Goal: Task Accomplishment & Management: Manage account settings

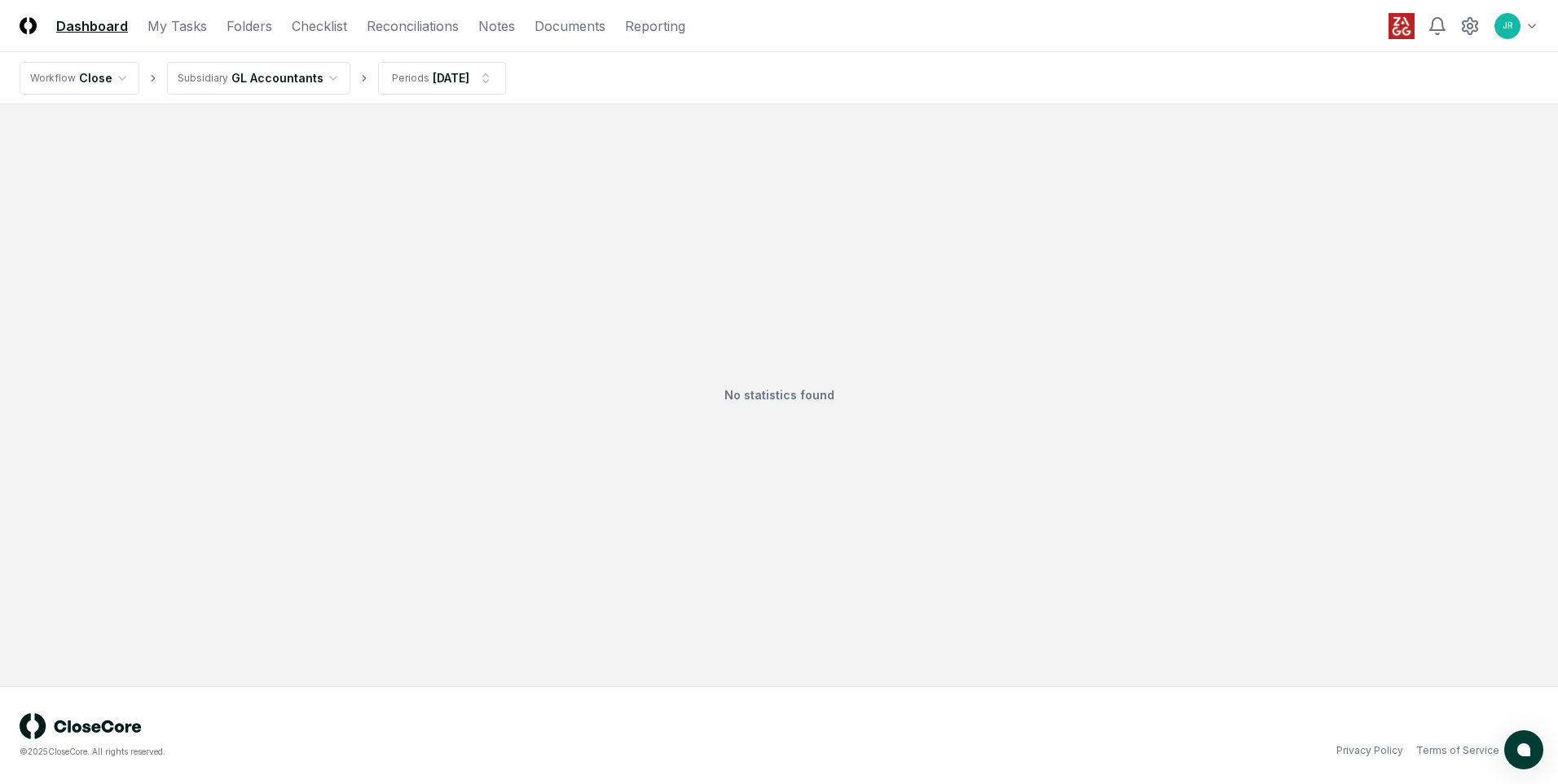
click at [324, 77] on html "CloseCore Dashboard My Tasks Folders Checklist Reconciliations Notes Documents …" at bounding box center [779, 392] width 1558 height 784
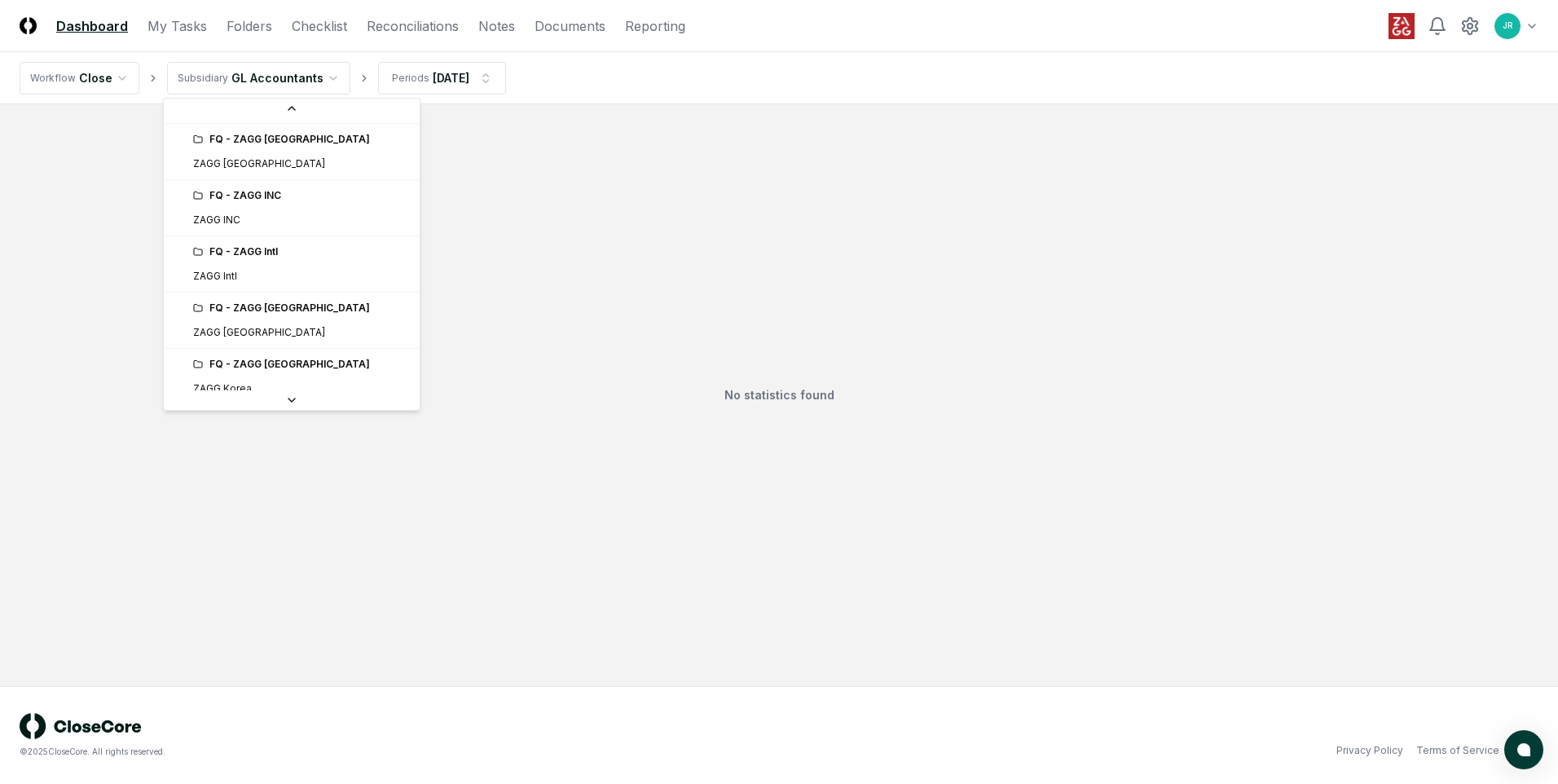
scroll to position [407, 0]
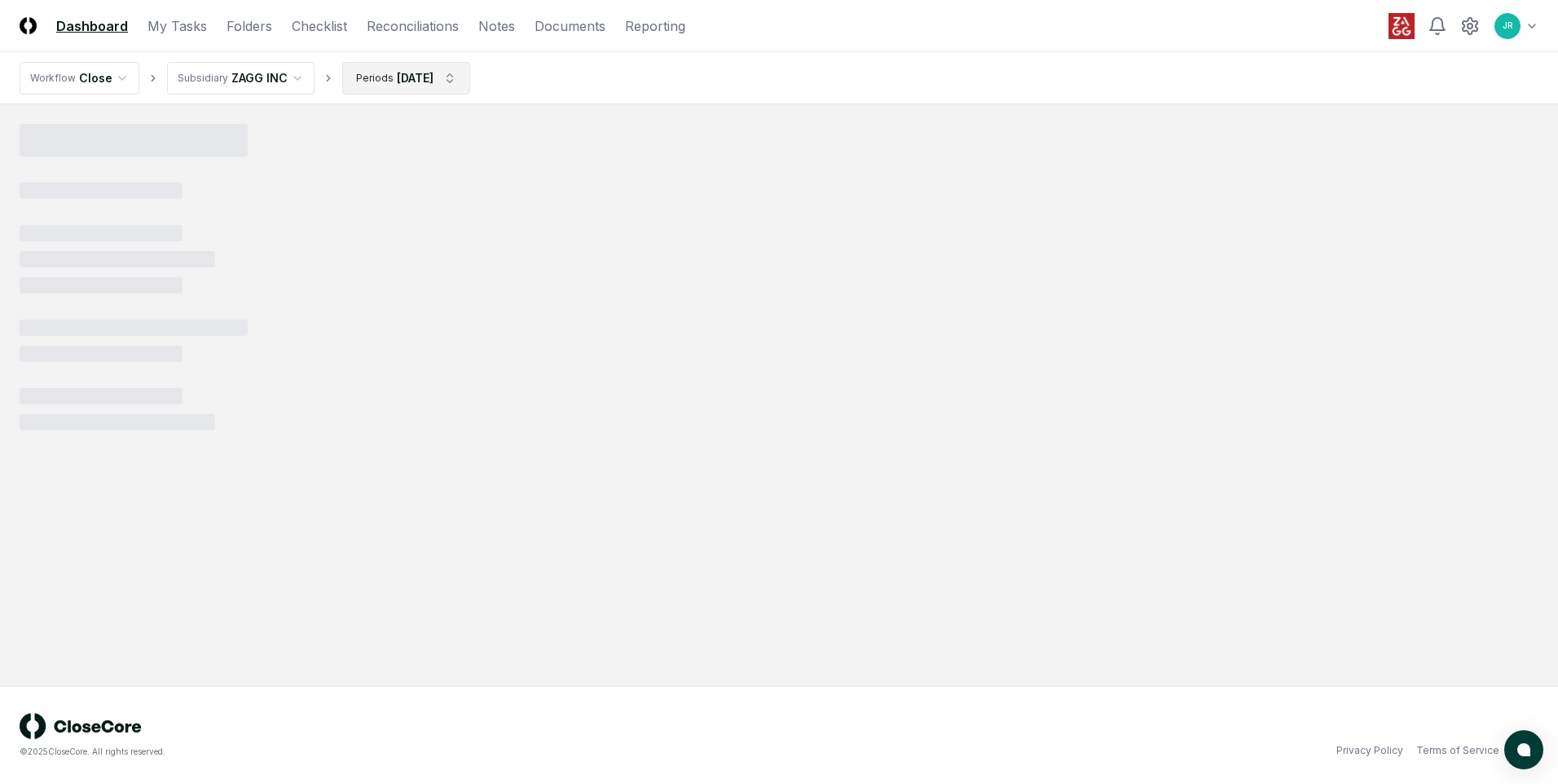
click at [444, 81] on html "CloseCore Dashboard My Tasks Folders Checklist Reconciliations Notes Documents …" at bounding box center [779, 392] width 1558 height 784
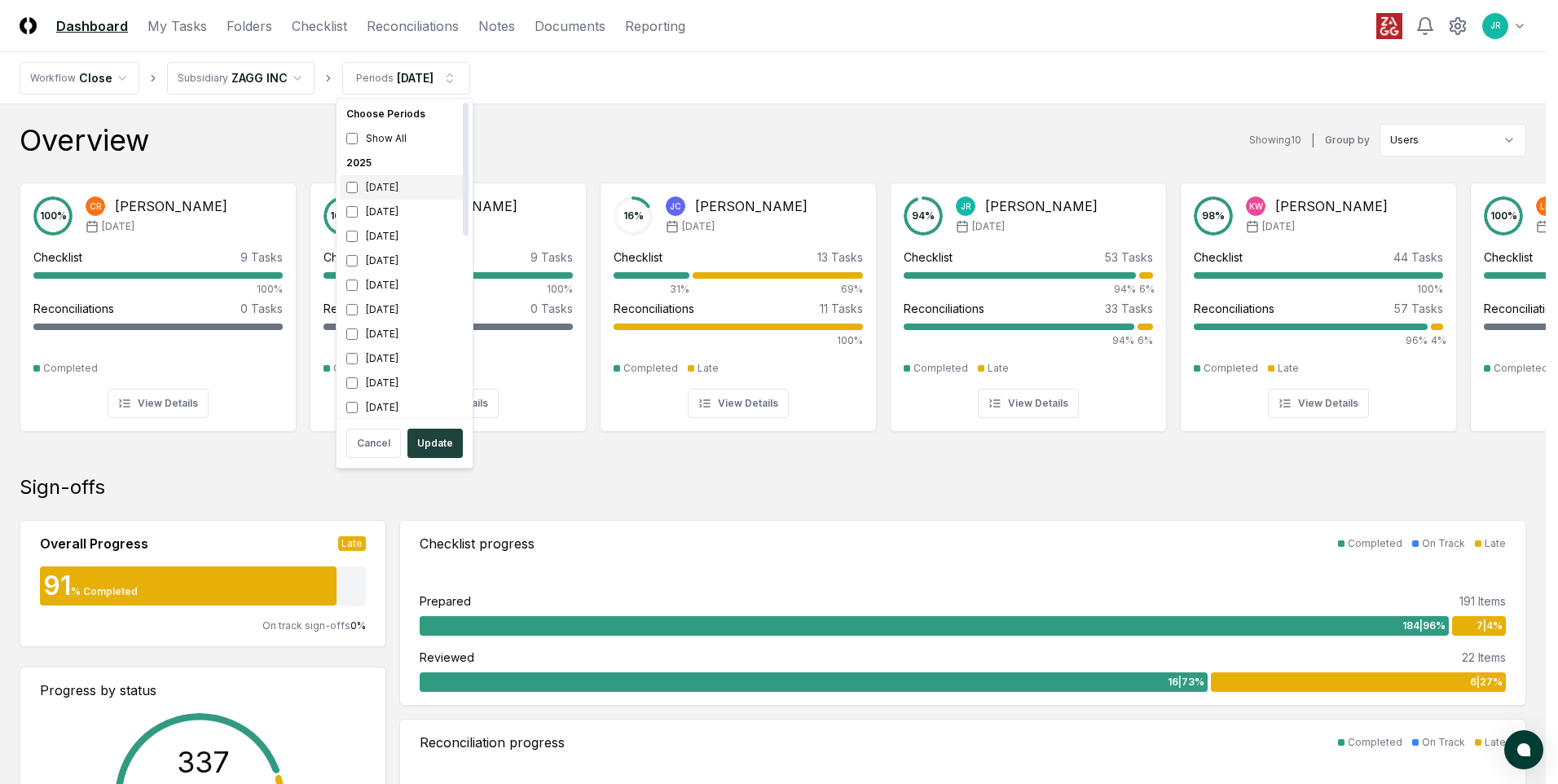
click at [382, 188] on div "[DATE]" at bounding box center [405, 187] width 130 height 24
click at [385, 245] on div "[DATE]" at bounding box center [405, 236] width 130 height 24
click at [429, 442] on button "Update" at bounding box center [435, 443] width 56 height 30
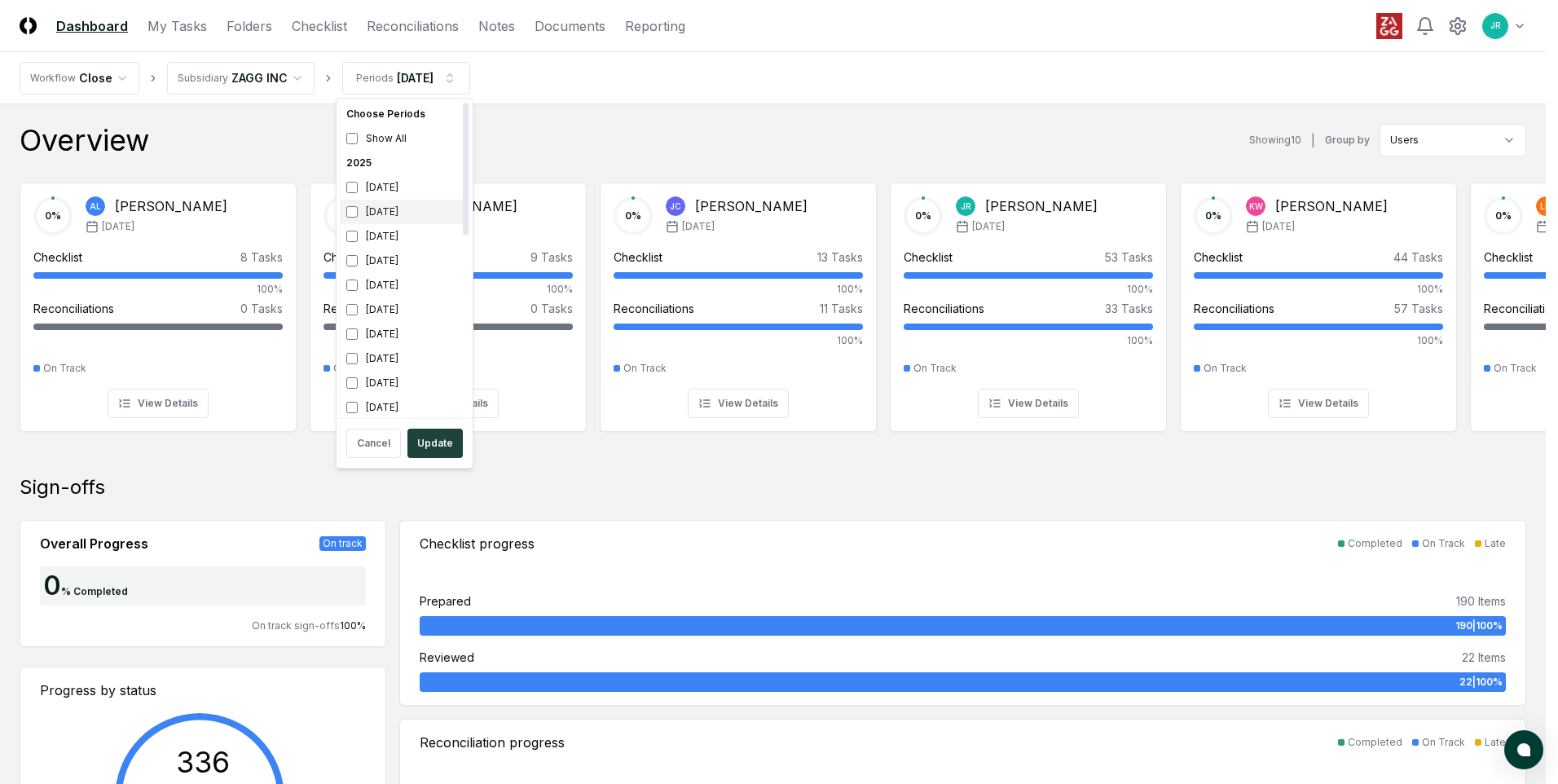
click at [386, 211] on div "[DATE]" at bounding box center [405, 212] width 130 height 24
click at [384, 193] on div "[DATE]" at bounding box center [405, 187] width 130 height 24
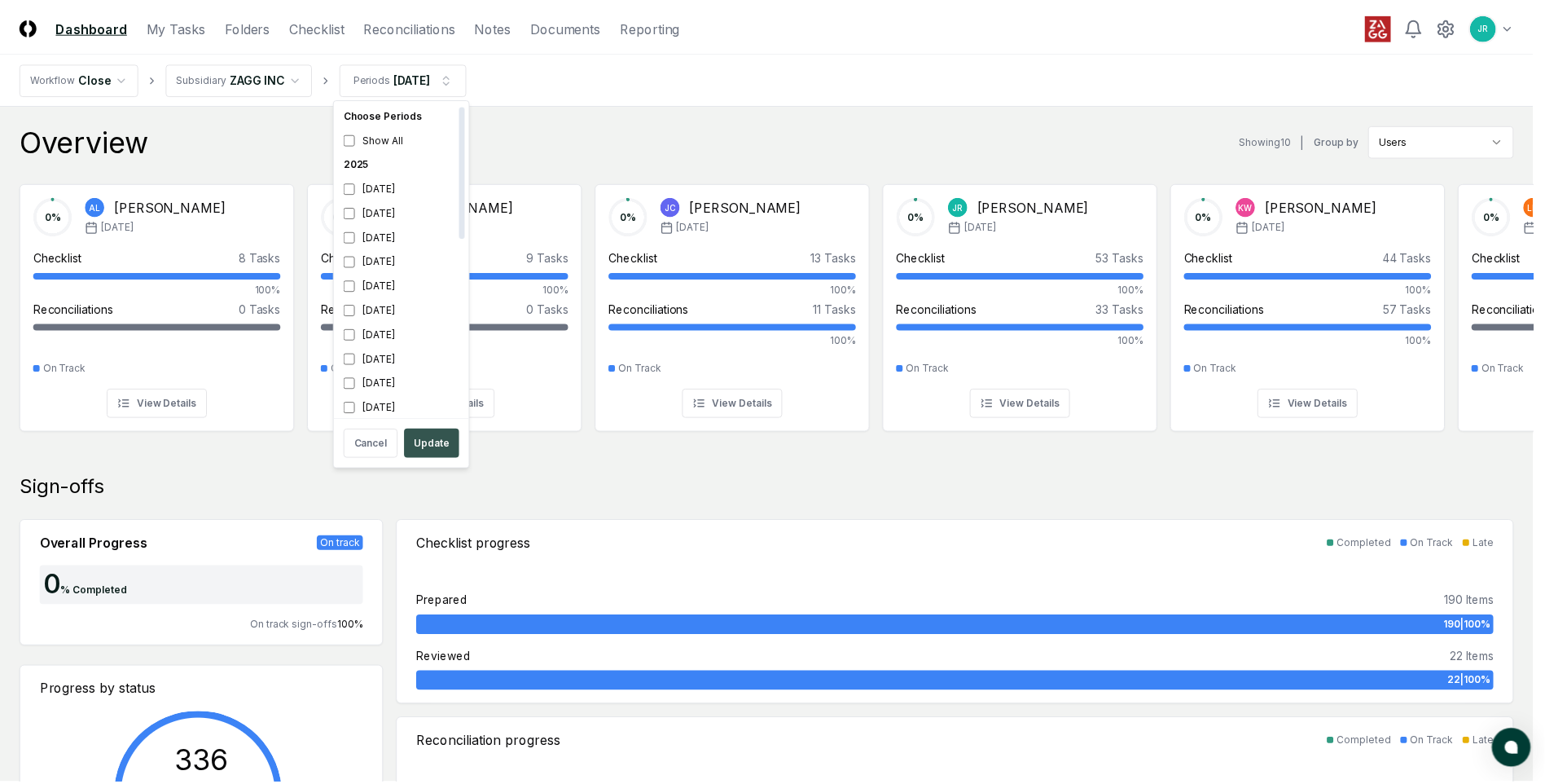
scroll to position [5, 0]
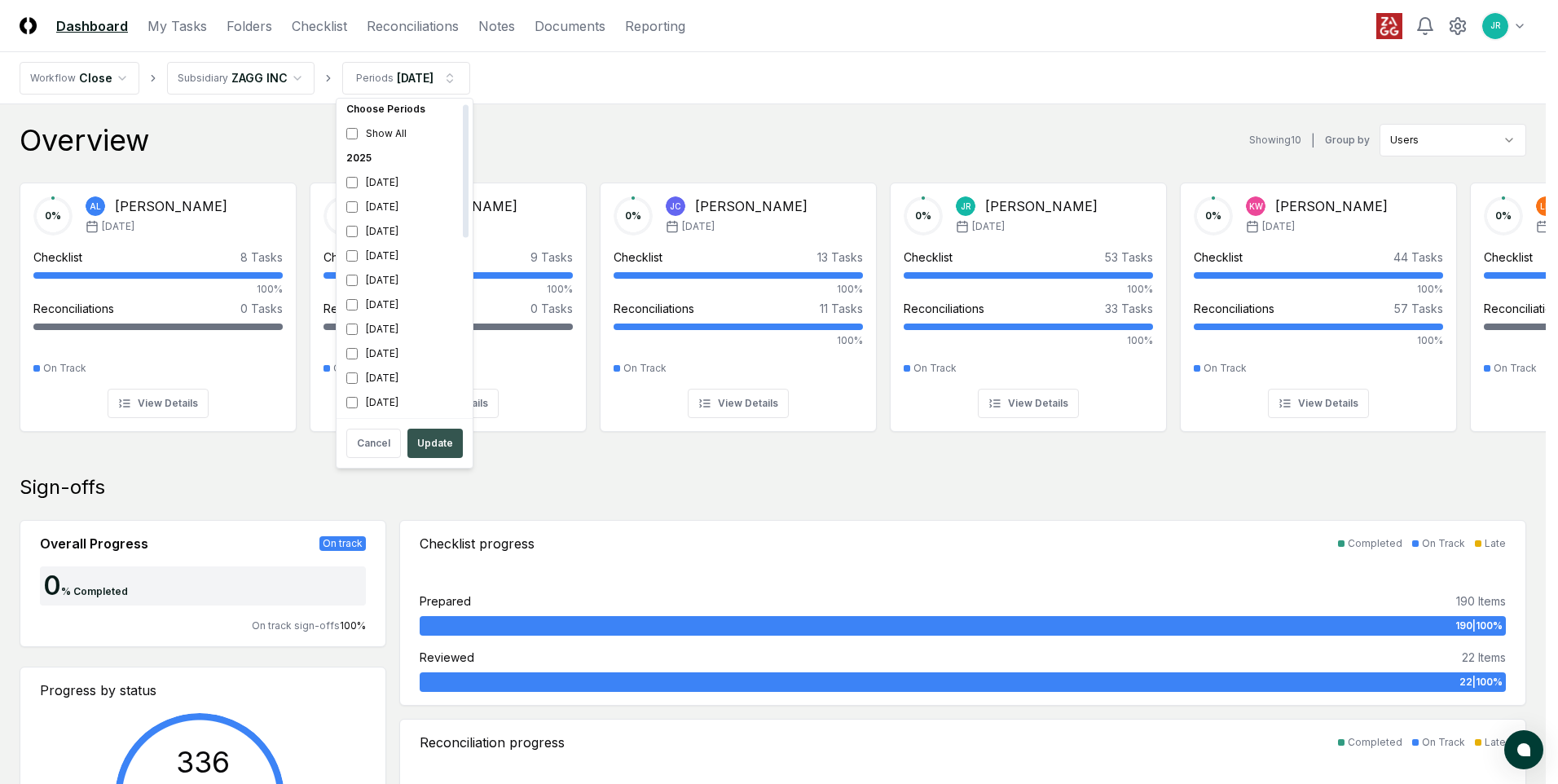
click at [430, 444] on button "Update" at bounding box center [435, 443] width 56 height 30
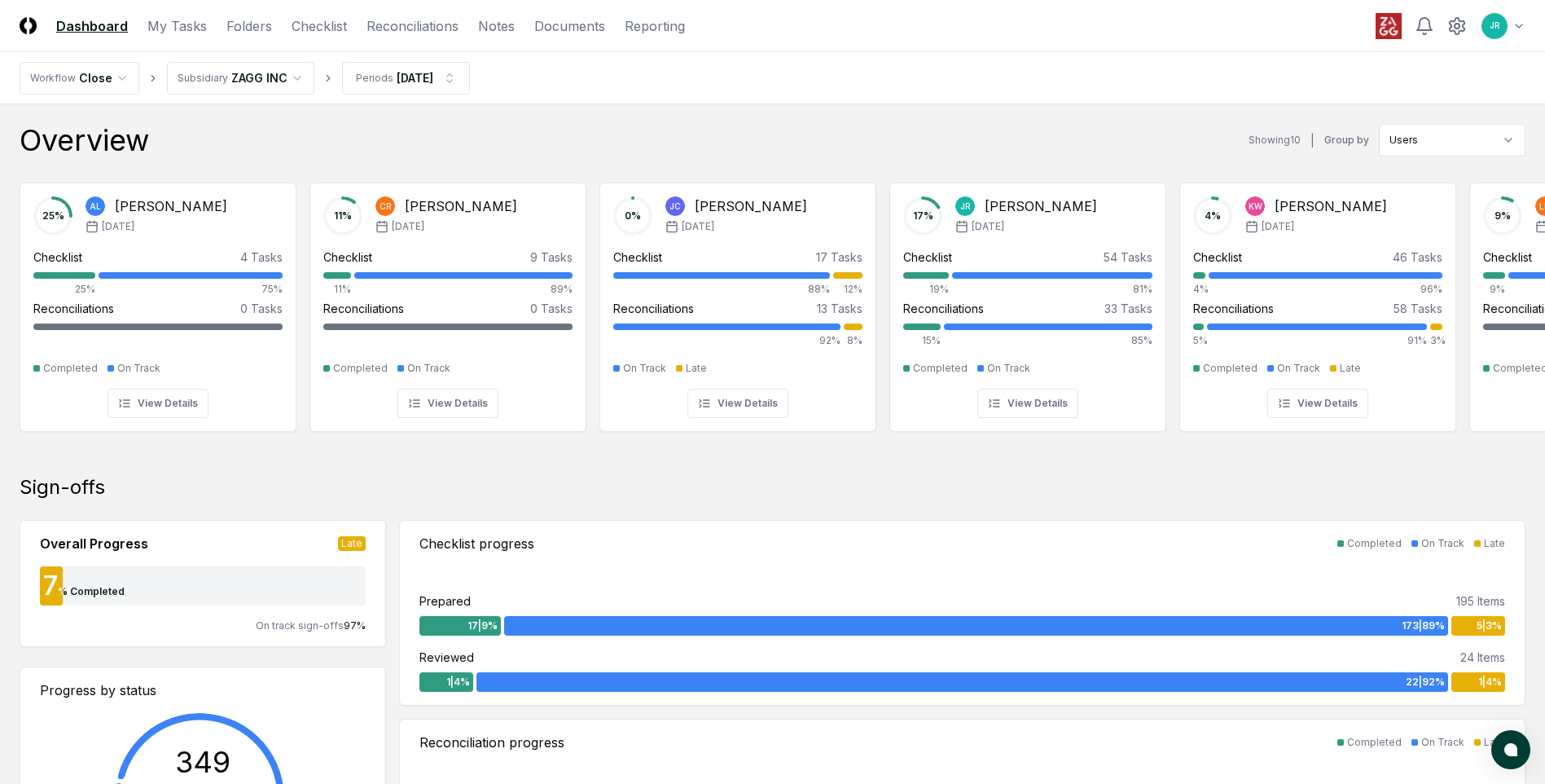
click at [96, 19] on link "Dashboard" at bounding box center [92, 26] width 71 height 19
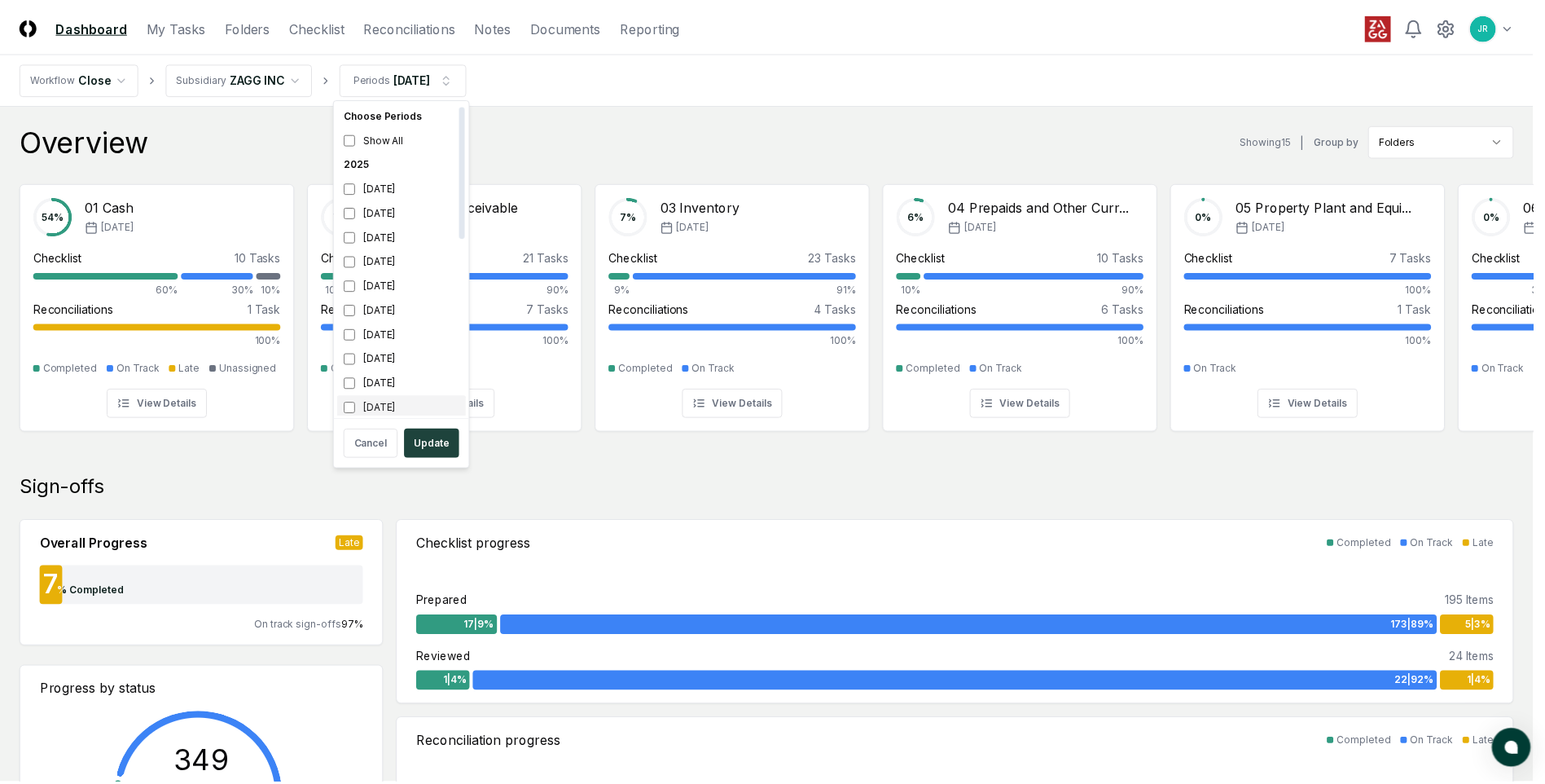
scroll to position [5, 0]
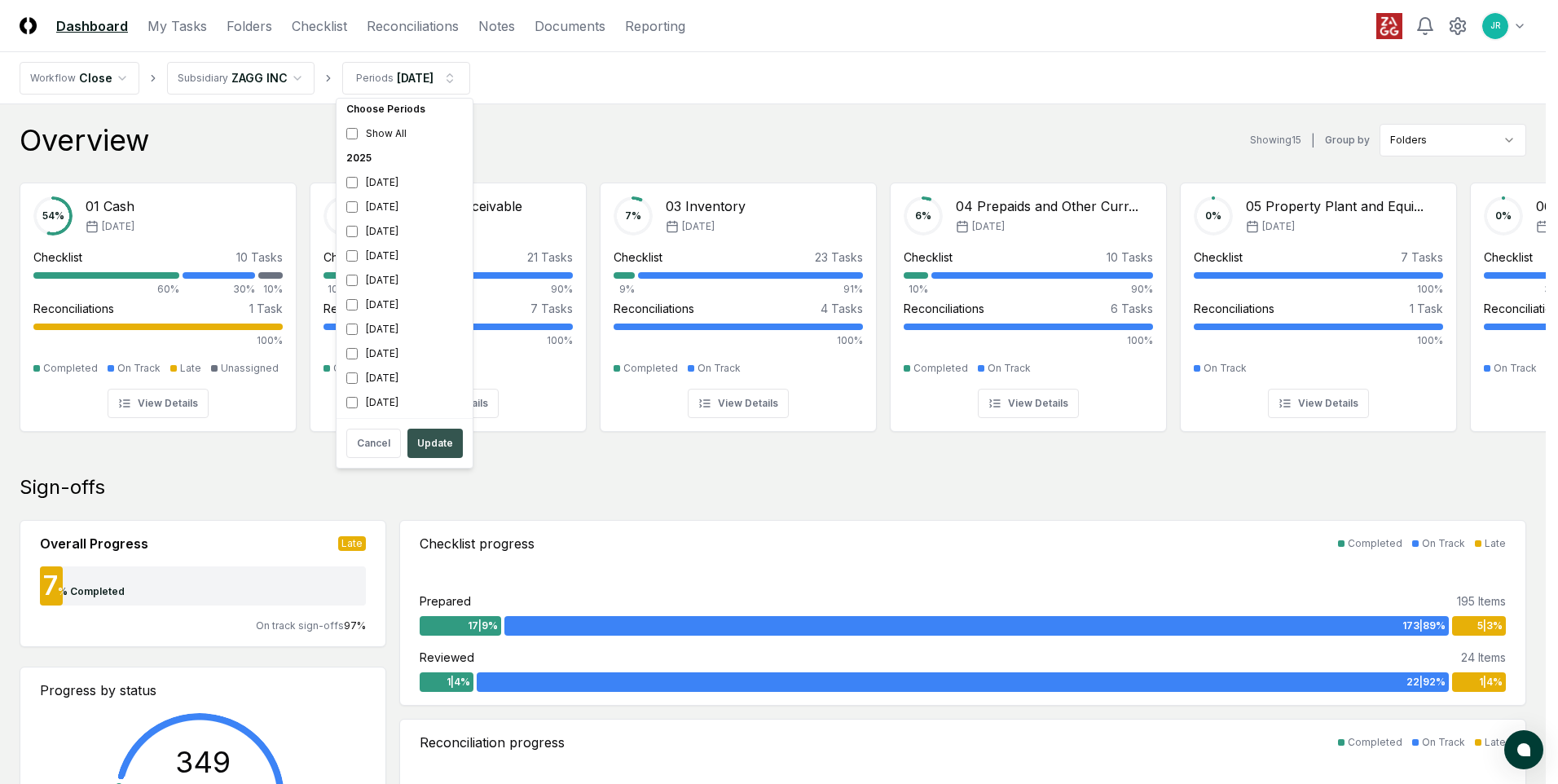
click at [431, 440] on button "Update" at bounding box center [435, 443] width 56 height 30
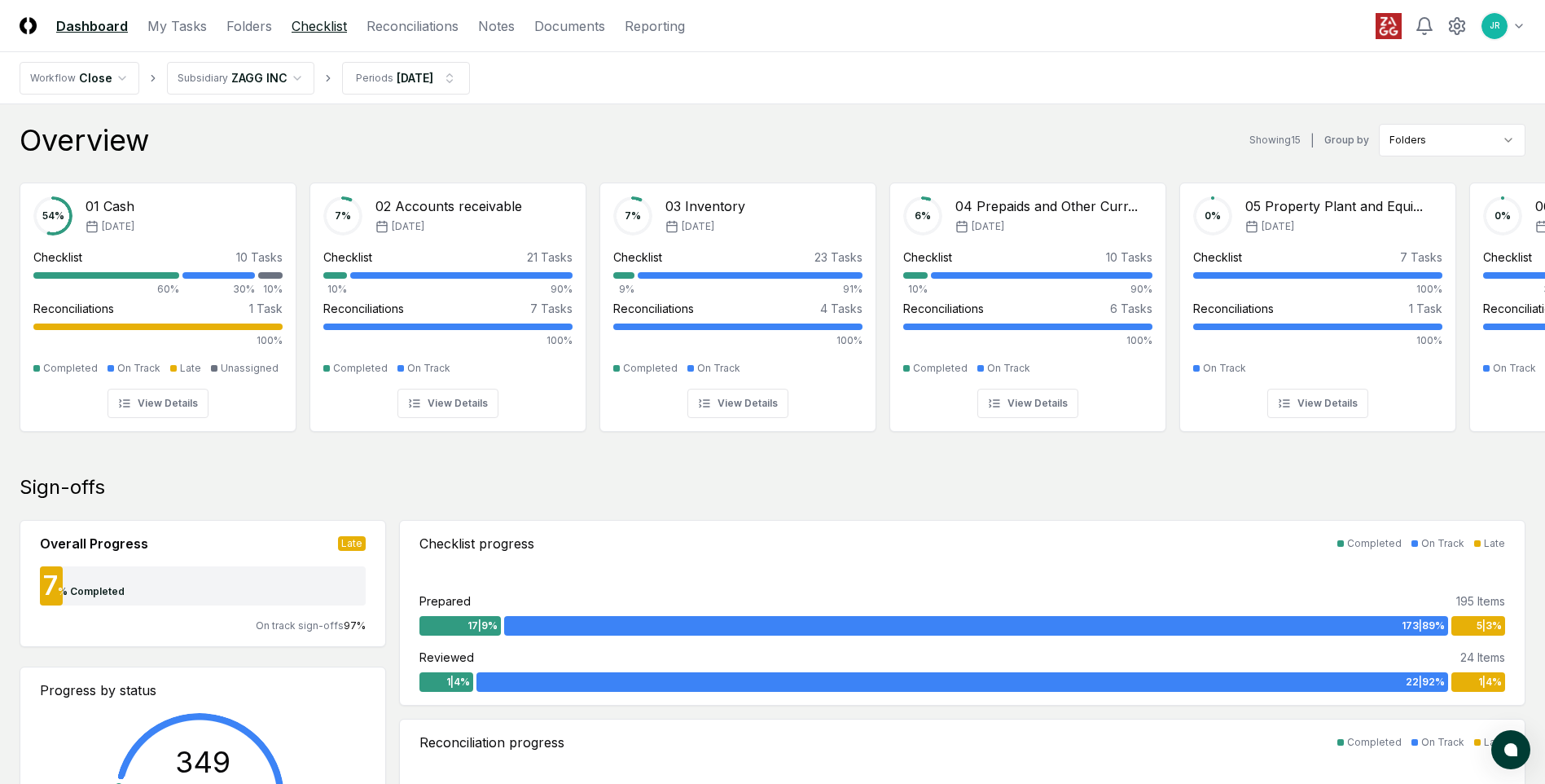
click at [334, 22] on link "Checklist" at bounding box center [319, 26] width 56 height 19
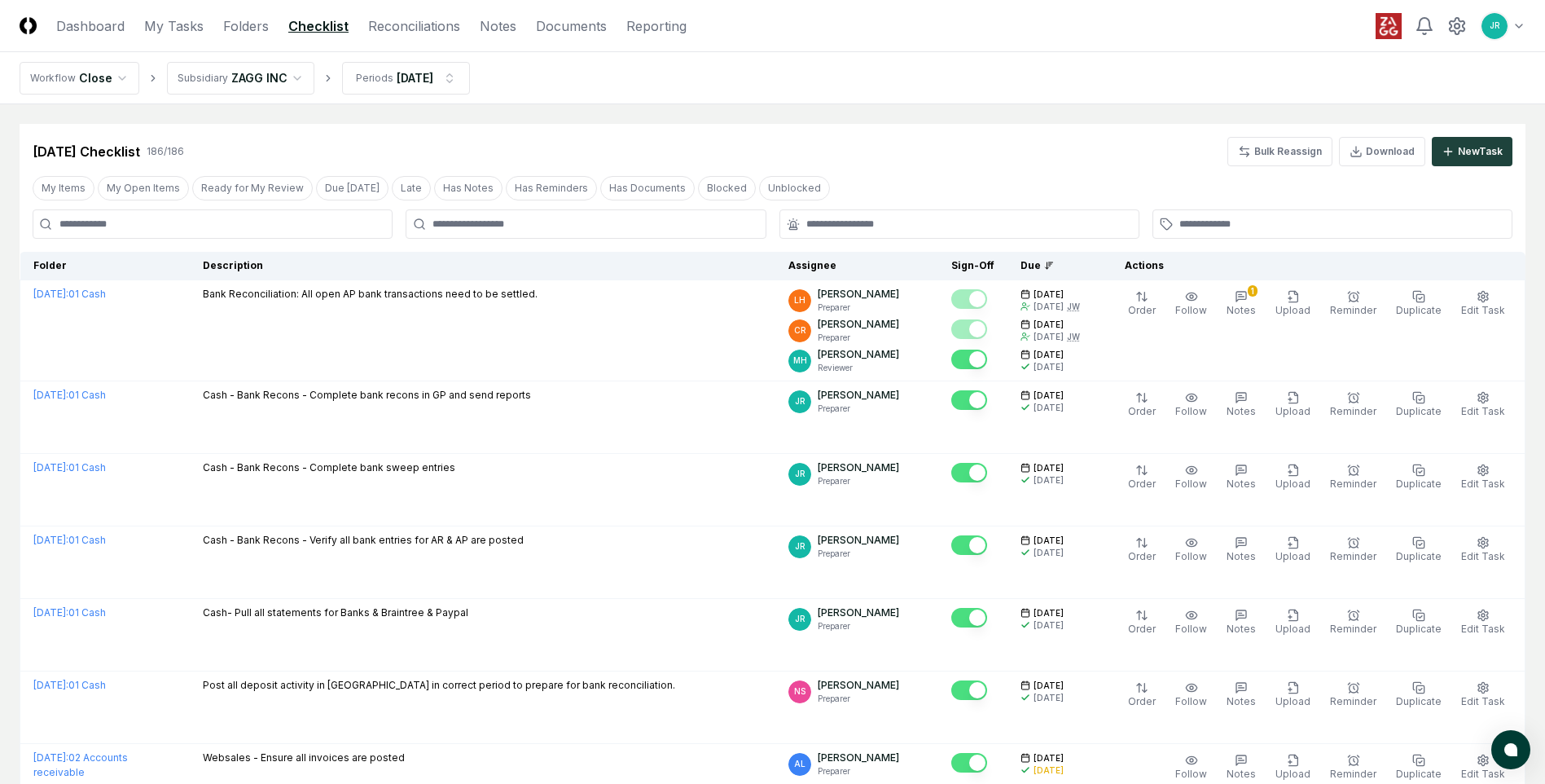
drag, startPoint x: 146, startPoint y: 188, endPoint x: 281, endPoint y: 216, distance: 137.9
click at [149, 188] on button "My Open Items" at bounding box center [143, 188] width 92 height 24
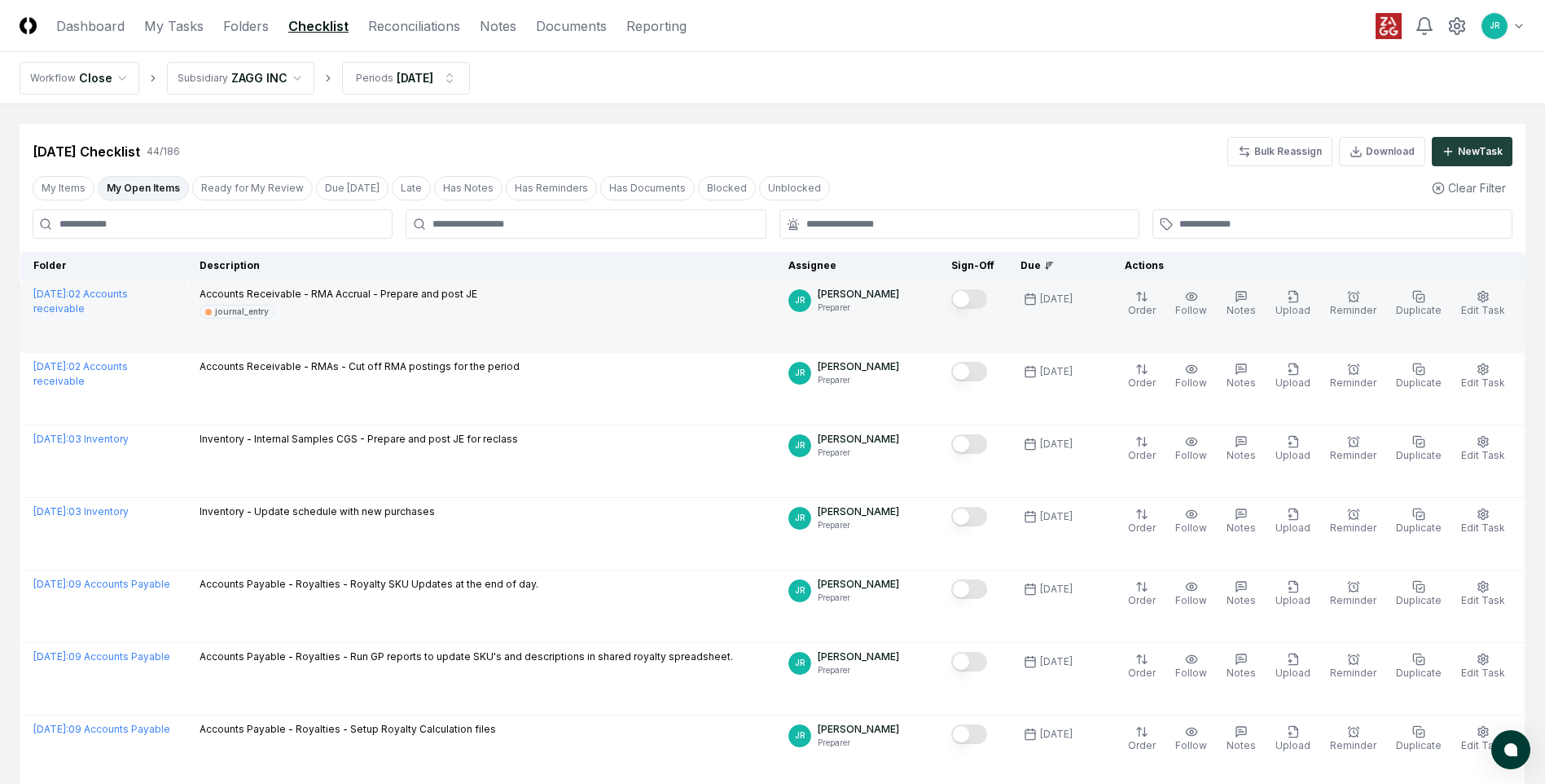
click at [982, 302] on button "Mark complete" at bounding box center [969, 298] width 36 height 19
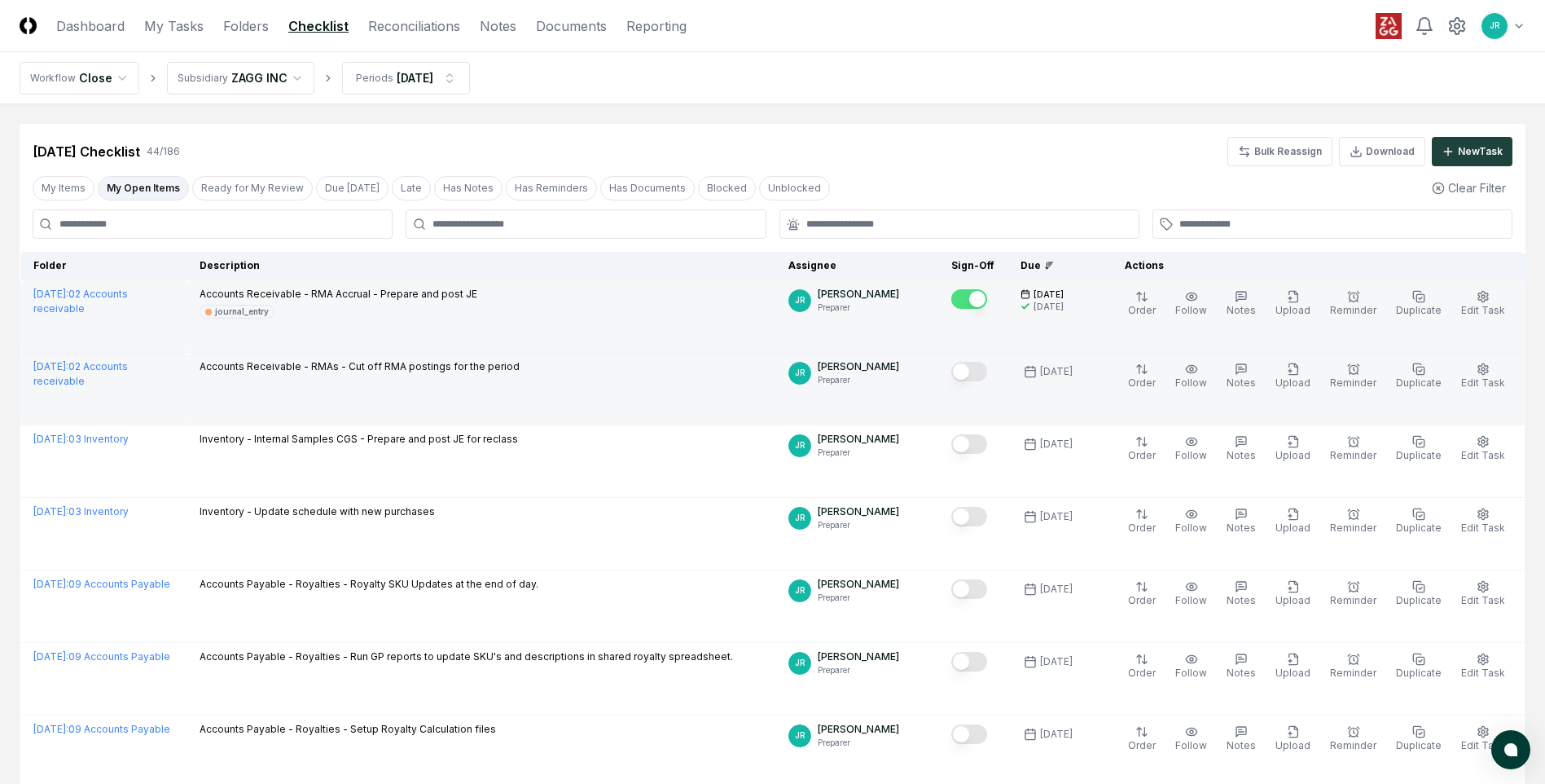
click at [976, 377] on button "Mark complete" at bounding box center [969, 371] width 36 height 19
drag, startPoint x: 432, startPoint y: 28, endPoint x: 452, endPoint y: 29, distance: 20.0
click at [432, 28] on link "Reconciliations" at bounding box center [414, 26] width 92 height 19
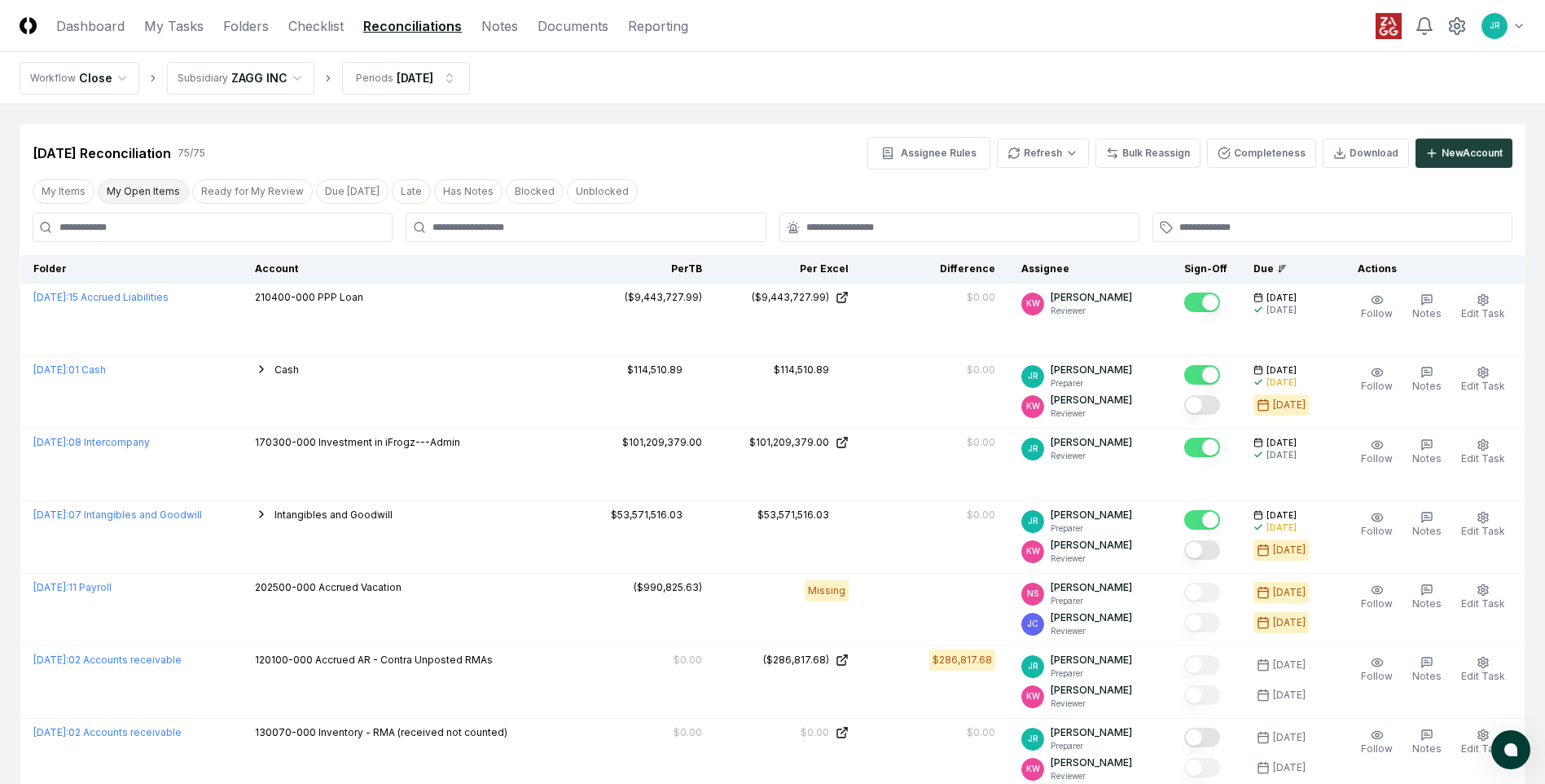
click at [164, 195] on button "My Open Items" at bounding box center [143, 192] width 92 height 24
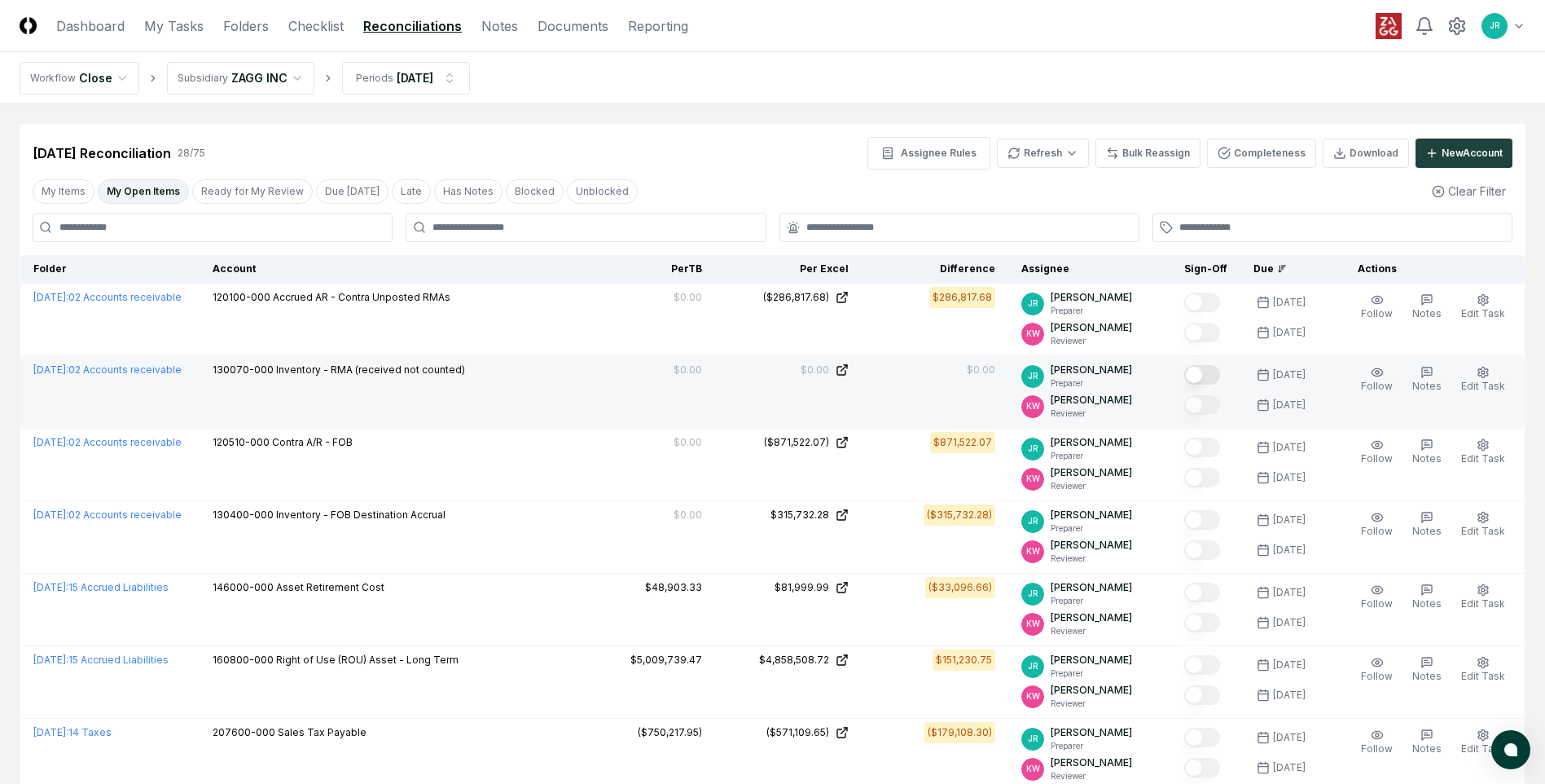
click at [1205, 376] on button "Mark complete" at bounding box center [1202, 374] width 36 height 19
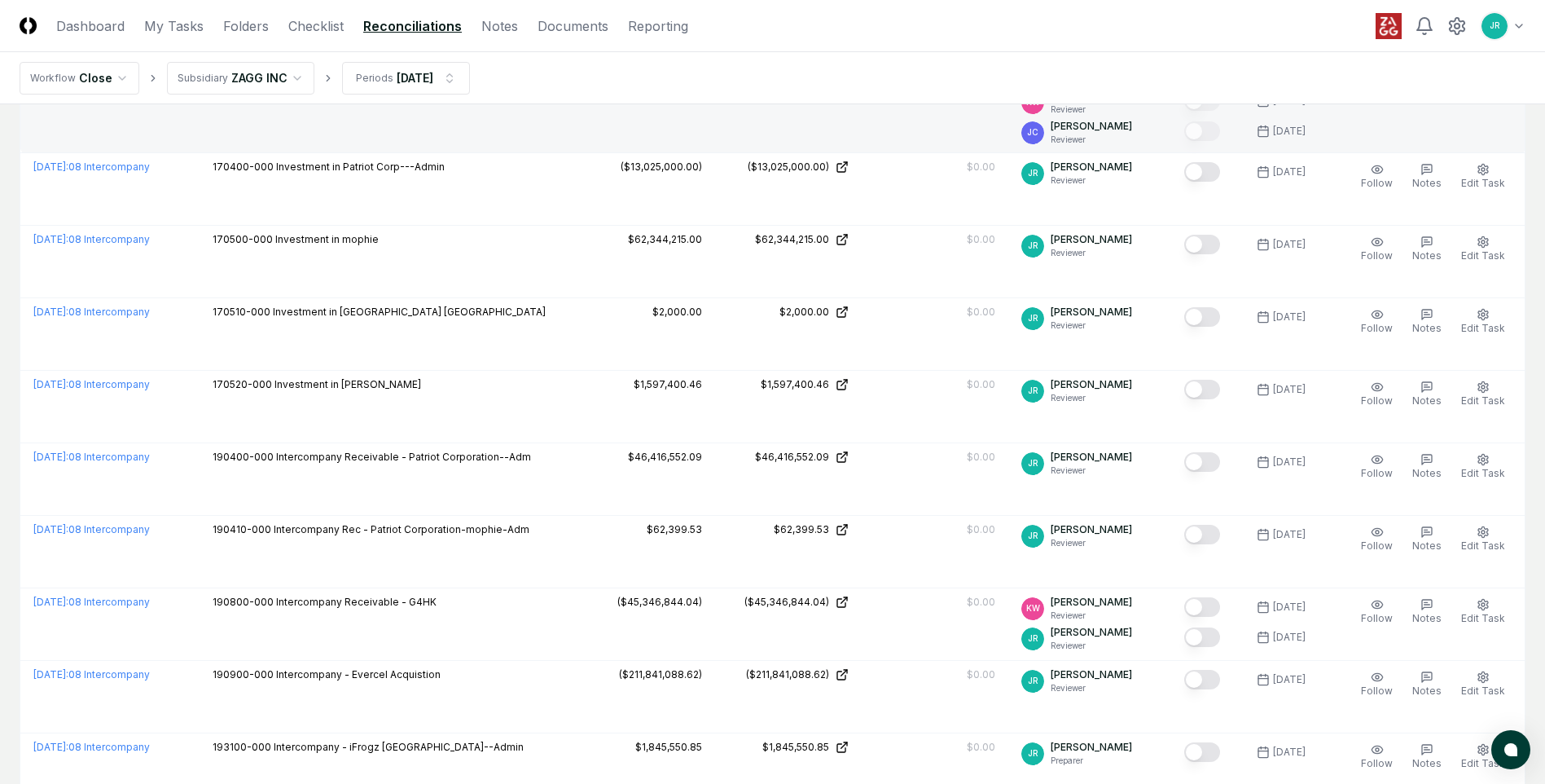
scroll to position [1059, 0]
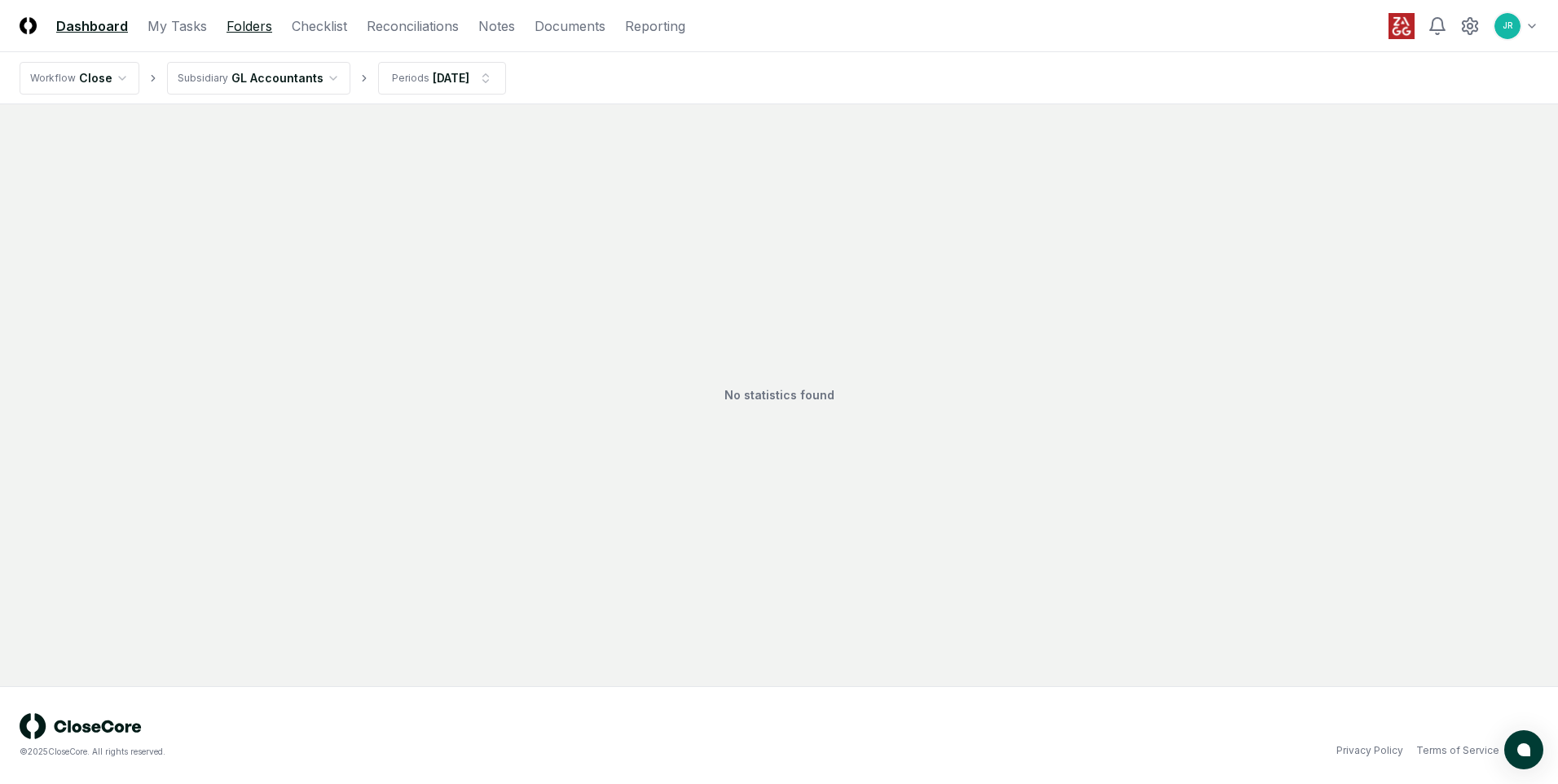
click at [258, 30] on link "Folders" at bounding box center [249, 26] width 45 height 19
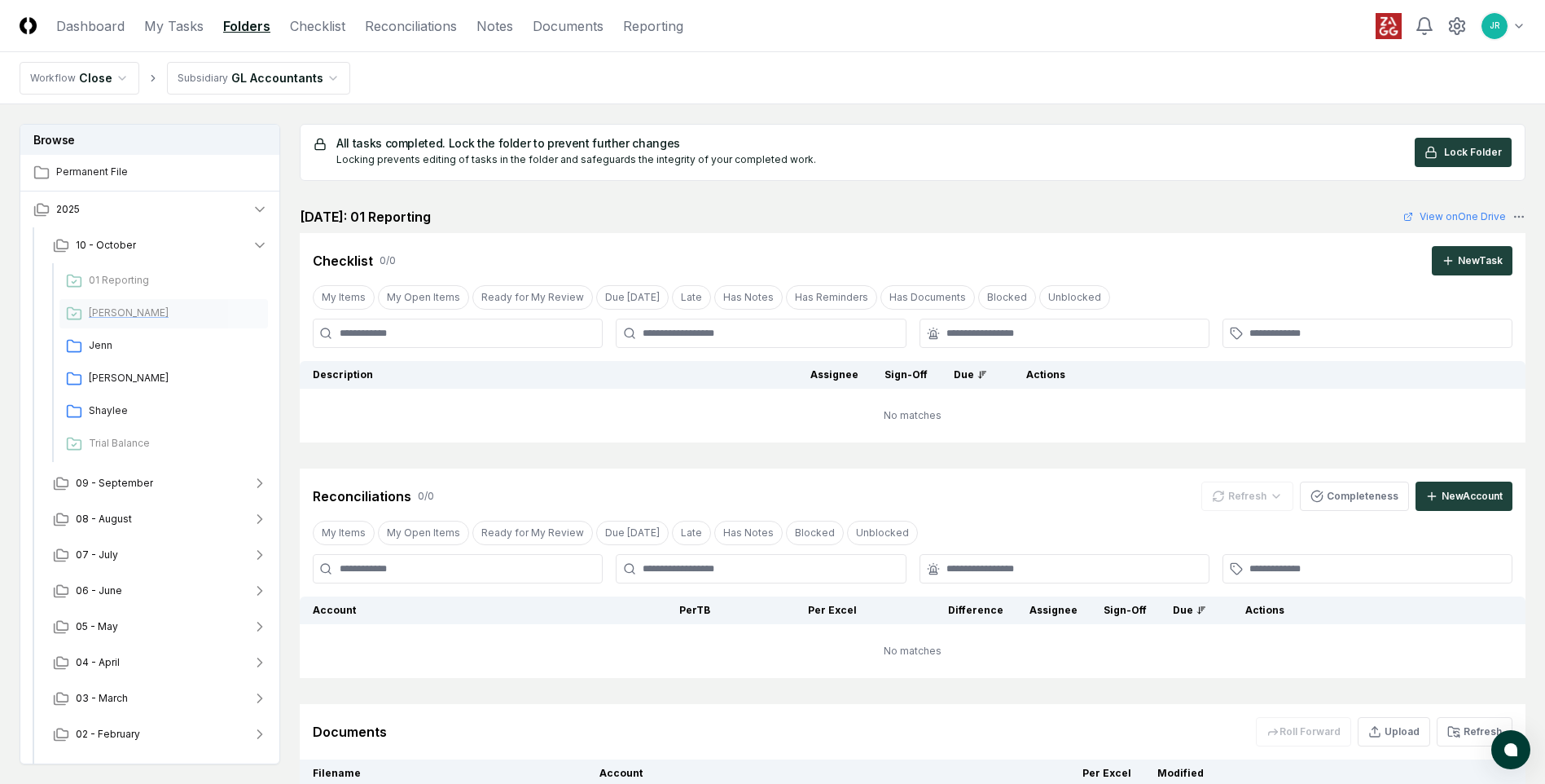
drag, startPoint x: 102, startPoint y: 316, endPoint x: 71, endPoint y: 315, distance: 31.0
click at [71, 315] on icon at bounding box center [74, 314] width 17 height 17
click at [256, 213] on icon "button" at bounding box center [260, 209] width 17 height 17
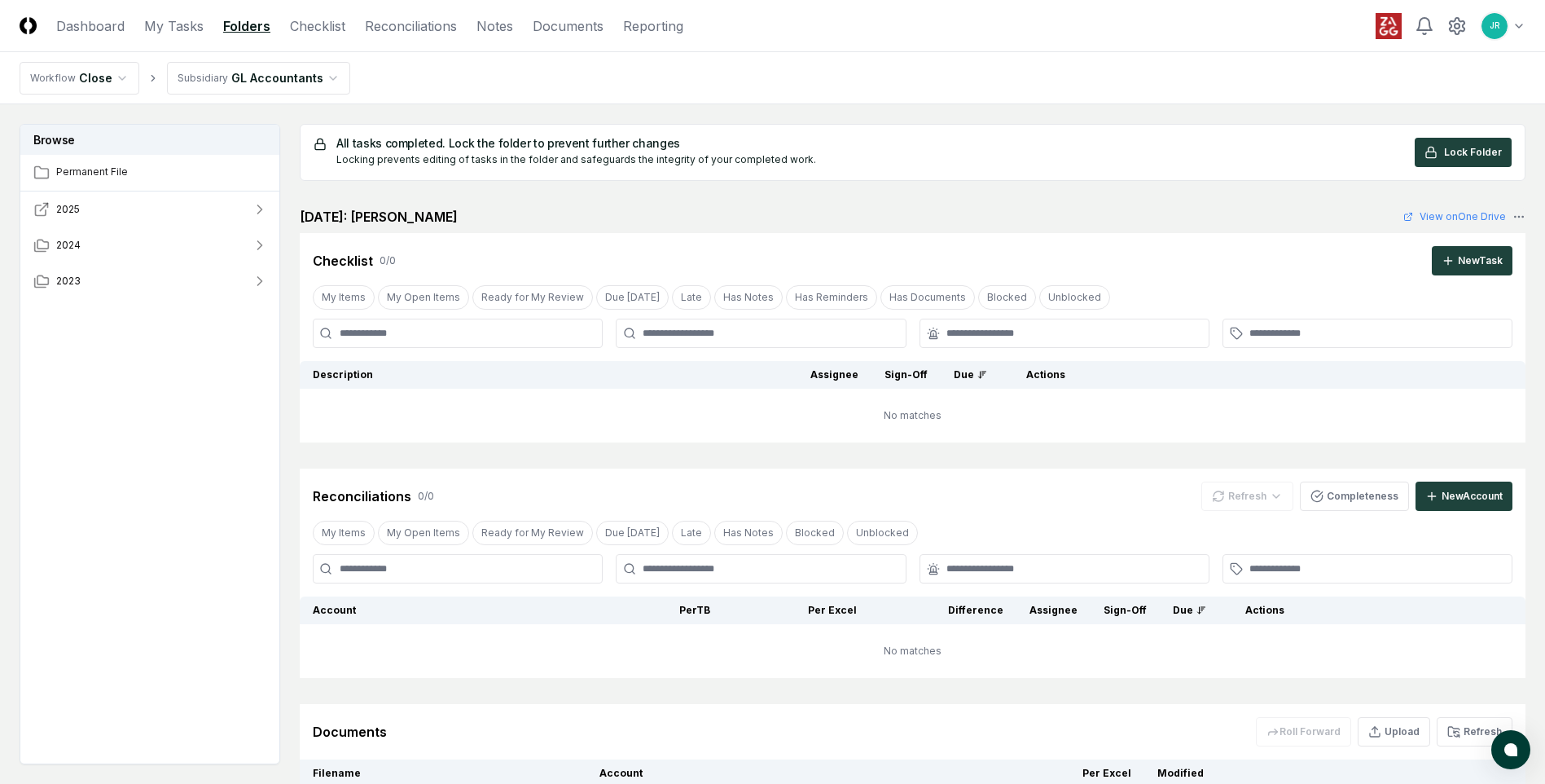
click at [262, 209] on icon "button" at bounding box center [260, 209] width 4 height 8
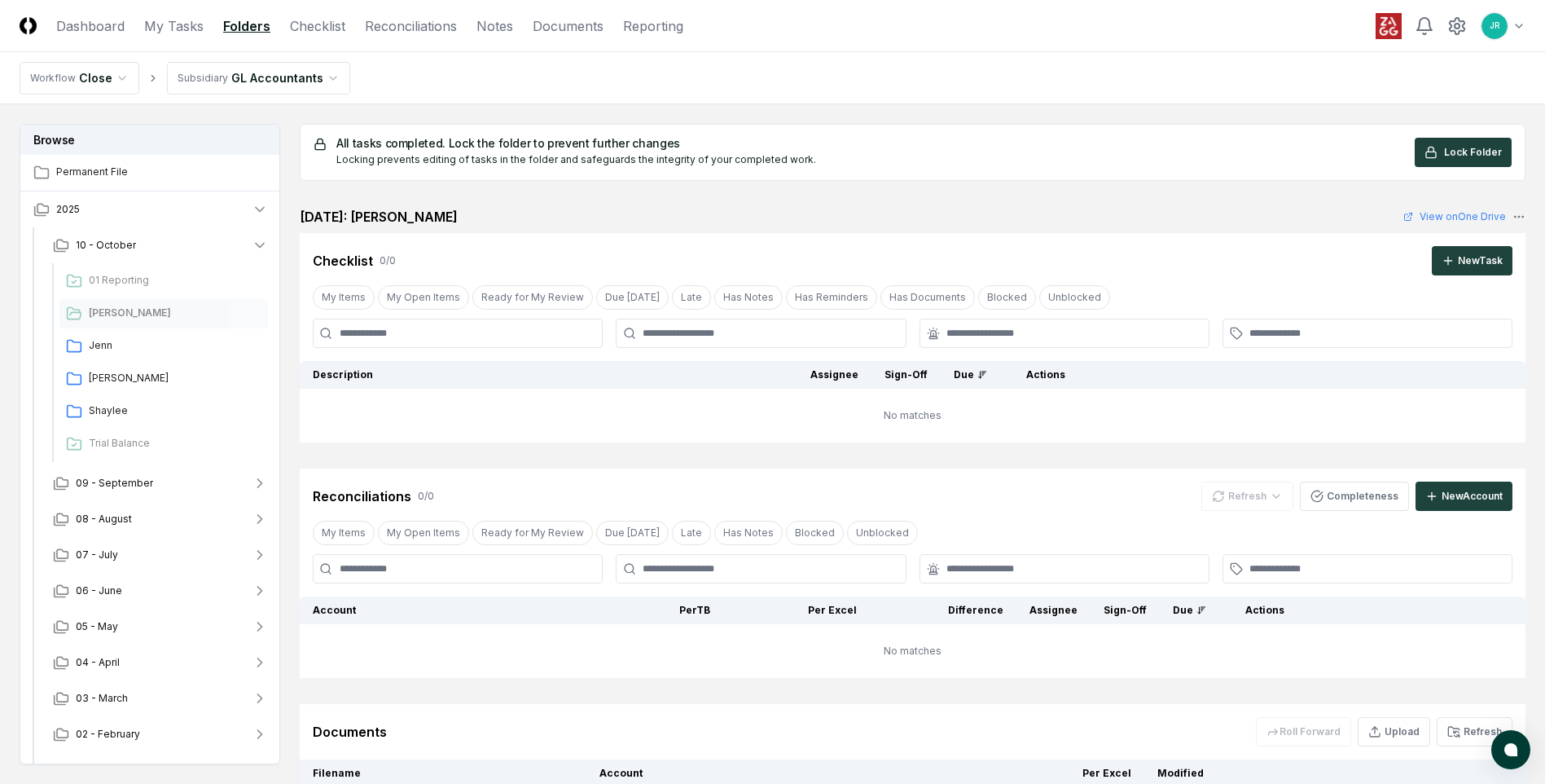
click at [305, 73] on html "CloseCore Dashboard My Tasks Folders Checklist Reconciliations Notes Documents …" at bounding box center [772, 479] width 1545 height 958
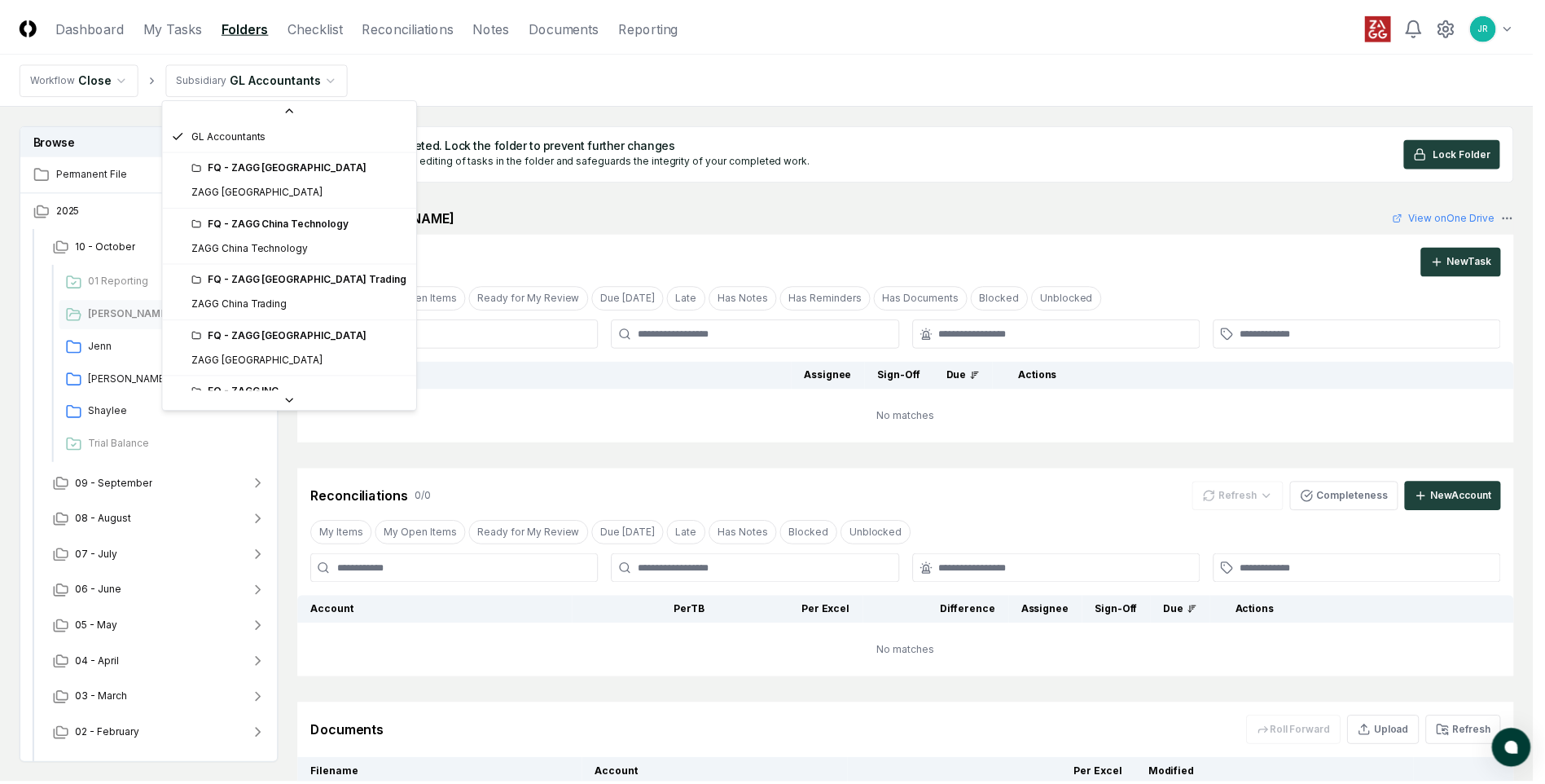
scroll to position [163, 0]
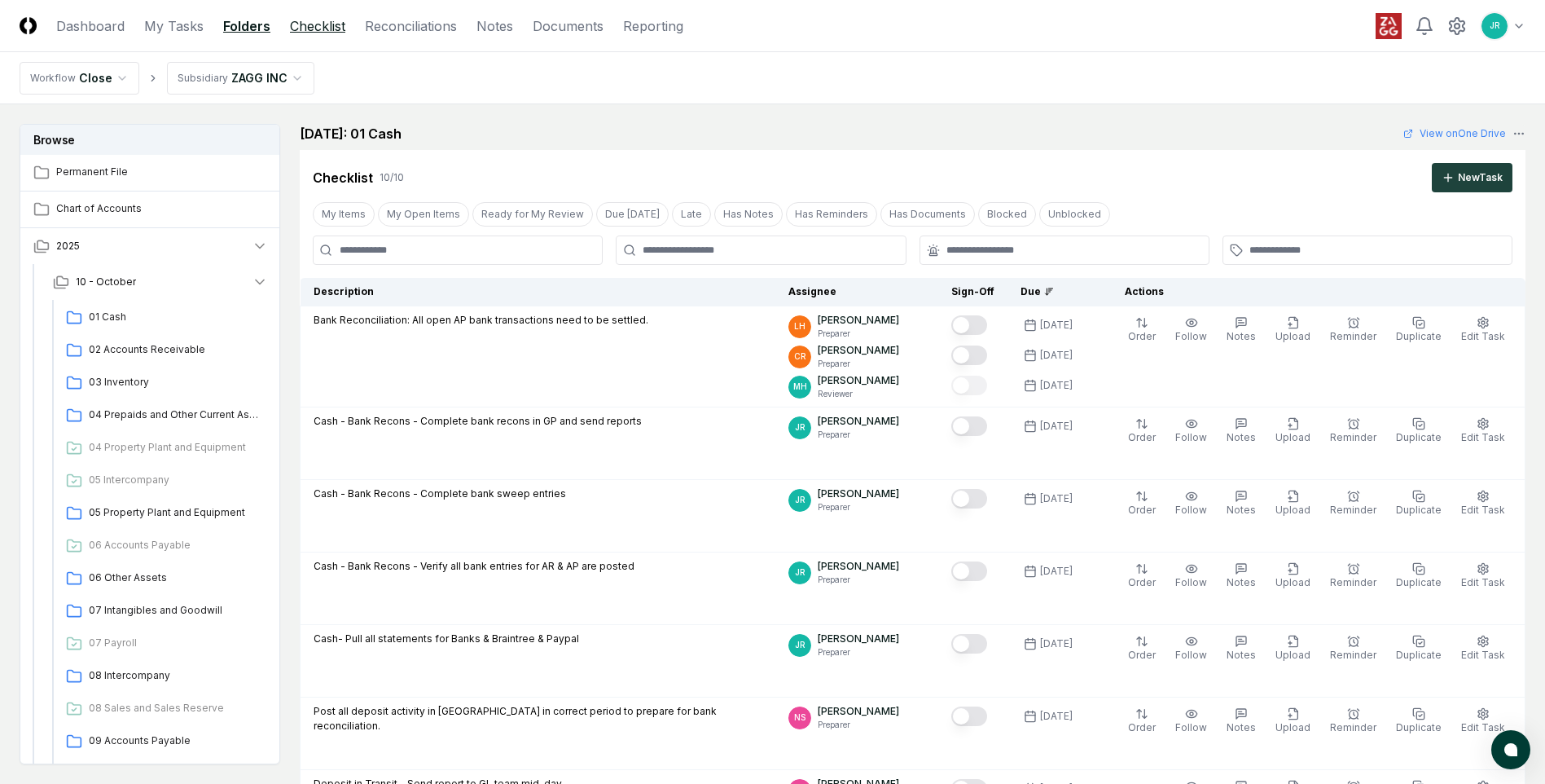
click at [304, 35] on link "Checklist" at bounding box center [318, 26] width 56 height 19
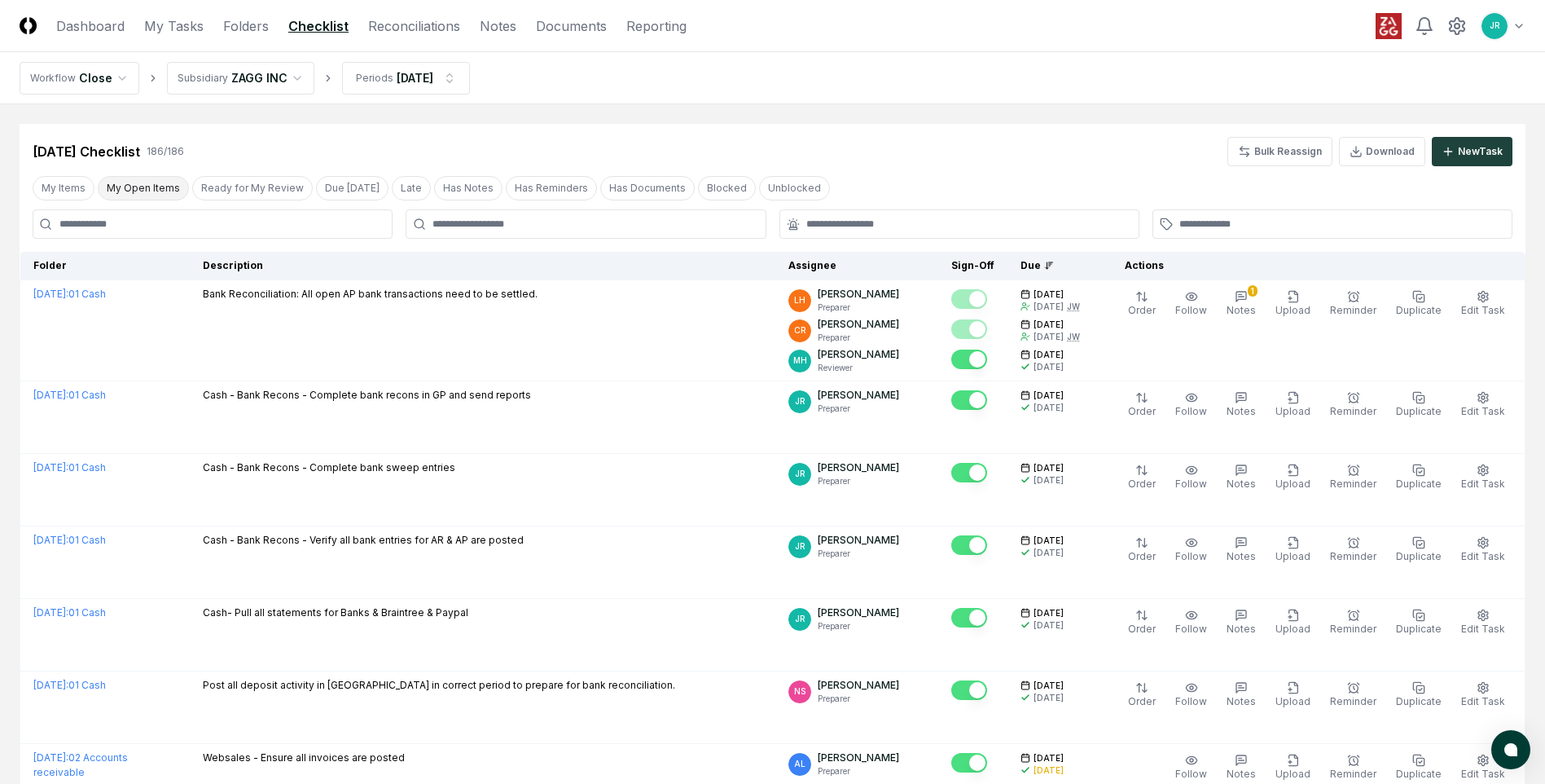
click at [154, 193] on button "My Open Items" at bounding box center [143, 188] width 92 height 24
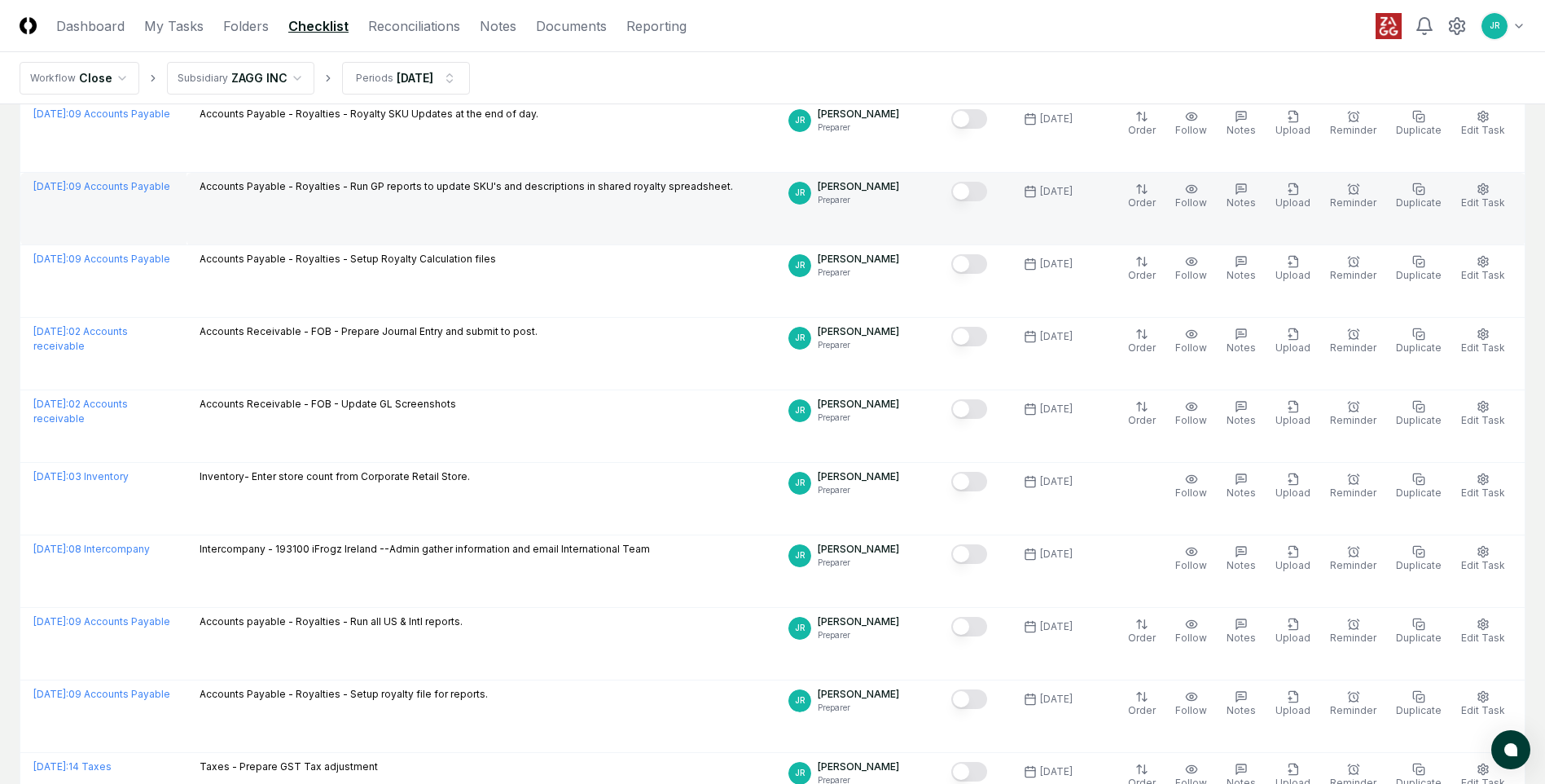
scroll to position [326, 0]
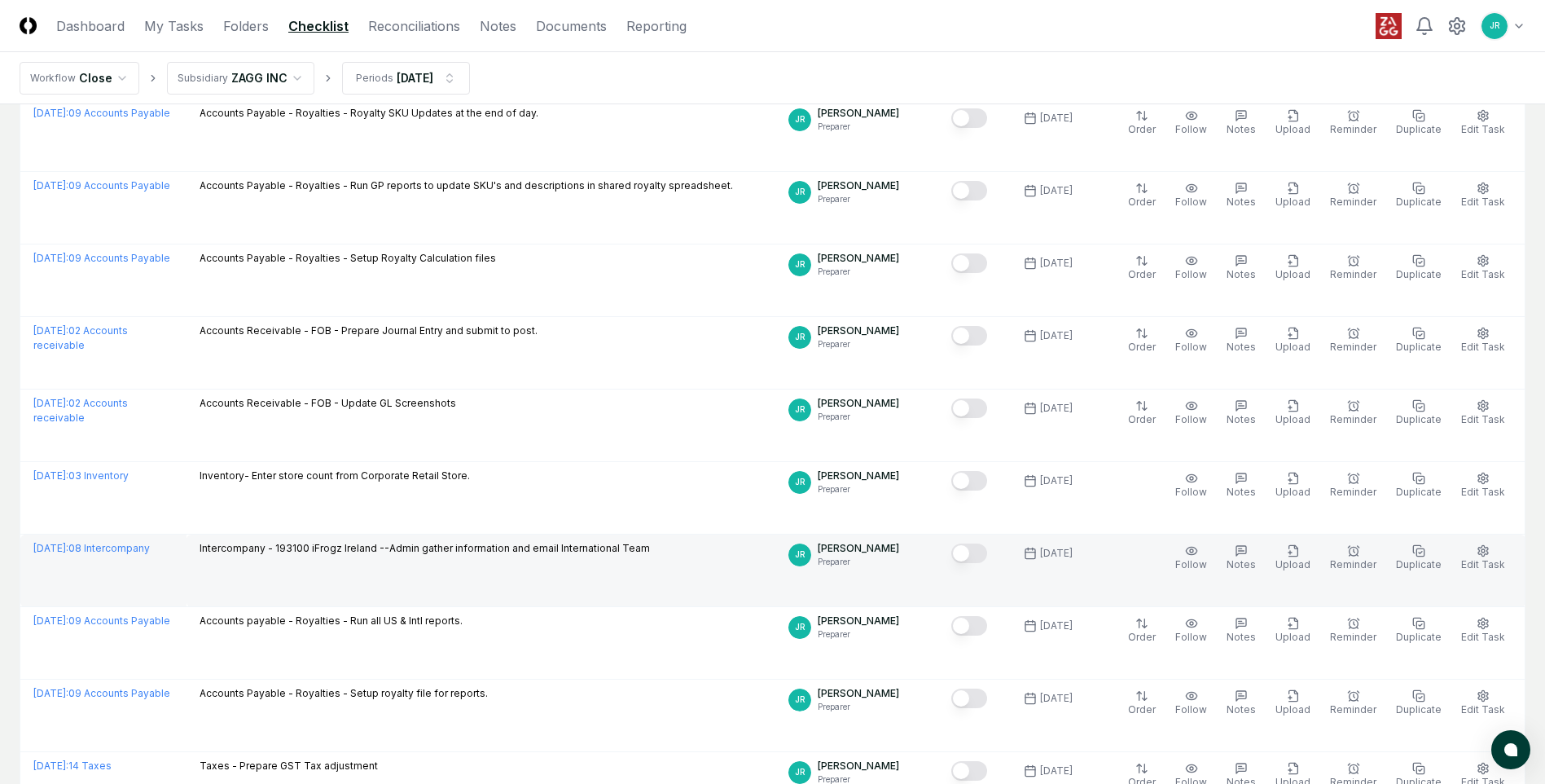
click at [973, 557] on button "Mark complete" at bounding box center [969, 553] width 36 height 19
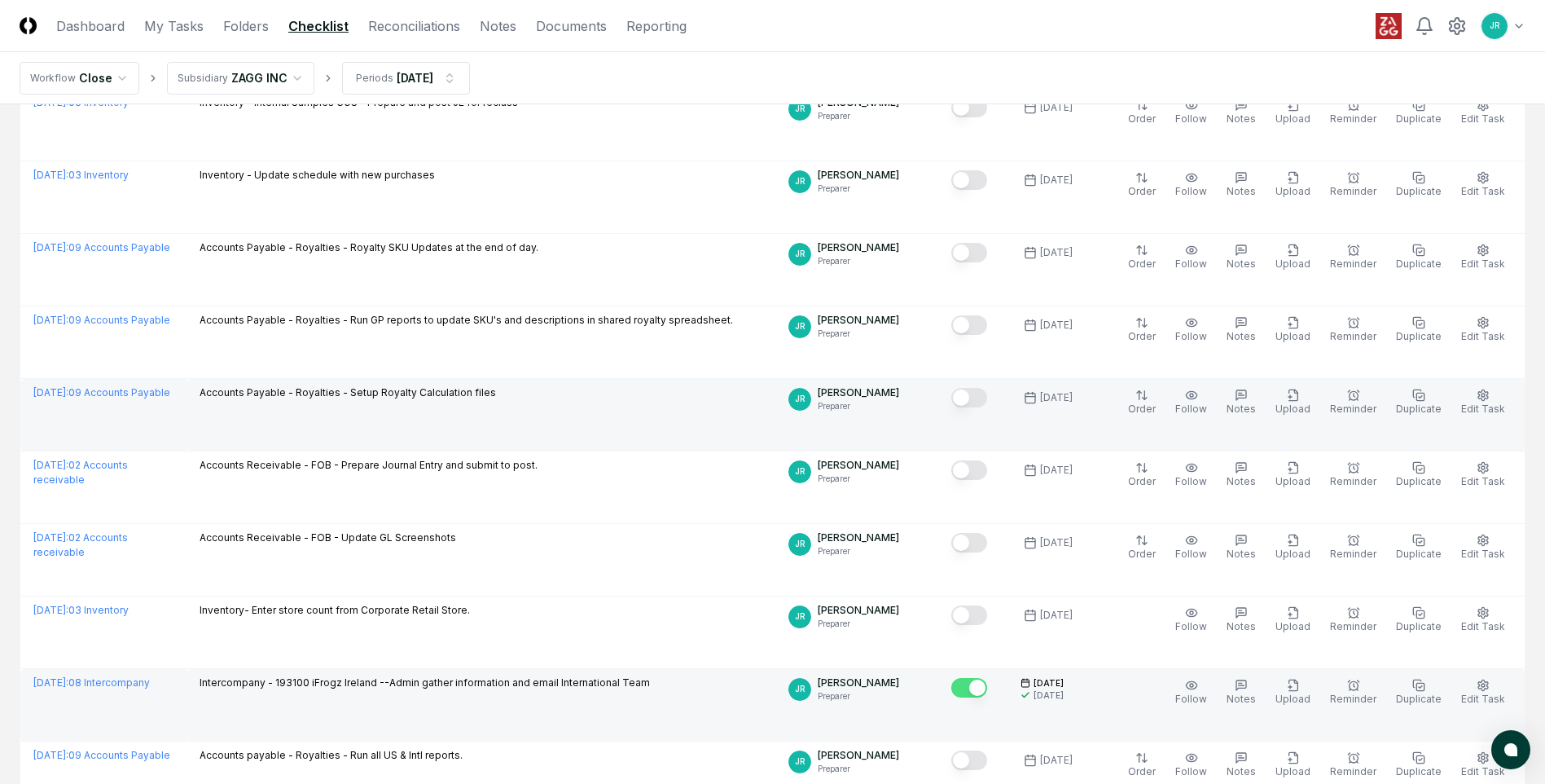
scroll to position [407, 0]
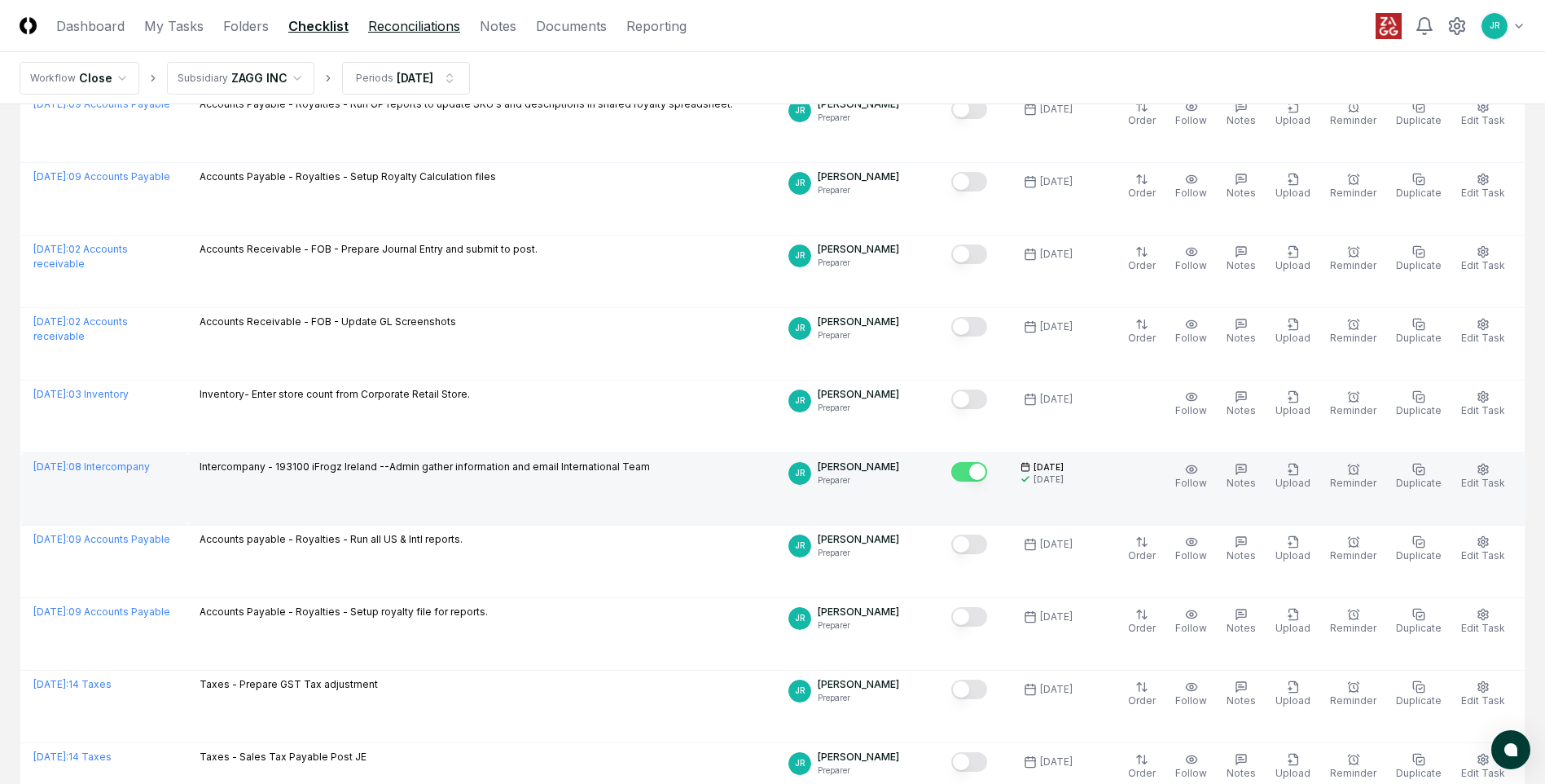
click at [431, 32] on link "Reconciliations" at bounding box center [414, 26] width 92 height 19
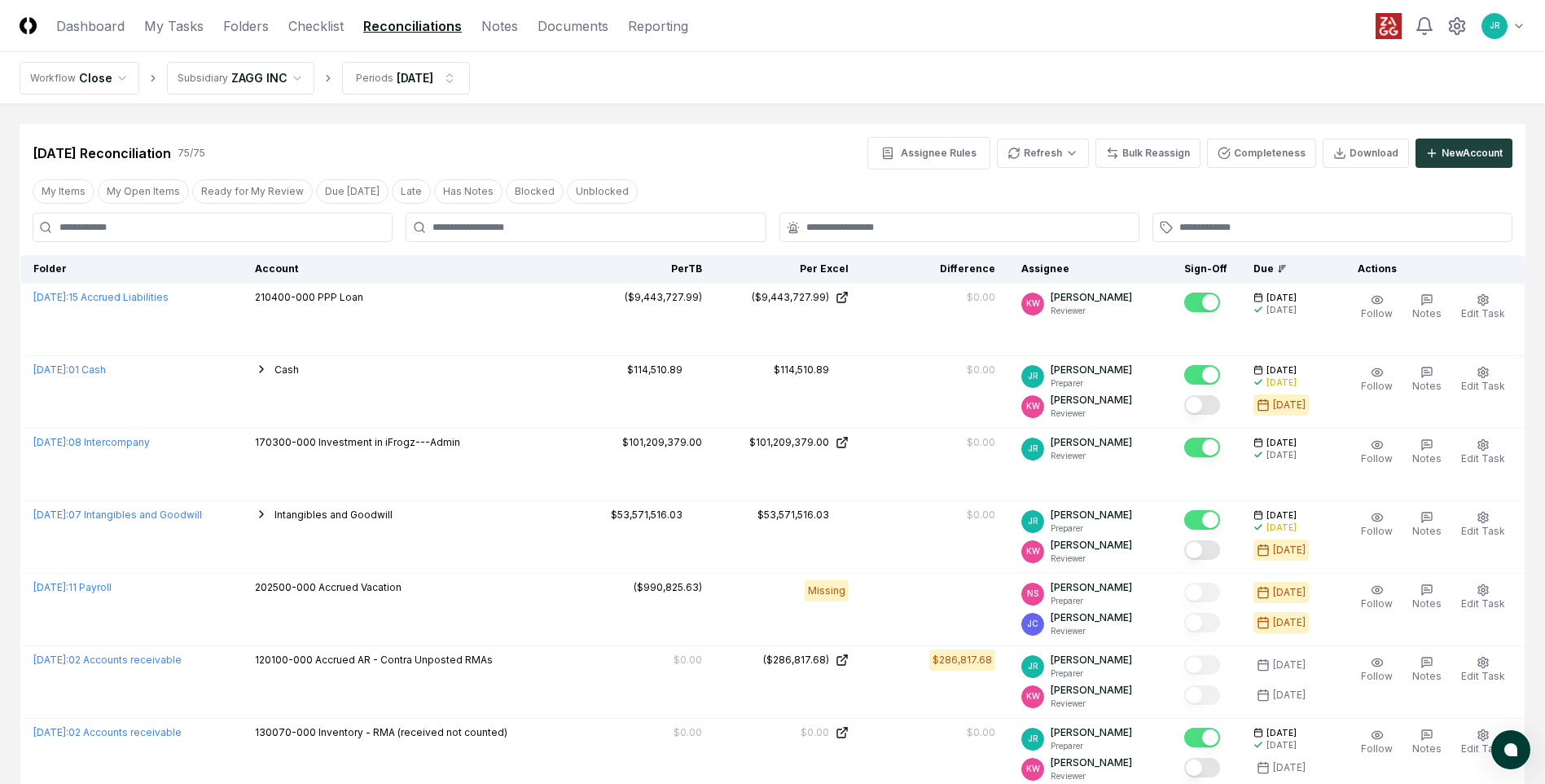
click at [149, 193] on button "My Open Items" at bounding box center [143, 192] width 92 height 24
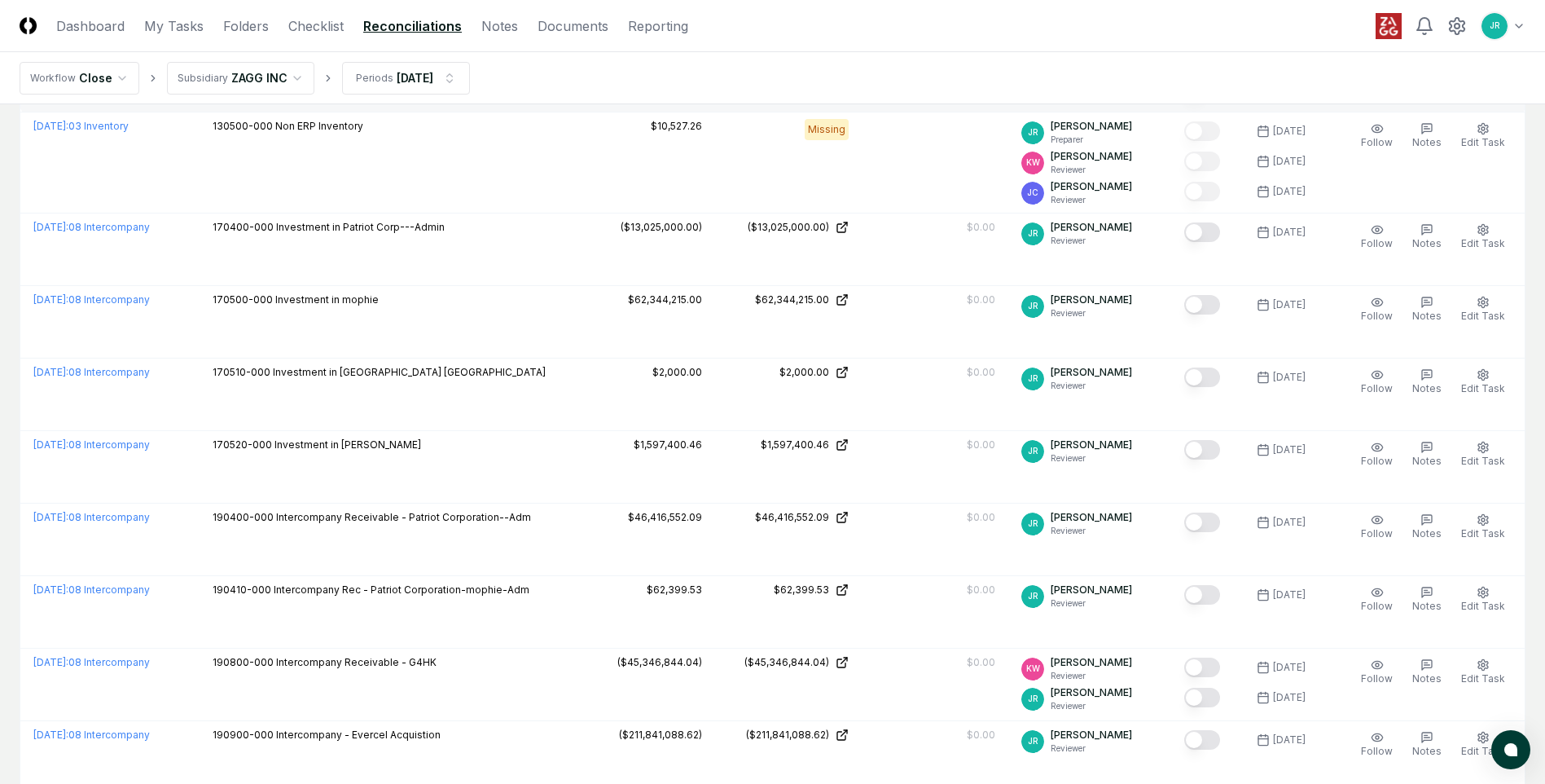
scroll to position [977, 0]
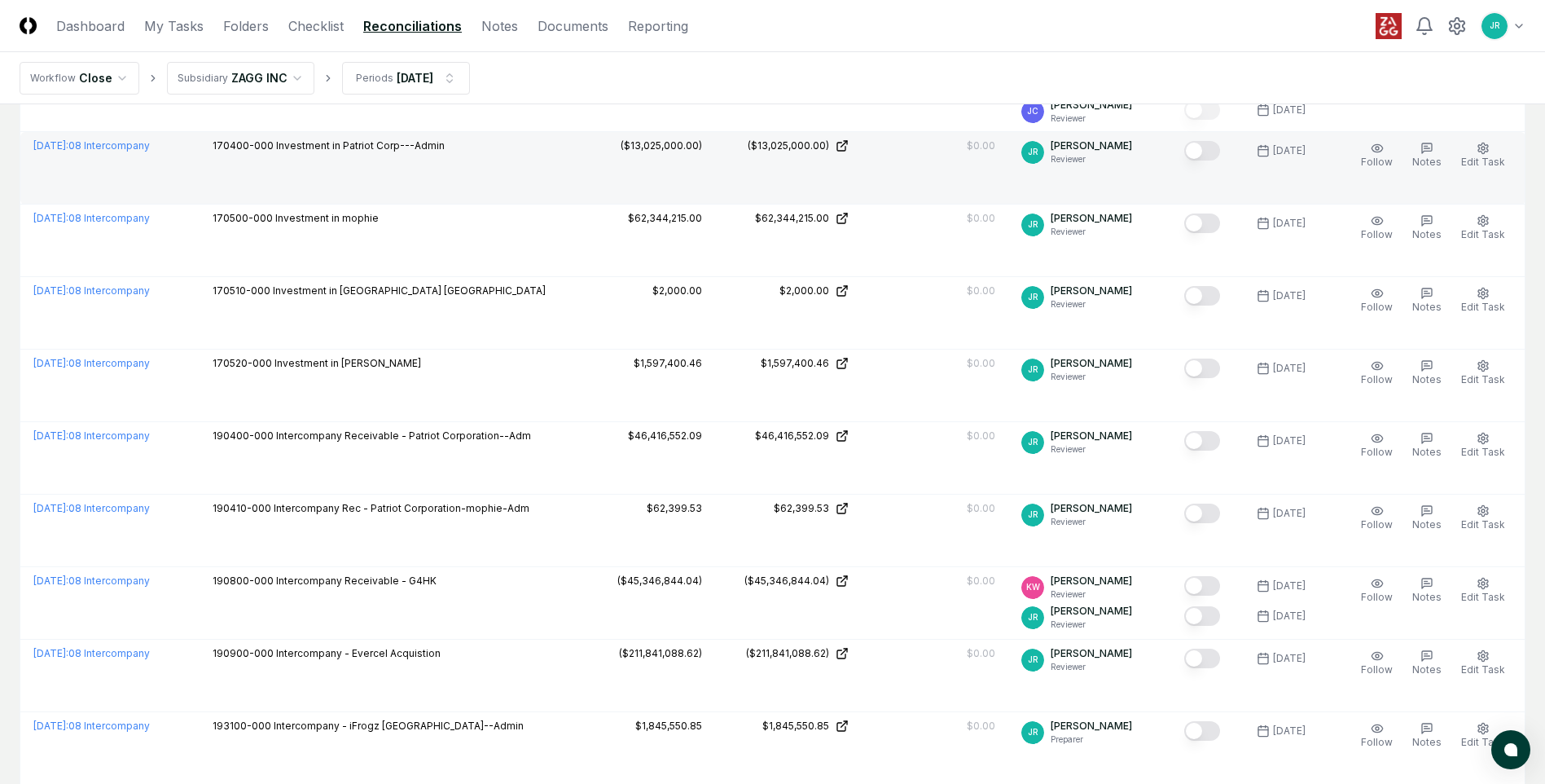
click at [1202, 148] on button "Mark complete" at bounding box center [1202, 150] width 36 height 19
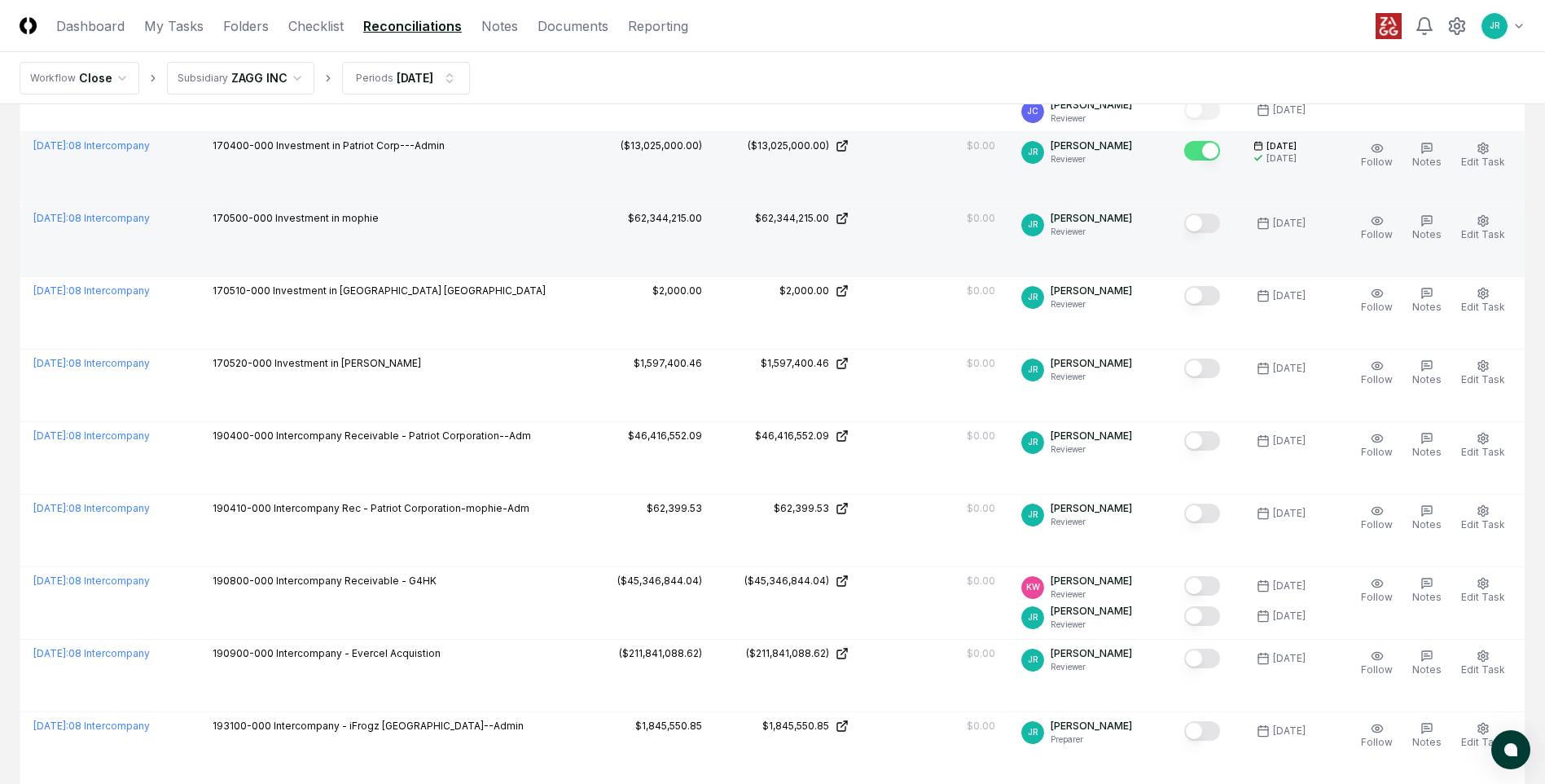
click at [1202, 230] on button "Mark complete" at bounding box center [1202, 223] width 36 height 19
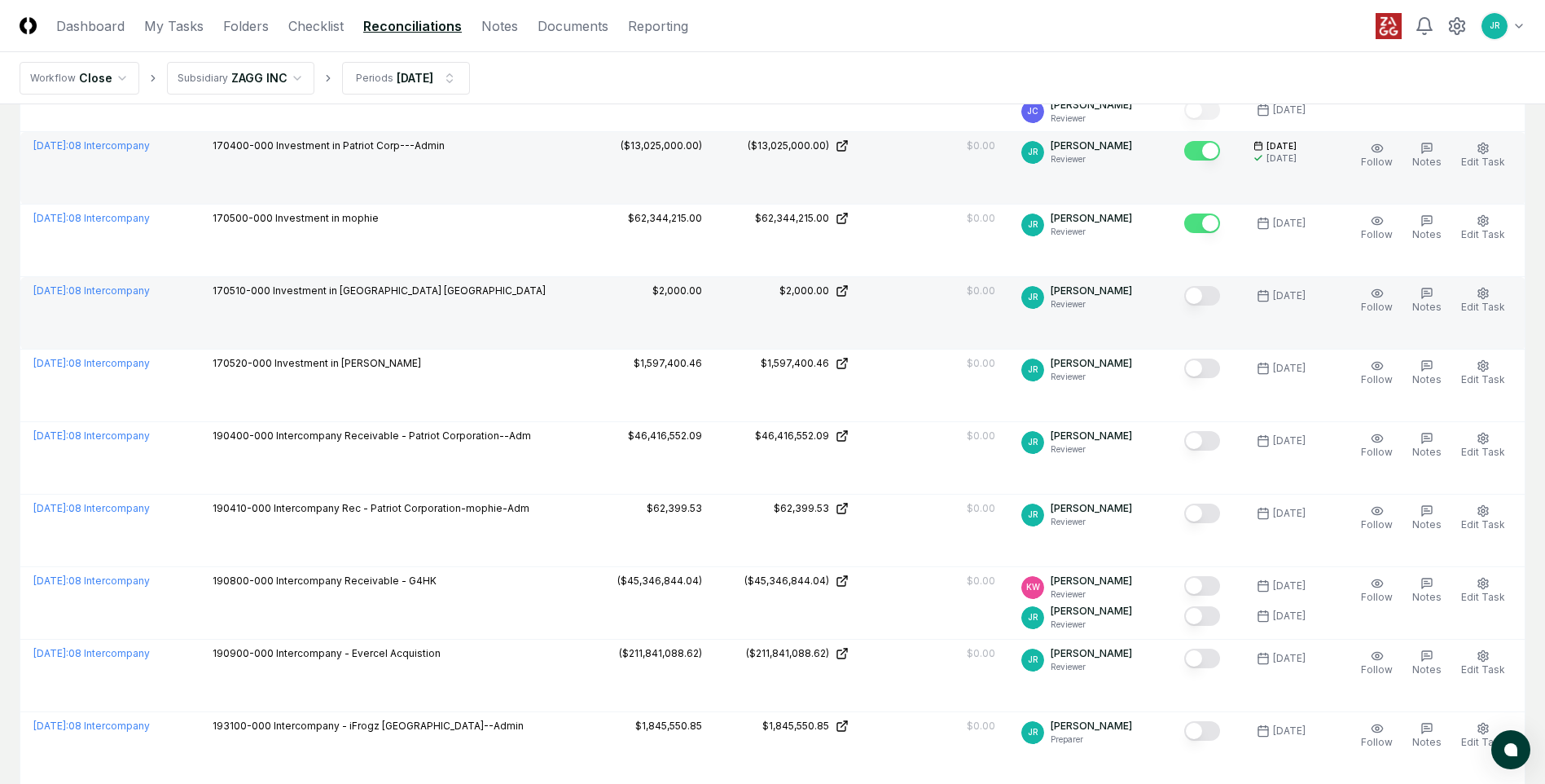
click at [1200, 296] on button "Mark complete" at bounding box center [1202, 295] width 36 height 19
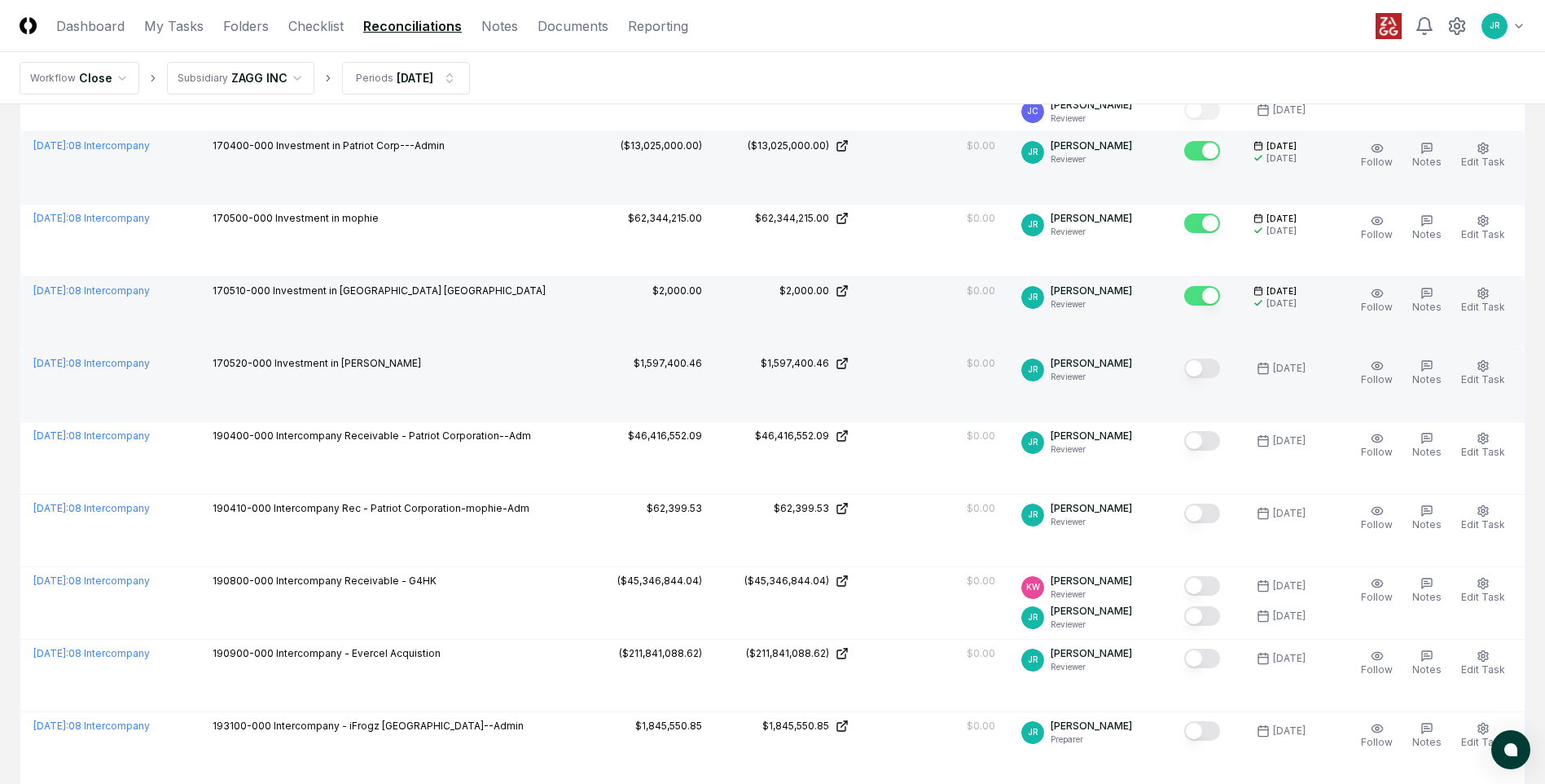
click at [1202, 364] on button "Mark complete" at bounding box center [1202, 367] width 36 height 19
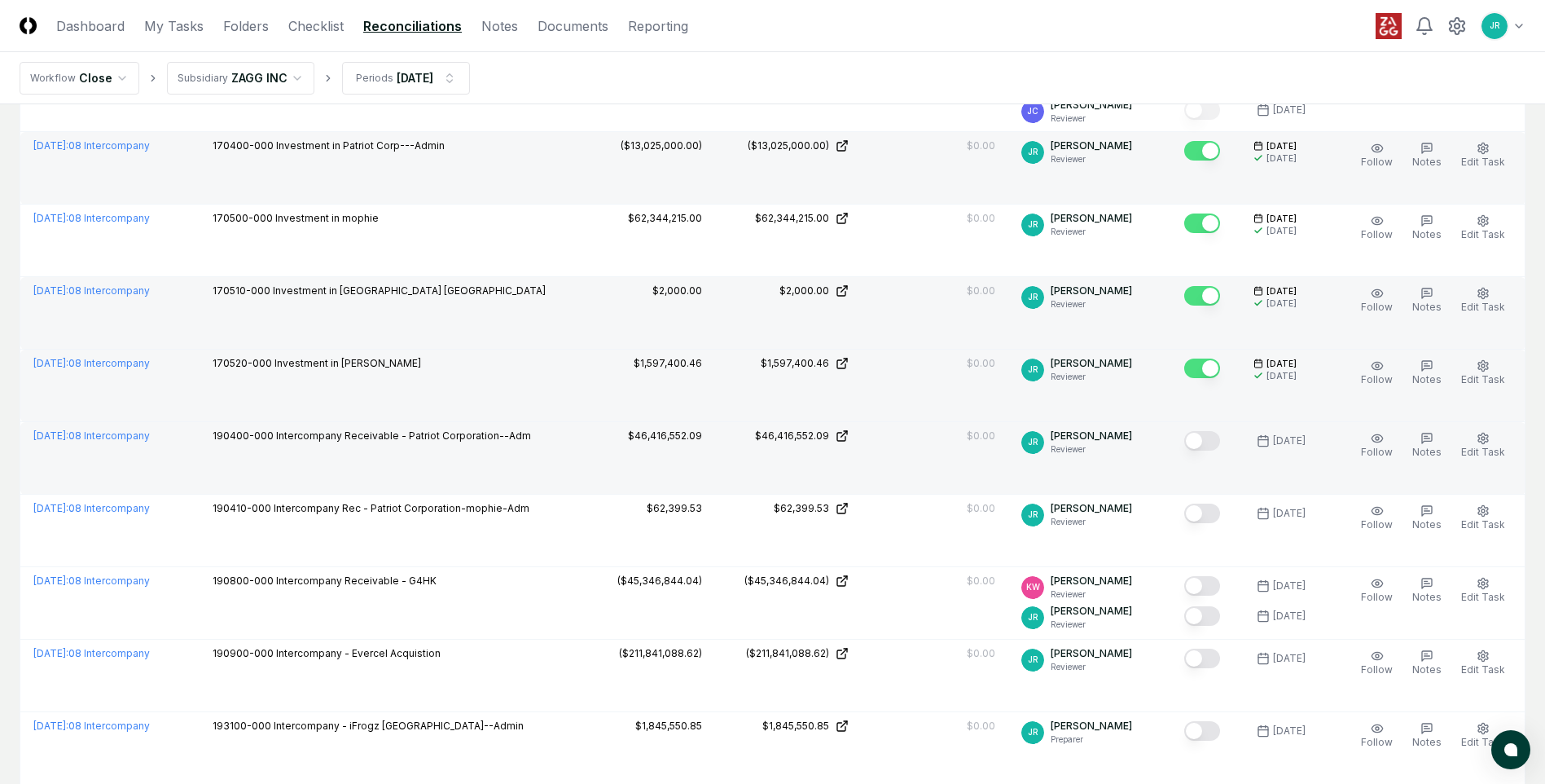
click at [1202, 442] on button "Mark complete" at bounding box center [1202, 441] width 36 height 19
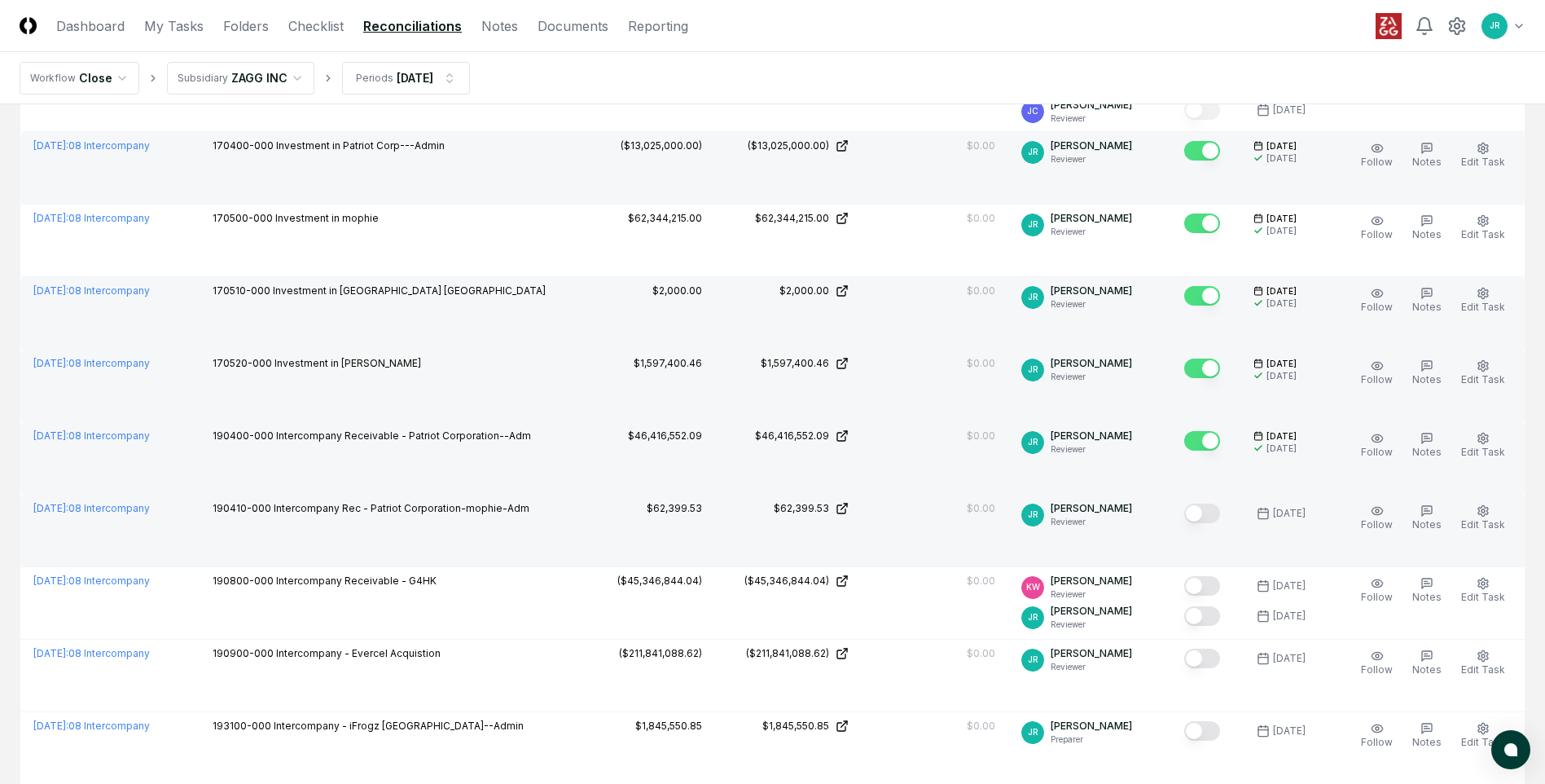
click at [1198, 513] on button "Mark complete" at bounding box center [1202, 513] width 36 height 19
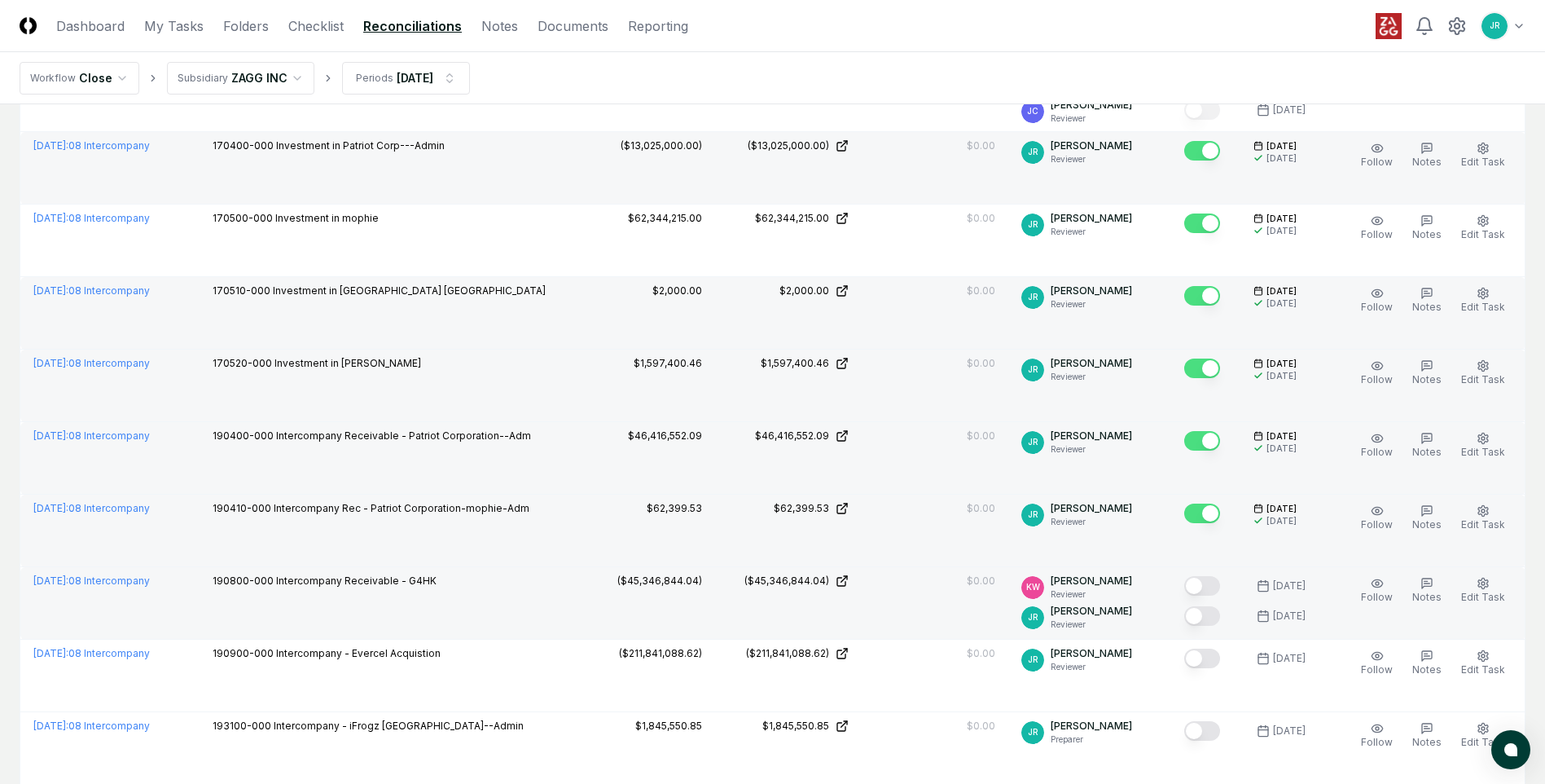
click at [1208, 587] on button "Mark complete" at bounding box center [1202, 585] width 36 height 19
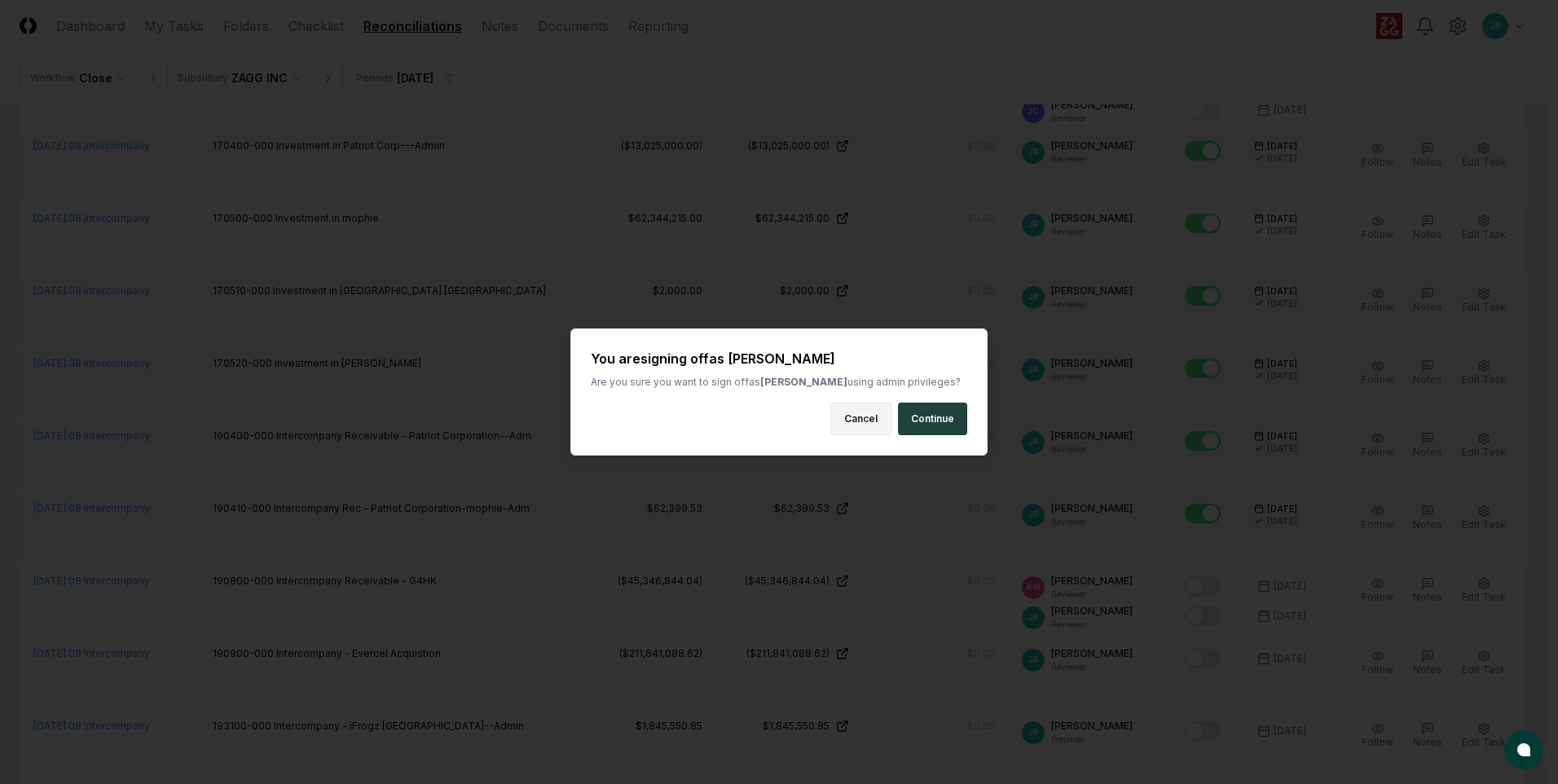
click at [845, 424] on button "Cancel" at bounding box center [861, 418] width 61 height 32
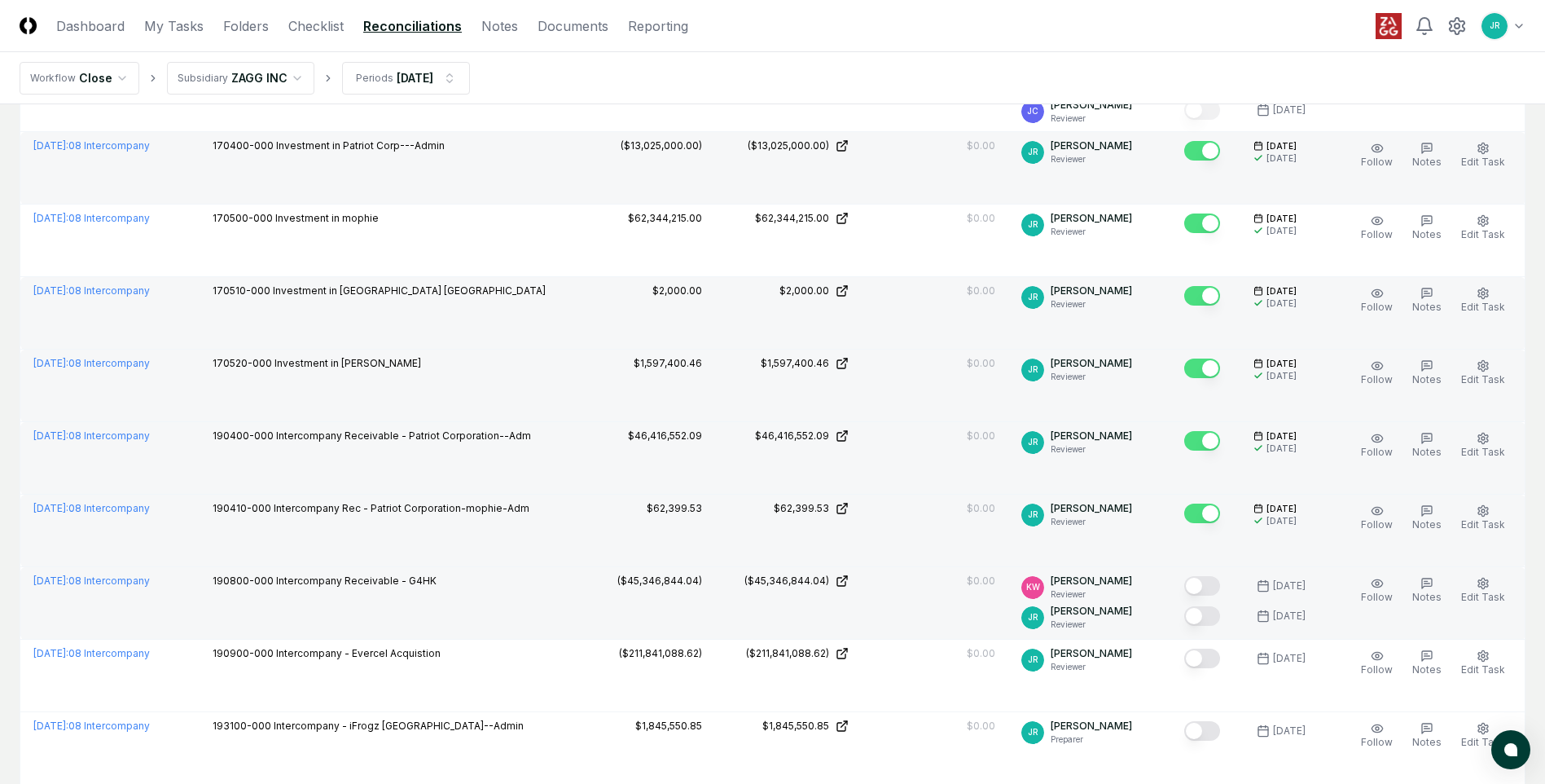
click at [1201, 616] on button "Mark complete" at bounding box center [1202, 616] width 36 height 19
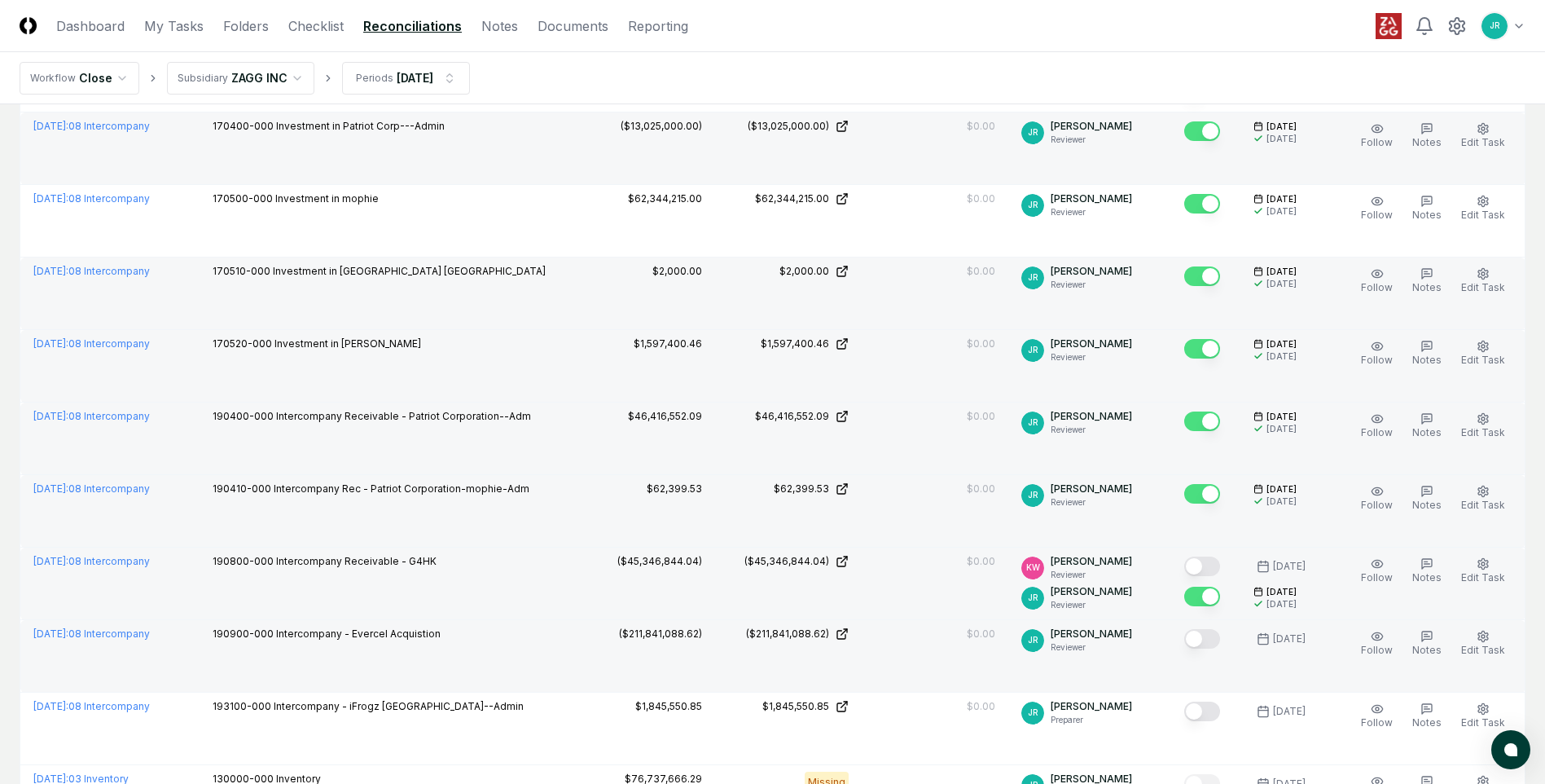
scroll to position [1059, 0]
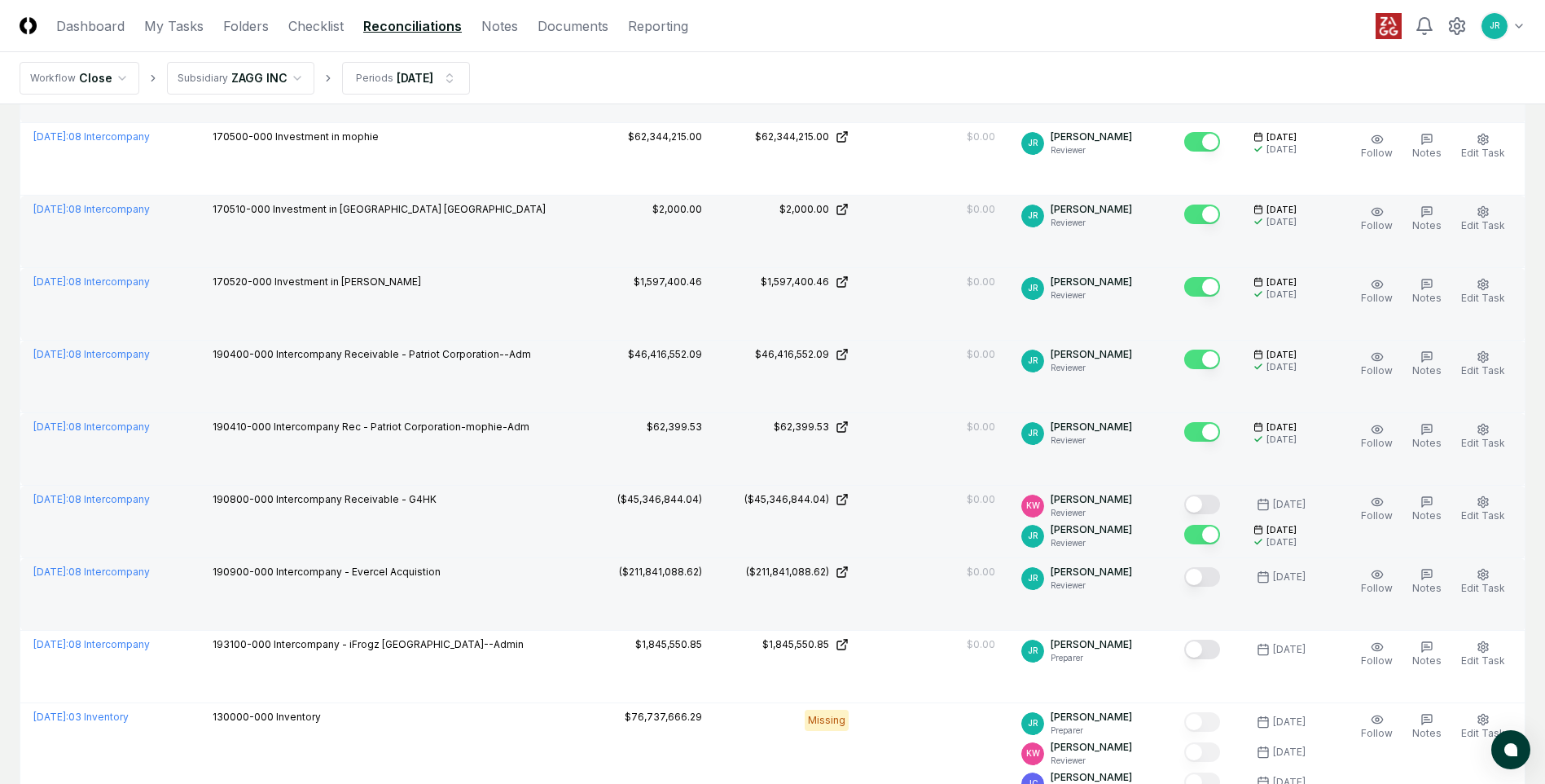
click at [1199, 577] on button "Mark complete" at bounding box center [1202, 576] width 36 height 19
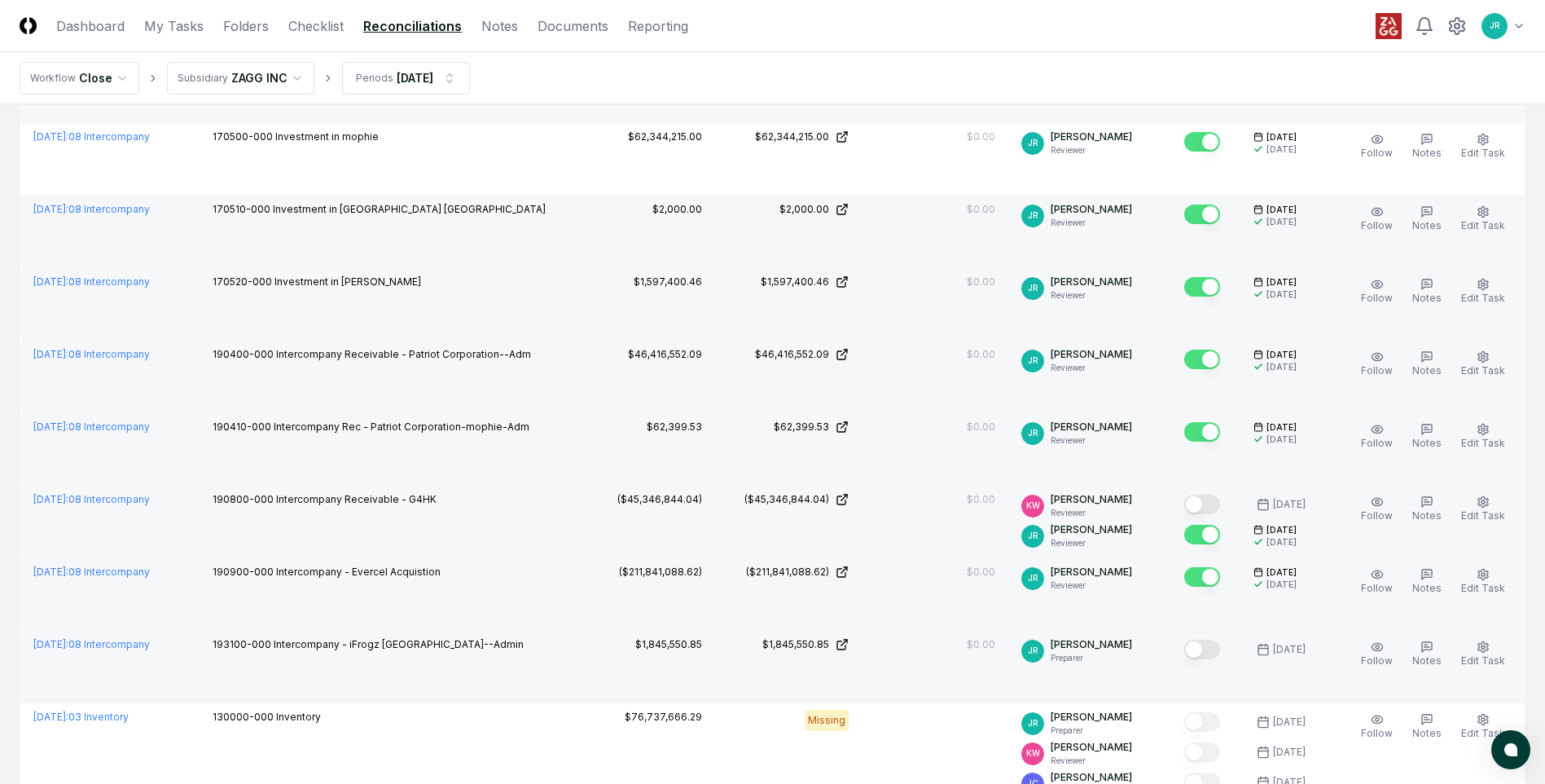
click at [1205, 649] on button "Mark complete" at bounding box center [1202, 649] width 36 height 19
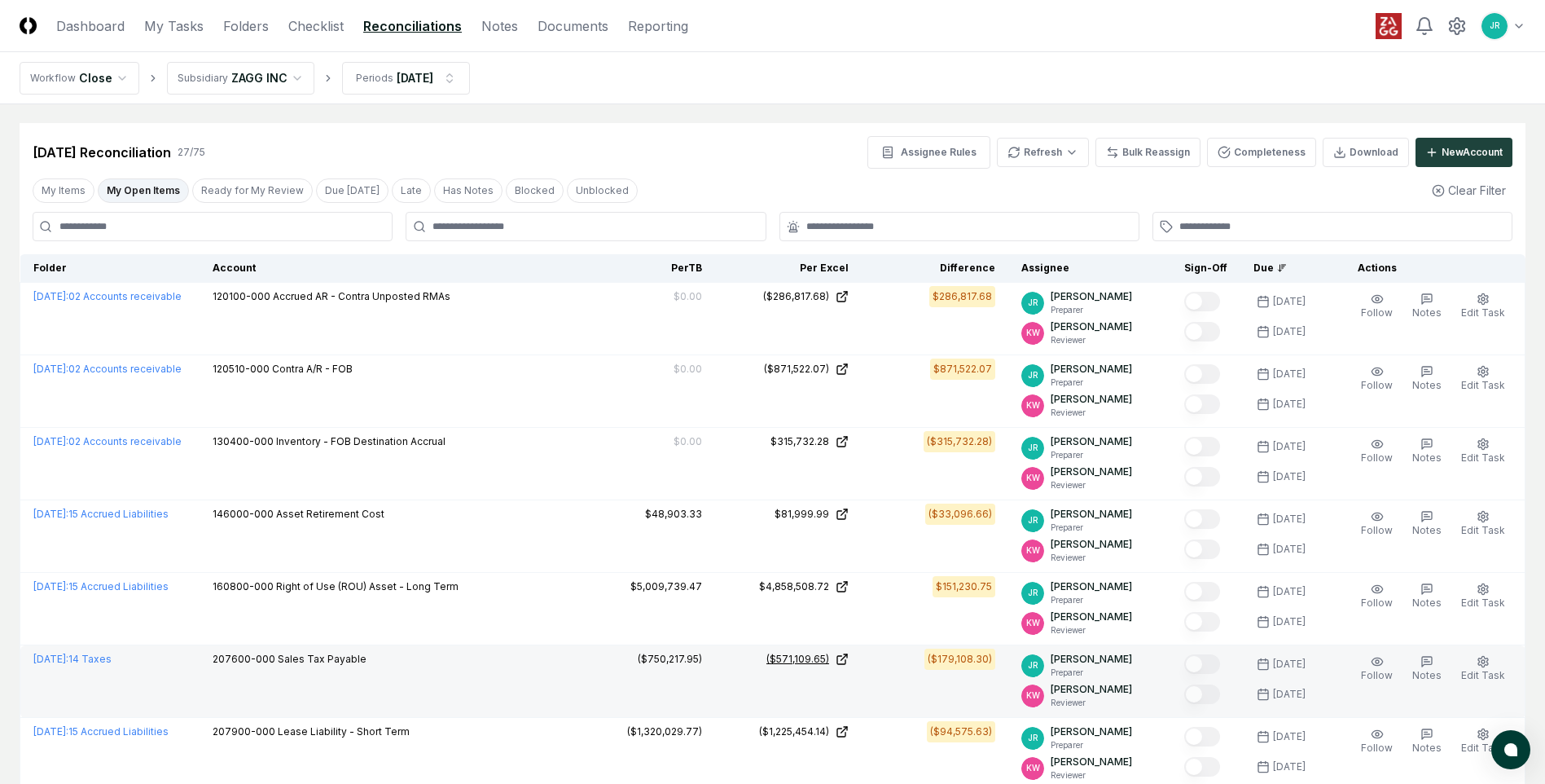
scroll to position [0, 0]
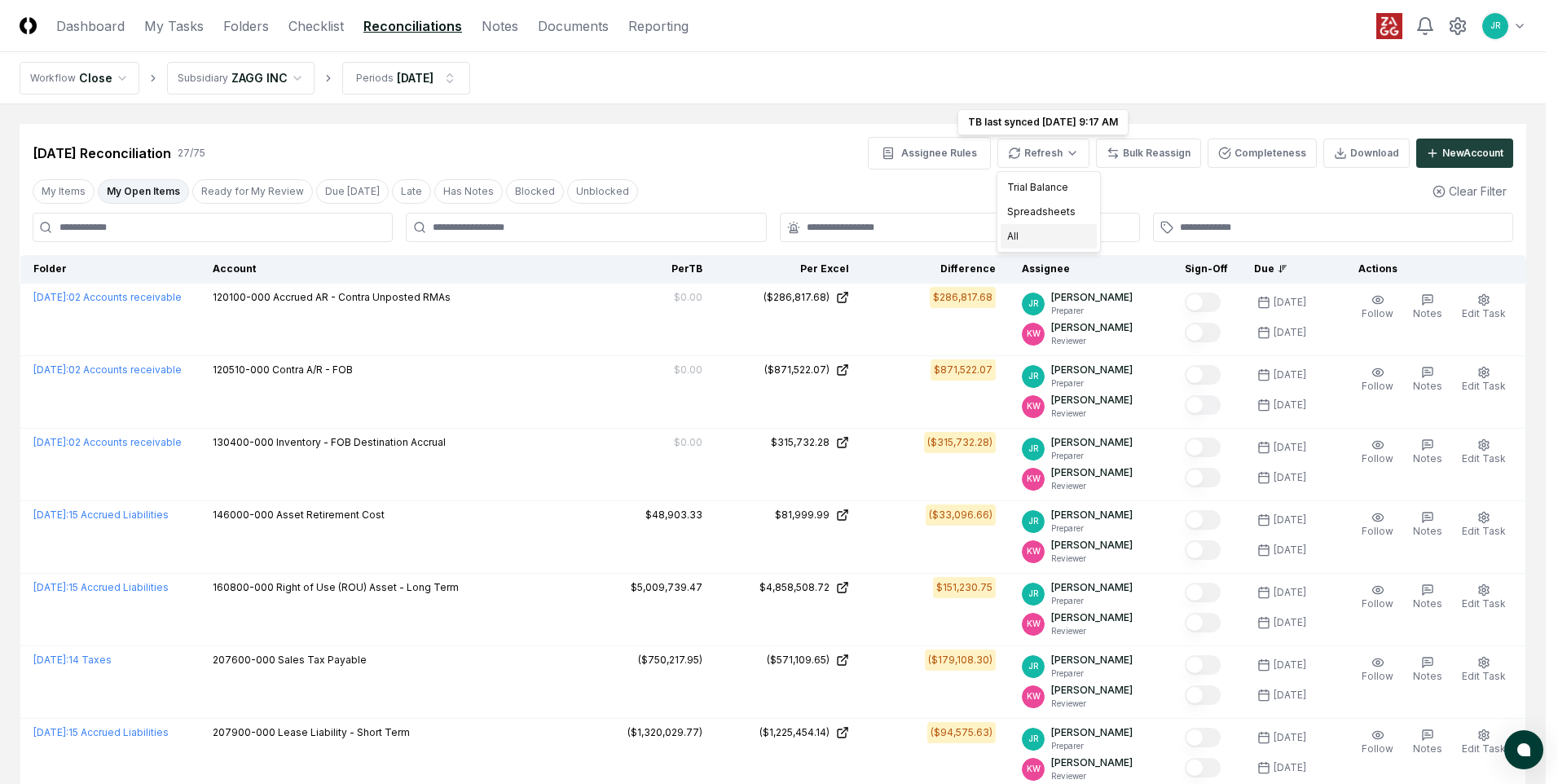
click at [1018, 238] on div "All" at bounding box center [1049, 236] width 96 height 24
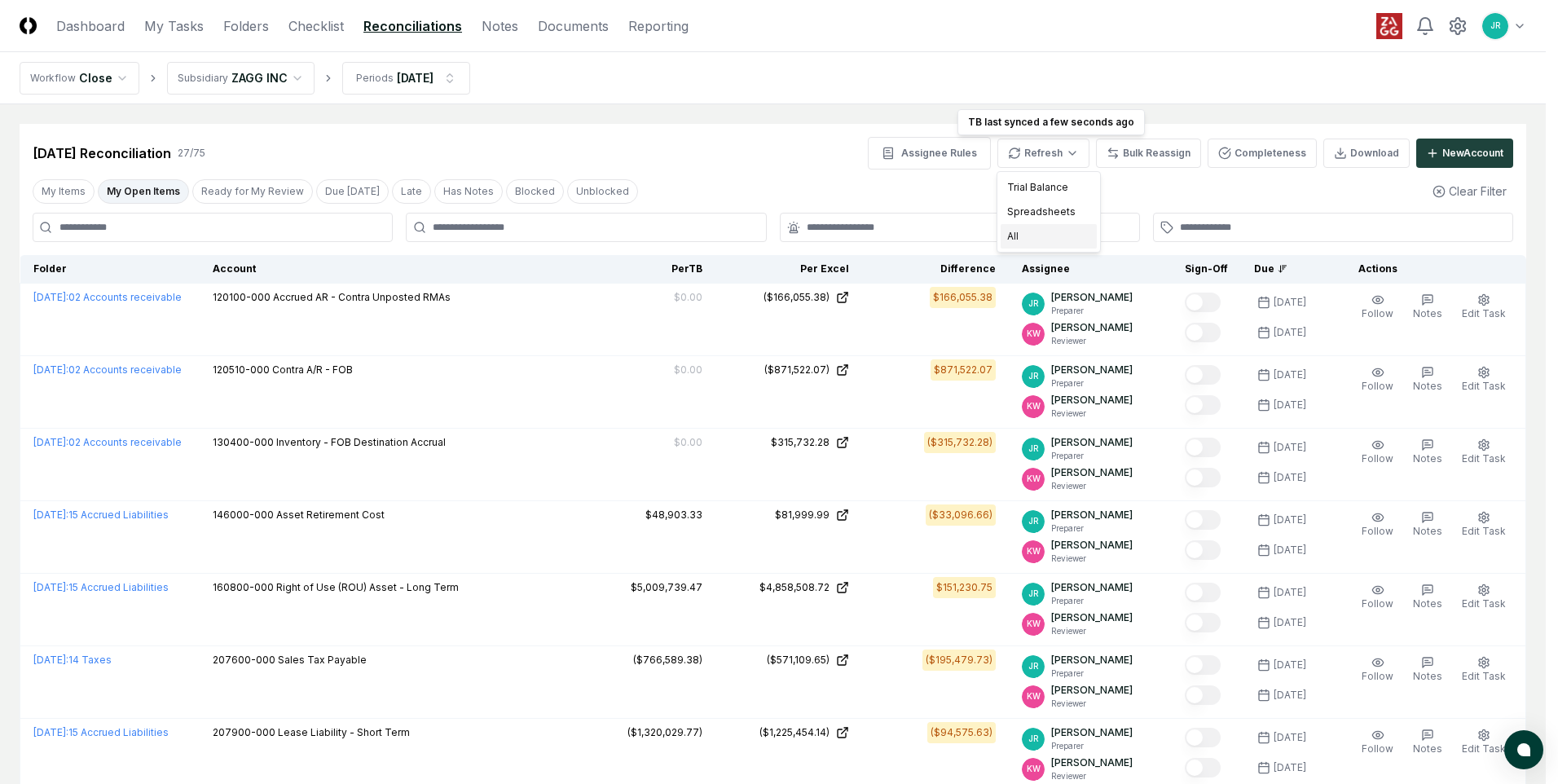
click at [1023, 237] on div "All" at bounding box center [1049, 236] width 96 height 24
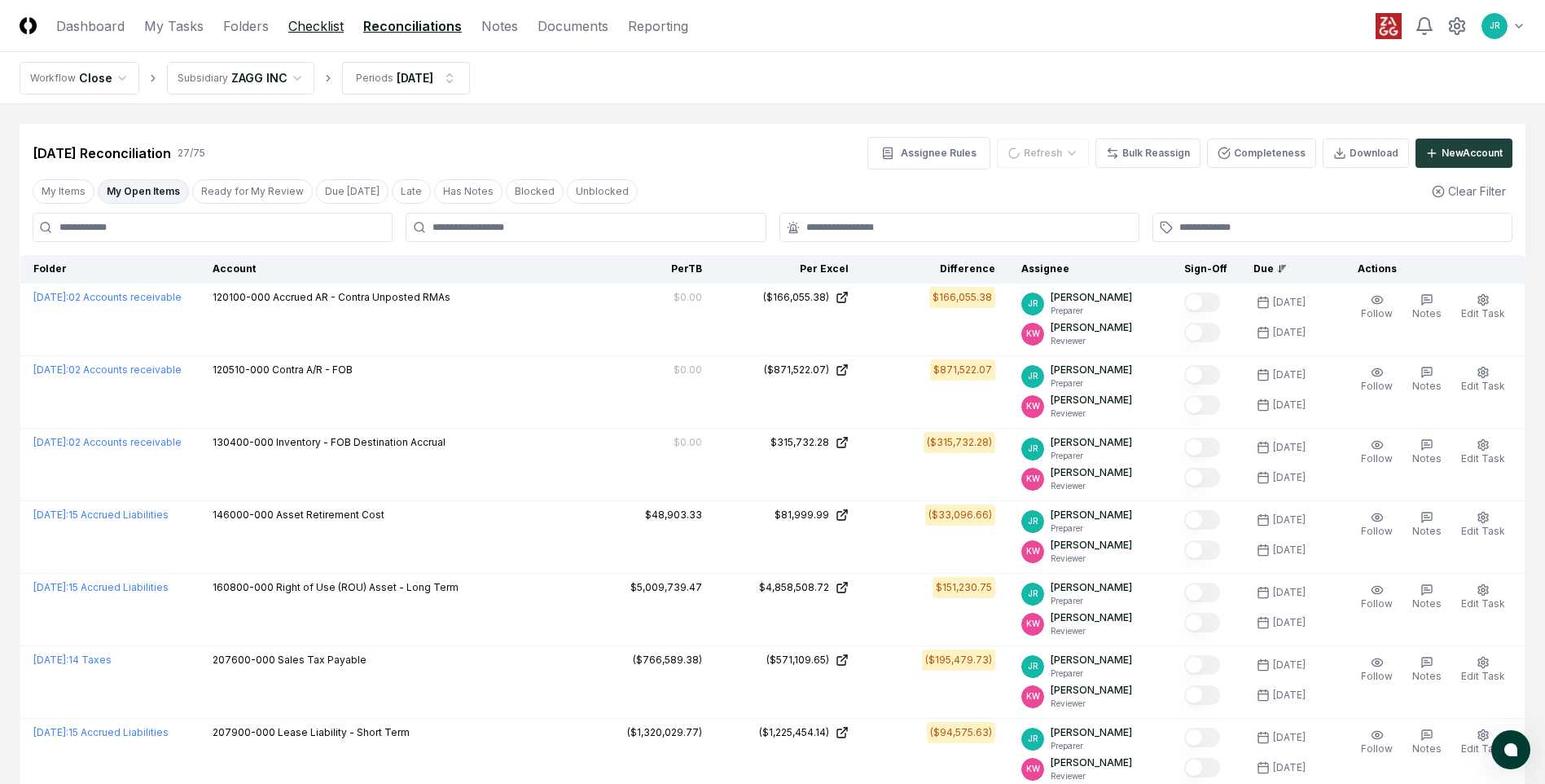
click at [322, 31] on link "Checklist" at bounding box center [317, 26] width 56 height 19
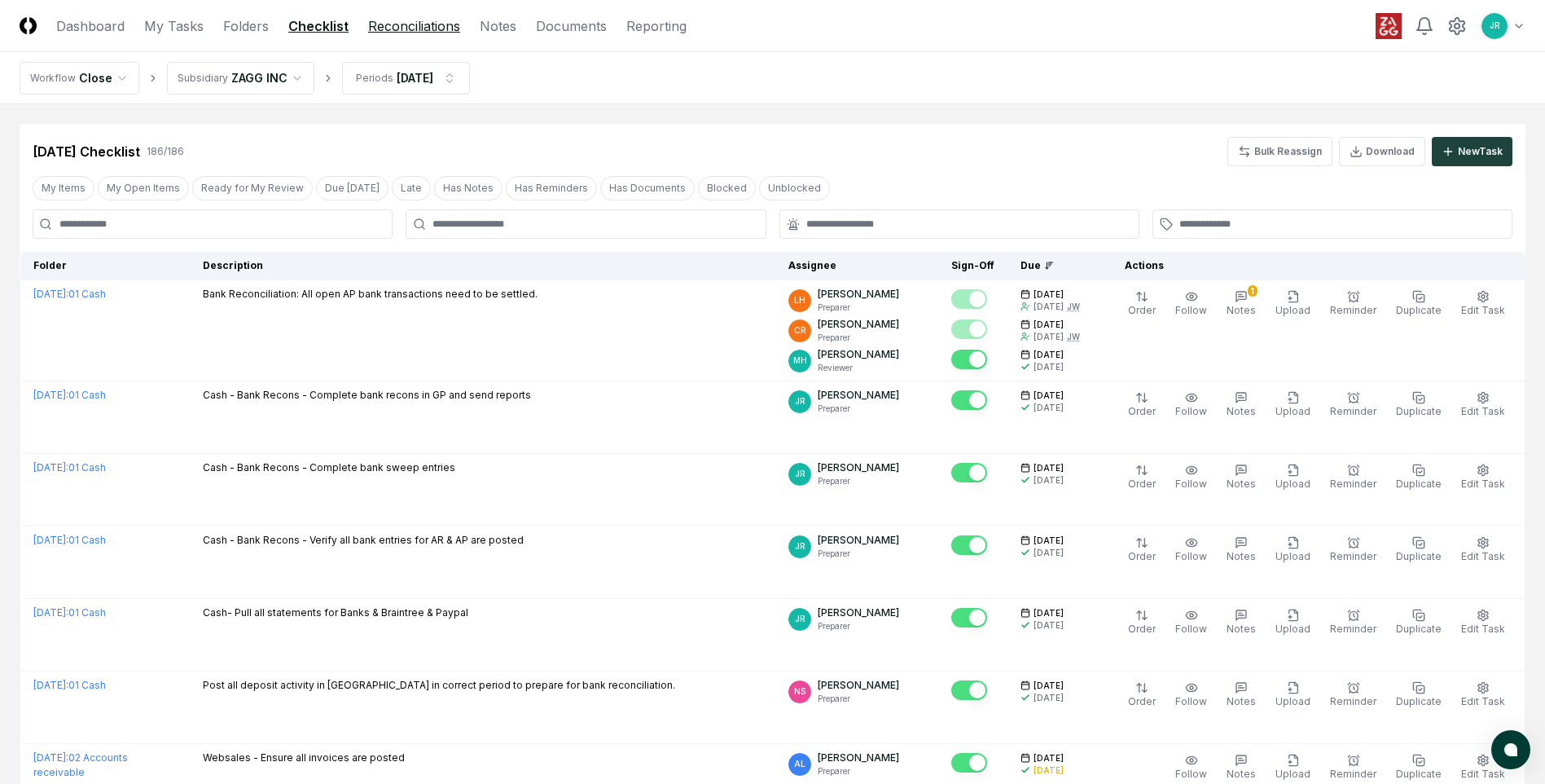
click at [390, 24] on link "Reconciliations" at bounding box center [414, 26] width 92 height 19
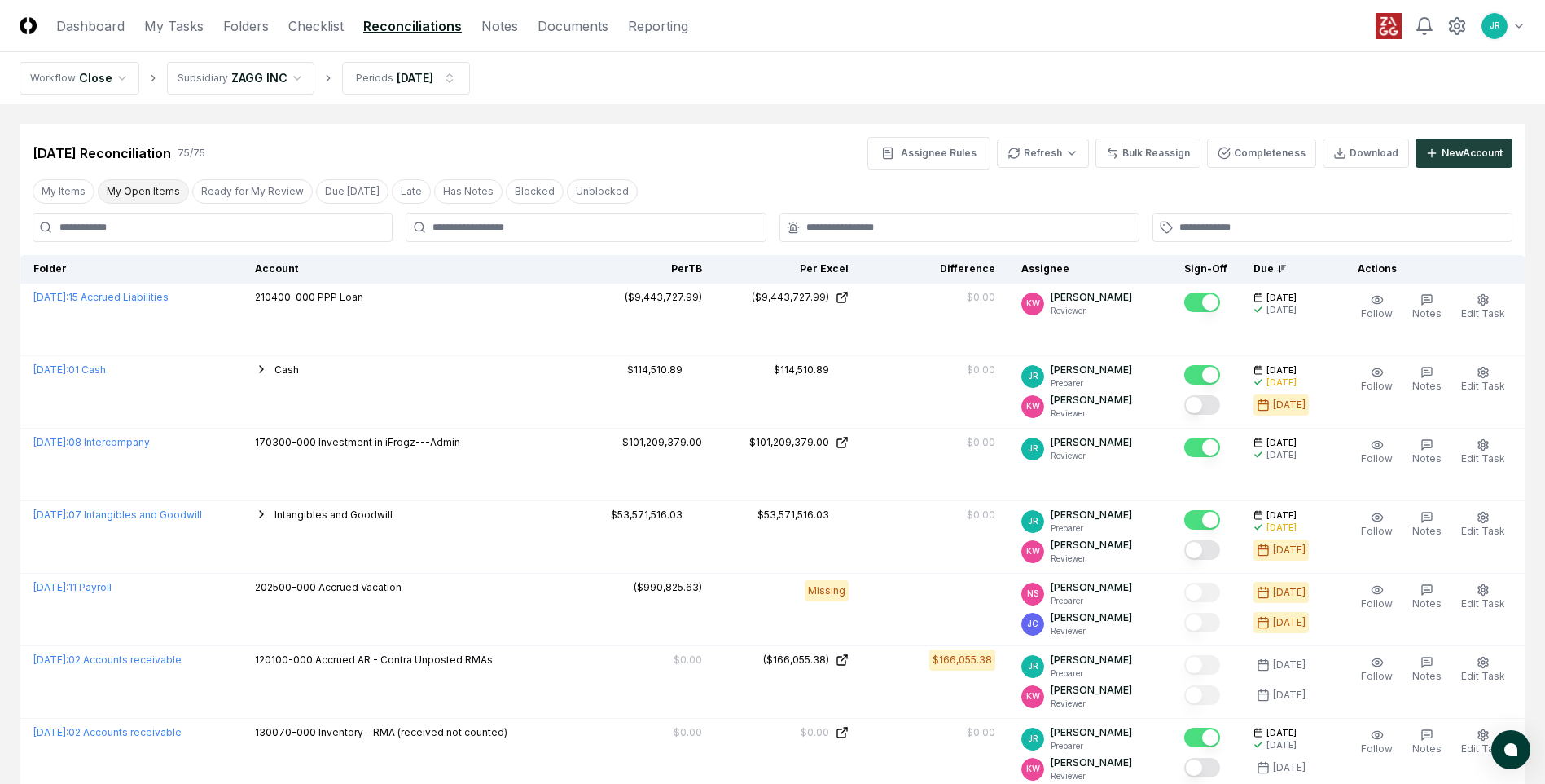
click at [124, 188] on button "My Open Items" at bounding box center [143, 192] width 92 height 24
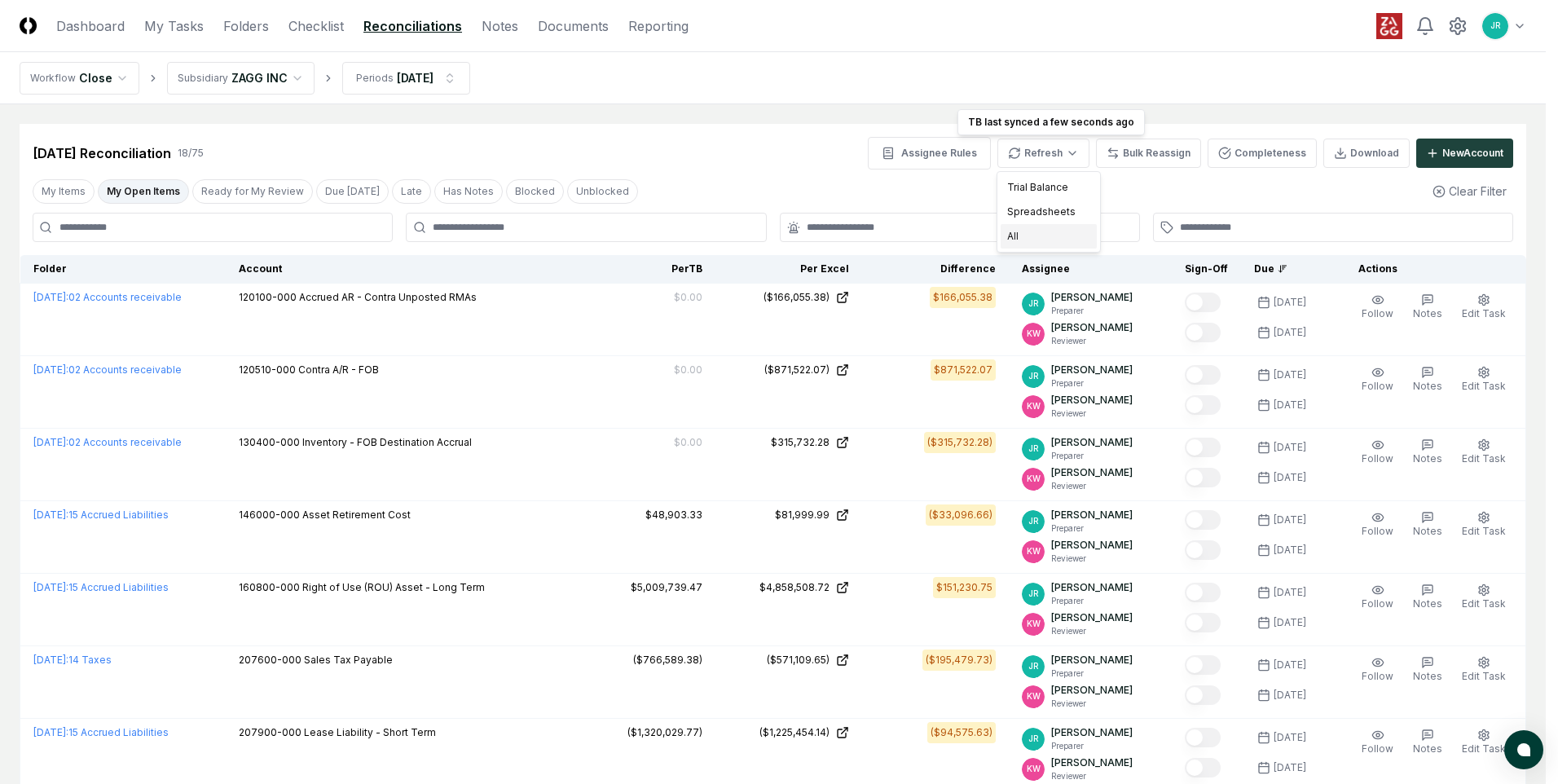
click at [1015, 235] on div "All" at bounding box center [1049, 236] width 96 height 24
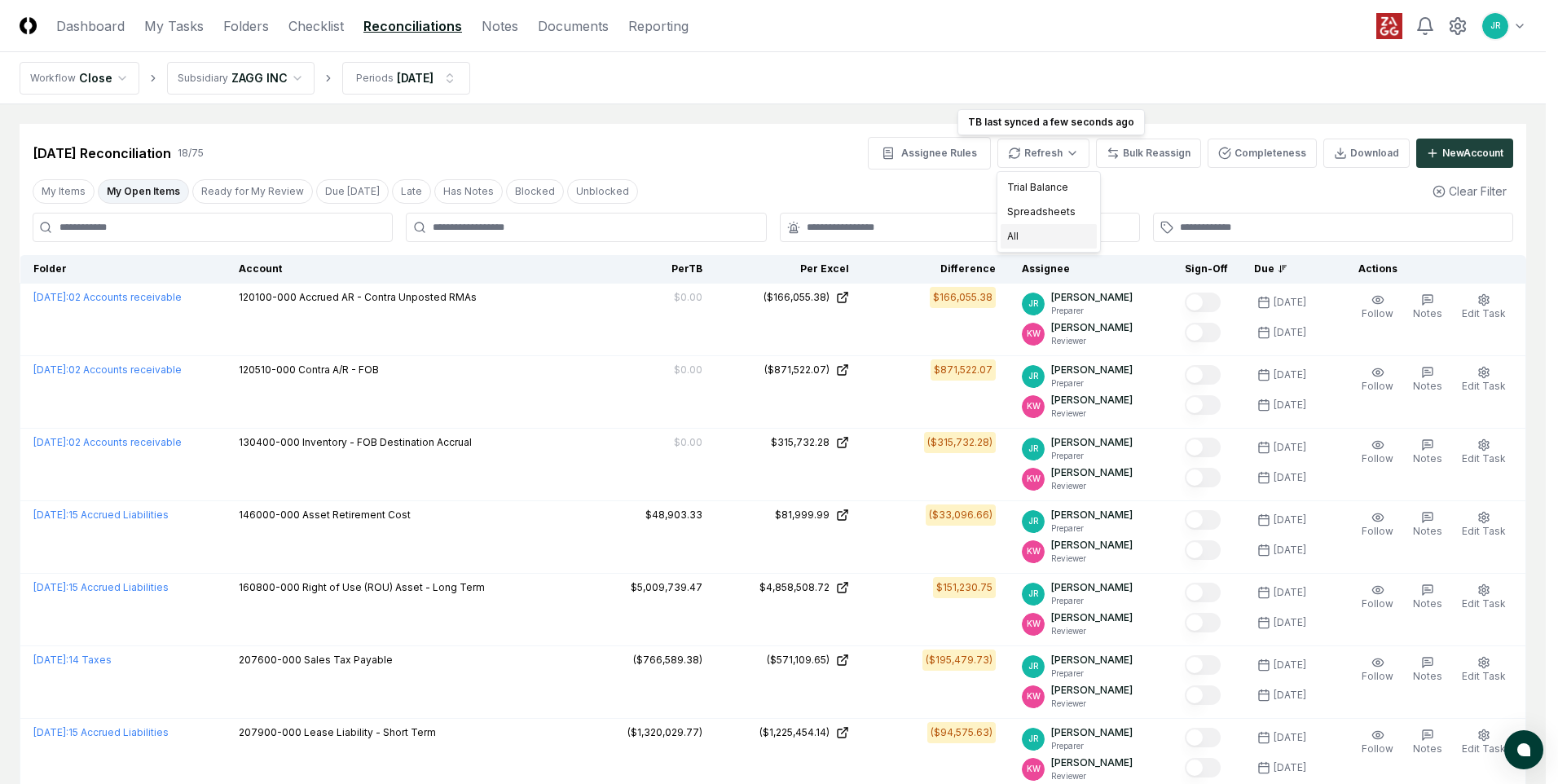
click at [1030, 237] on div "All" at bounding box center [1049, 236] width 96 height 24
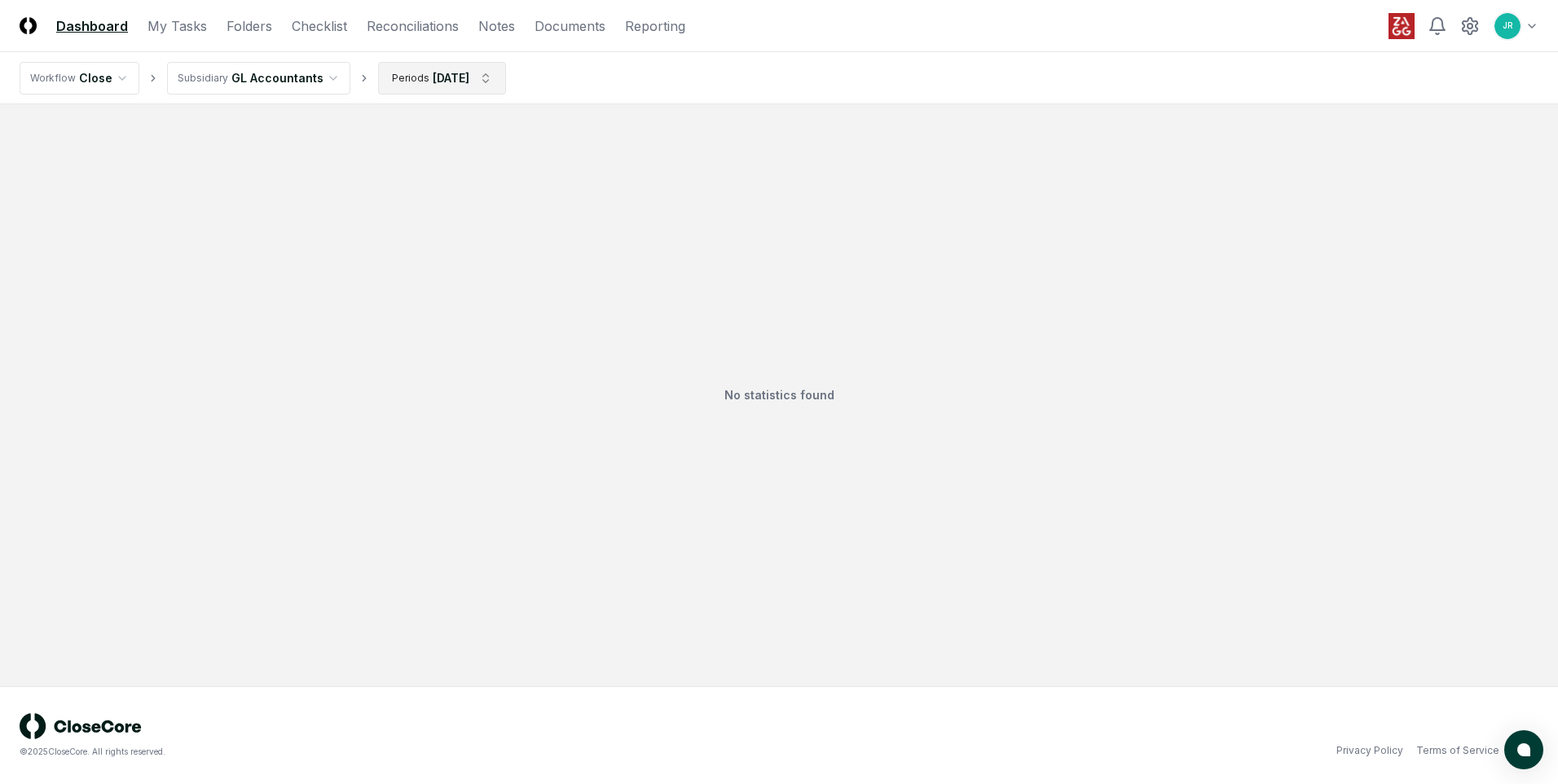
click at [480, 72] on html "CloseCore Dashboard My Tasks Folders Checklist Reconciliations Notes Documents …" at bounding box center [779, 392] width 1558 height 784
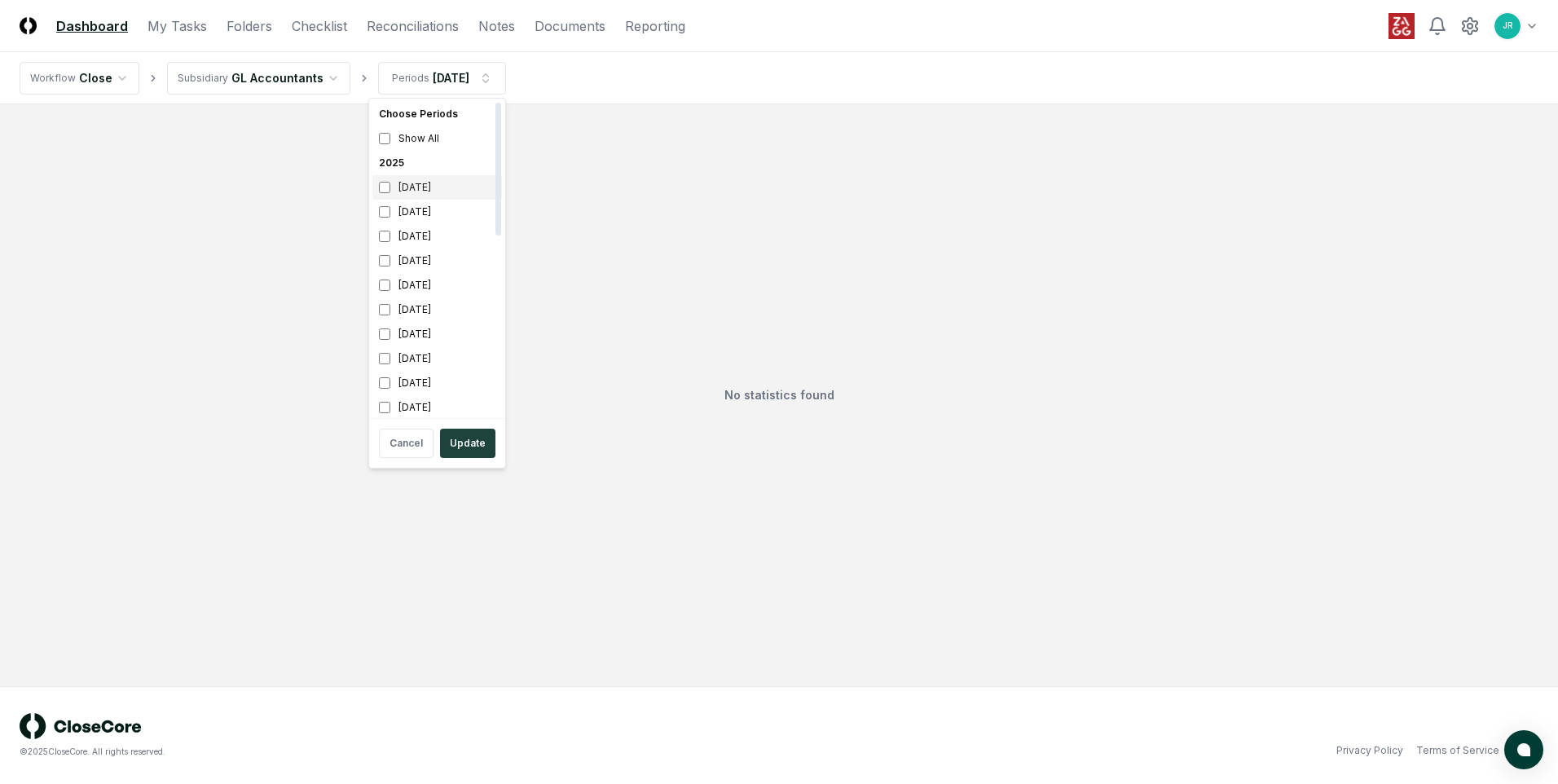
click at [423, 193] on div "[DATE]" at bounding box center [437, 187] width 130 height 24
click at [411, 205] on div "[DATE]" at bounding box center [437, 212] width 130 height 24
click at [406, 193] on div "[DATE]" at bounding box center [437, 187] width 130 height 24
click at [405, 234] on div "[DATE]" at bounding box center [437, 236] width 130 height 24
click at [484, 443] on button "Update" at bounding box center [467, 443] width 56 height 30
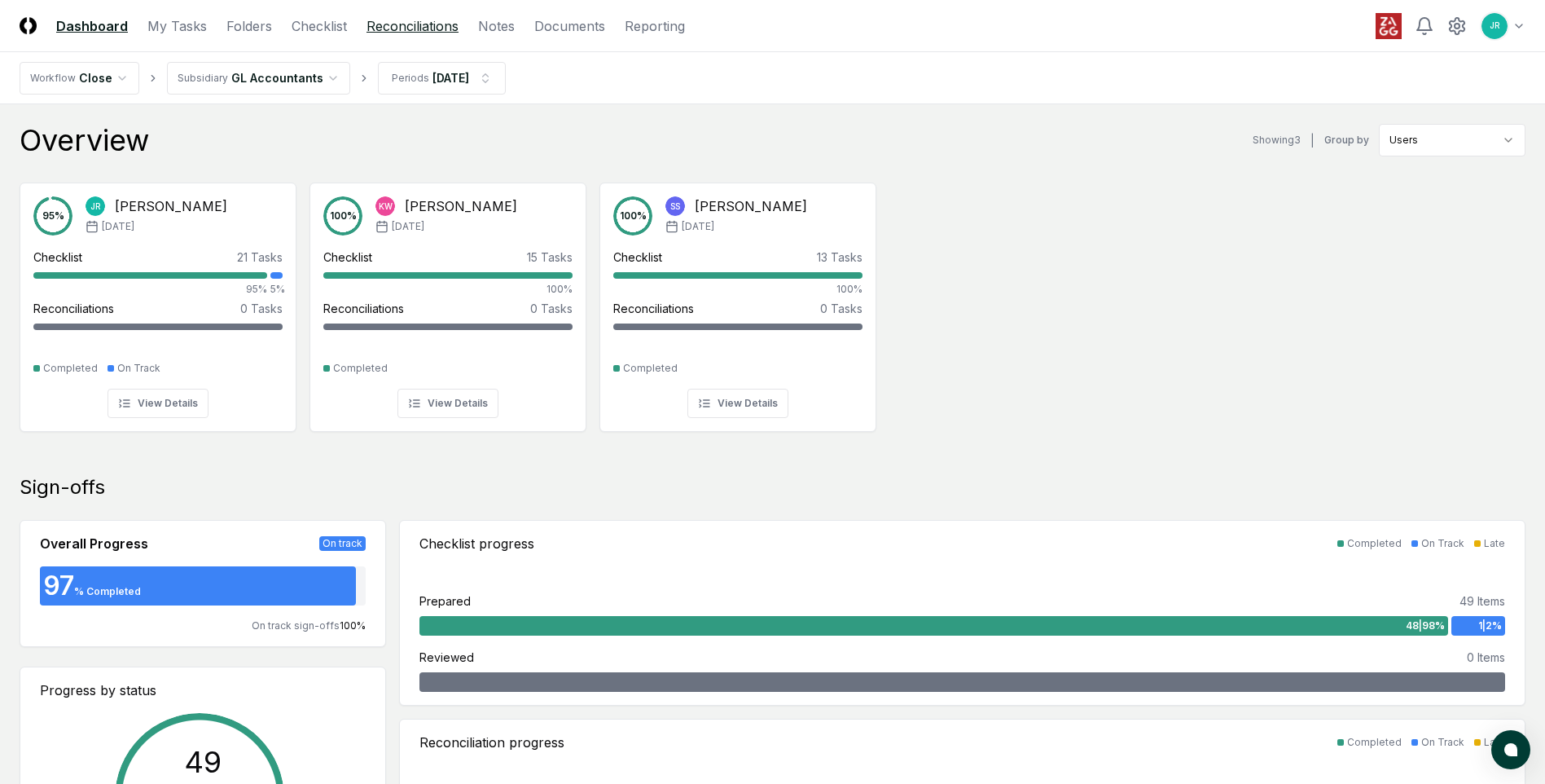
click at [383, 29] on link "Reconciliations" at bounding box center [412, 26] width 92 height 19
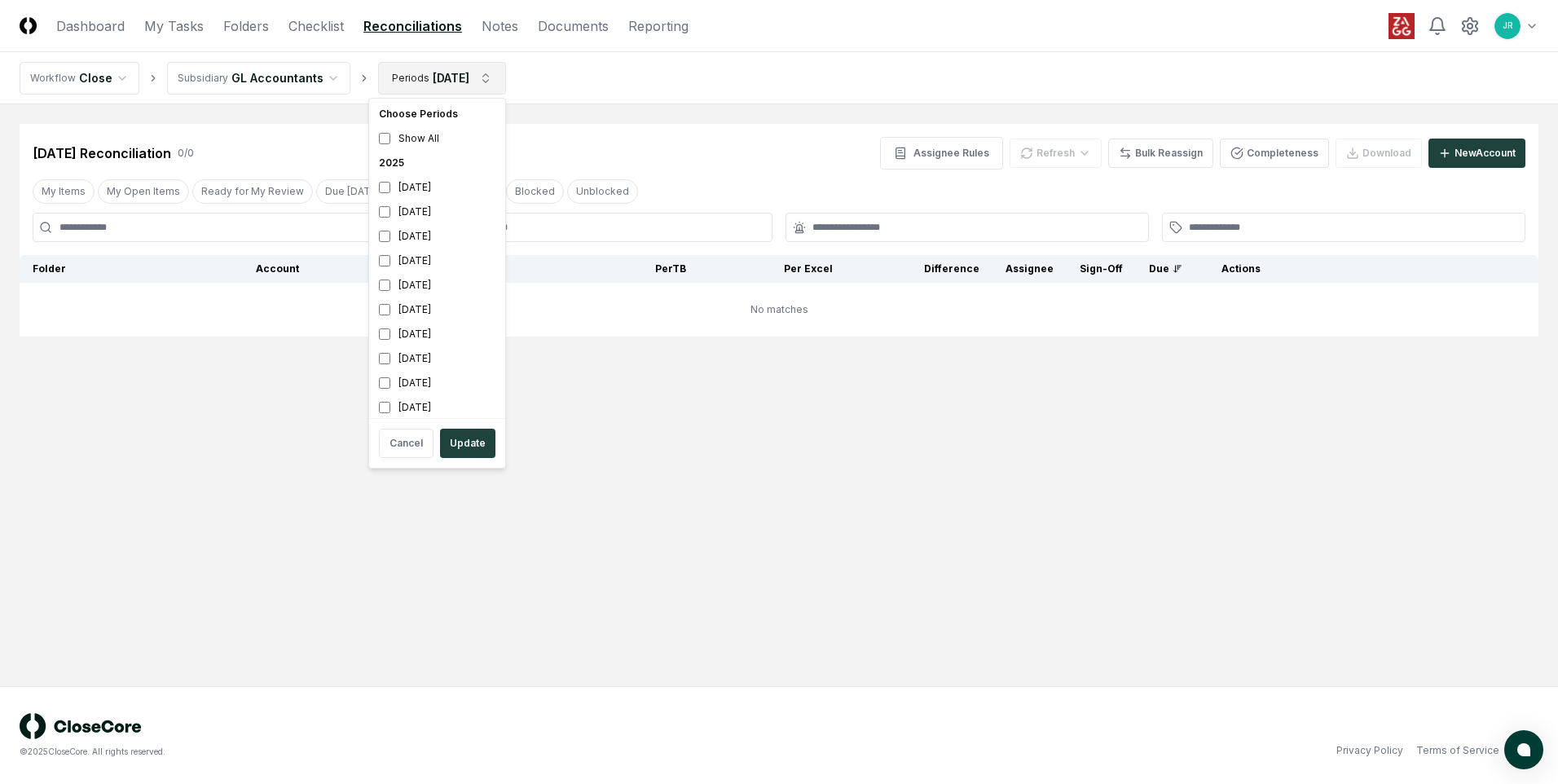
click at [489, 80] on html "CloseCore Dashboard My Tasks Folders Checklist Reconciliations Notes Documents …" at bounding box center [779, 392] width 1558 height 784
click at [417, 192] on div "[DATE]" at bounding box center [437, 187] width 130 height 24
click at [456, 428] on div "Cancel Update" at bounding box center [437, 443] width 130 height 43
click at [455, 436] on button "Update" at bounding box center [467, 443] width 56 height 30
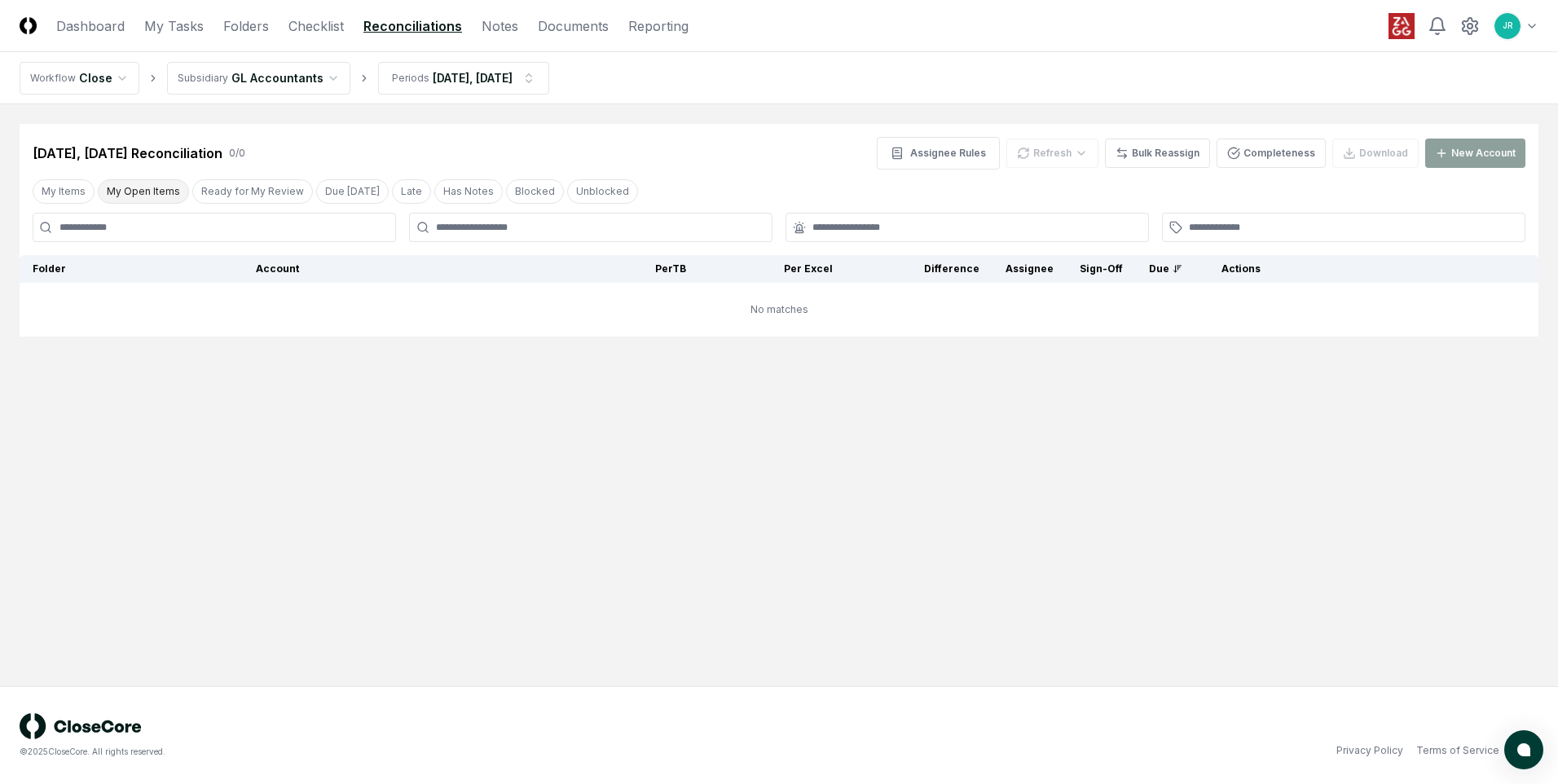
click at [140, 193] on button "My Open Items" at bounding box center [143, 192] width 92 height 24
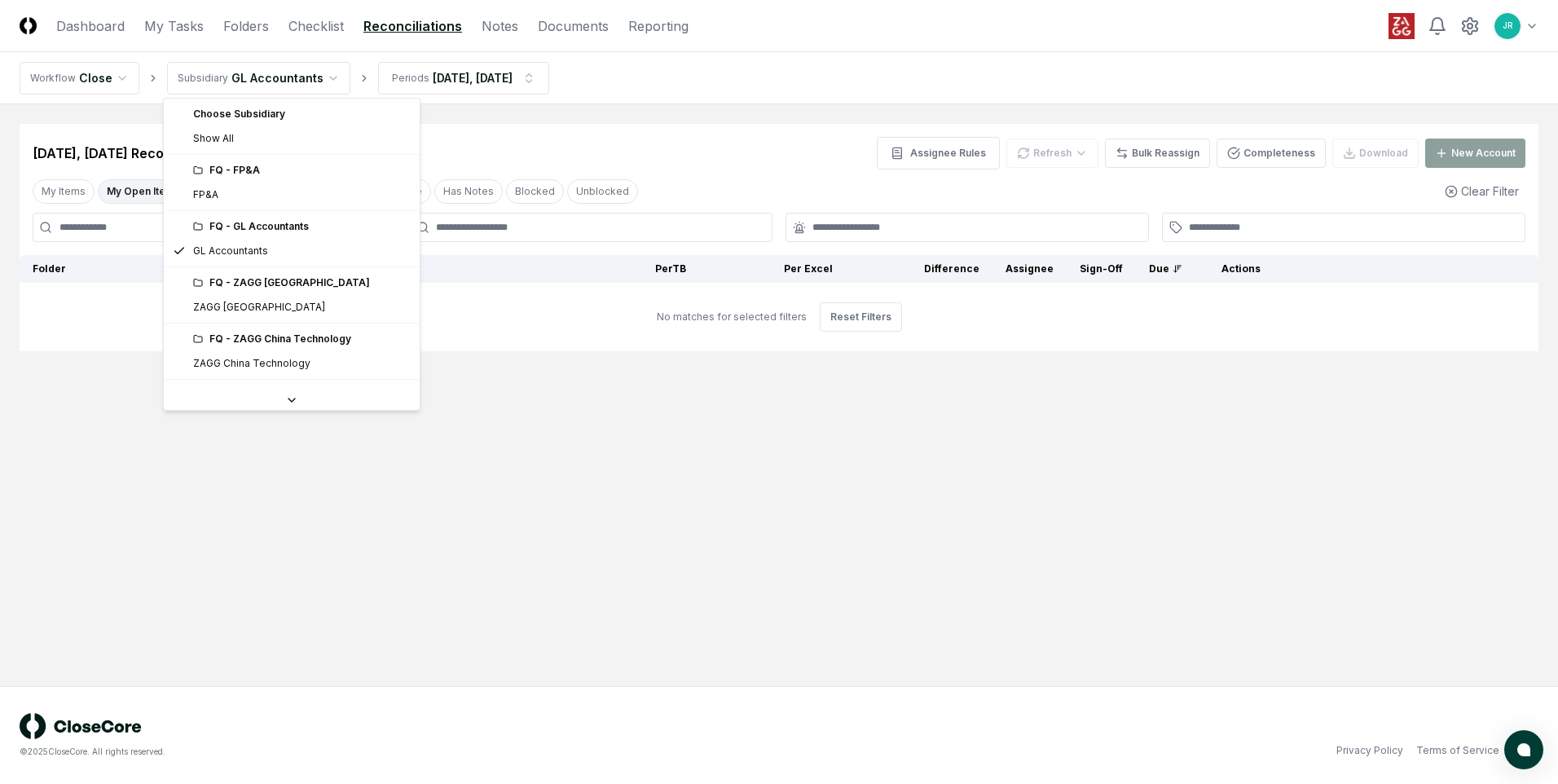
click at [316, 81] on html "CloseCore Dashboard My Tasks Folders Checklist Reconciliations Notes Documents …" at bounding box center [779, 392] width 1558 height 784
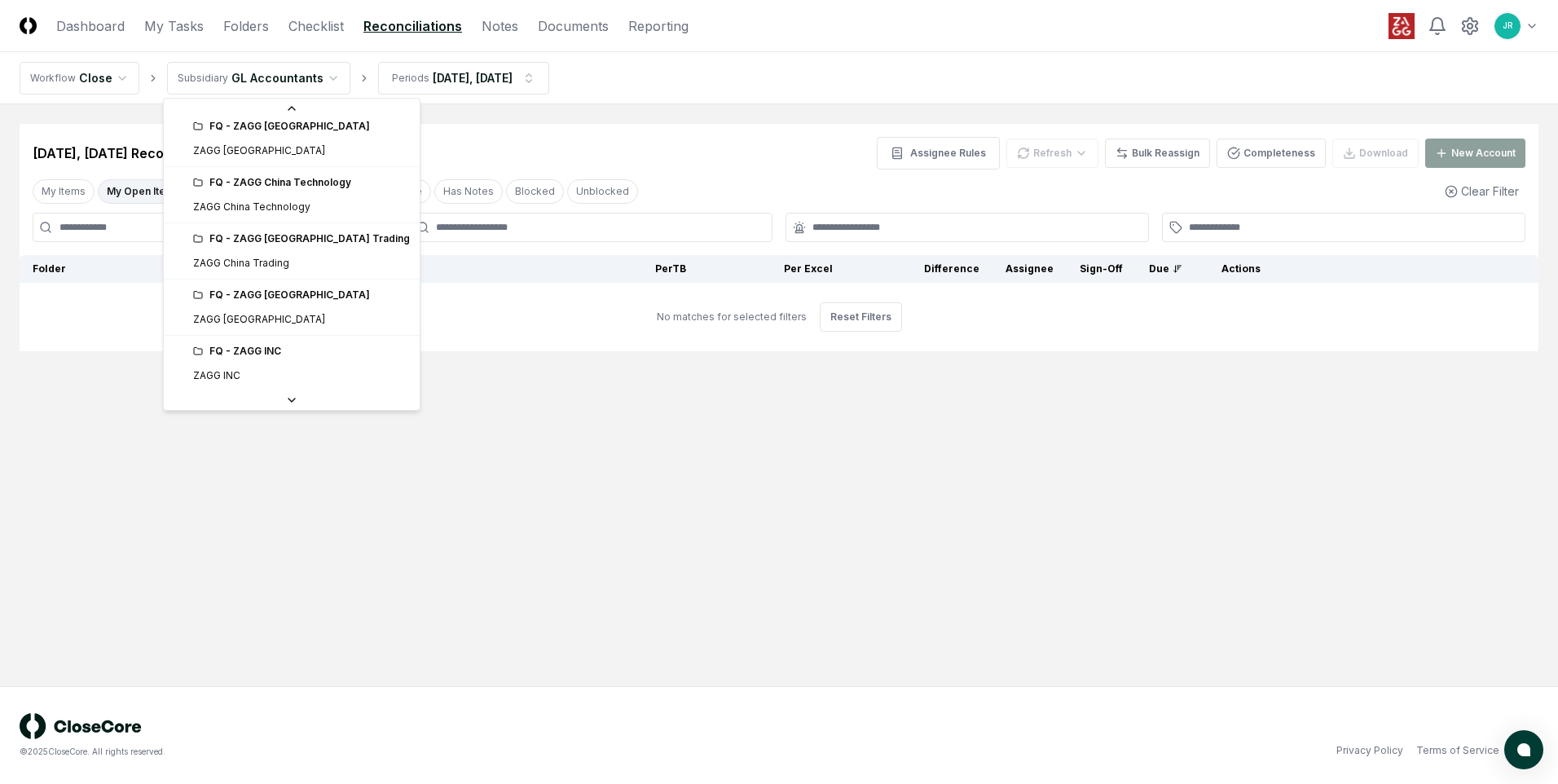
scroll to position [326, 0]
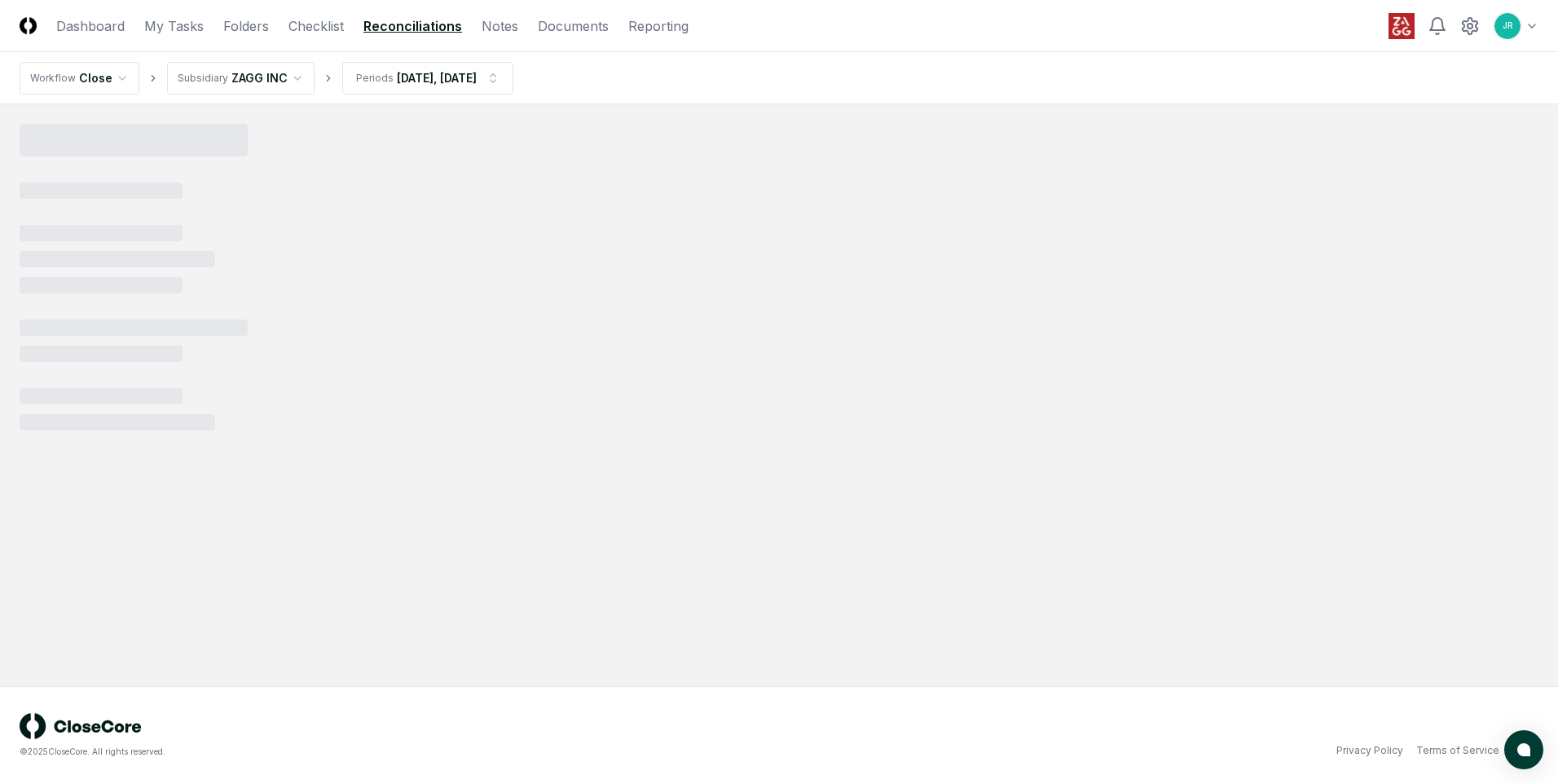
click at [519, 77] on html "CloseCore Dashboard My Tasks Folders Checklist Reconciliations Notes Documents …" at bounding box center [779, 392] width 1558 height 784
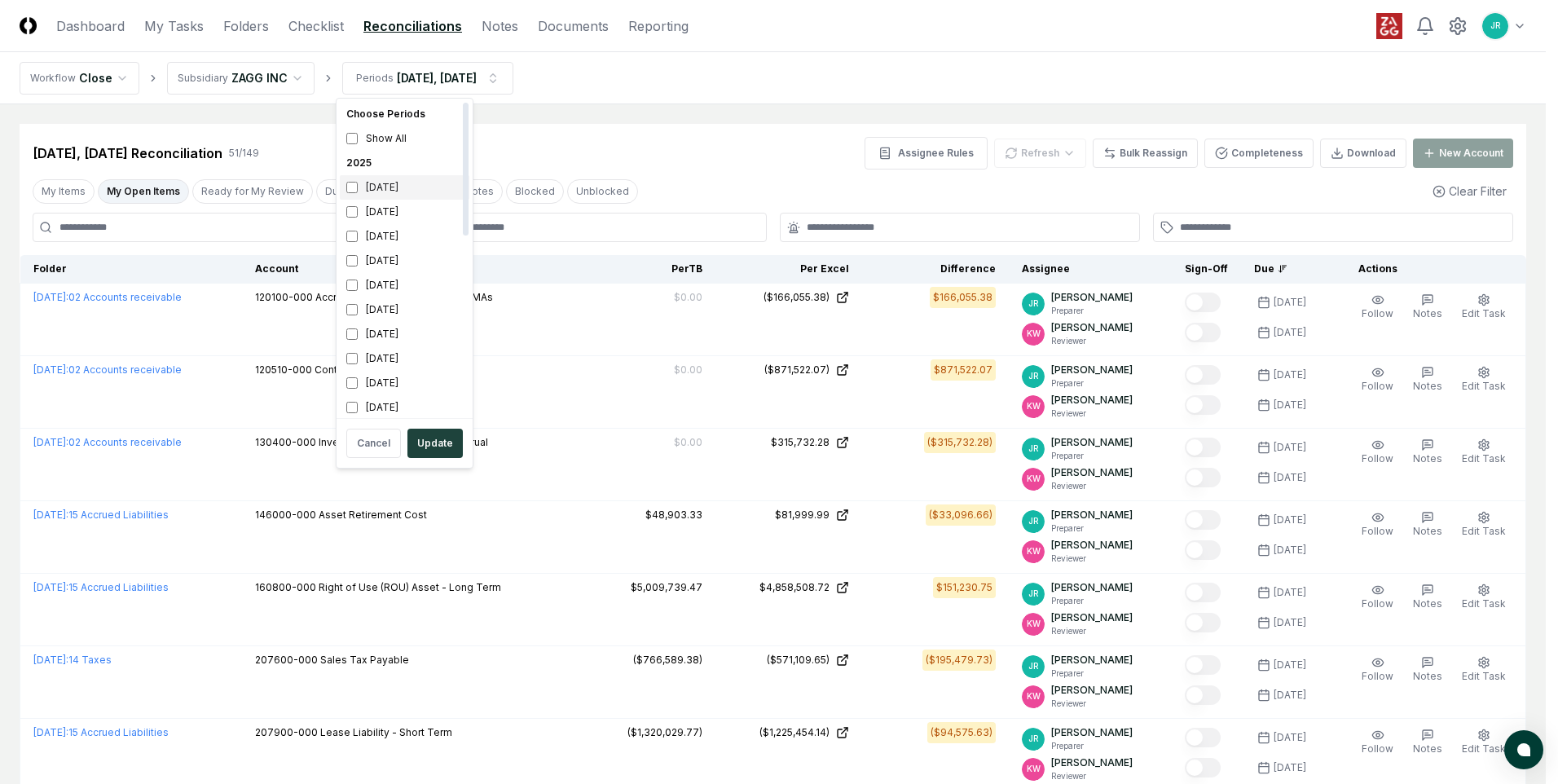
click at [394, 192] on div "[DATE]" at bounding box center [405, 187] width 130 height 24
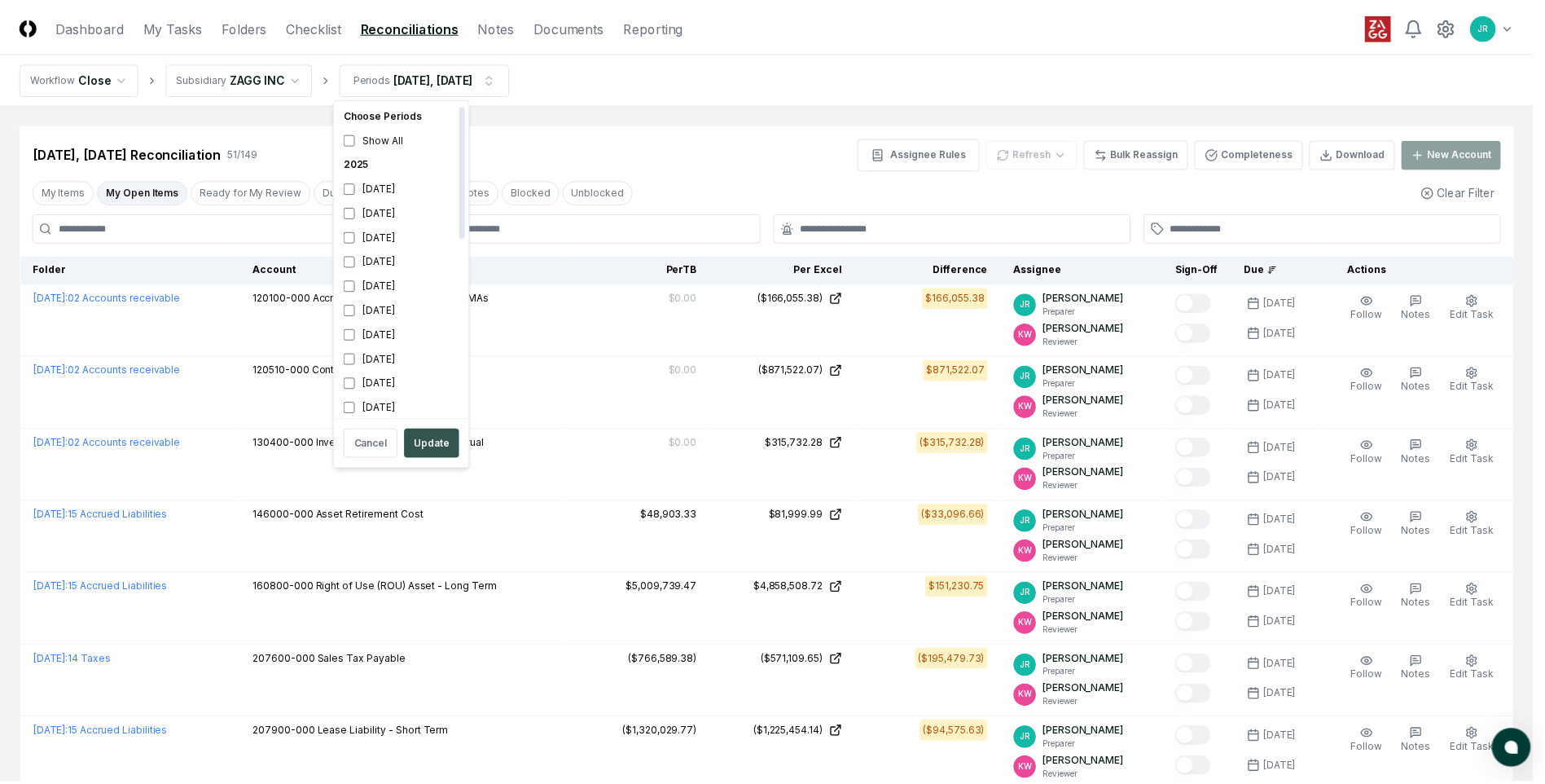
scroll to position [5, 0]
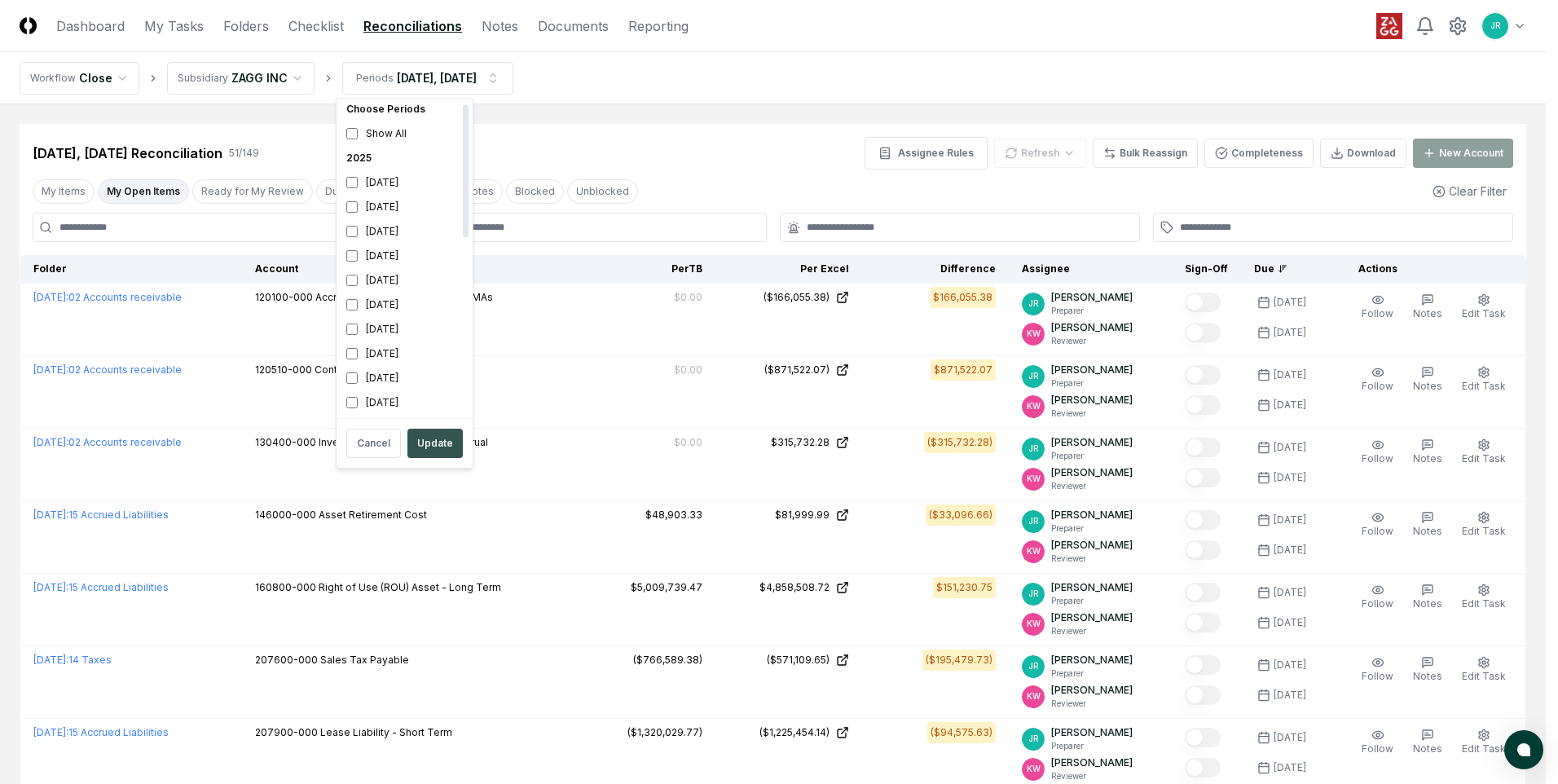
click at [453, 438] on button "Update" at bounding box center [435, 443] width 56 height 30
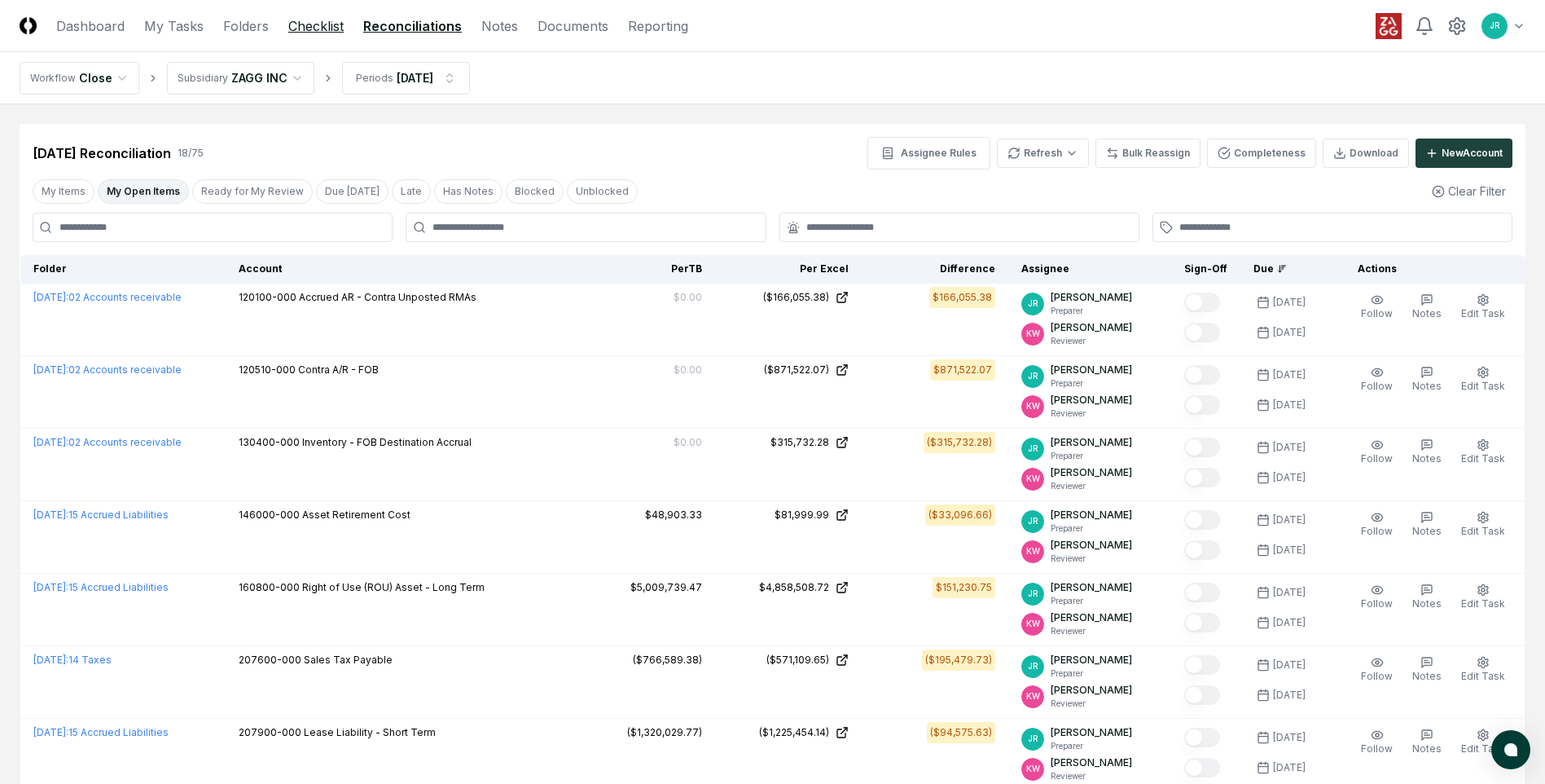
click at [321, 26] on link "Checklist" at bounding box center [317, 26] width 56 height 19
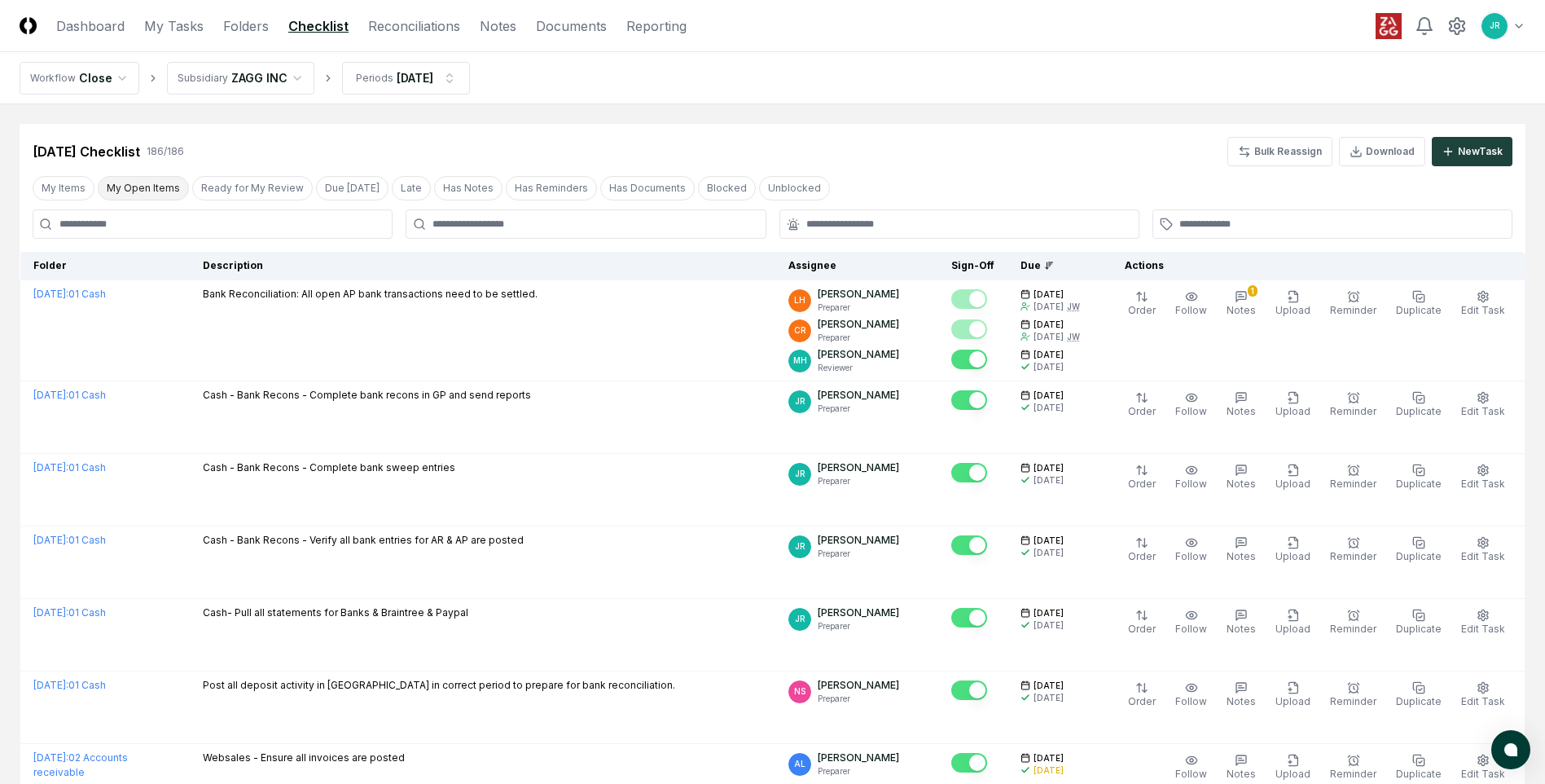
click at [134, 187] on button "My Open Items" at bounding box center [143, 188] width 92 height 24
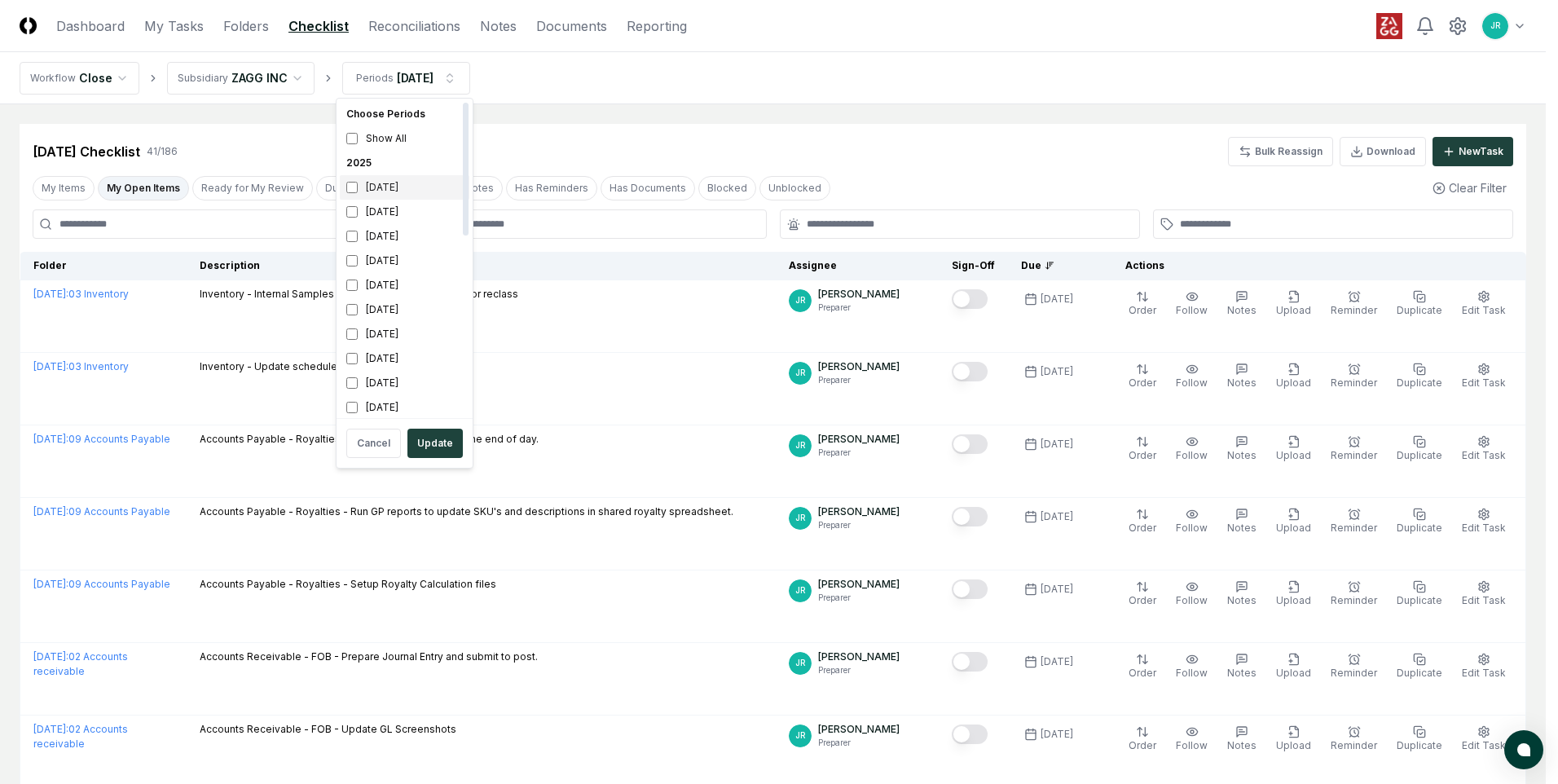
click at [379, 193] on div "[DATE]" at bounding box center [405, 187] width 130 height 24
click at [384, 214] on div "[DATE]" at bounding box center [405, 212] width 130 height 24
click at [440, 445] on button "Update" at bounding box center [435, 443] width 56 height 30
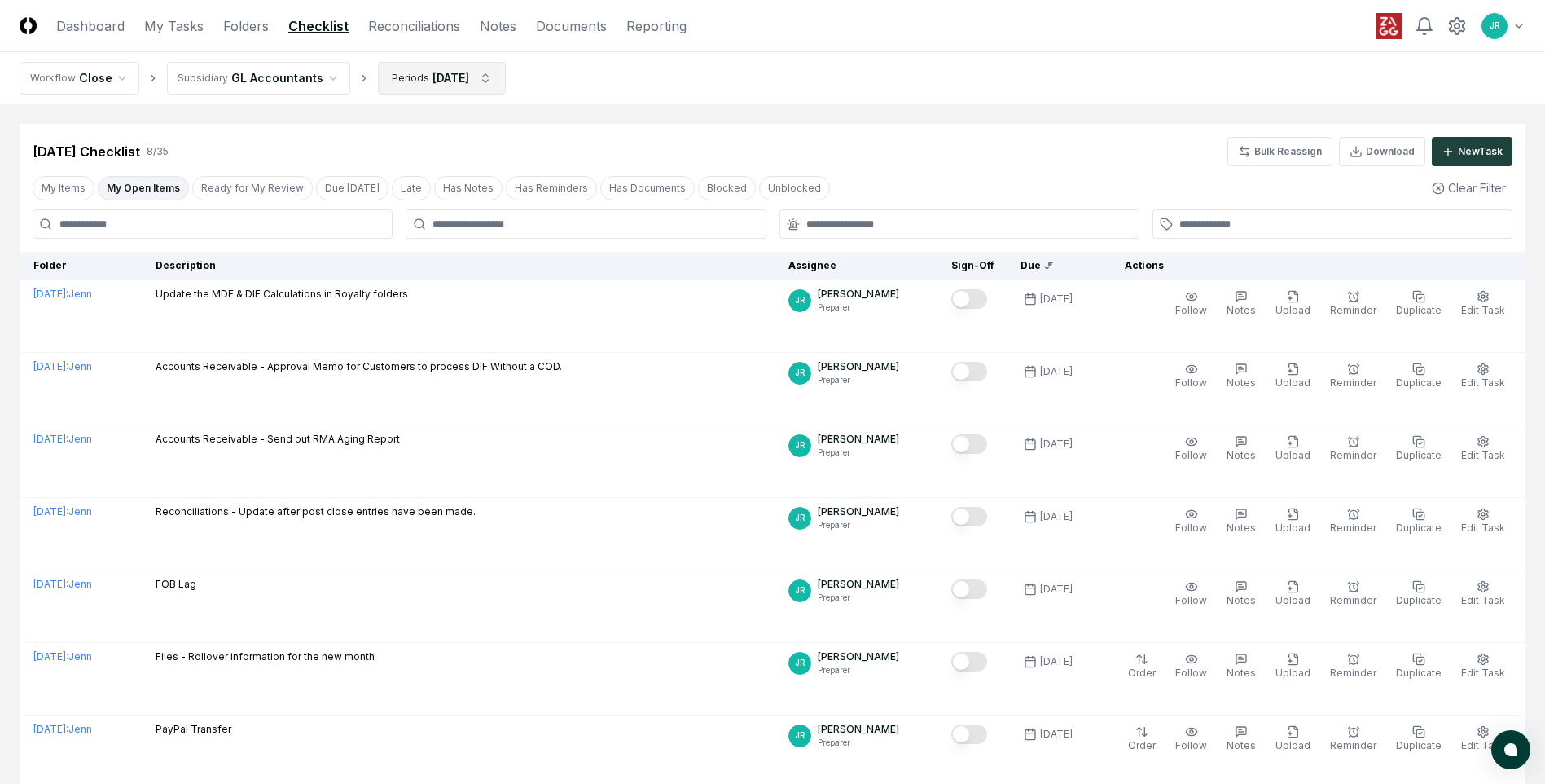
click at [485, 84] on html "CloseCore Dashboard My Tasks Folders Checklist Reconciliations Notes Documents …" at bounding box center [772, 489] width 1545 height 977
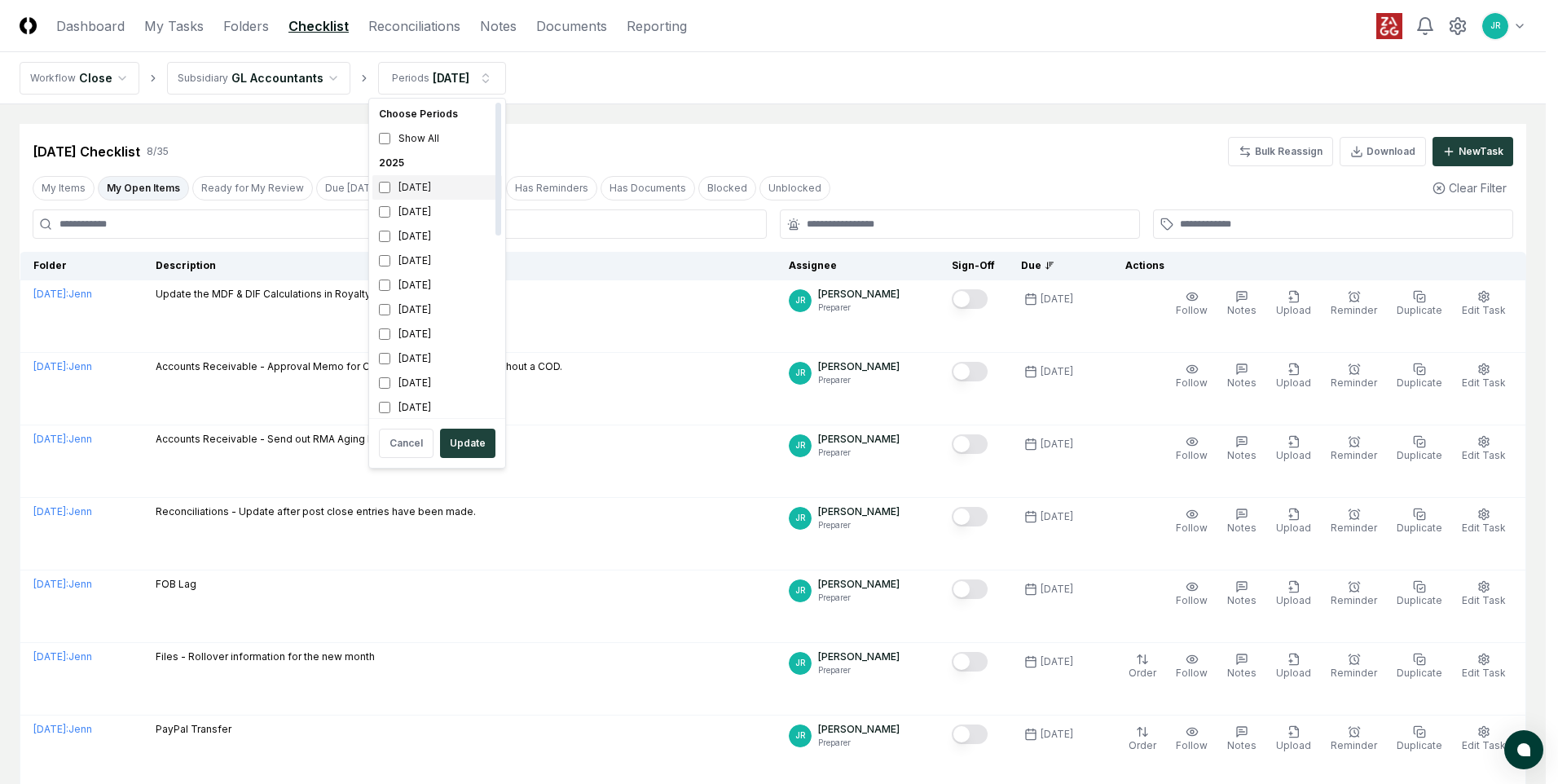
click at [418, 194] on div "[DATE]" at bounding box center [437, 187] width 130 height 24
click at [418, 209] on div "[DATE]" at bounding box center [437, 212] width 130 height 24
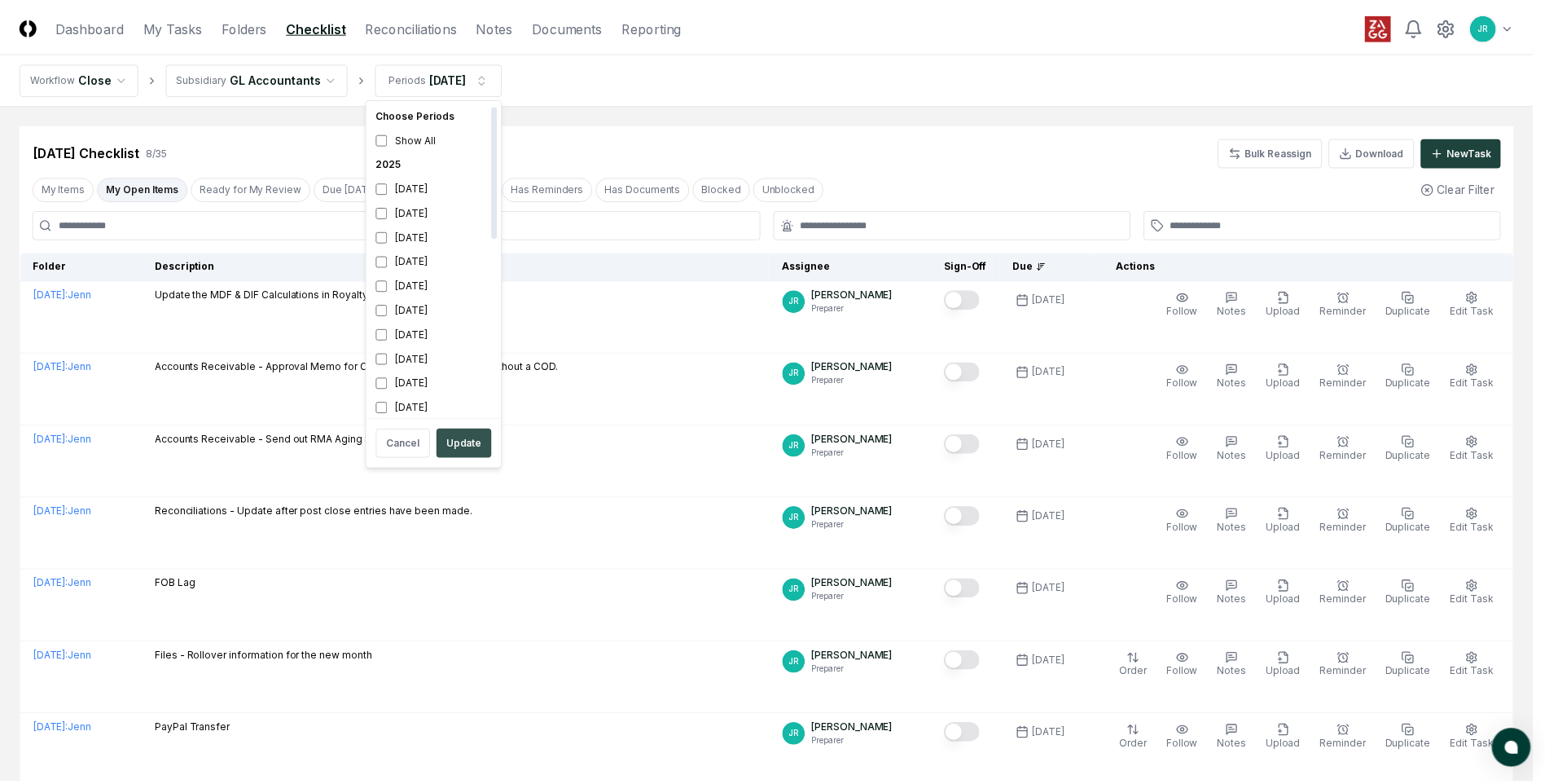
scroll to position [5, 0]
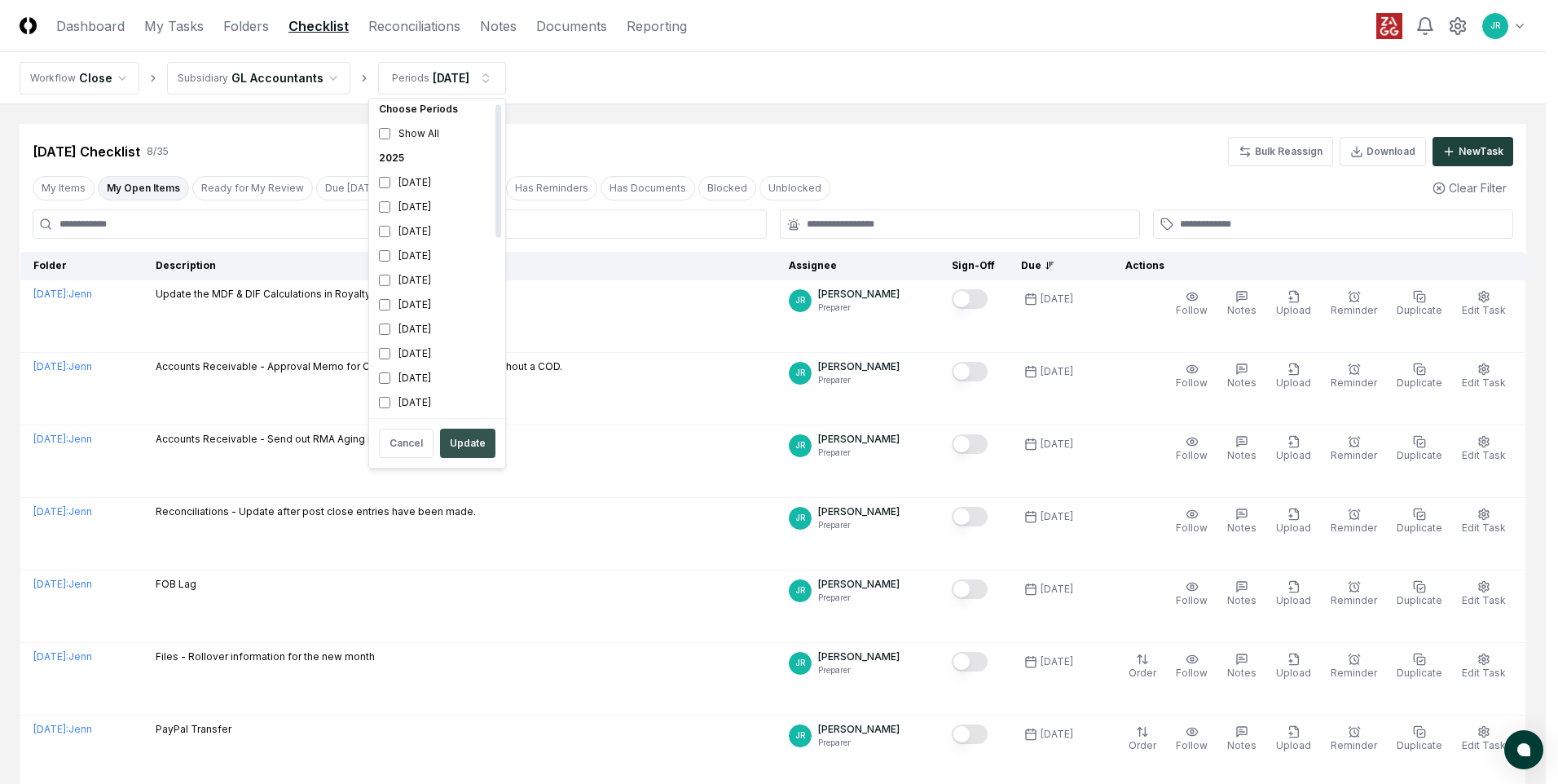
click at [457, 438] on button "Update" at bounding box center [467, 443] width 56 height 30
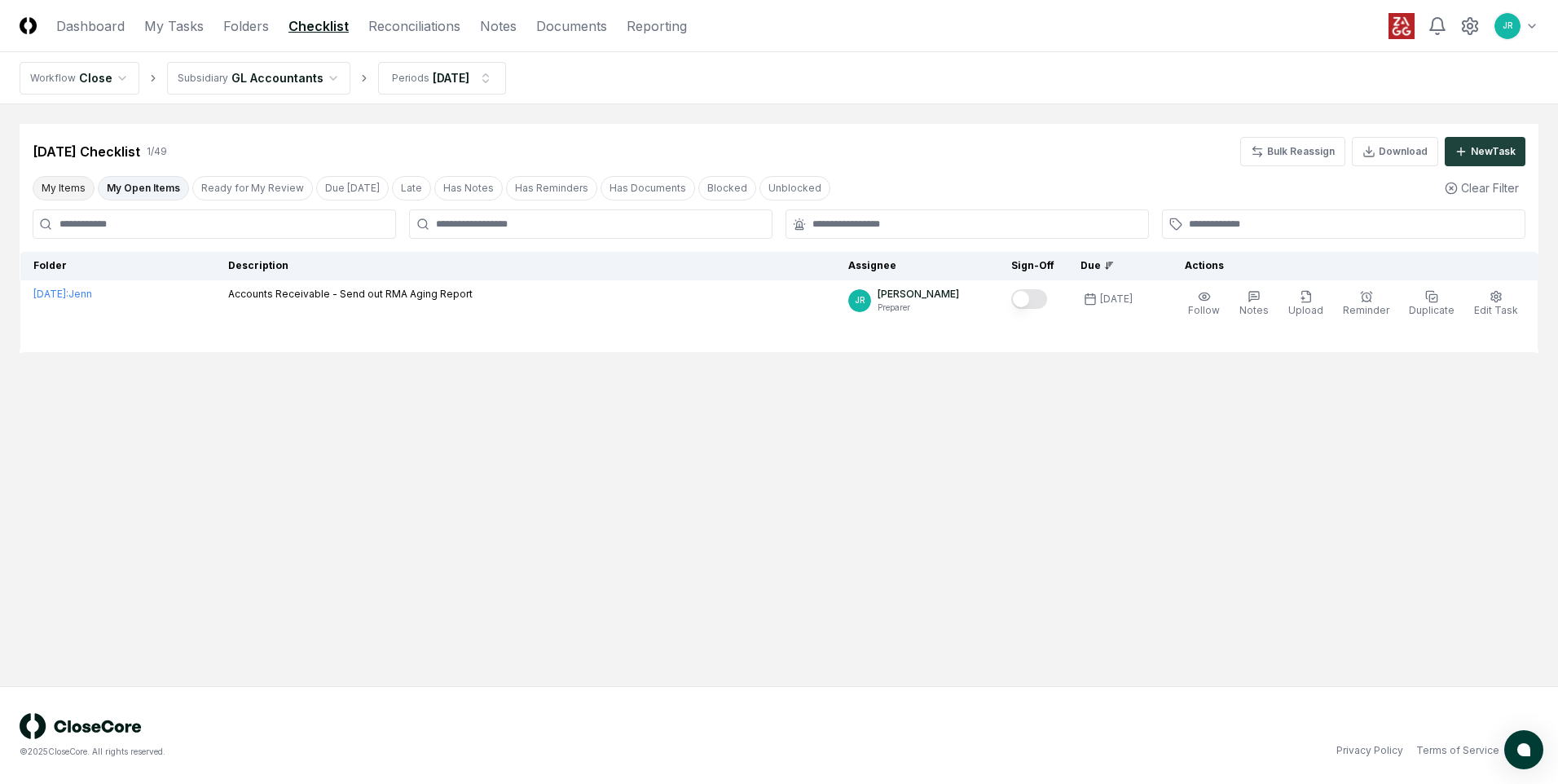
click at [79, 187] on button "My Items" at bounding box center [63, 188] width 62 height 24
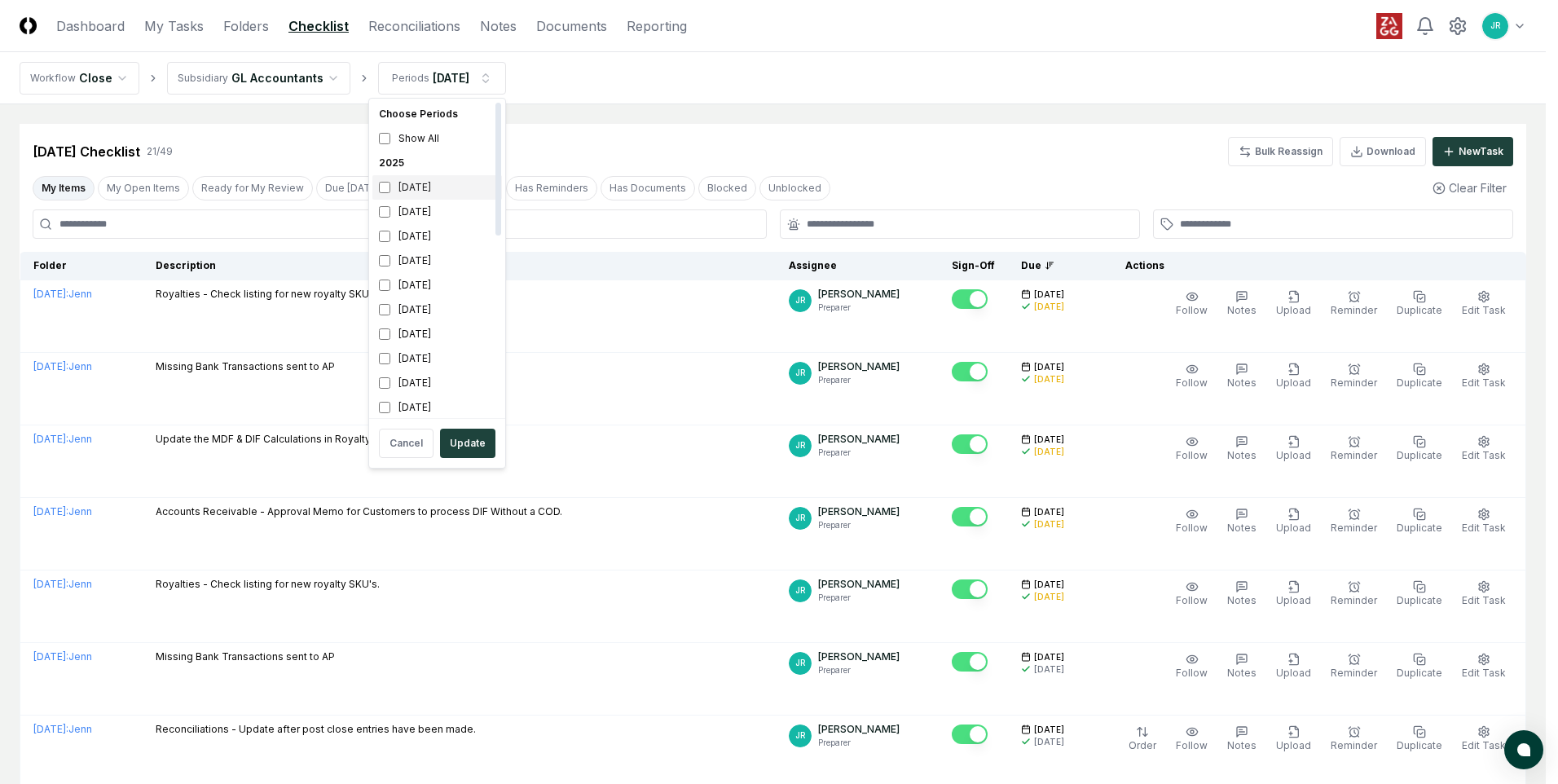
click at [418, 188] on div "[DATE]" at bounding box center [437, 187] width 130 height 24
click at [418, 211] on div "[DATE]" at bounding box center [437, 212] width 130 height 24
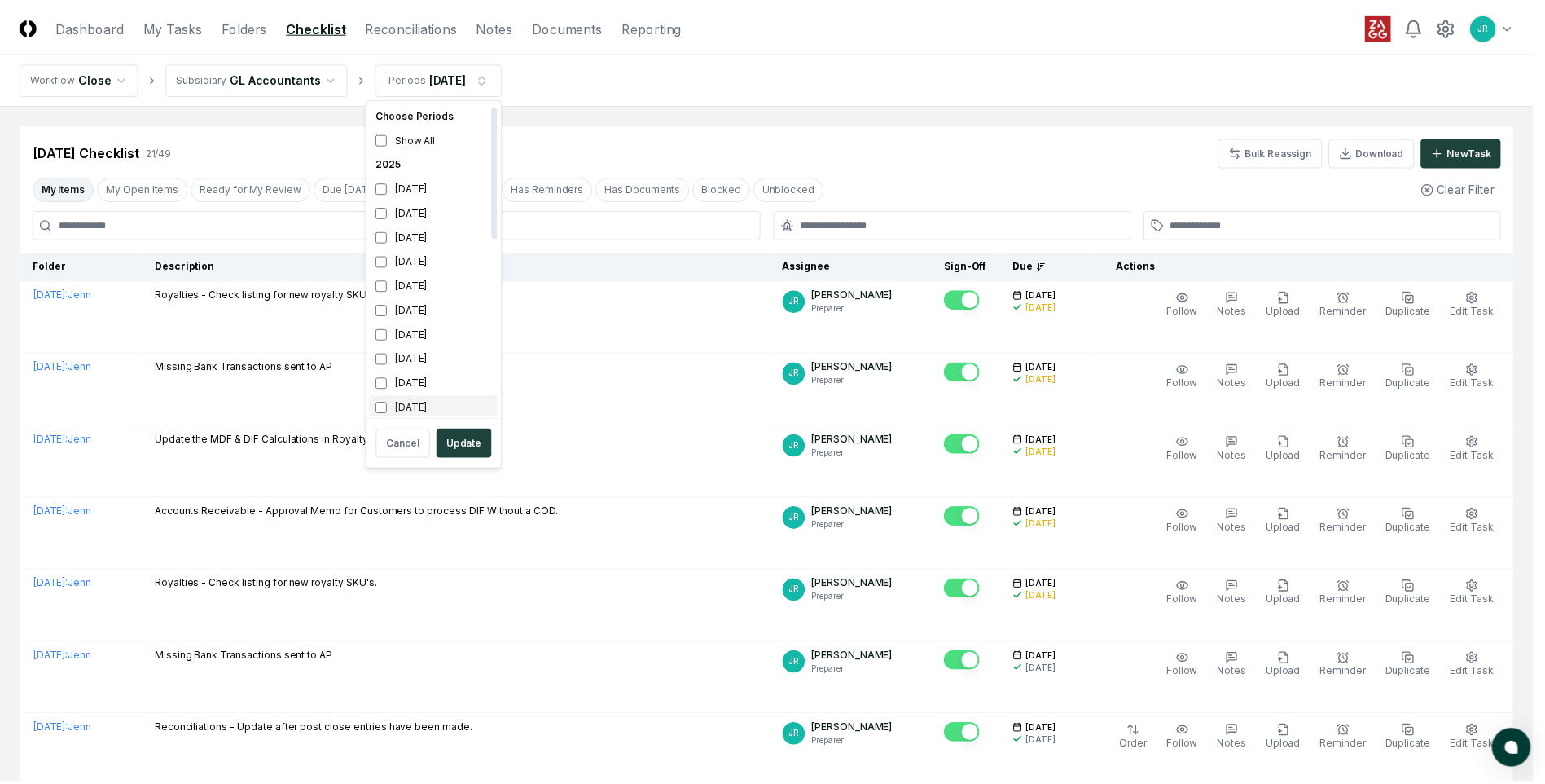
scroll to position [5, 0]
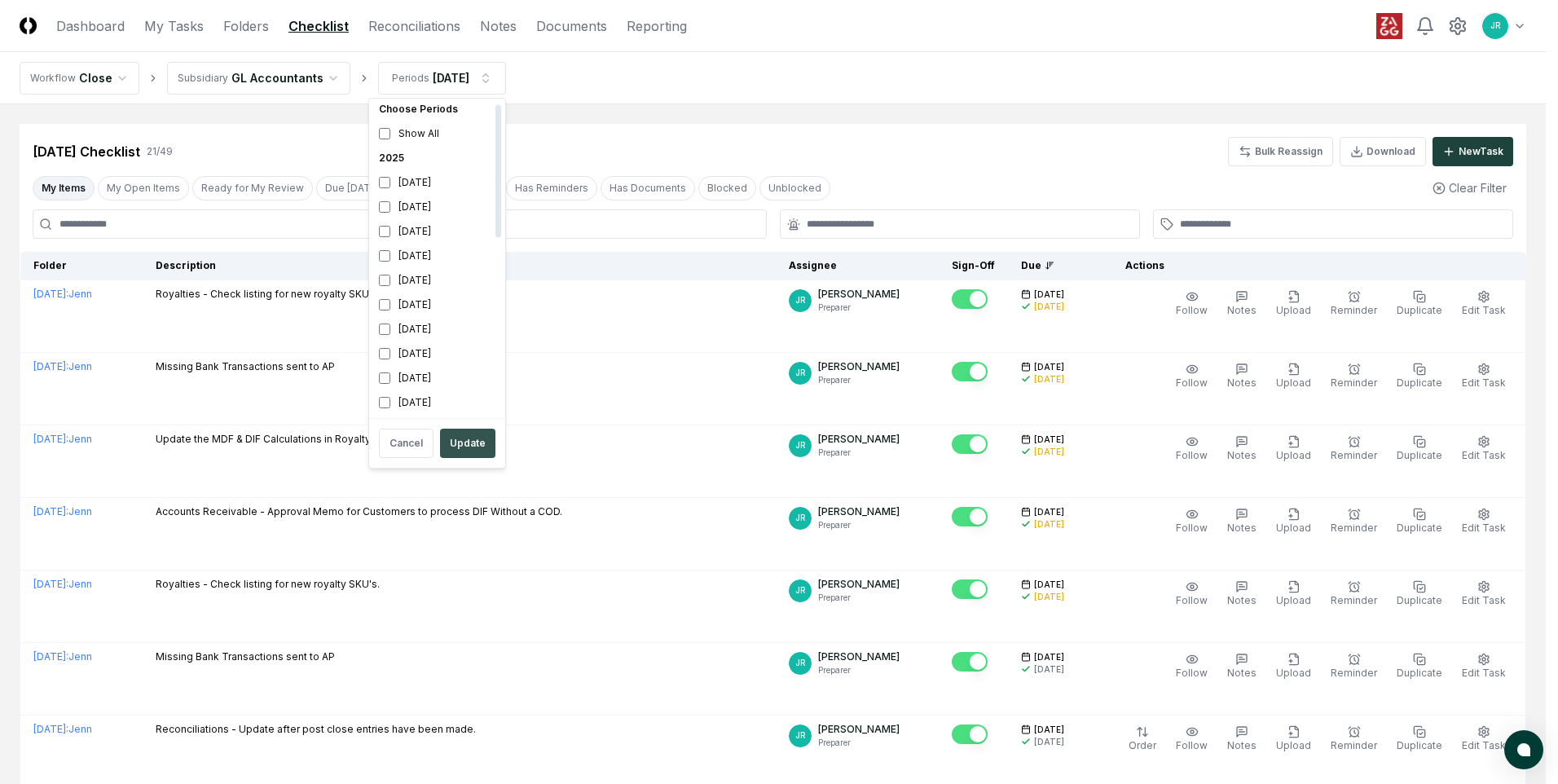
click at [461, 434] on button "Update" at bounding box center [467, 443] width 56 height 30
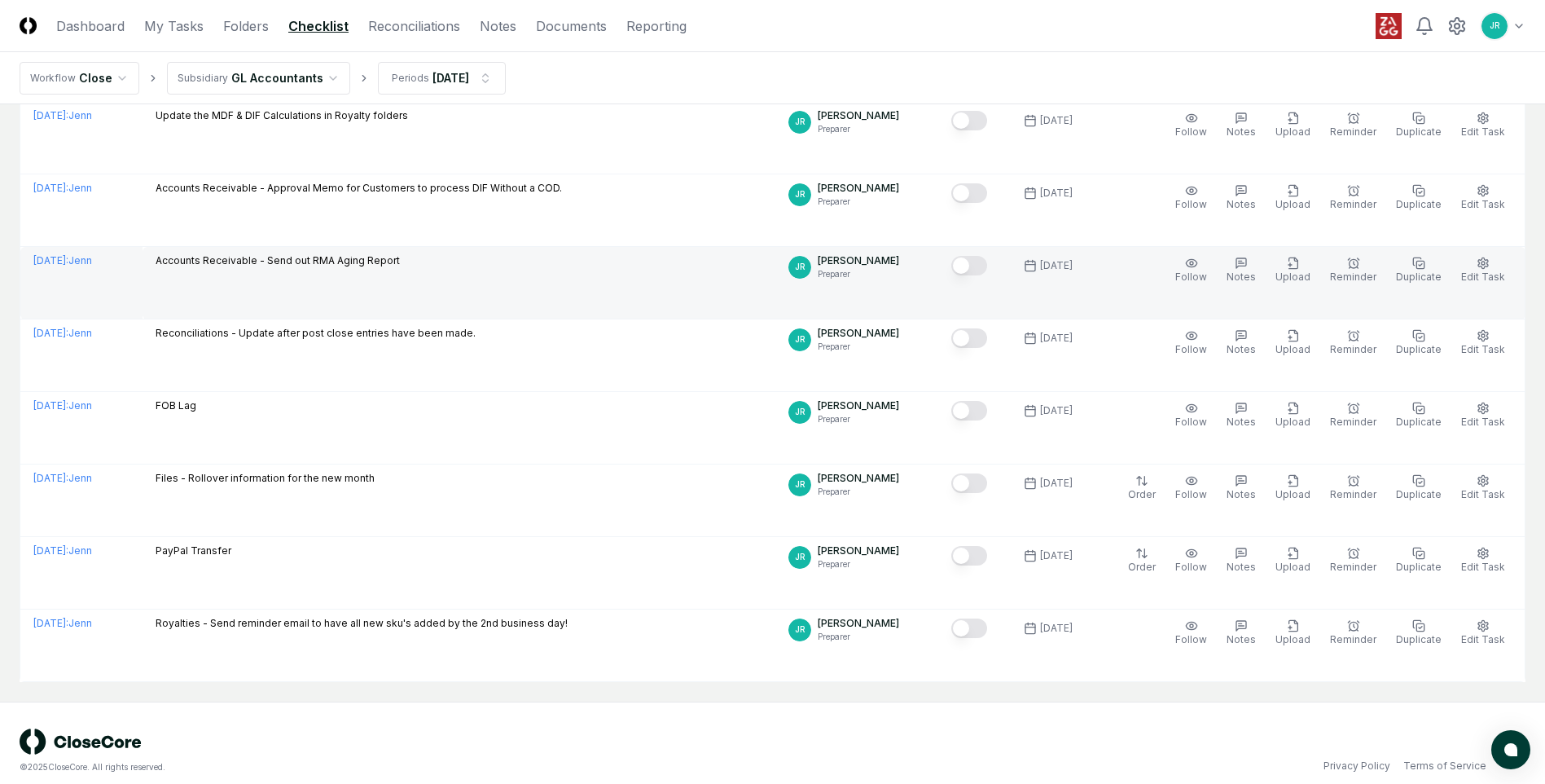
scroll to position [193, 0]
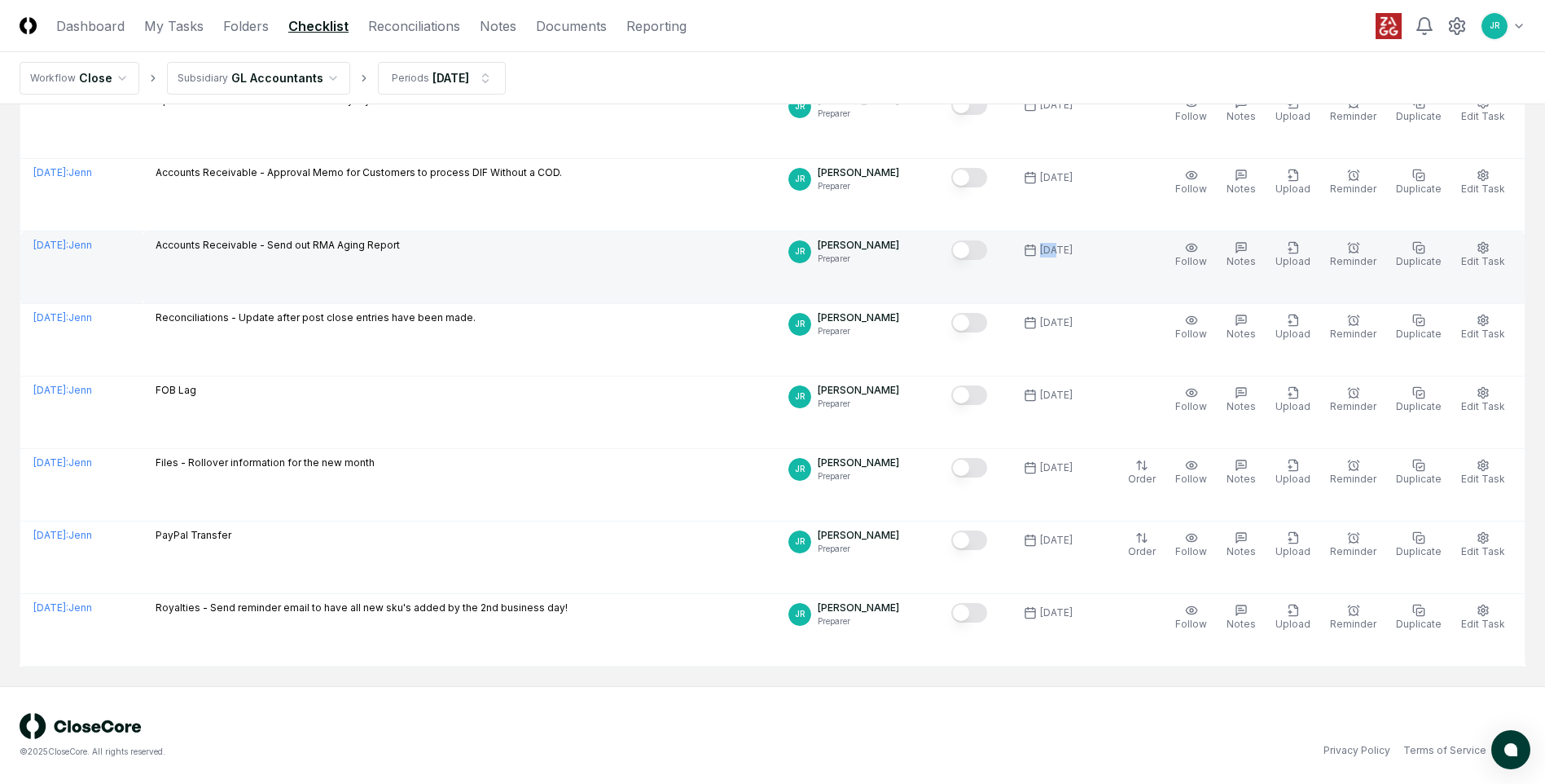
click at [1067, 254] on div "[DATE]" at bounding box center [1049, 250] width 56 height 21
click at [1483, 258] on span "Edit Task" at bounding box center [1484, 260] width 44 height 12
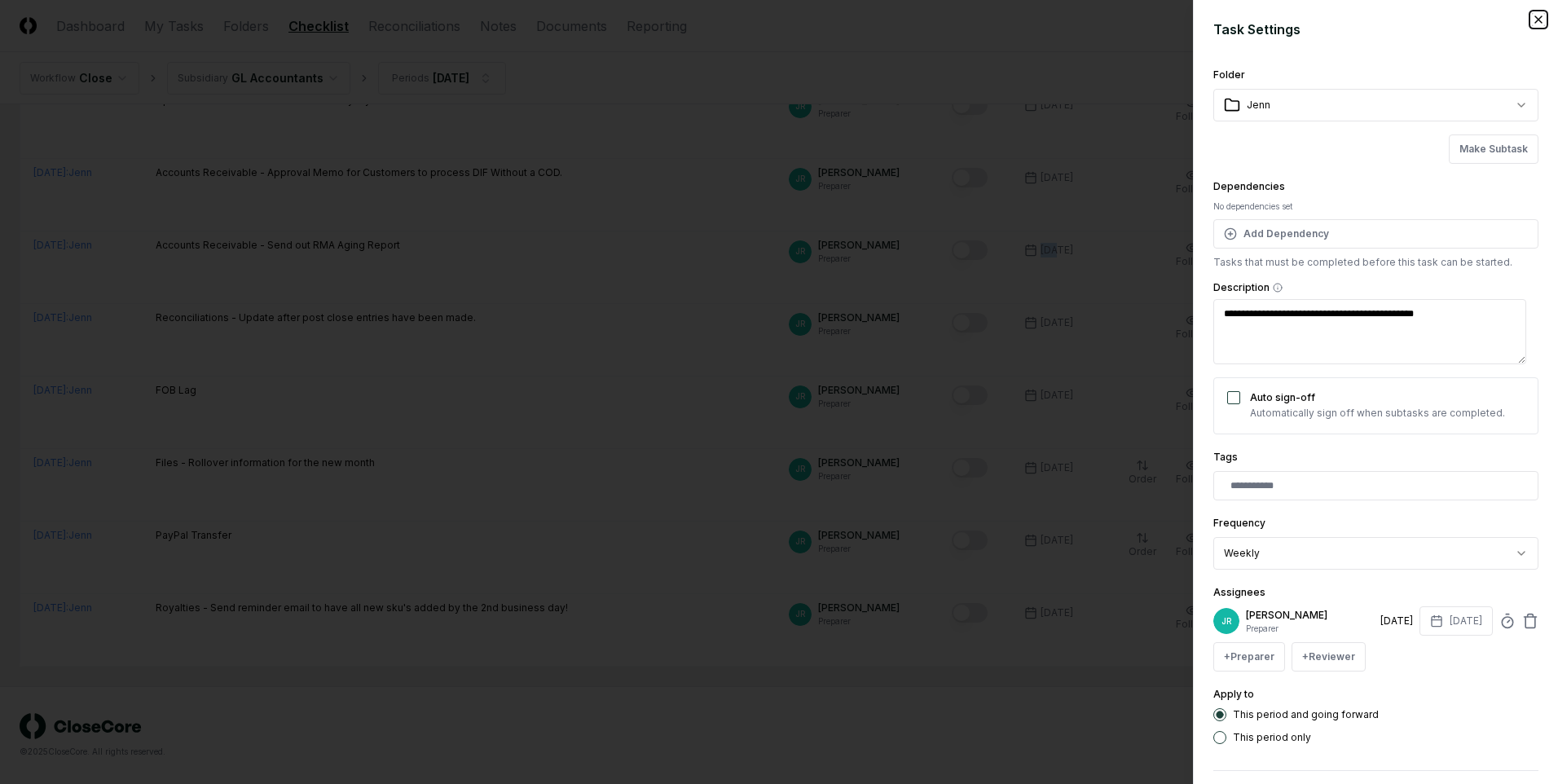
click at [1531, 18] on icon "button" at bounding box center [1538, 19] width 13 height 13
type textarea "*"
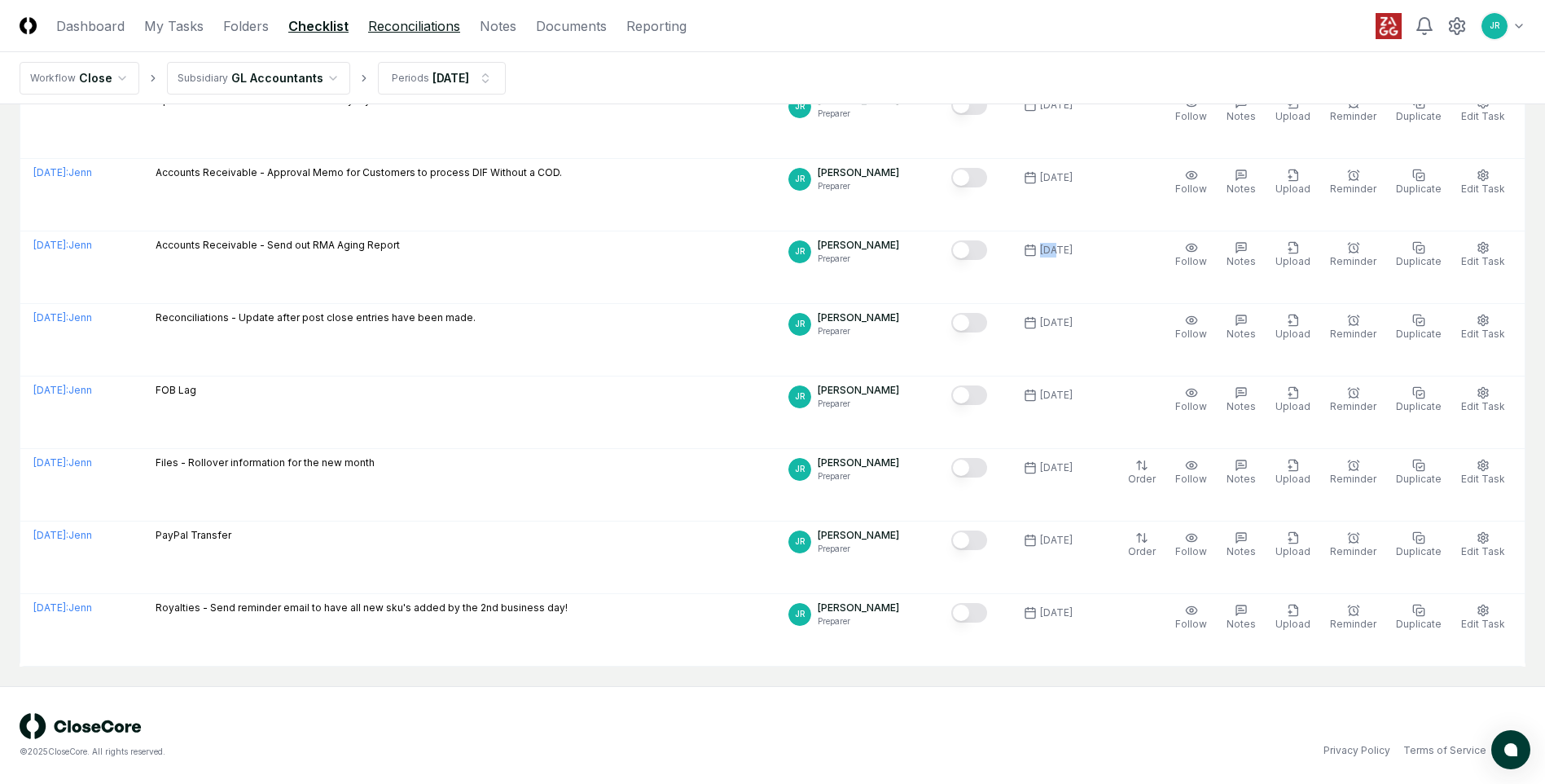
click at [390, 23] on link "Reconciliations" at bounding box center [414, 26] width 92 height 19
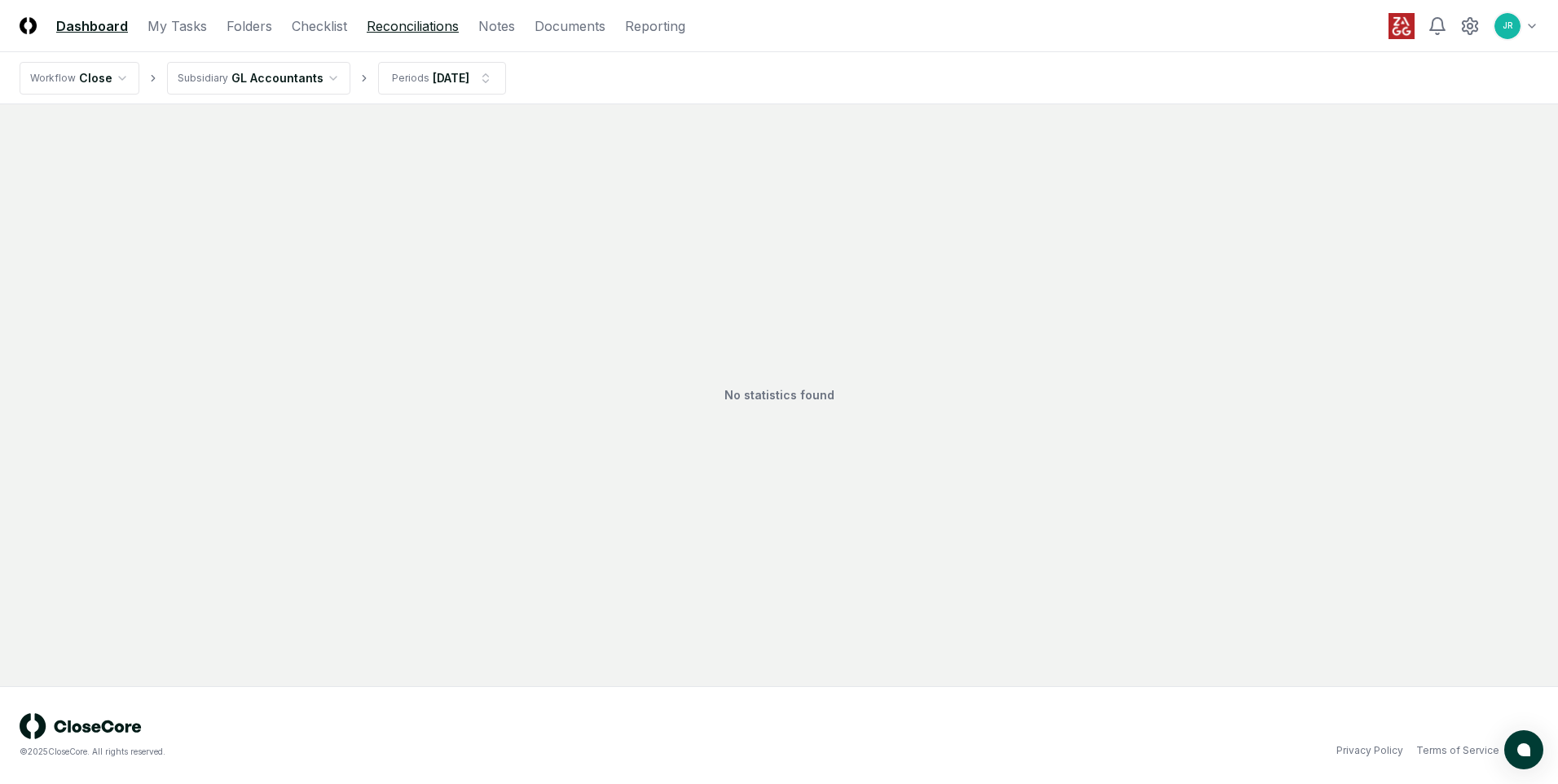
click at [438, 33] on link "Reconciliations" at bounding box center [412, 26] width 92 height 19
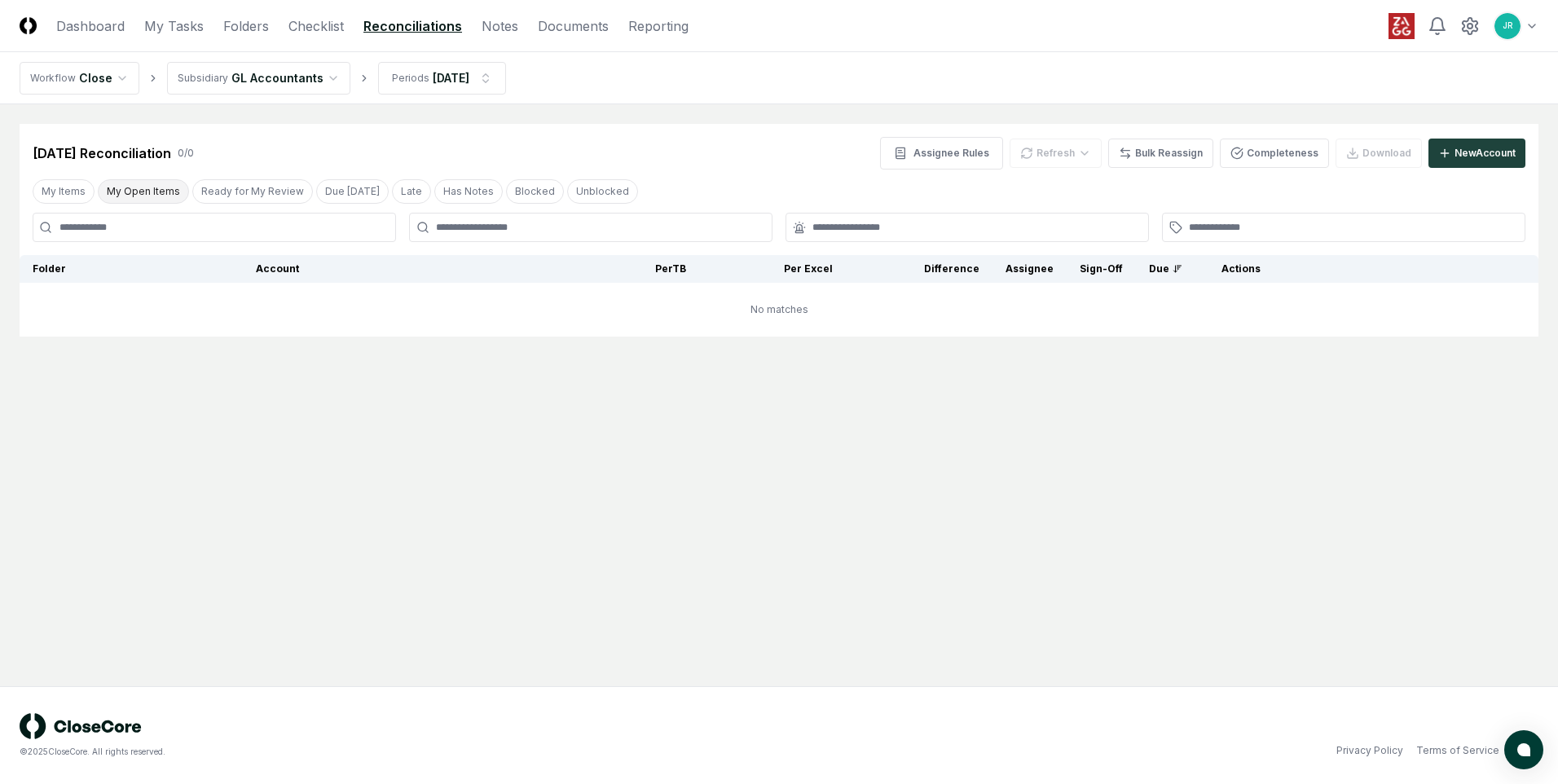
click at [145, 192] on button "My Open Items" at bounding box center [143, 192] width 92 height 24
click at [445, 83] on html "CloseCore Dashboard My Tasks Folders Checklist Reconciliations Notes Documents …" at bounding box center [779, 392] width 1558 height 784
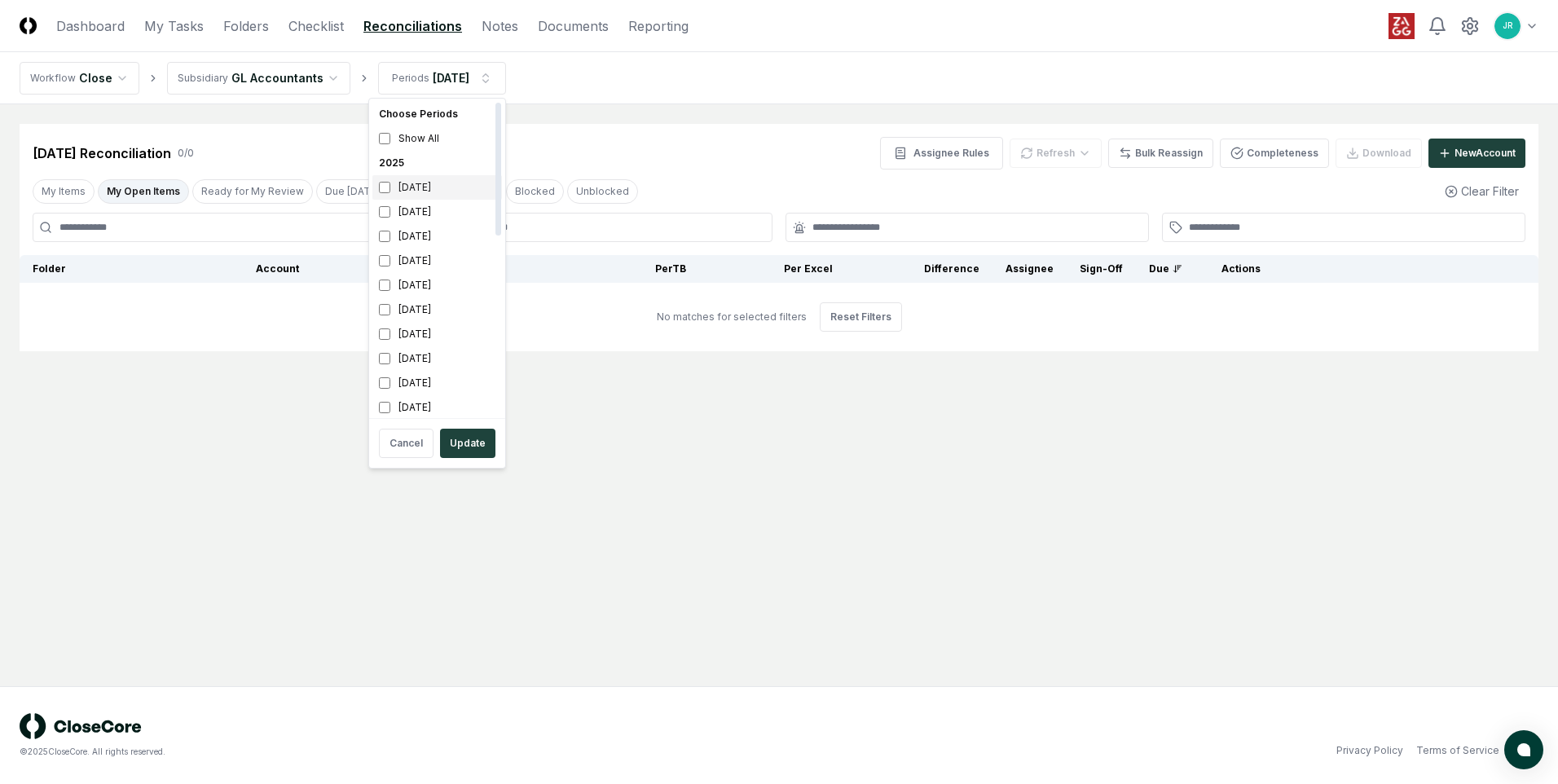
click at [428, 185] on div "[DATE]" at bounding box center [437, 187] width 130 height 24
click at [430, 217] on div "[DATE]" at bounding box center [437, 212] width 130 height 24
click at [469, 446] on button "Update" at bounding box center [467, 443] width 56 height 30
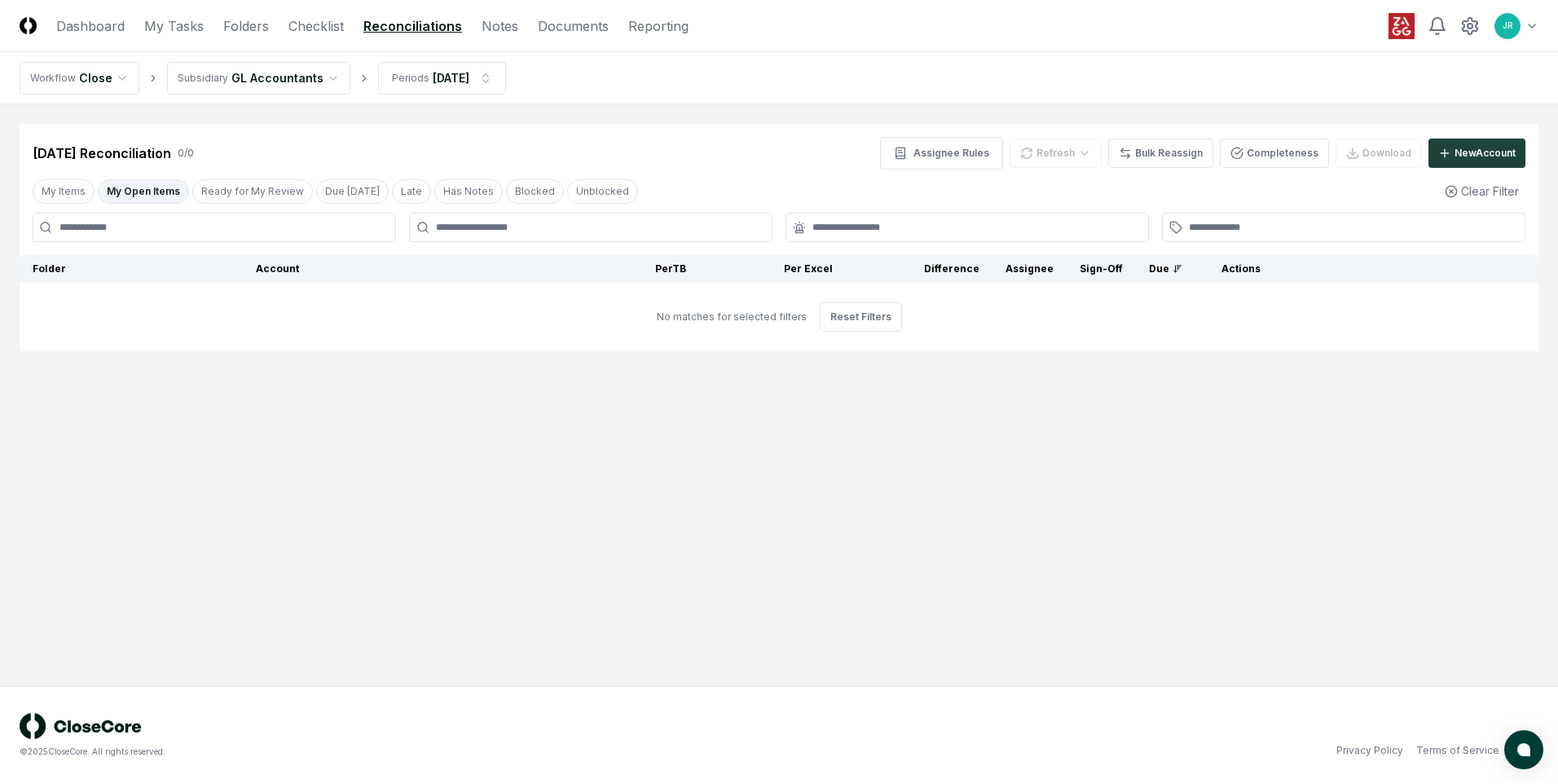
click at [298, 89] on html "CloseCore Dashboard My Tasks Folders Checklist Reconciliations Notes Documents …" at bounding box center [779, 392] width 1558 height 784
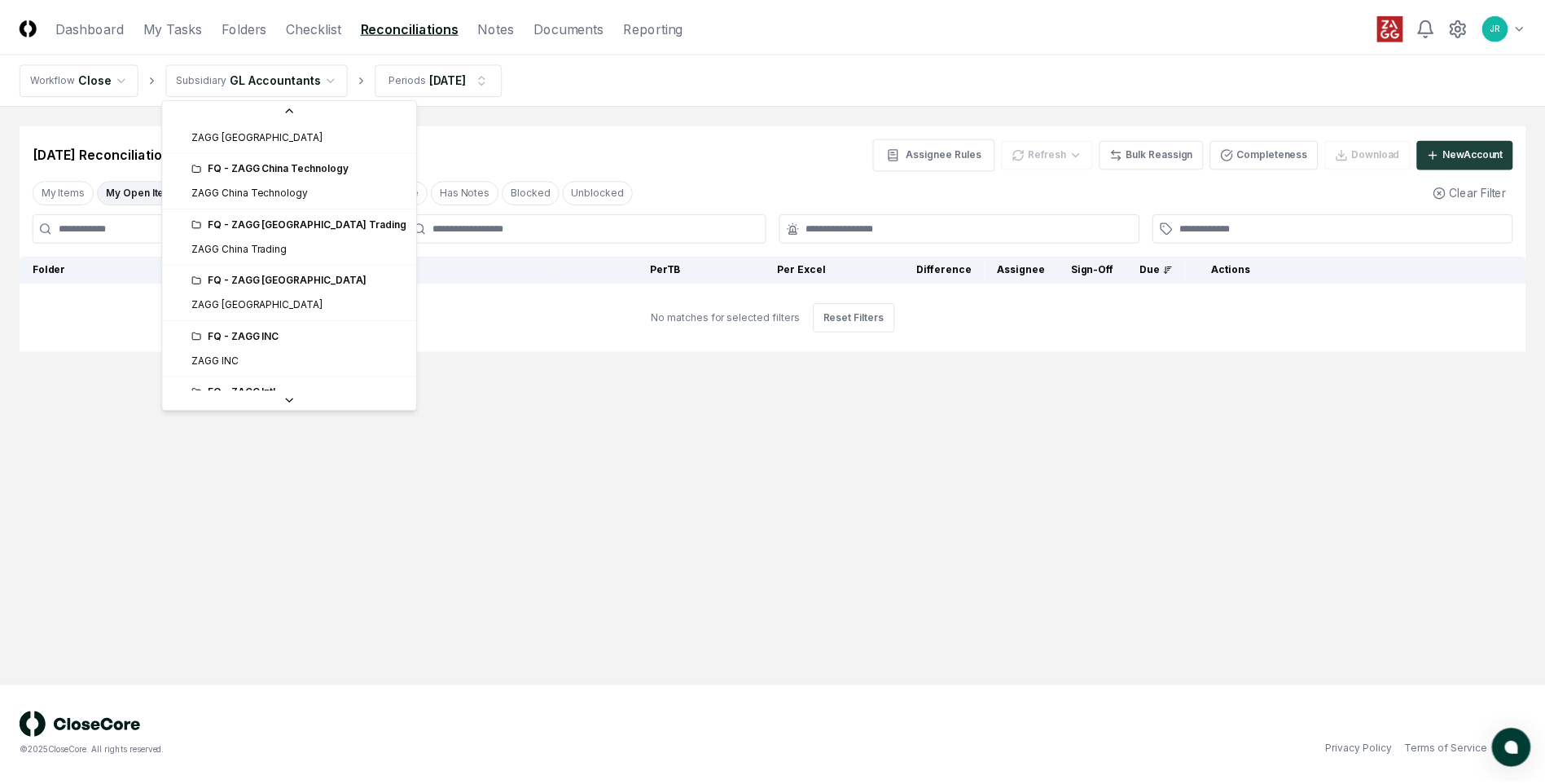
scroll to position [244, 0]
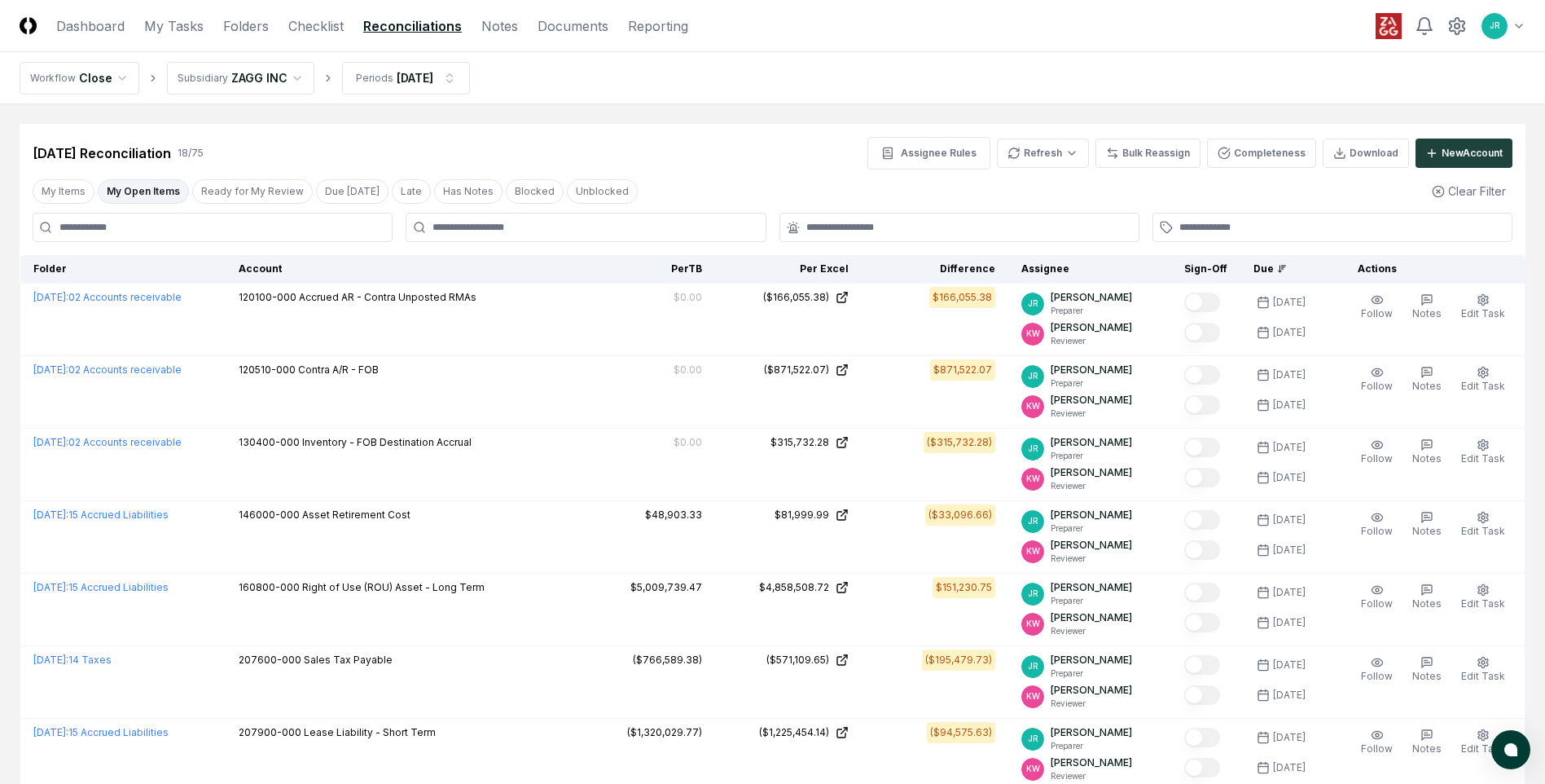
click at [126, 193] on button "My Open Items" at bounding box center [143, 192] width 92 height 24
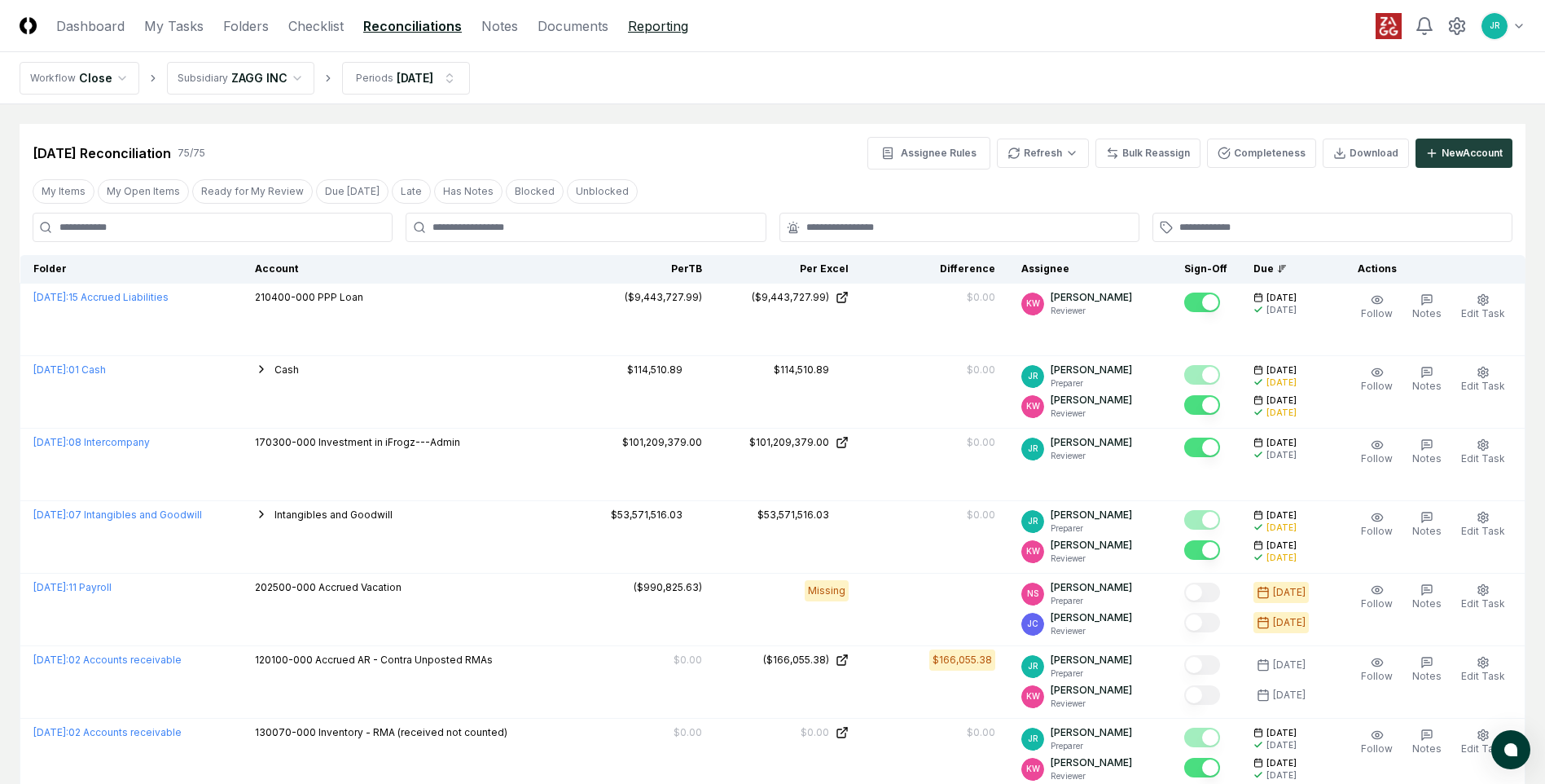
click at [648, 27] on link "Reporting" at bounding box center [657, 26] width 60 height 19
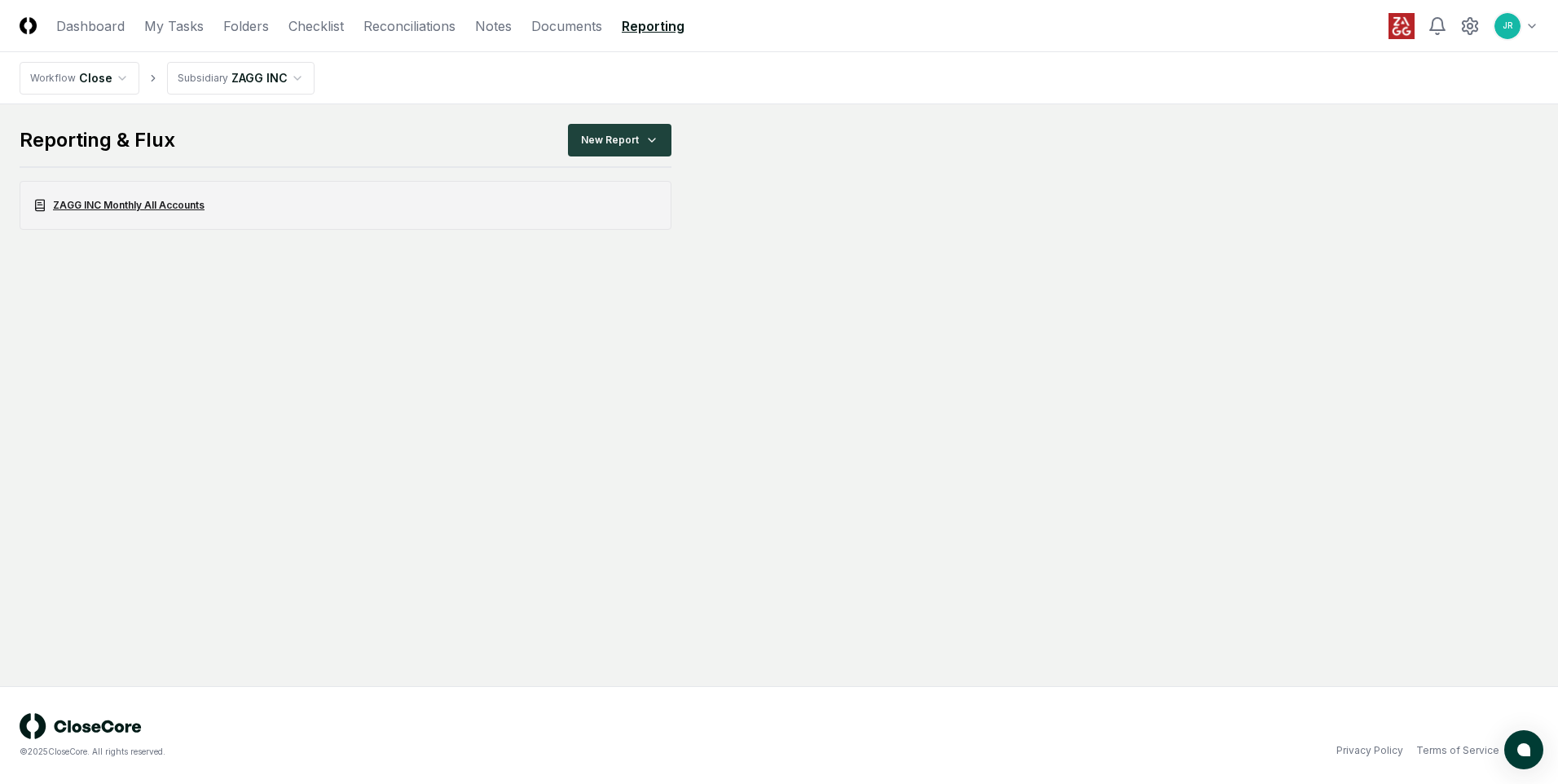
click at [139, 199] on link "ZAGG INC Monthly All Accounts" at bounding box center [345, 205] width 652 height 49
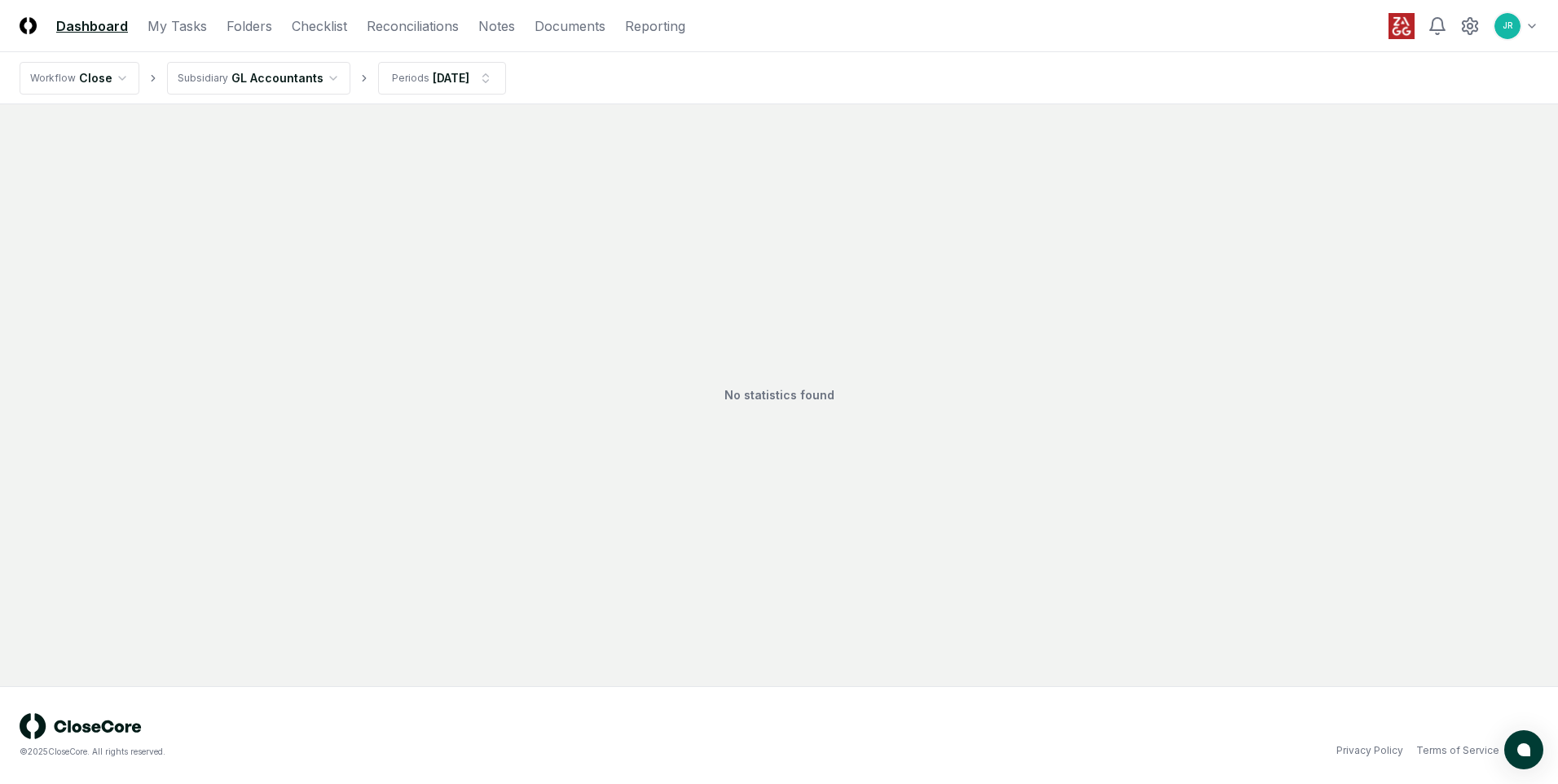
click at [319, 81] on html "CloseCore Dashboard My Tasks Folders Checklist Reconciliations Notes Documents …" at bounding box center [779, 392] width 1558 height 784
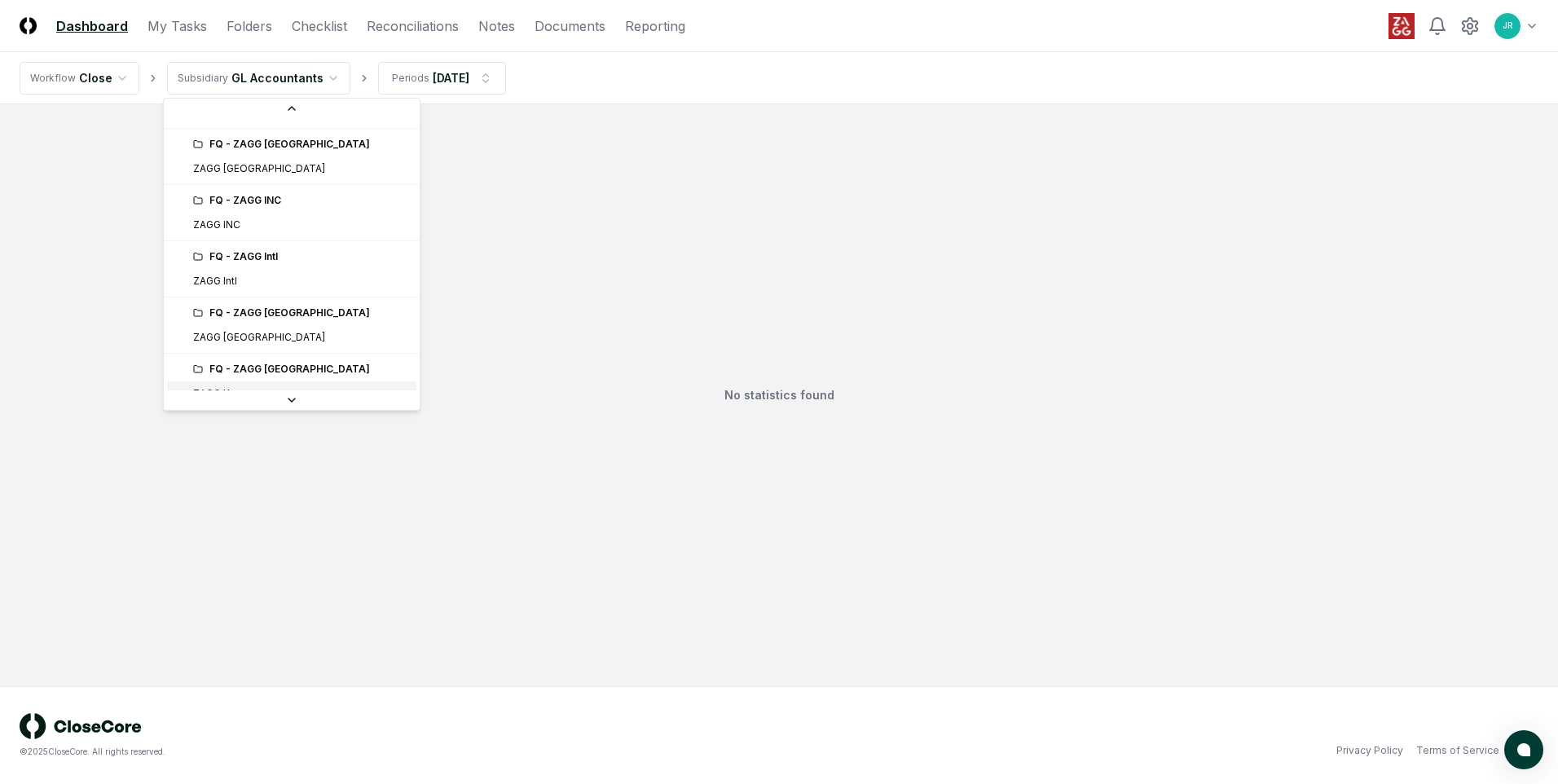
scroll to position [326, 0]
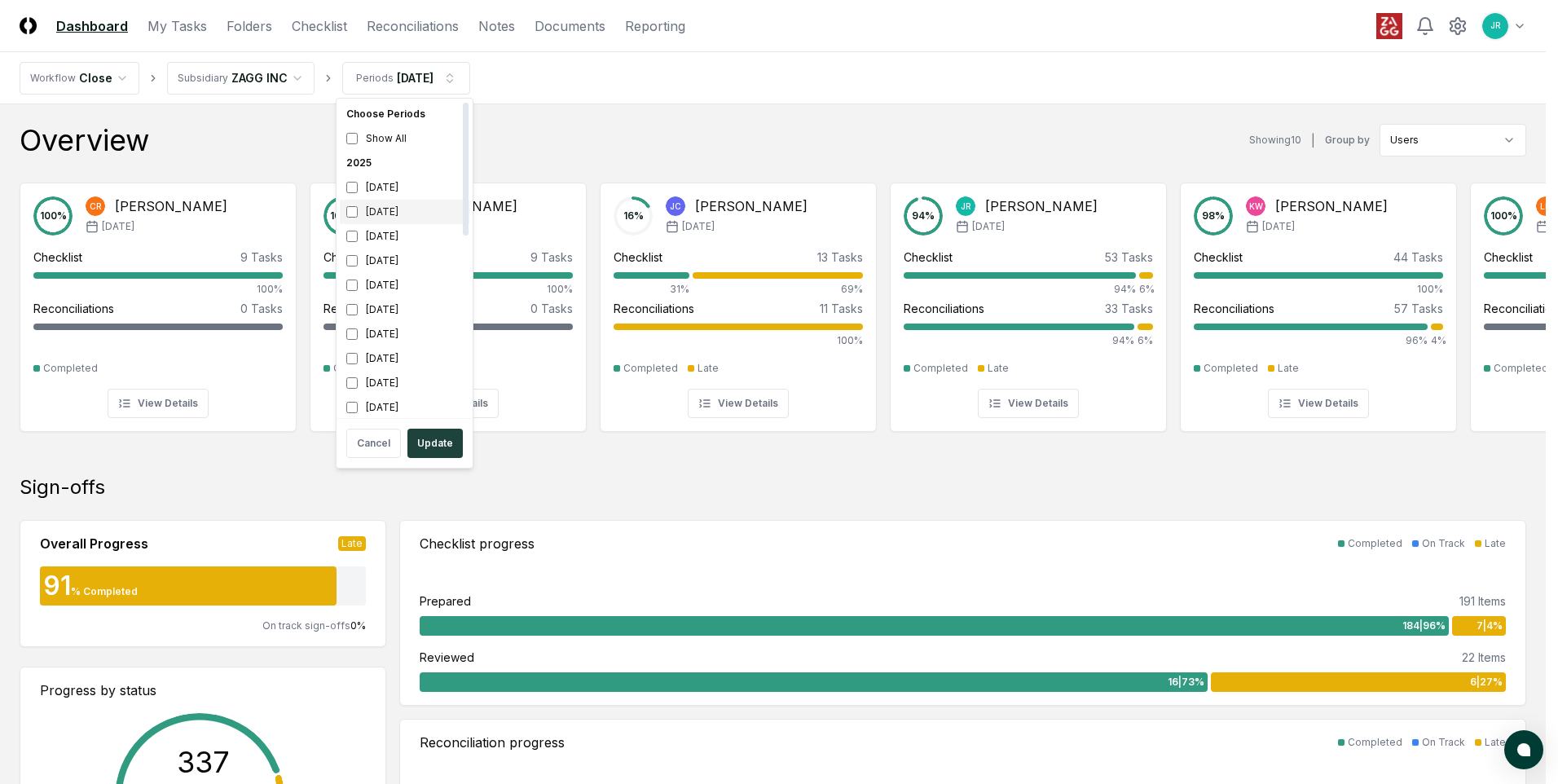
click at [393, 215] on div "[DATE]" at bounding box center [405, 212] width 130 height 24
click at [389, 231] on div "[DATE]" at bounding box center [405, 236] width 130 height 24
click at [428, 441] on button "Update" at bounding box center [435, 443] width 56 height 30
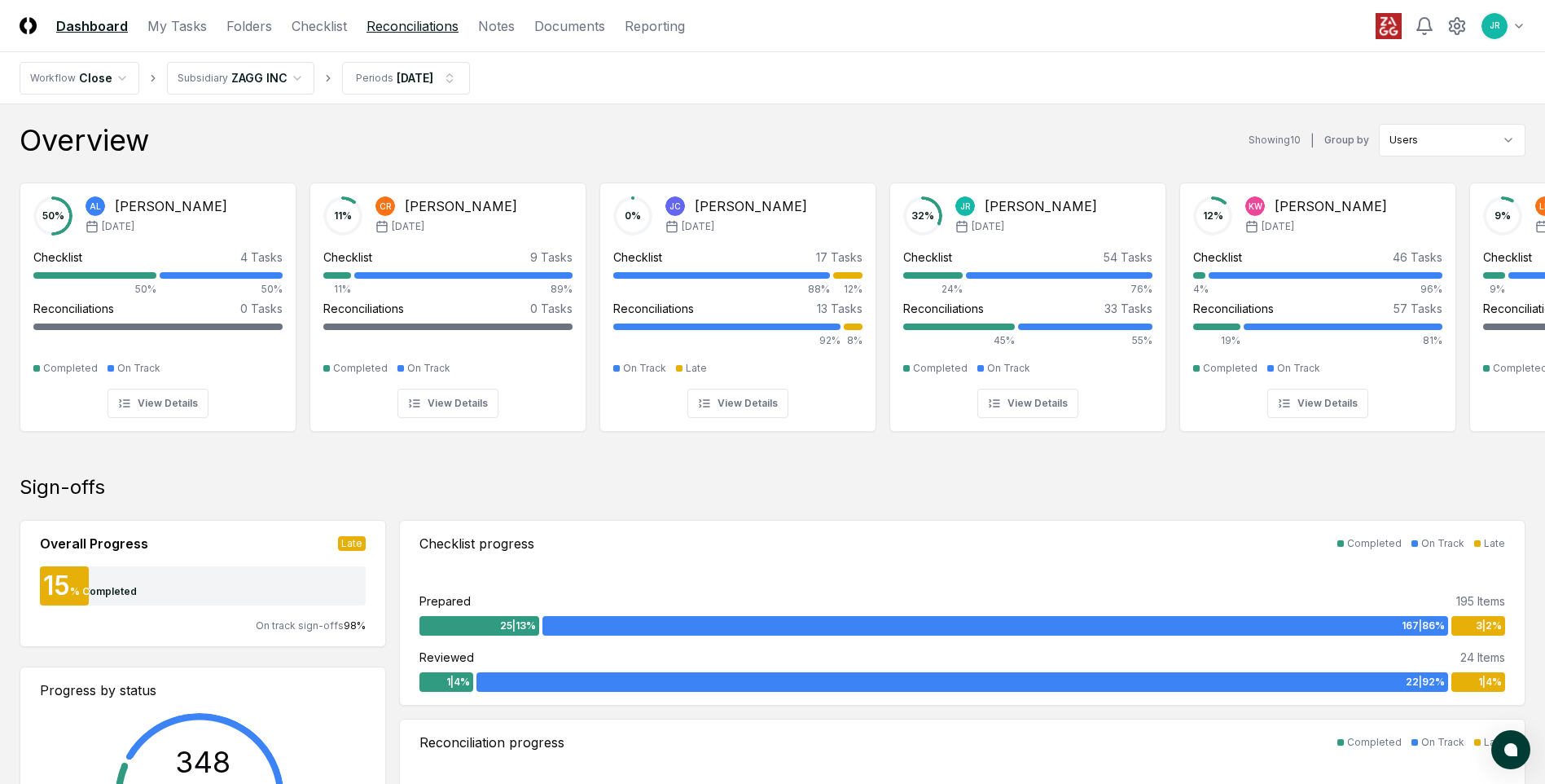
click at [401, 31] on link "Reconciliations" at bounding box center [412, 26] width 92 height 19
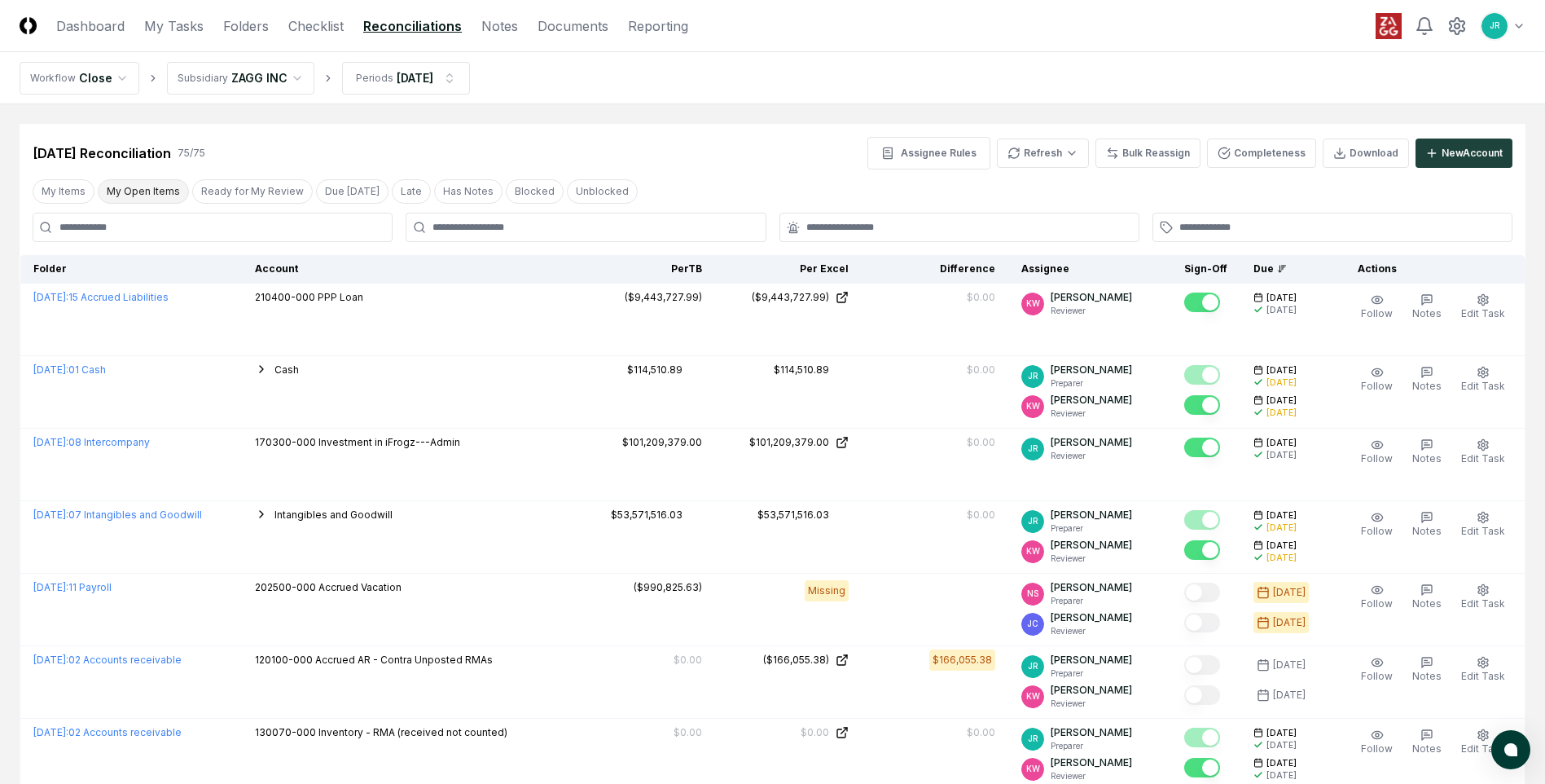
click at [132, 190] on button "My Open Items" at bounding box center [143, 192] width 92 height 24
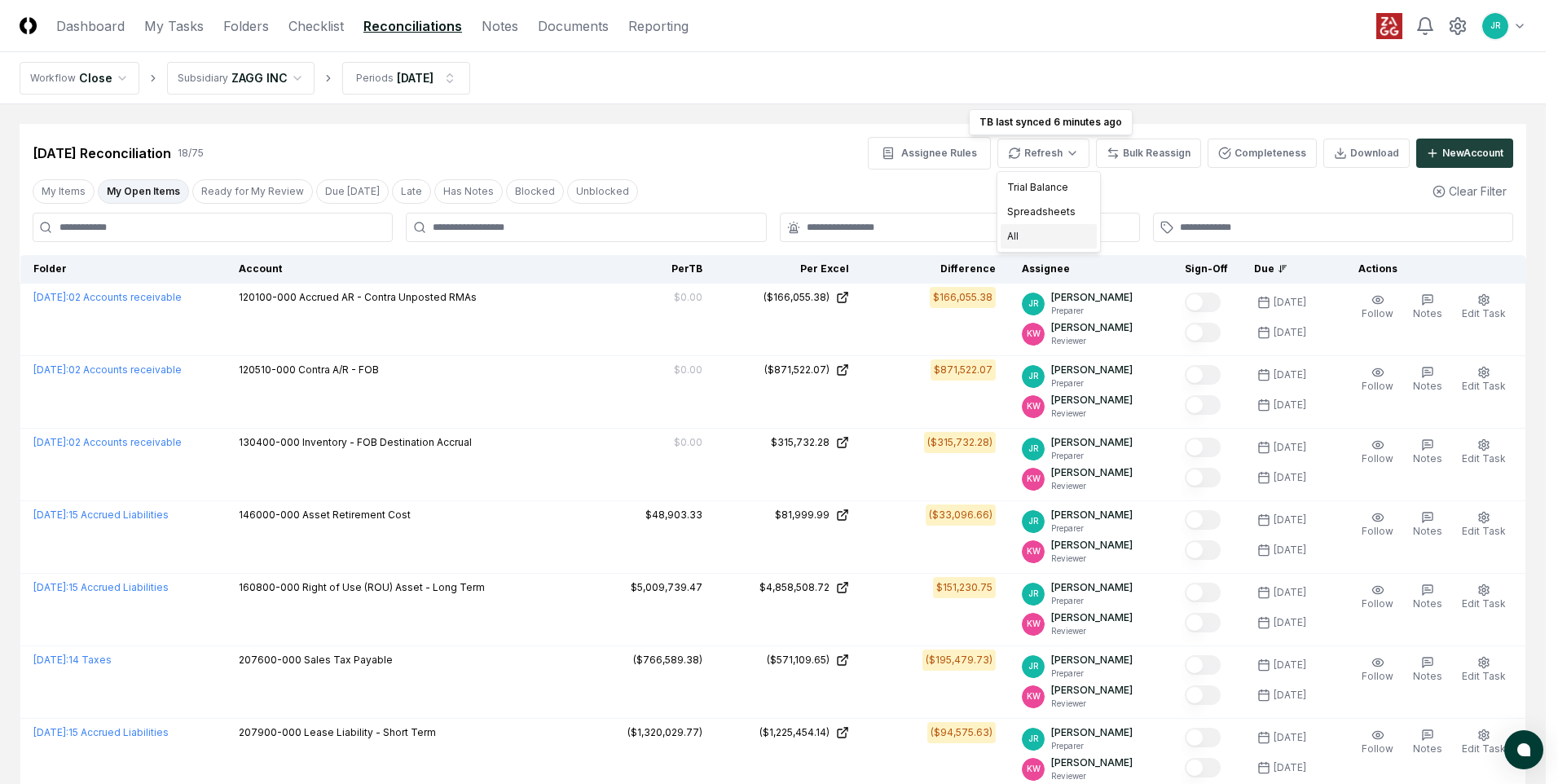
click at [1016, 239] on div "All" at bounding box center [1049, 236] width 96 height 24
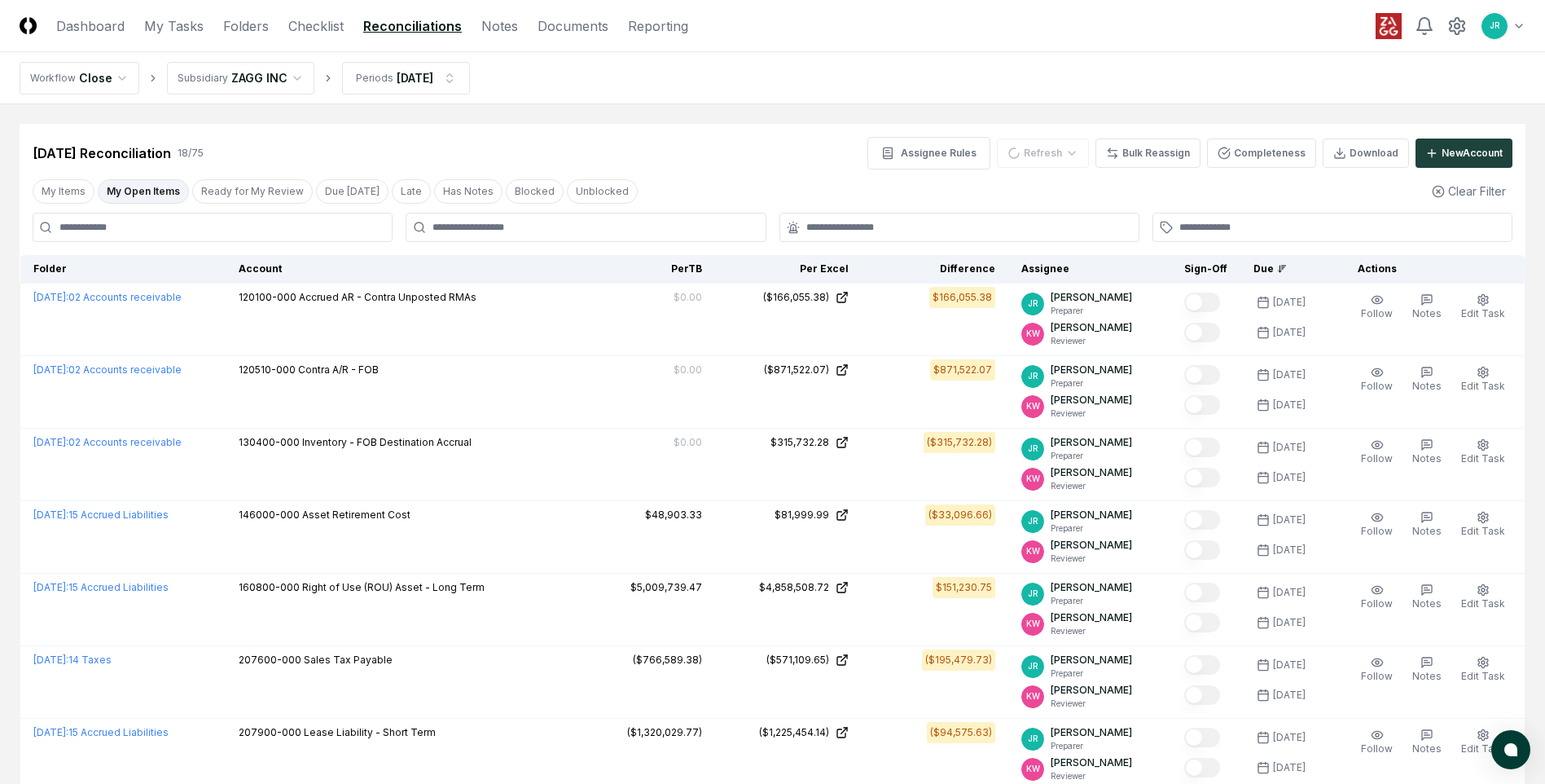
click at [332, 199] on button "Due [DATE]" at bounding box center [352, 192] width 72 height 24
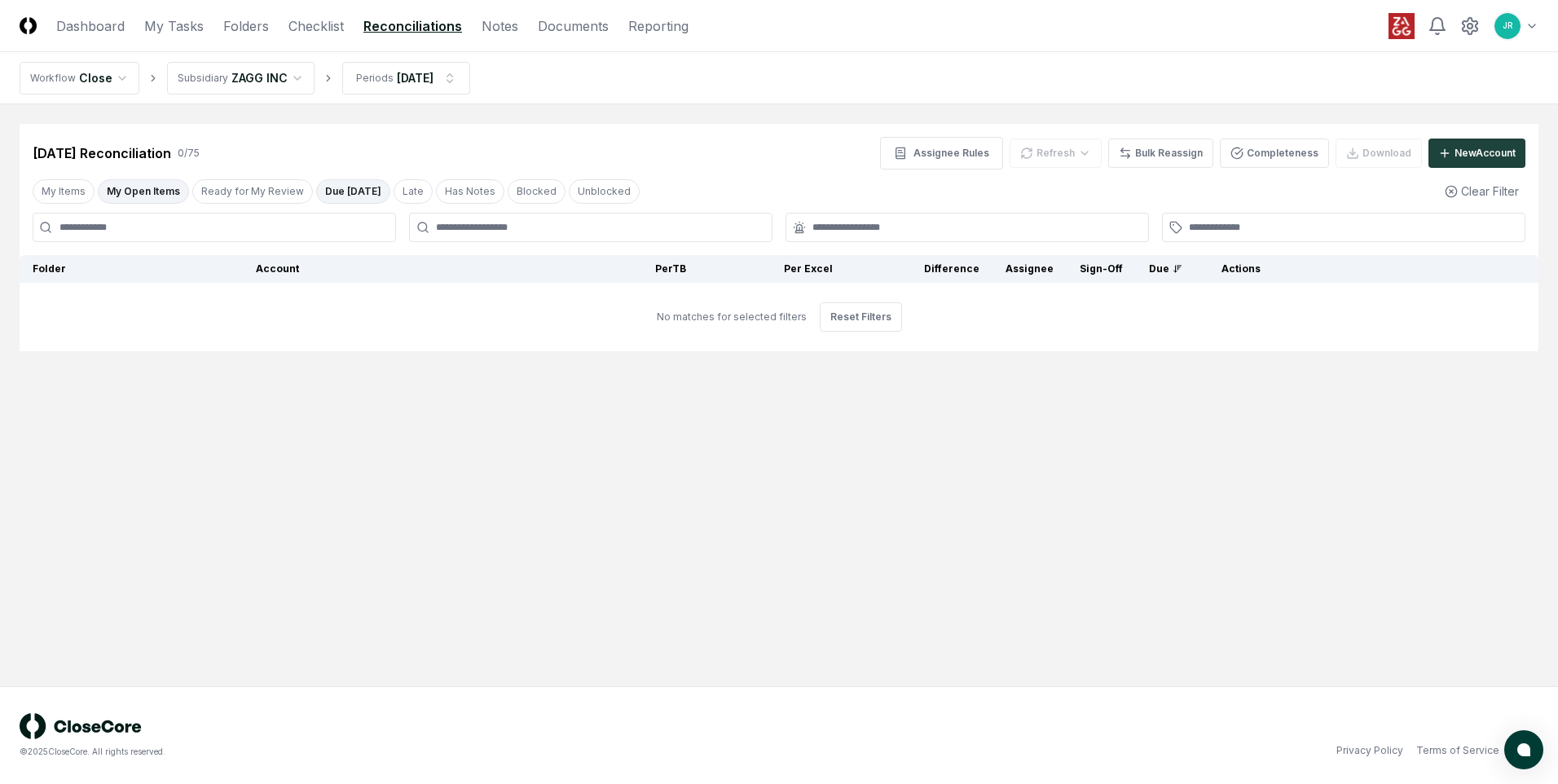
click at [156, 193] on button "My Open Items" at bounding box center [143, 192] width 92 height 24
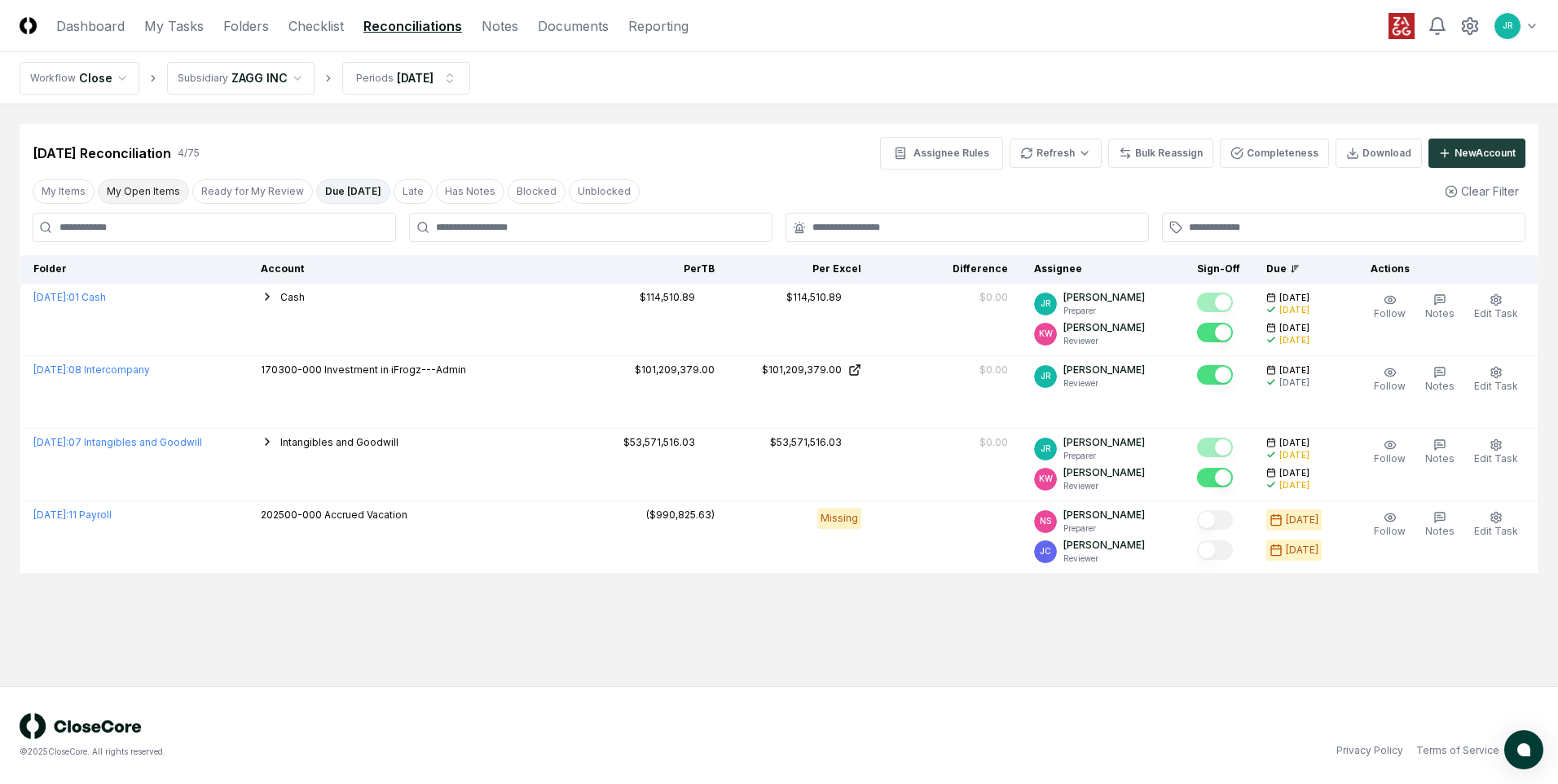
click at [153, 200] on button "My Open Items" at bounding box center [143, 192] width 92 height 24
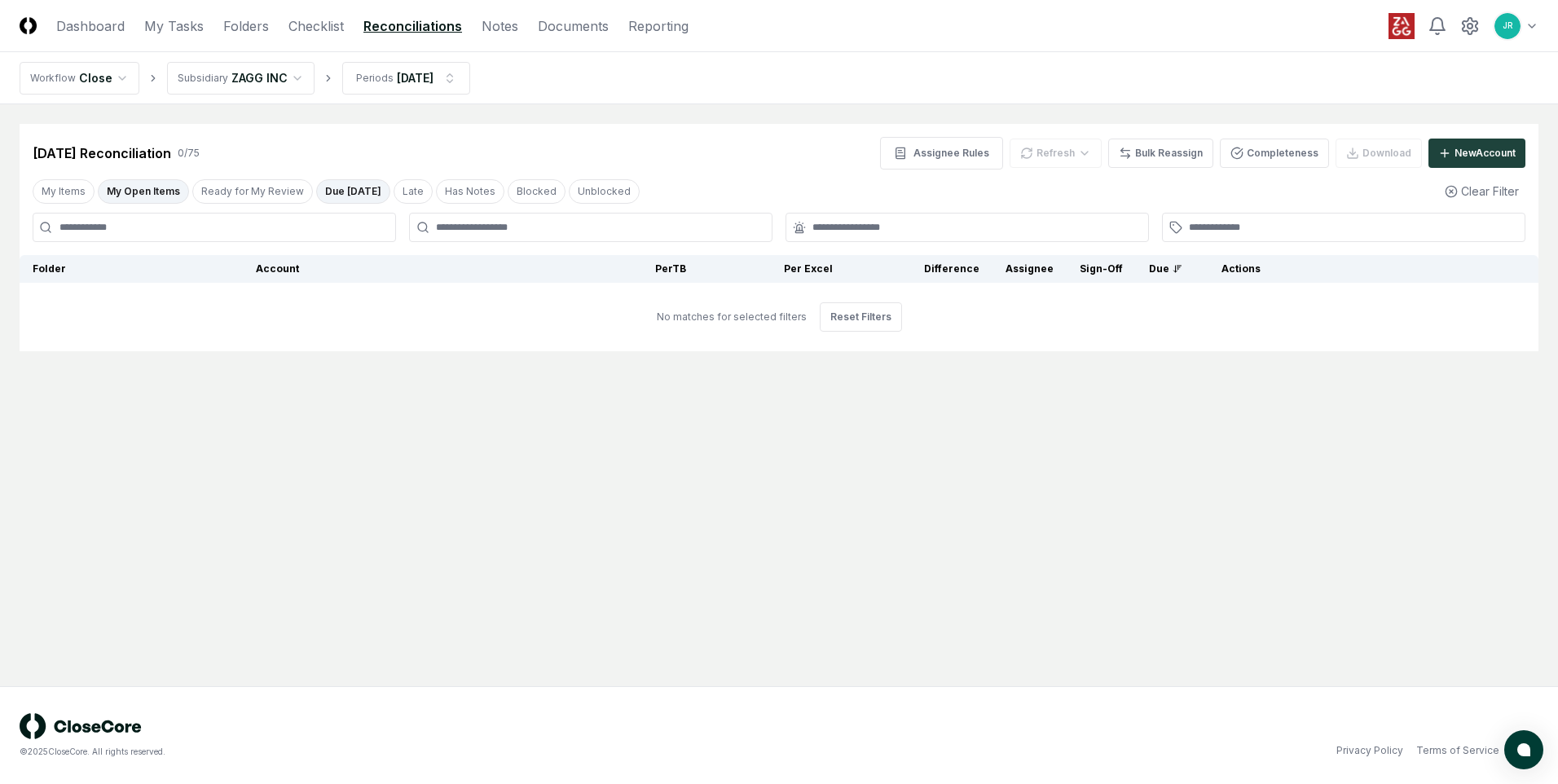
click at [330, 193] on button "Due [DATE]" at bounding box center [353, 192] width 74 height 24
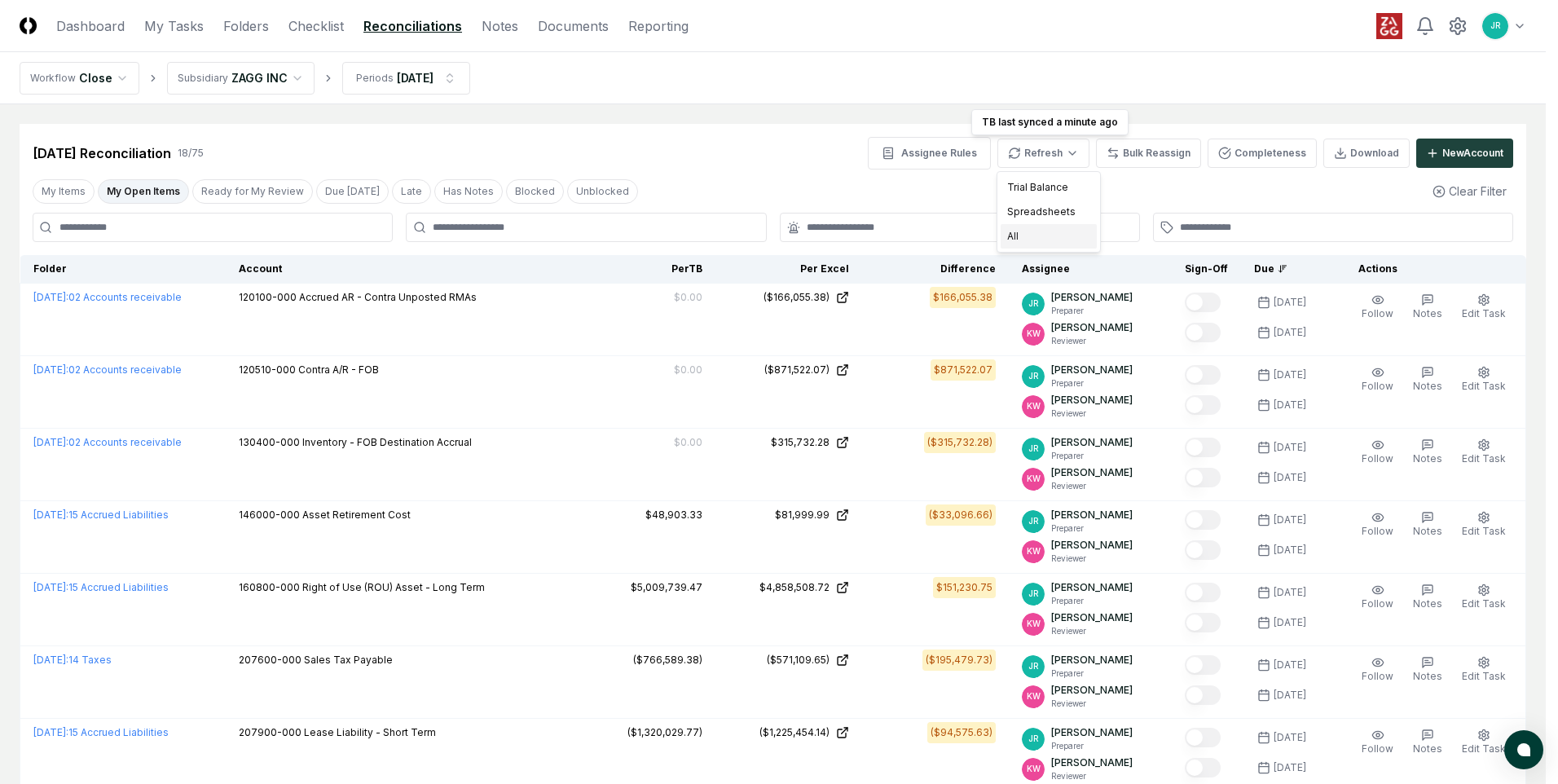
click at [1015, 235] on div "All" at bounding box center [1049, 236] width 96 height 24
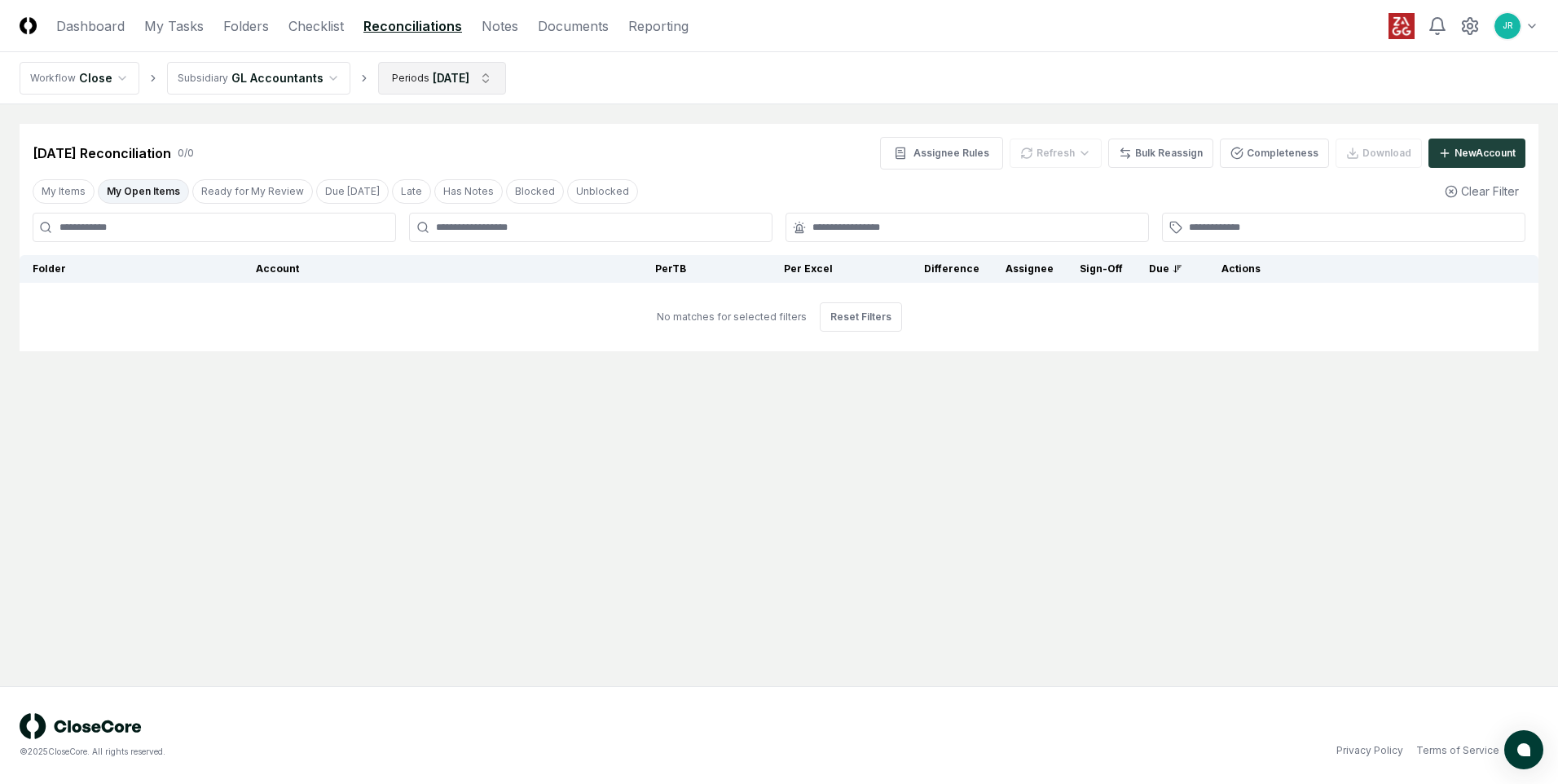
click at [458, 81] on html "CloseCore Dashboard My Tasks Folders Checklist Reconciliations Notes Documents …" at bounding box center [779, 392] width 1558 height 784
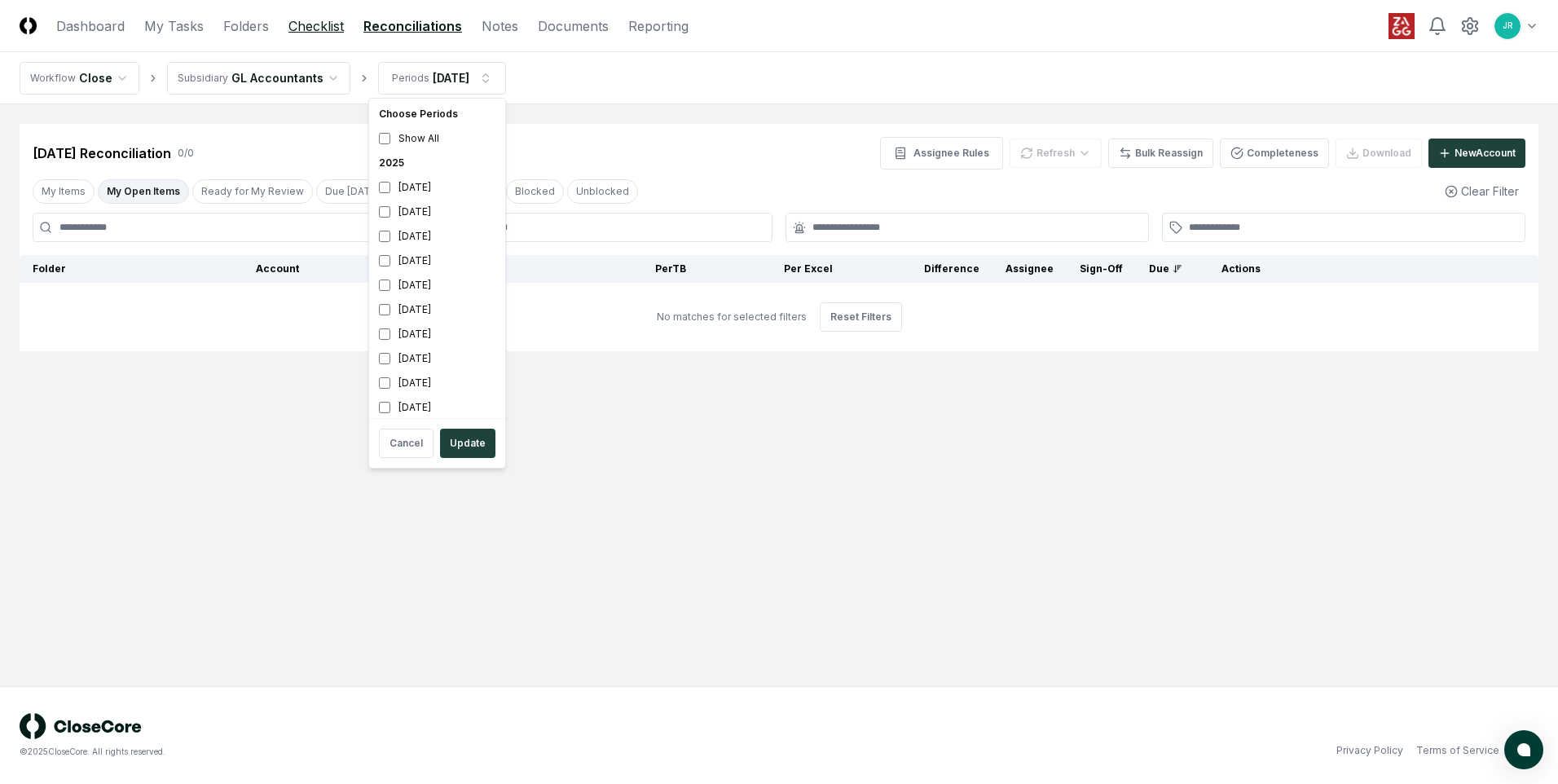
click at [322, 27] on html "CloseCore Dashboard My Tasks Folders Checklist Reconciliations Notes Documents …" at bounding box center [779, 392] width 1558 height 784
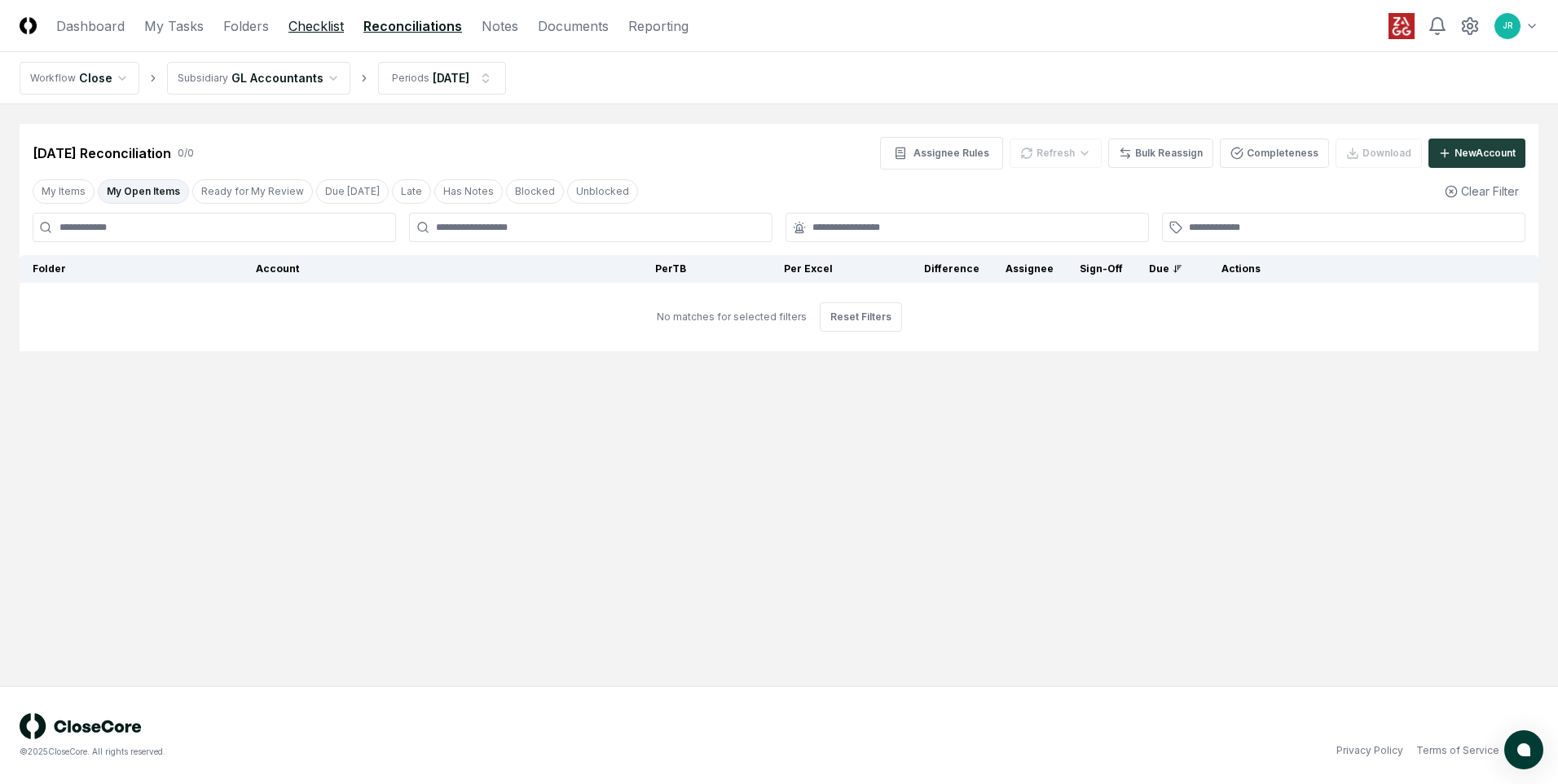
click at [300, 32] on link "Checklist" at bounding box center [317, 26] width 56 height 19
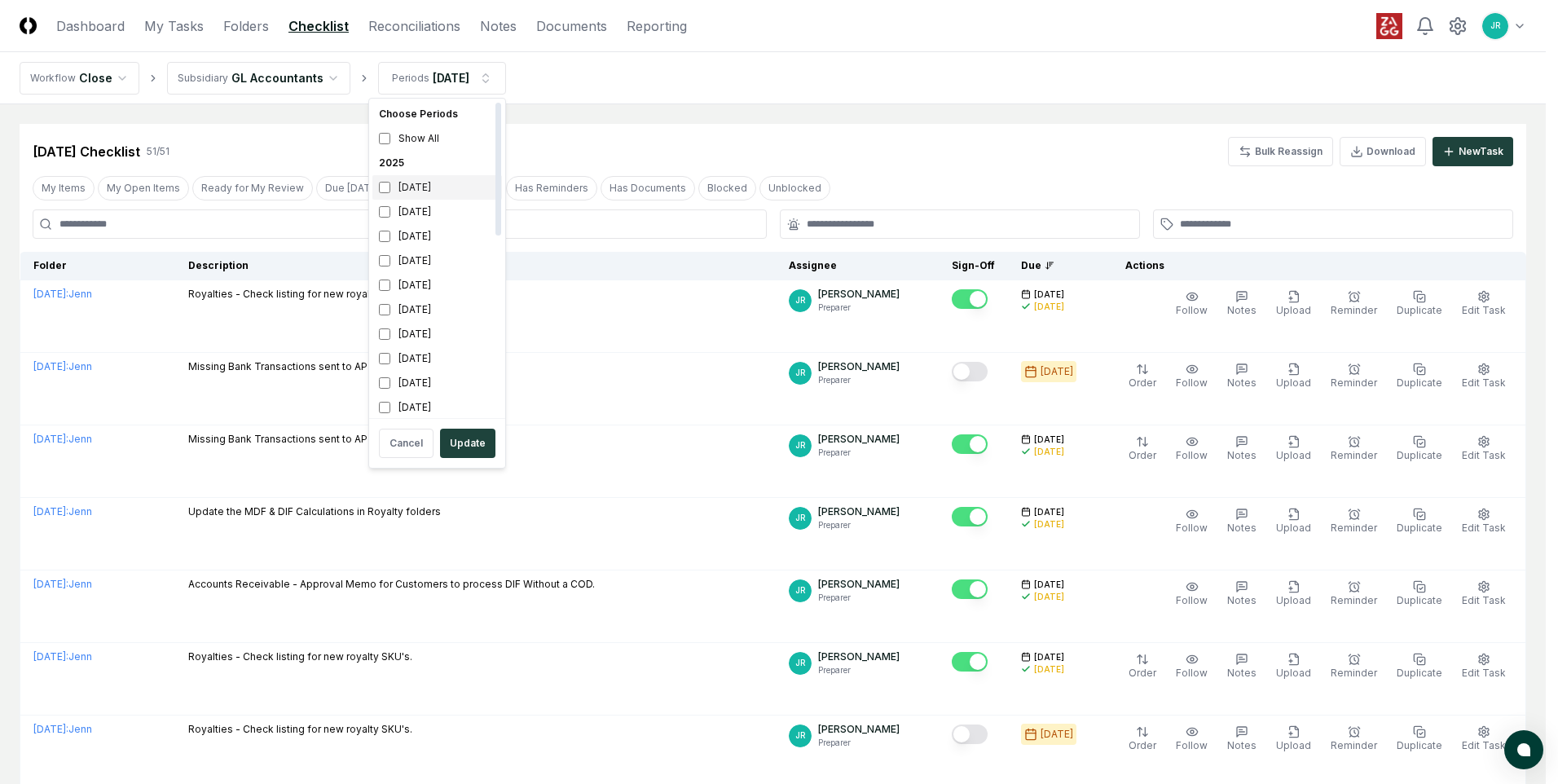
click at [420, 186] on div "[DATE]" at bounding box center [437, 187] width 130 height 24
click at [418, 201] on div "[DATE]" at bounding box center [437, 212] width 130 height 24
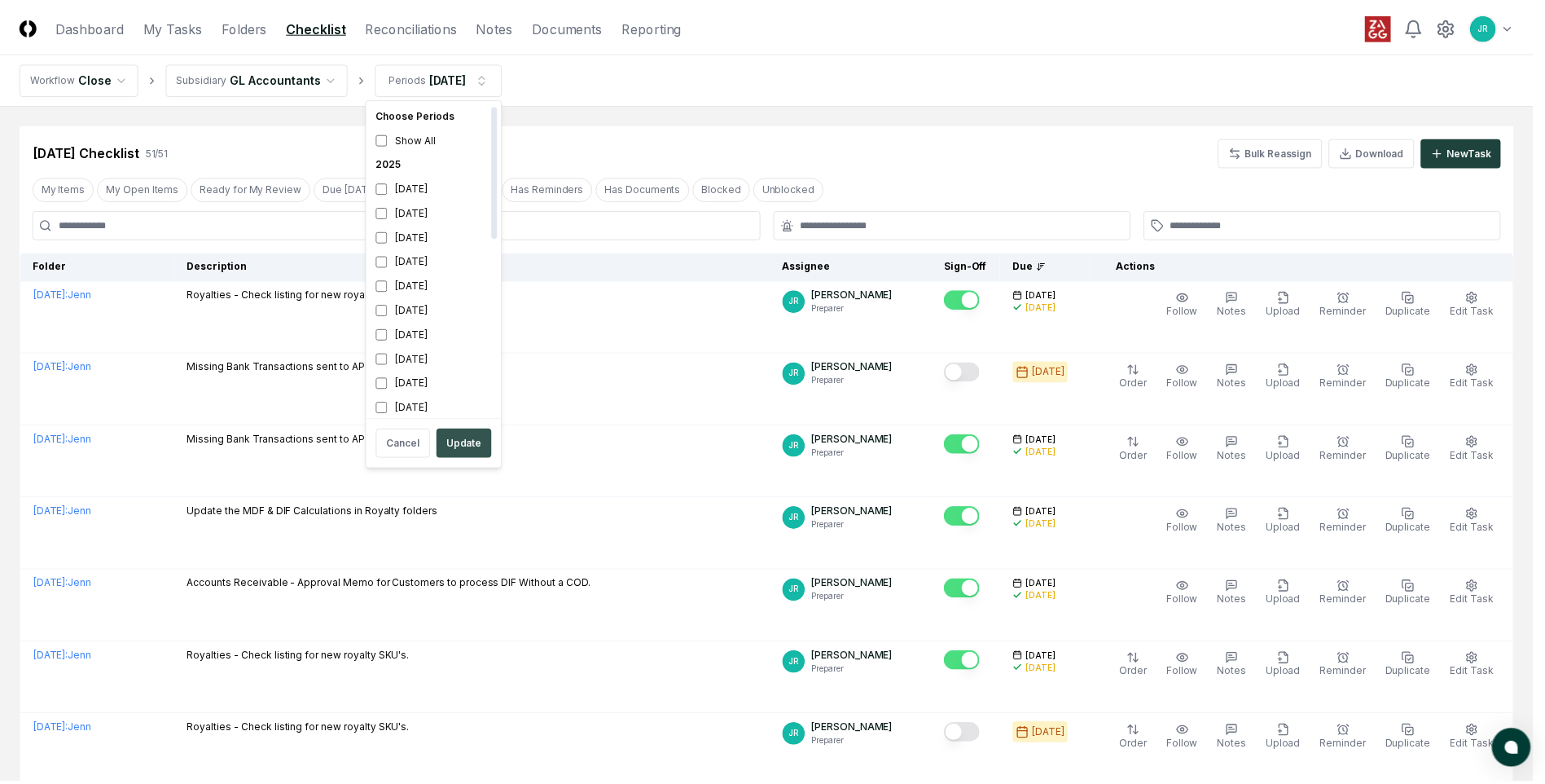
scroll to position [5, 0]
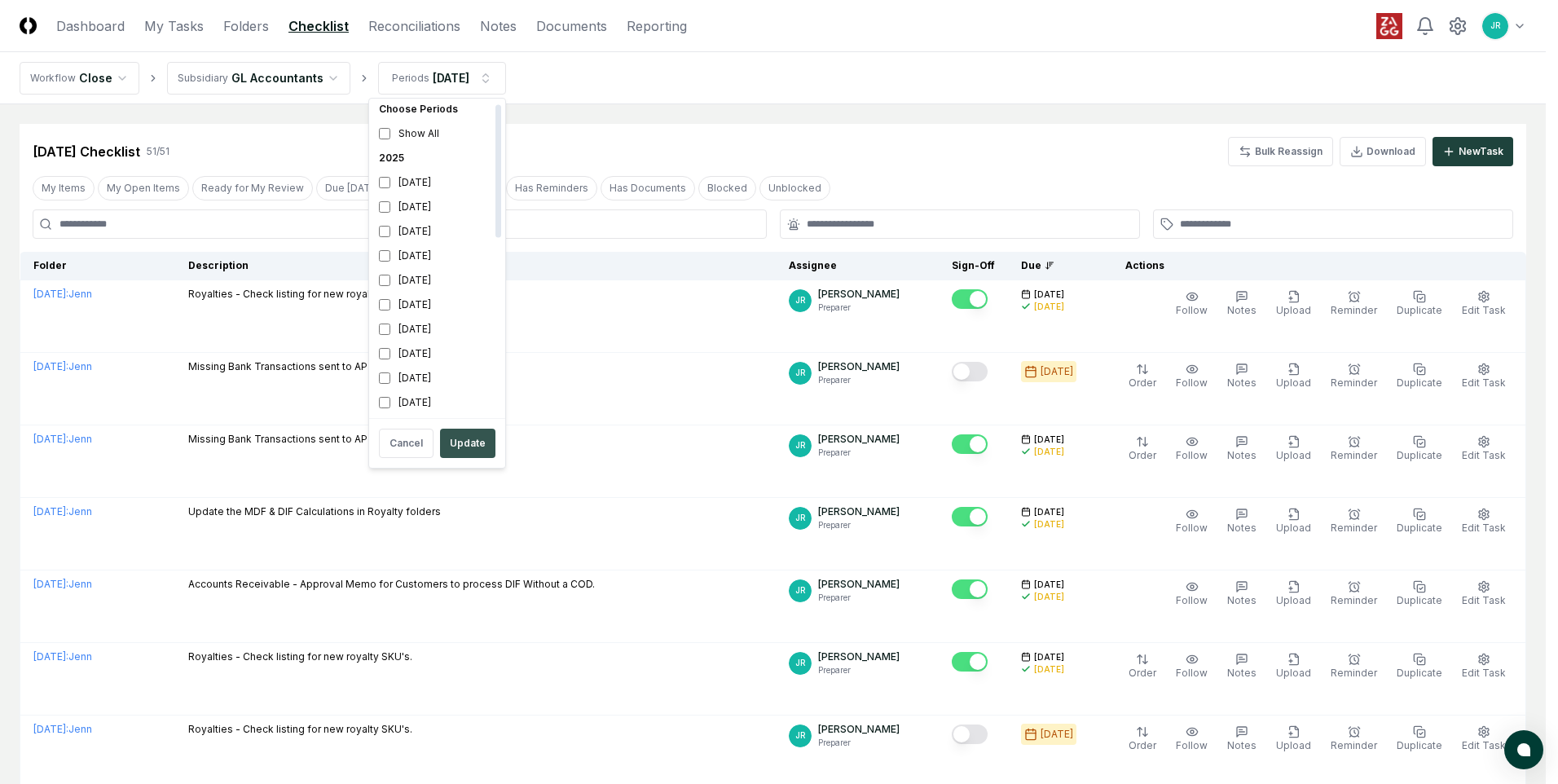
click at [460, 454] on button "Update" at bounding box center [467, 443] width 56 height 30
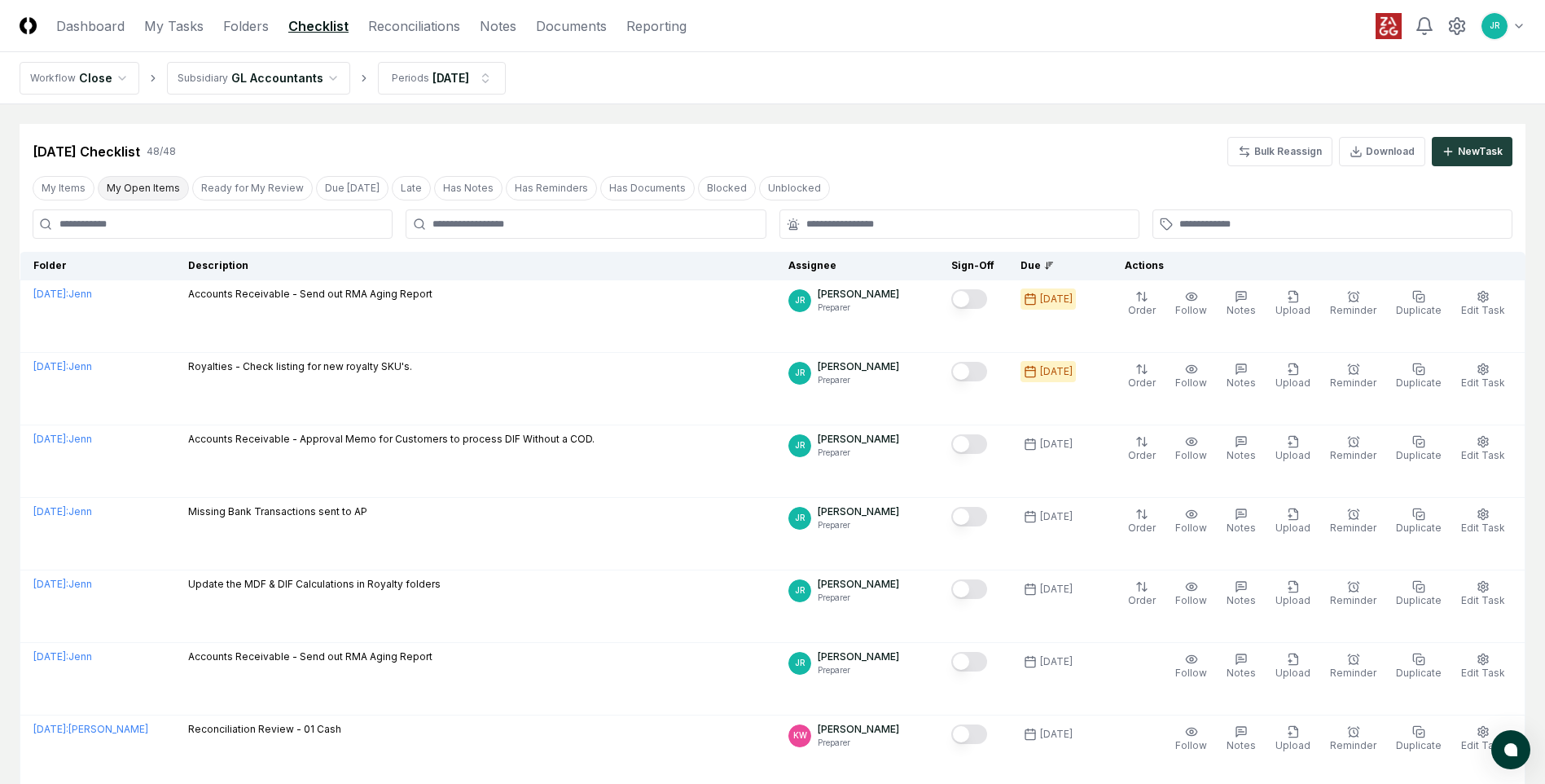
click at [132, 191] on button "My Open Items" at bounding box center [143, 188] width 92 height 24
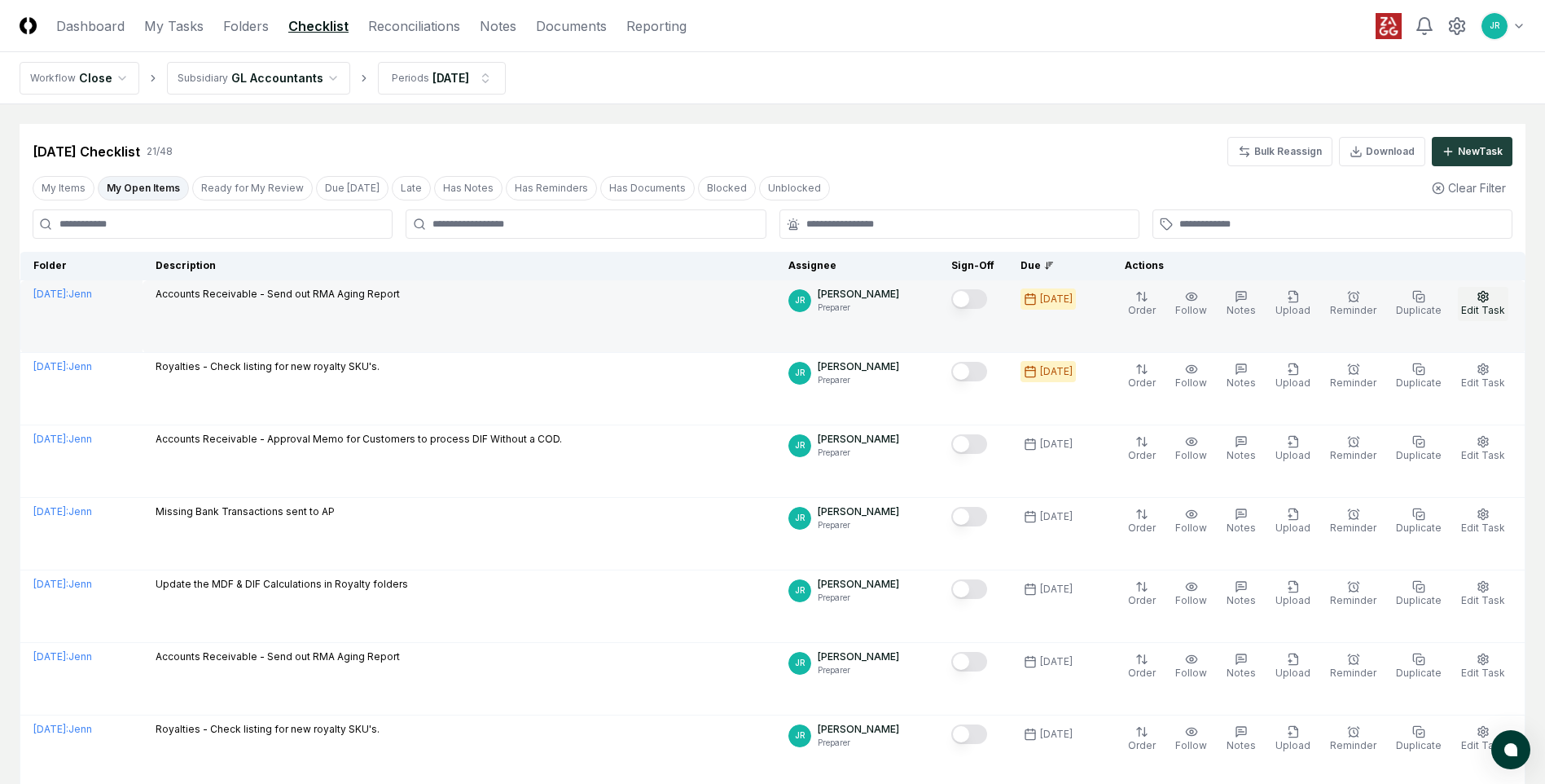
click at [1015, 305] on span "Edit Task" at bounding box center [1484, 309] width 44 height 12
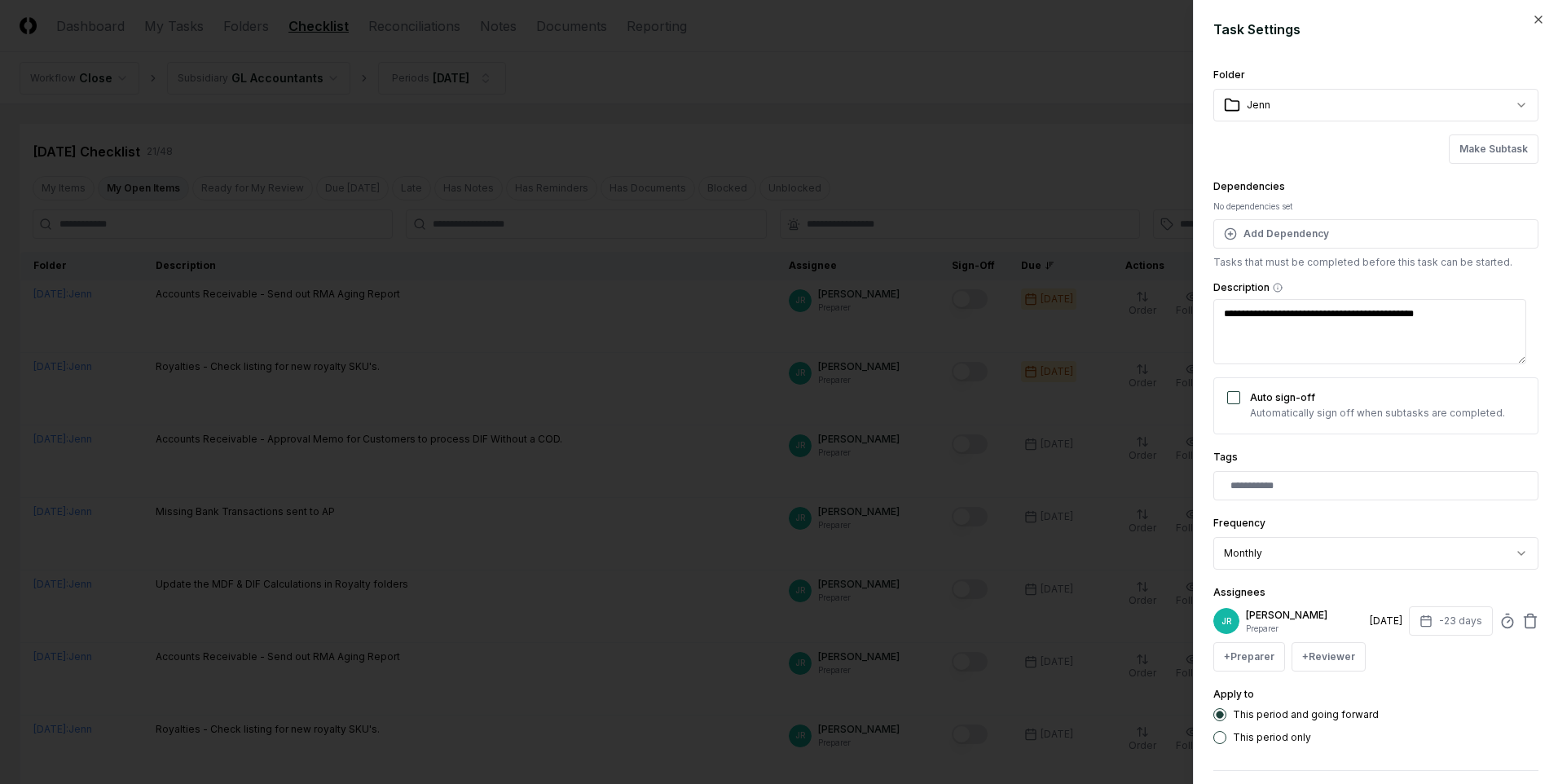
click at [939, 182] on div at bounding box center [779, 392] width 1558 height 784
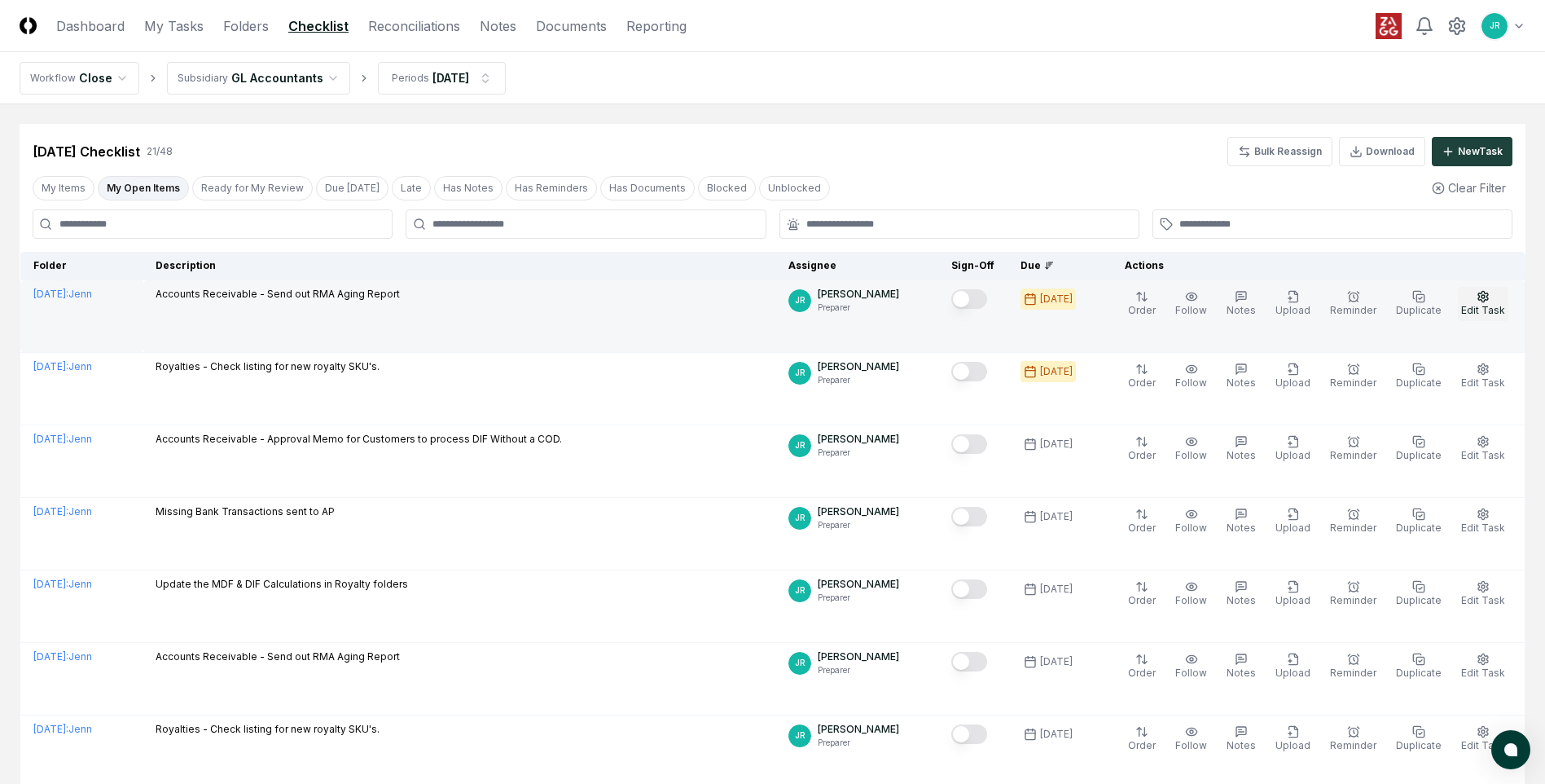
click at [1015, 309] on span "Edit Task" at bounding box center [1484, 309] width 44 height 12
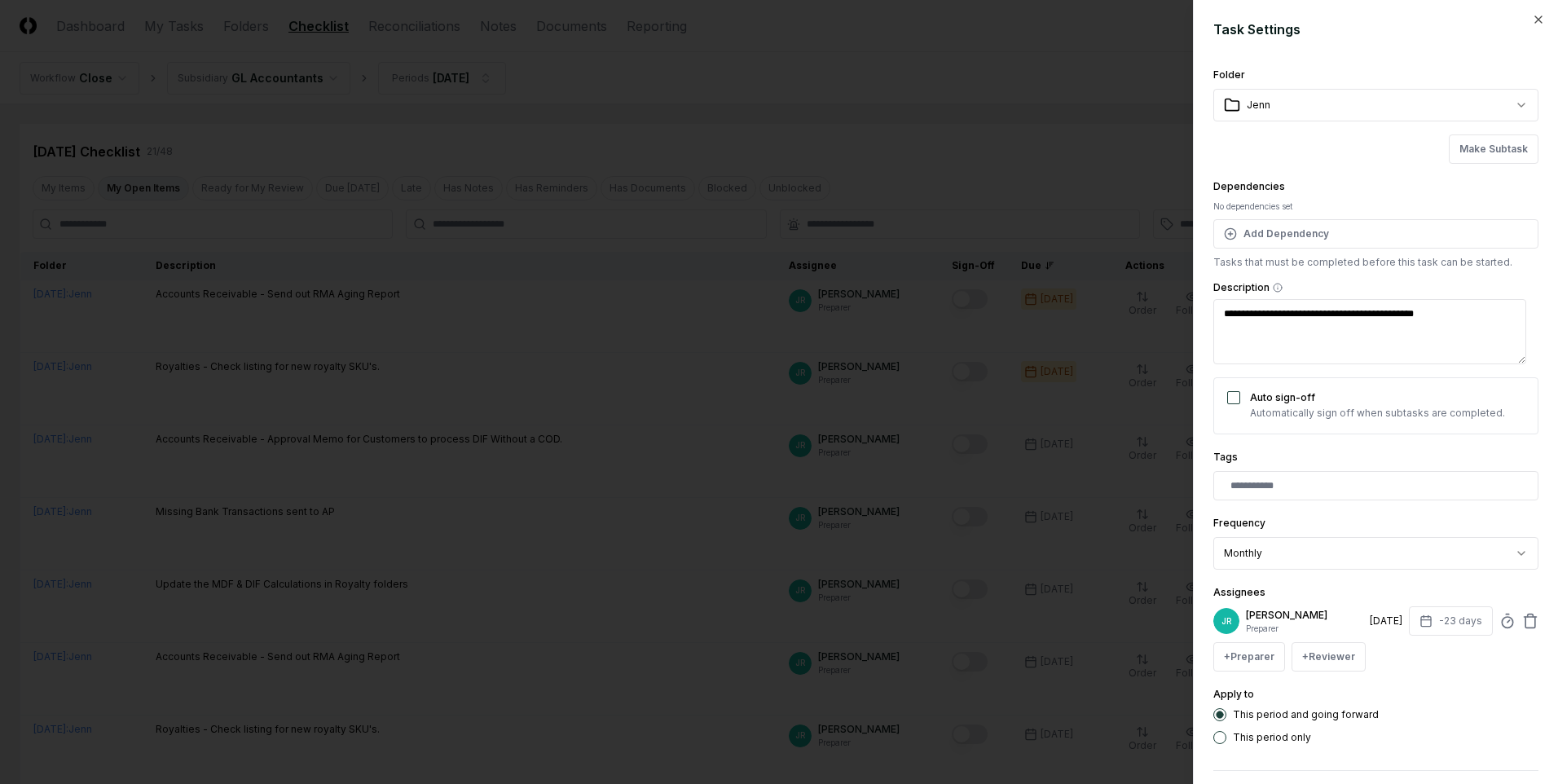
click at [1016, 159] on div at bounding box center [779, 392] width 1558 height 784
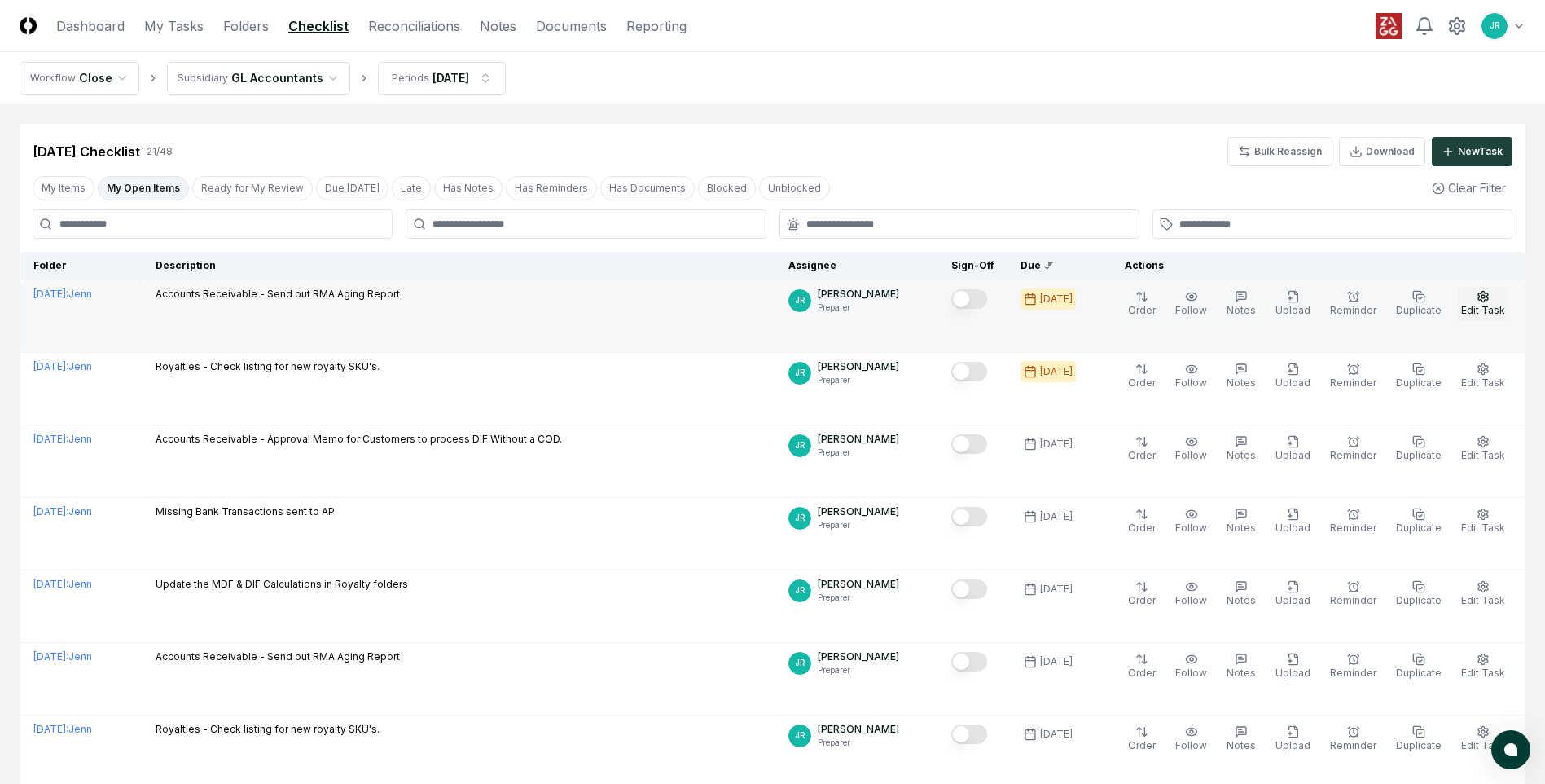
click at [1015, 309] on span "Edit Task" at bounding box center [1484, 309] width 44 height 12
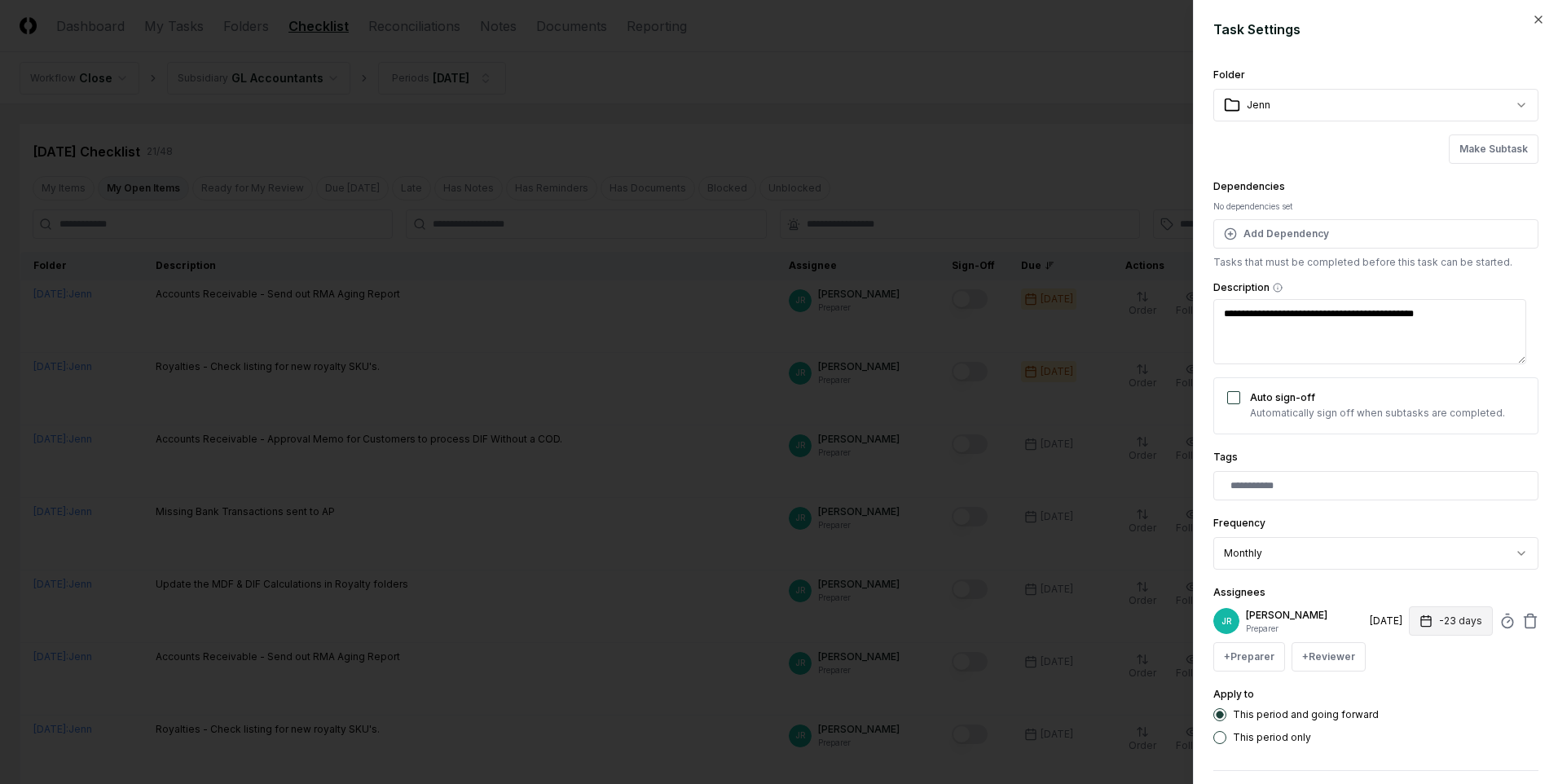
click at [1016, 472] on rect "button" at bounding box center [1426, 621] width 10 height 10
type textarea "*"
click at [1016, 472] on input "***" at bounding box center [1390, 685] width 57 height 30
type input "***"
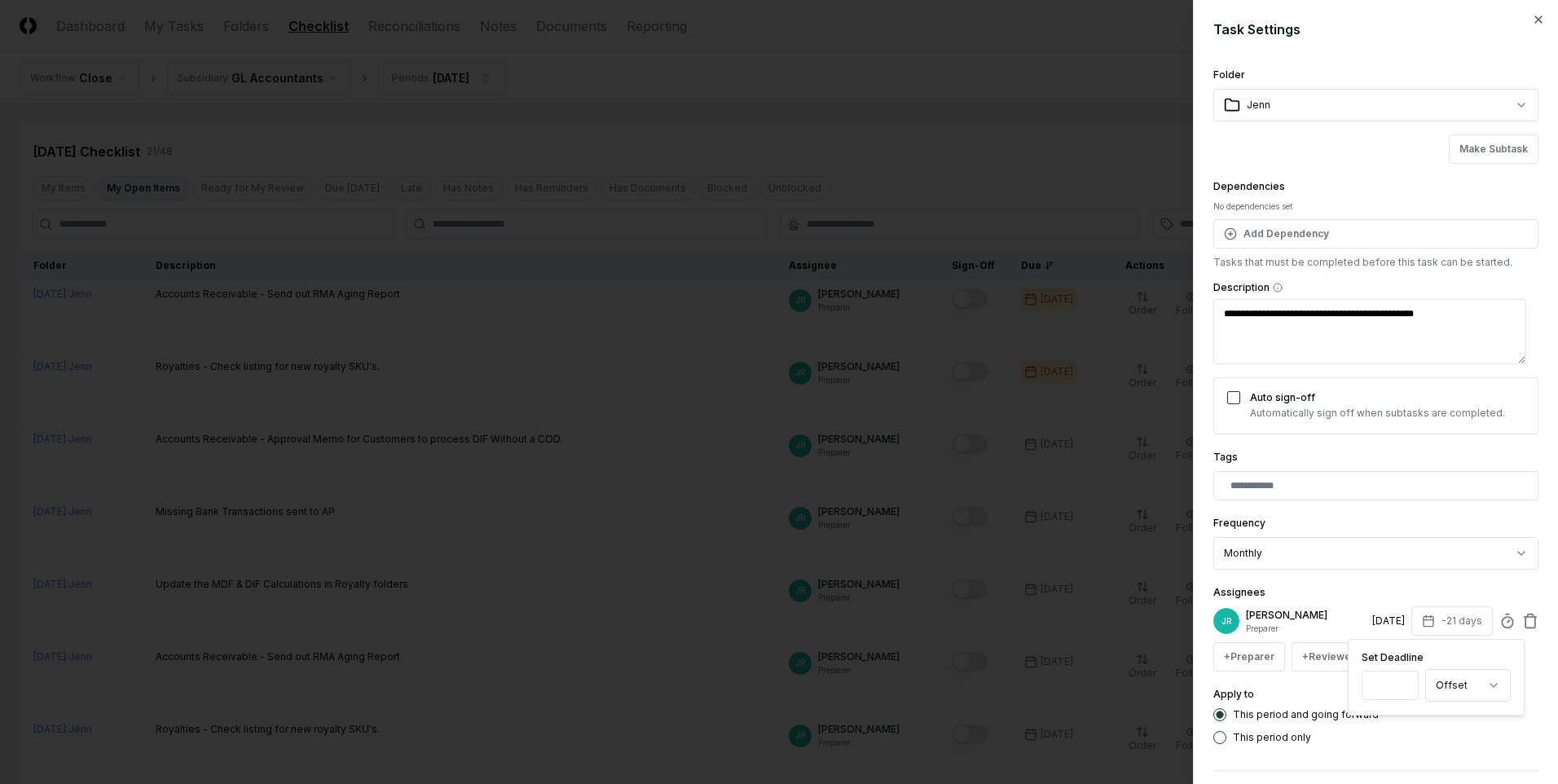
click at [1016, 472] on input "***" at bounding box center [1390, 685] width 57 height 30
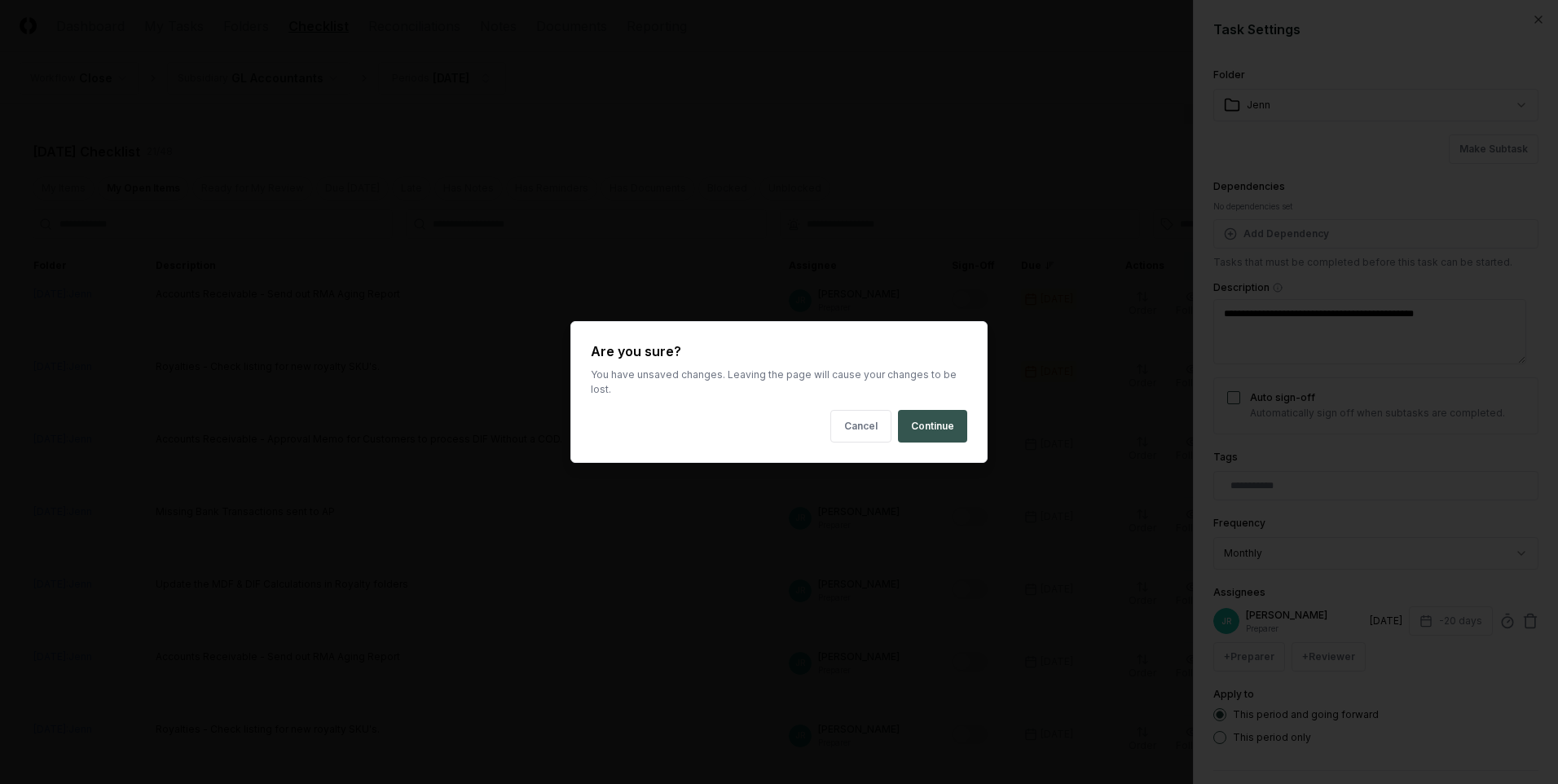
click at [941, 423] on button "Continue" at bounding box center [932, 426] width 69 height 32
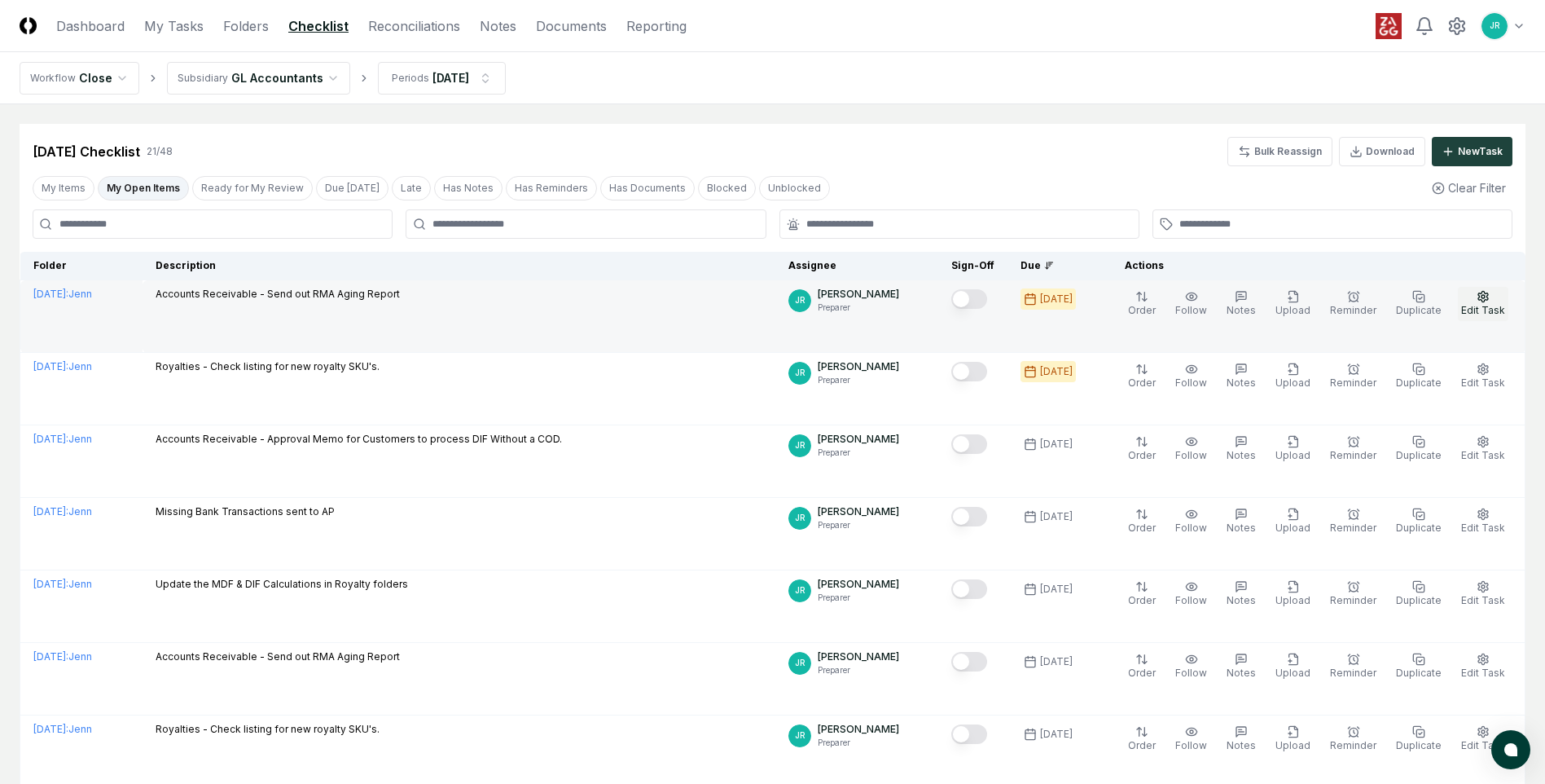
click at [1015, 305] on span "Edit Task" at bounding box center [1484, 309] width 44 height 12
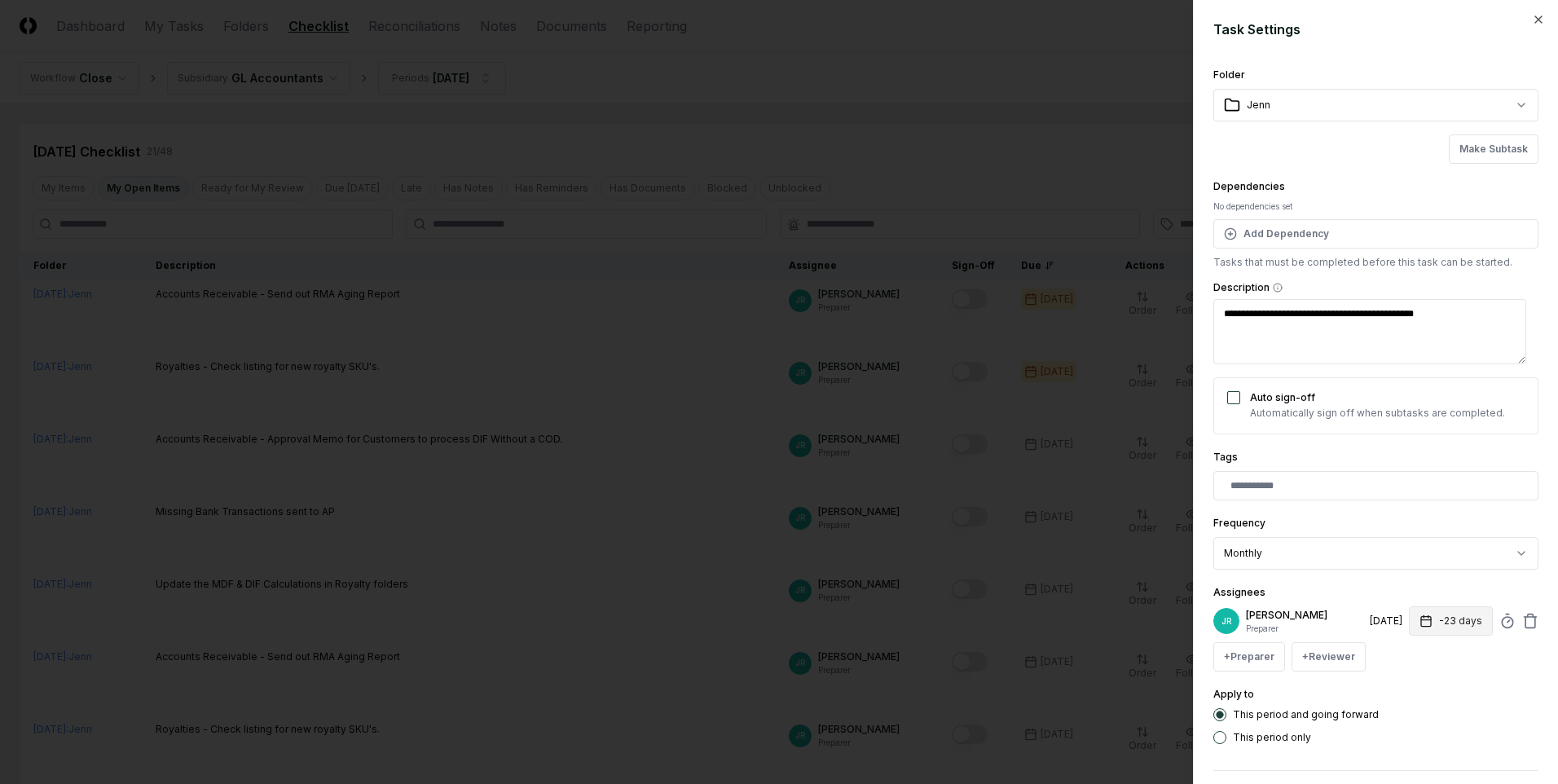
click at [1016, 472] on button "-23 days" at bounding box center [1451, 621] width 84 height 30
type textarea "*"
click at [1016, 472] on input "***" at bounding box center [1390, 685] width 57 height 30
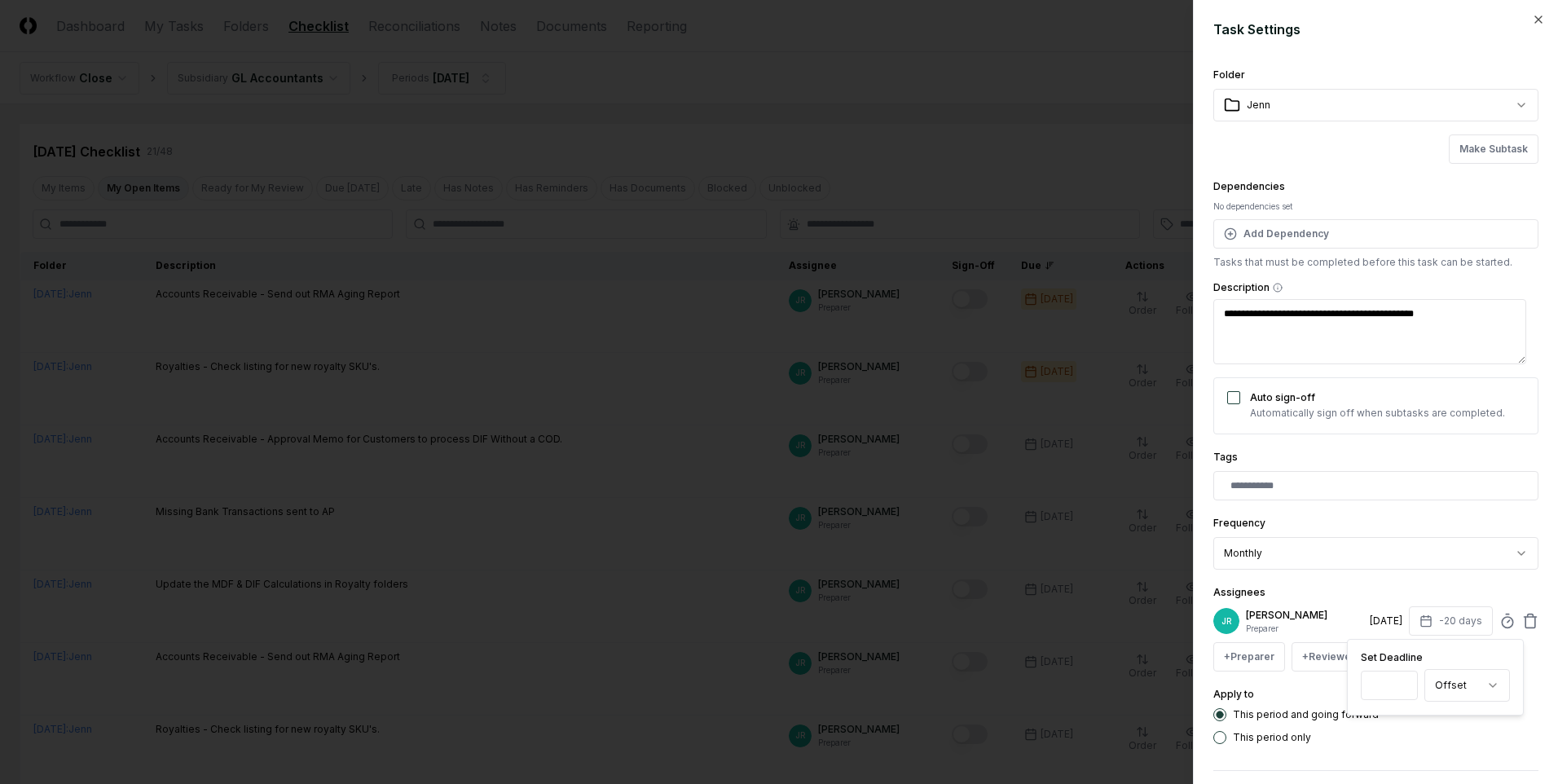
click at [1016, 472] on input "***" at bounding box center [1390, 685] width 57 height 30
type input "***"
click at [1016, 472] on input "***" at bounding box center [1390, 685] width 57 height 30
click at [1016, 472] on div "This period only" at bounding box center [1375, 737] width 325 height 13
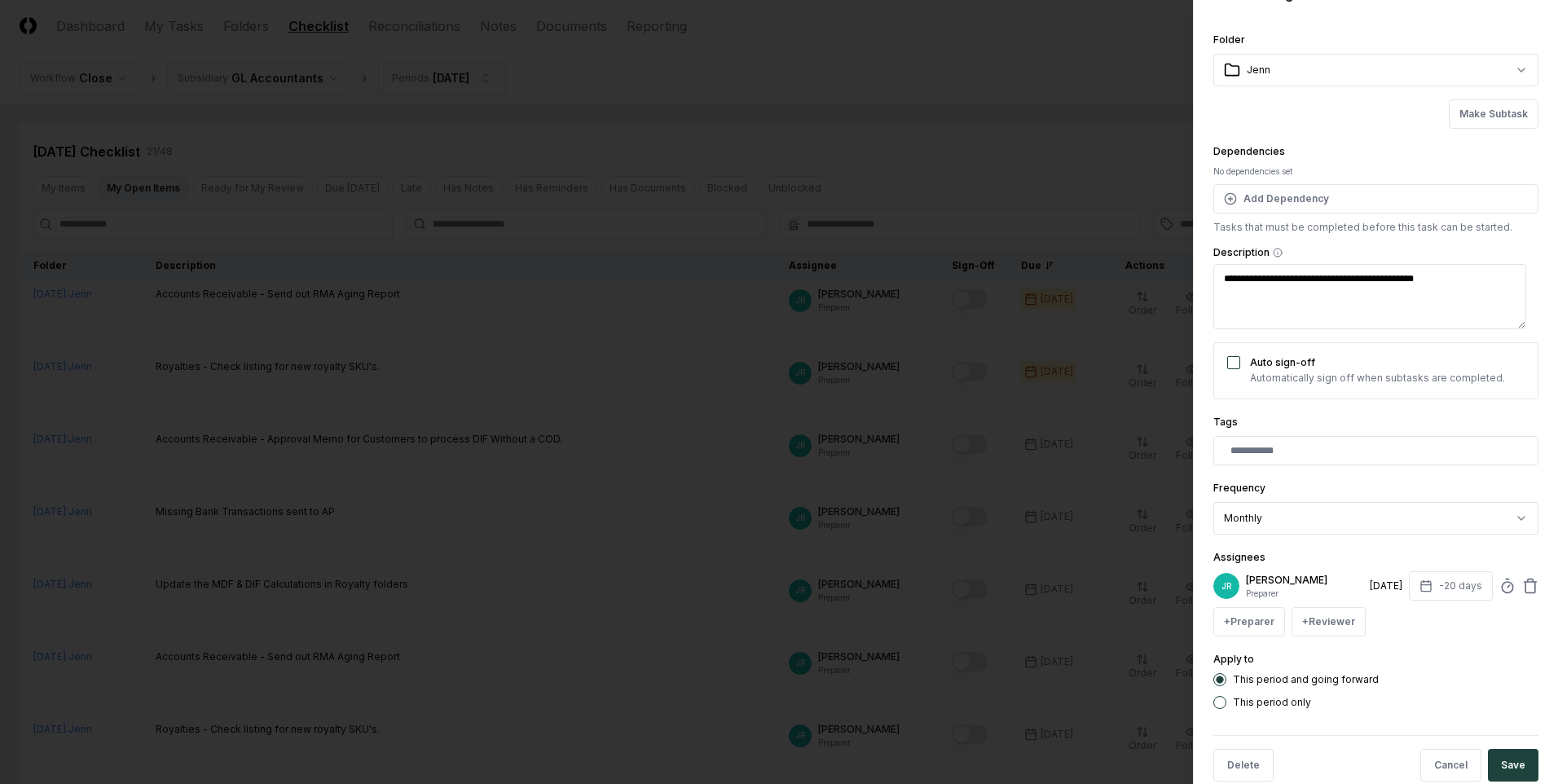
scroll to position [65, 0]
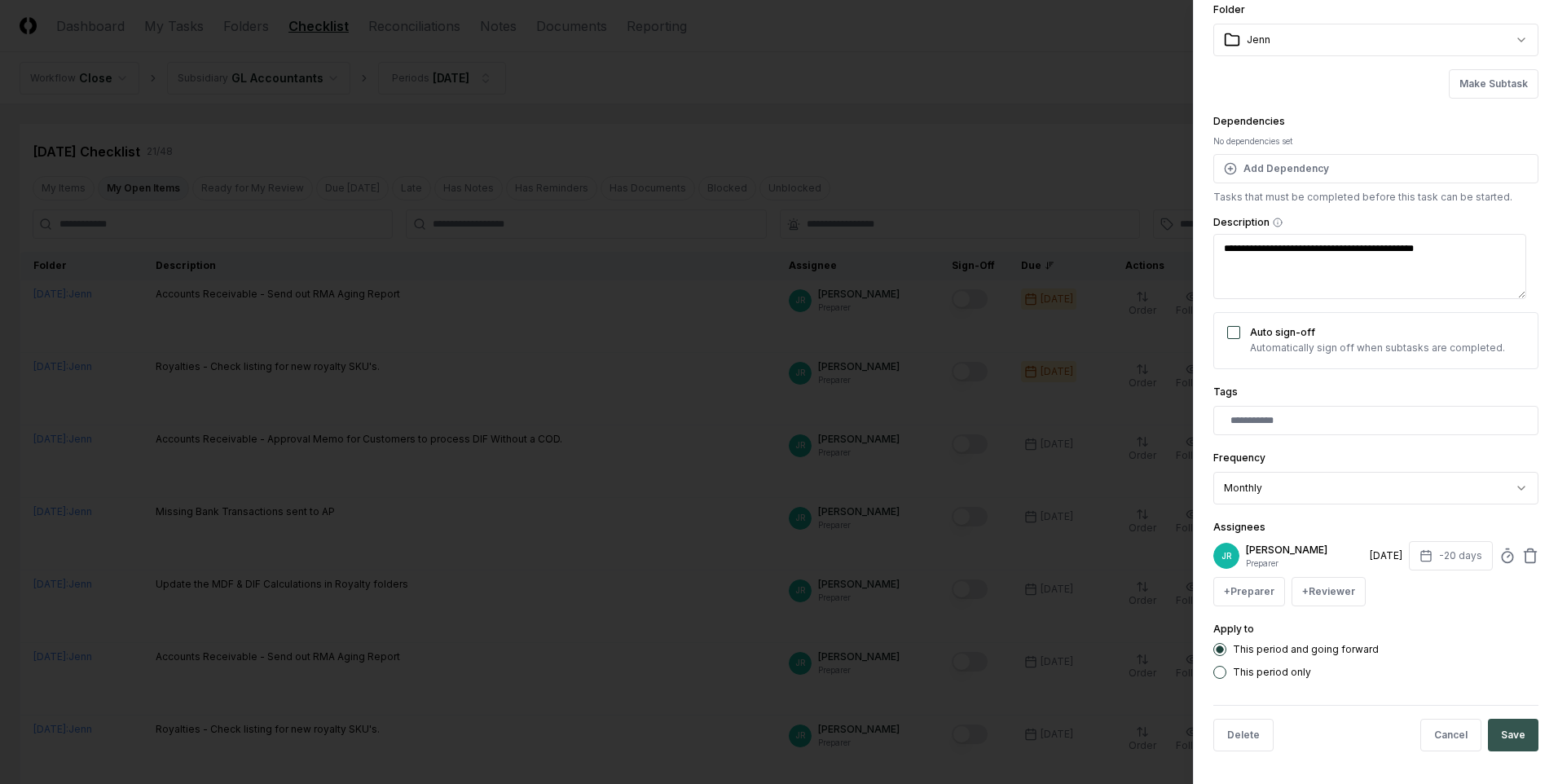
click at [1016, 472] on button "Save" at bounding box center [1513, 734] width 51 height 32
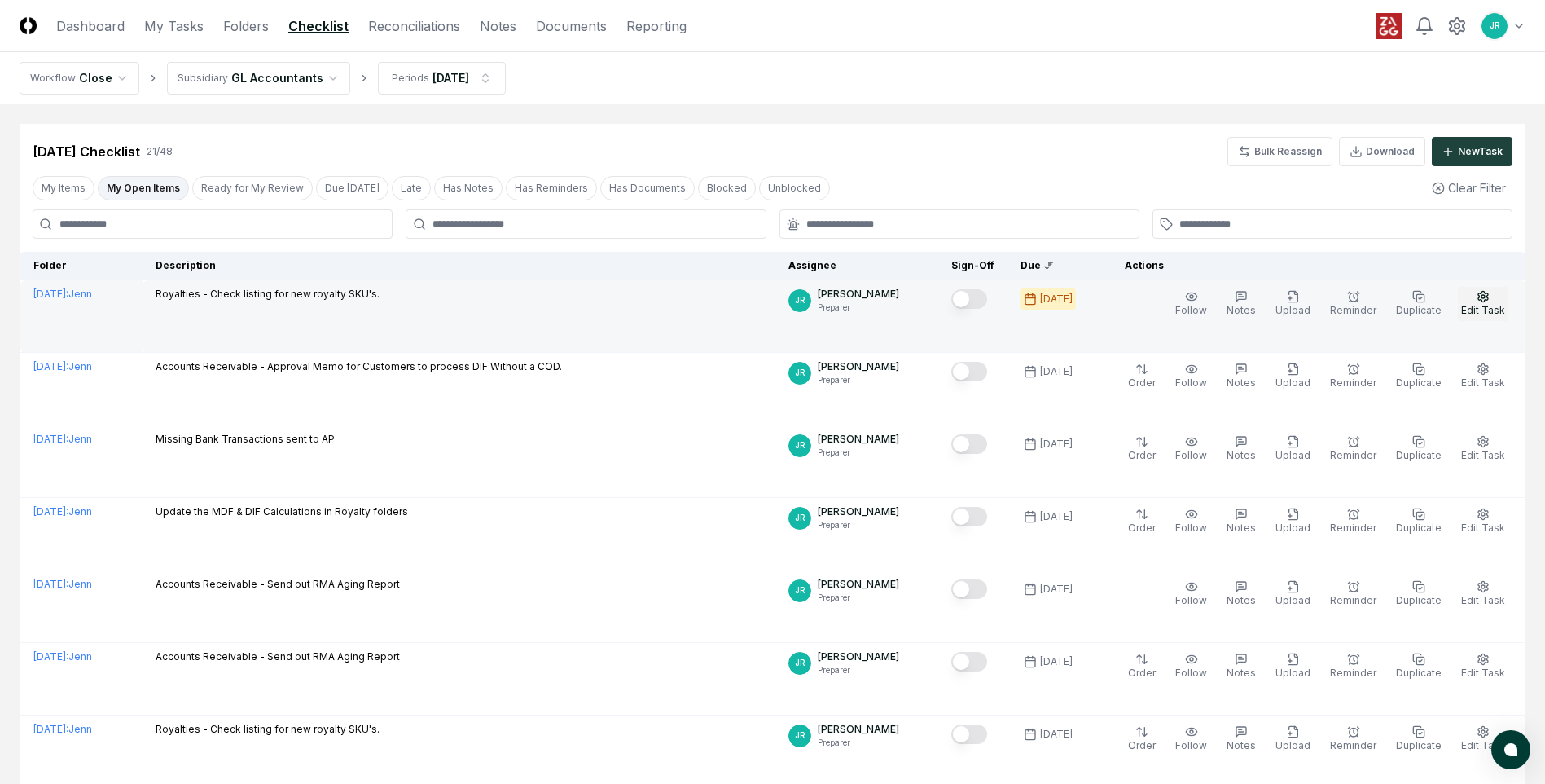
click at [1015, 305] on span "Edit Task" at bounding box center [1484, 309] width 44 height 12
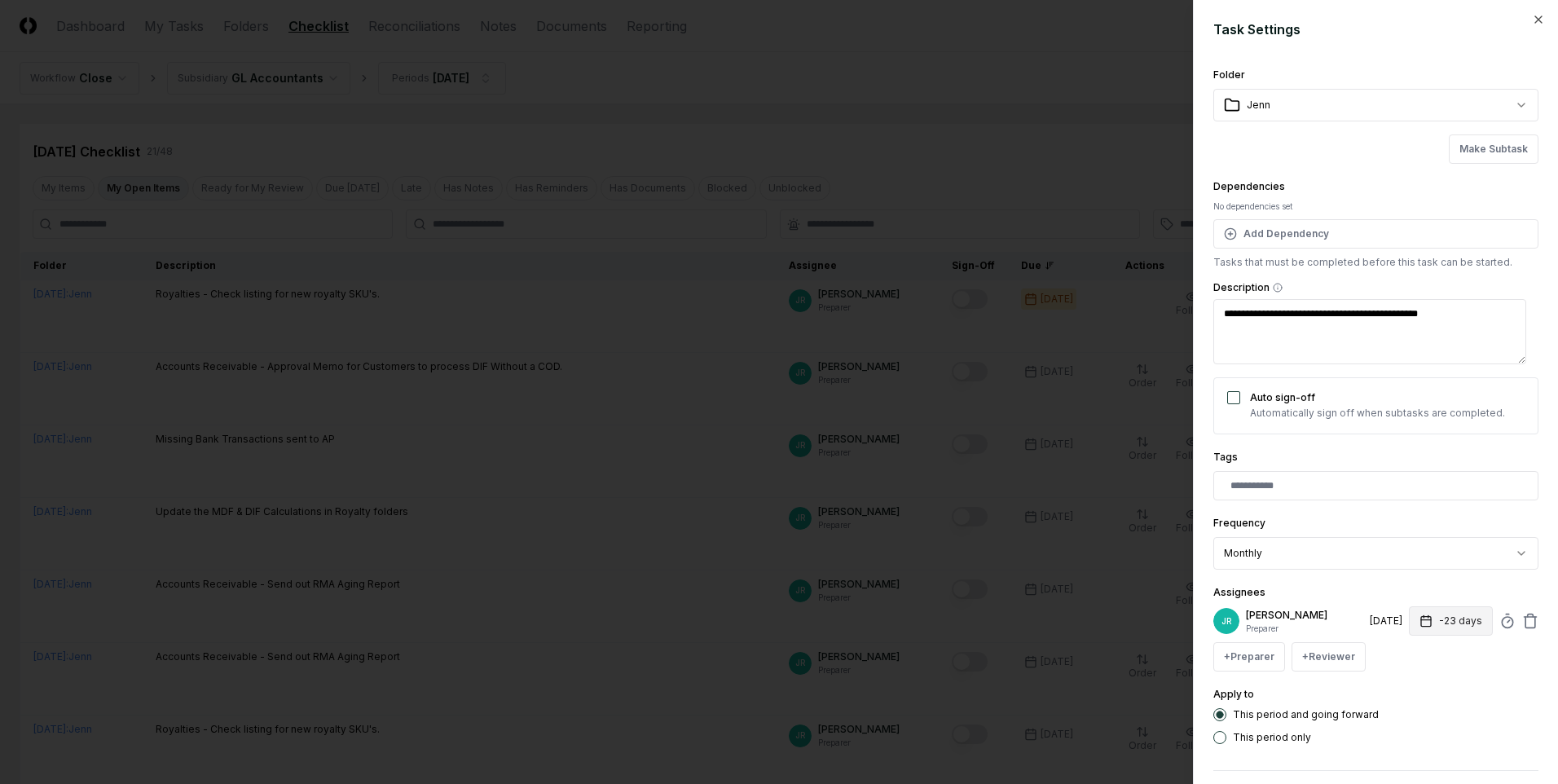
click at [1016, 472] on button "-23 days" at bounding box center [1451, 621] width 84 height 30
type textarea "*"
click at [1016, 472] on input "***" at bounding box center [1390, 685] width 57 height 30
type input "***"
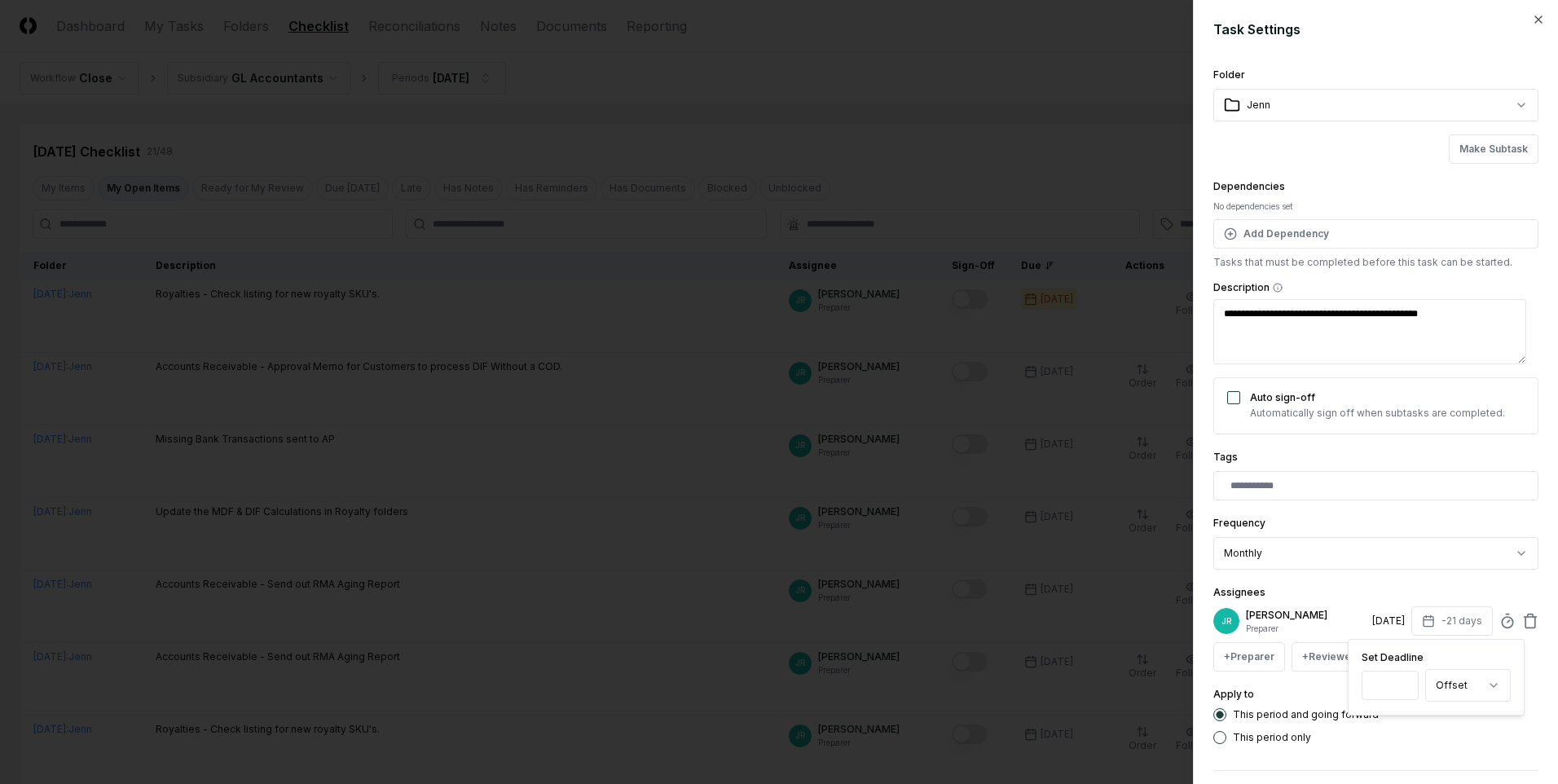
click at [1016, 472] on input "***" at bounding box center [1390, 685] width 57 height 30
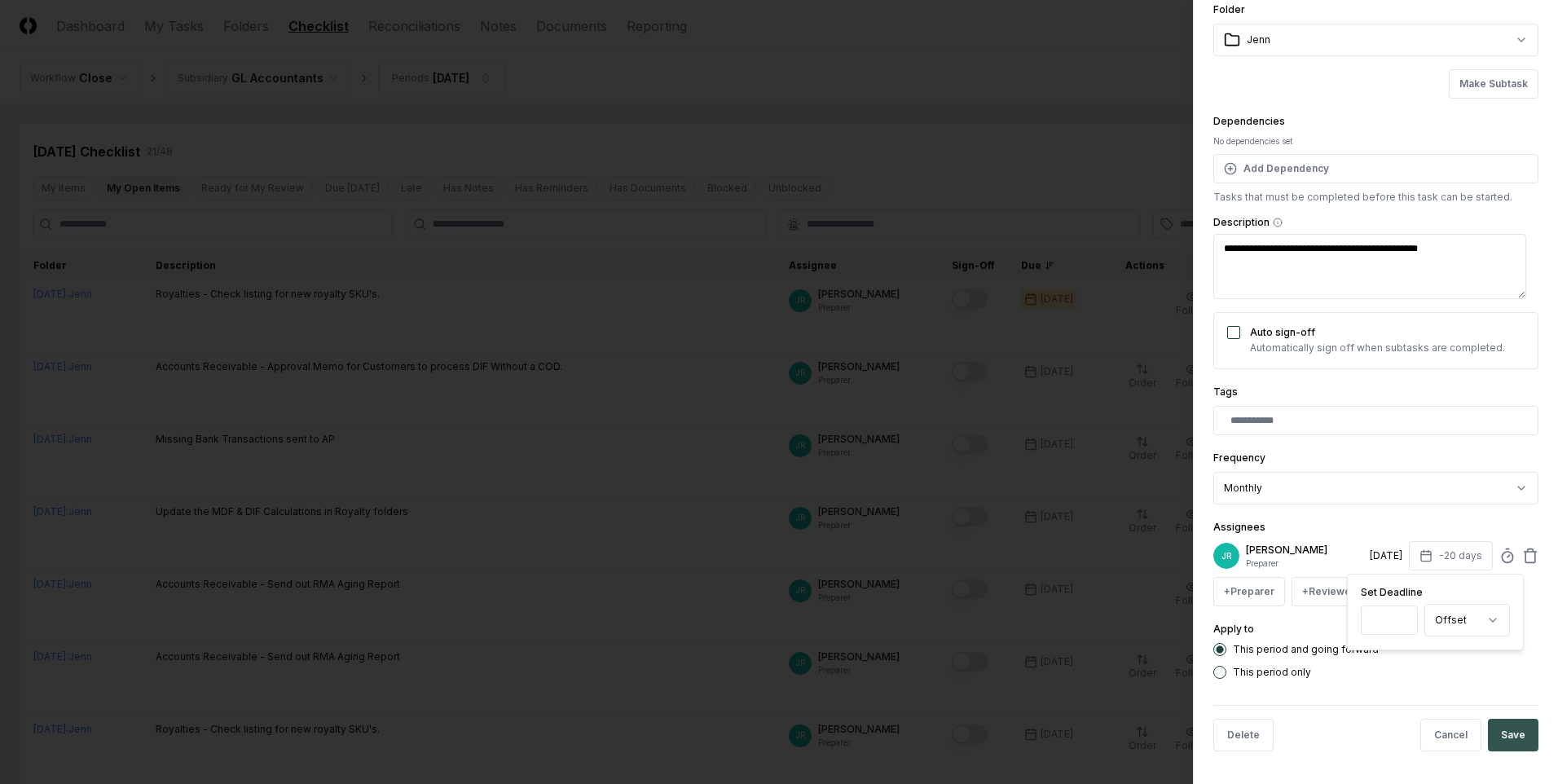
click at [1016, 472] on button "Save" at bounding box center [1513, 734] width 51 height 32
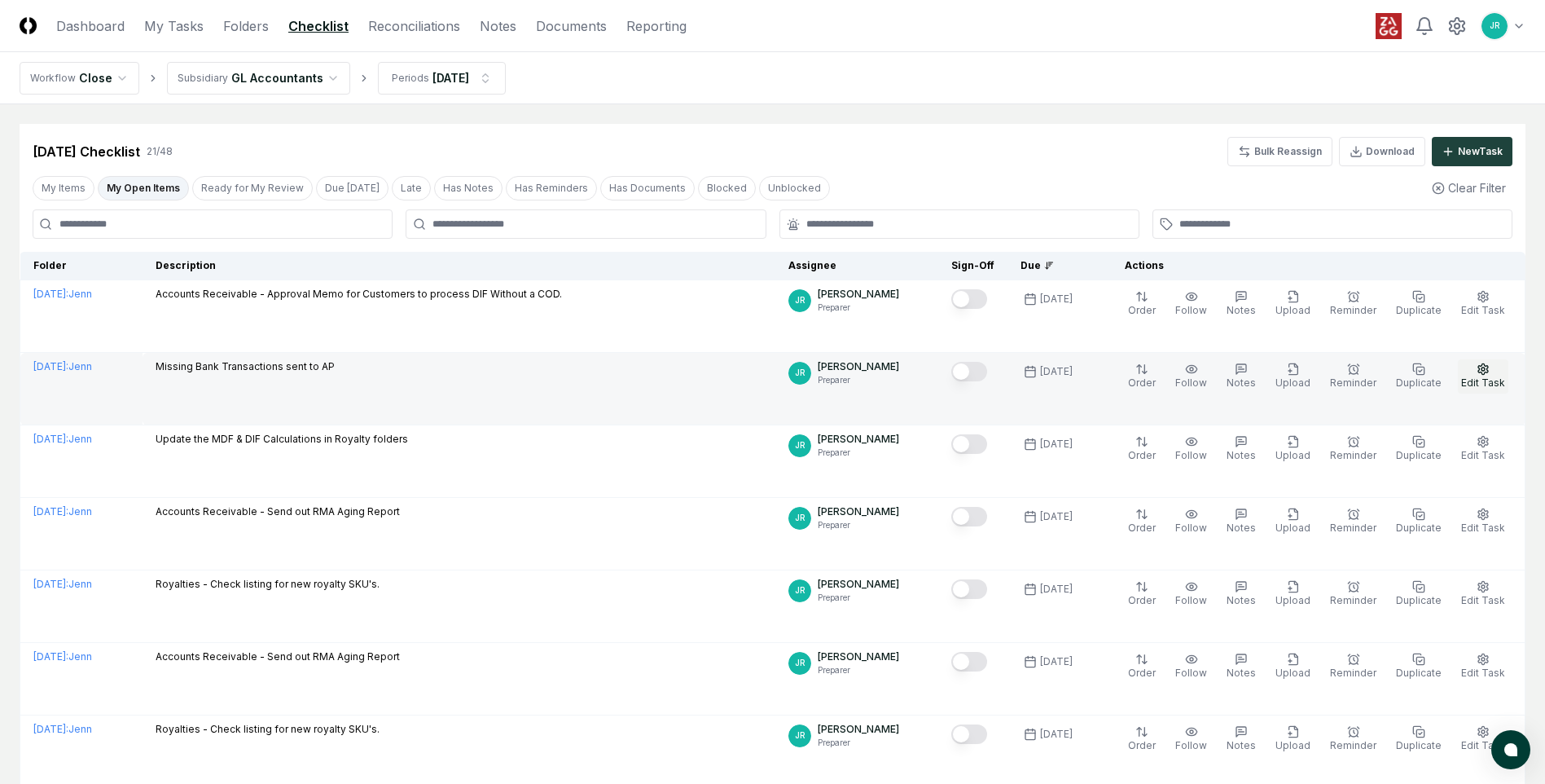
click at [1015, 375] on icon "button" at bounding box center [1483, 369] width 13 height 13
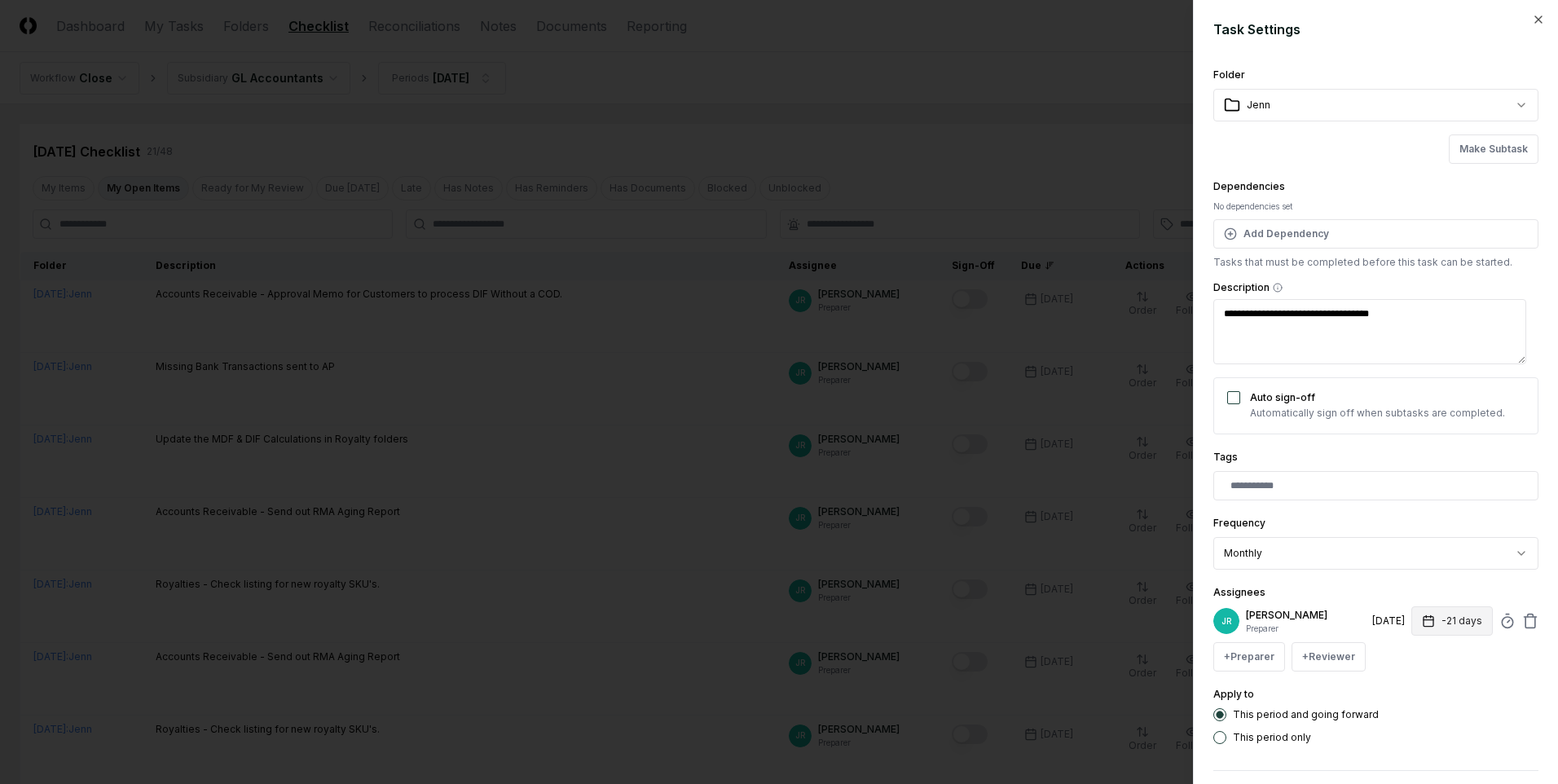
click at [1016, 472] on button "-21 days" at bounding box center [1452, 621] width 81 height 30
type textarea "*"
type input "***"
click at [1016, 472] on input "***" at bounding box center [1390, 685] width 57 height 30
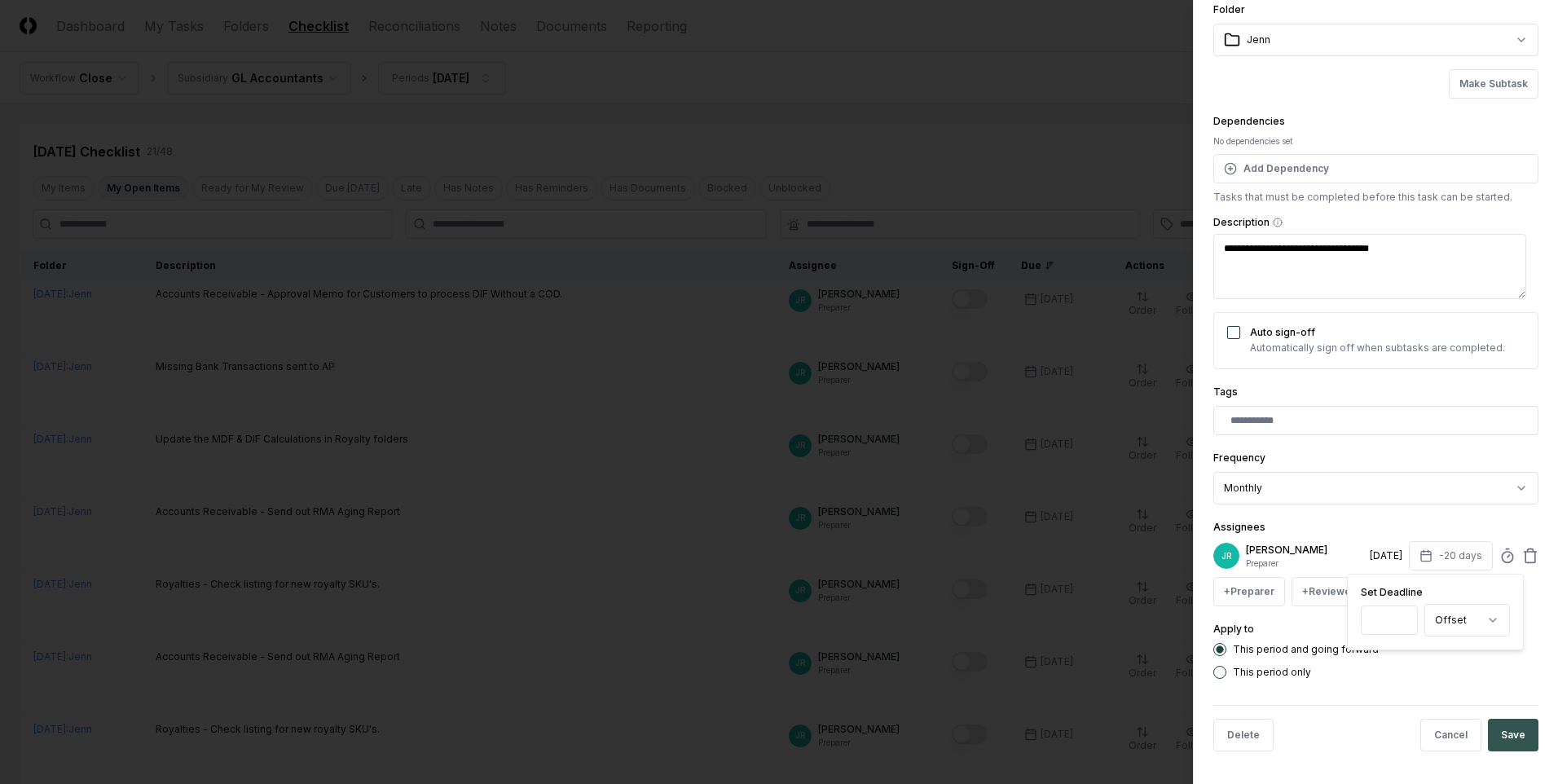
click at [1016, 472] on button "Save" at bounding box center [1513, 734] width 51 height 32
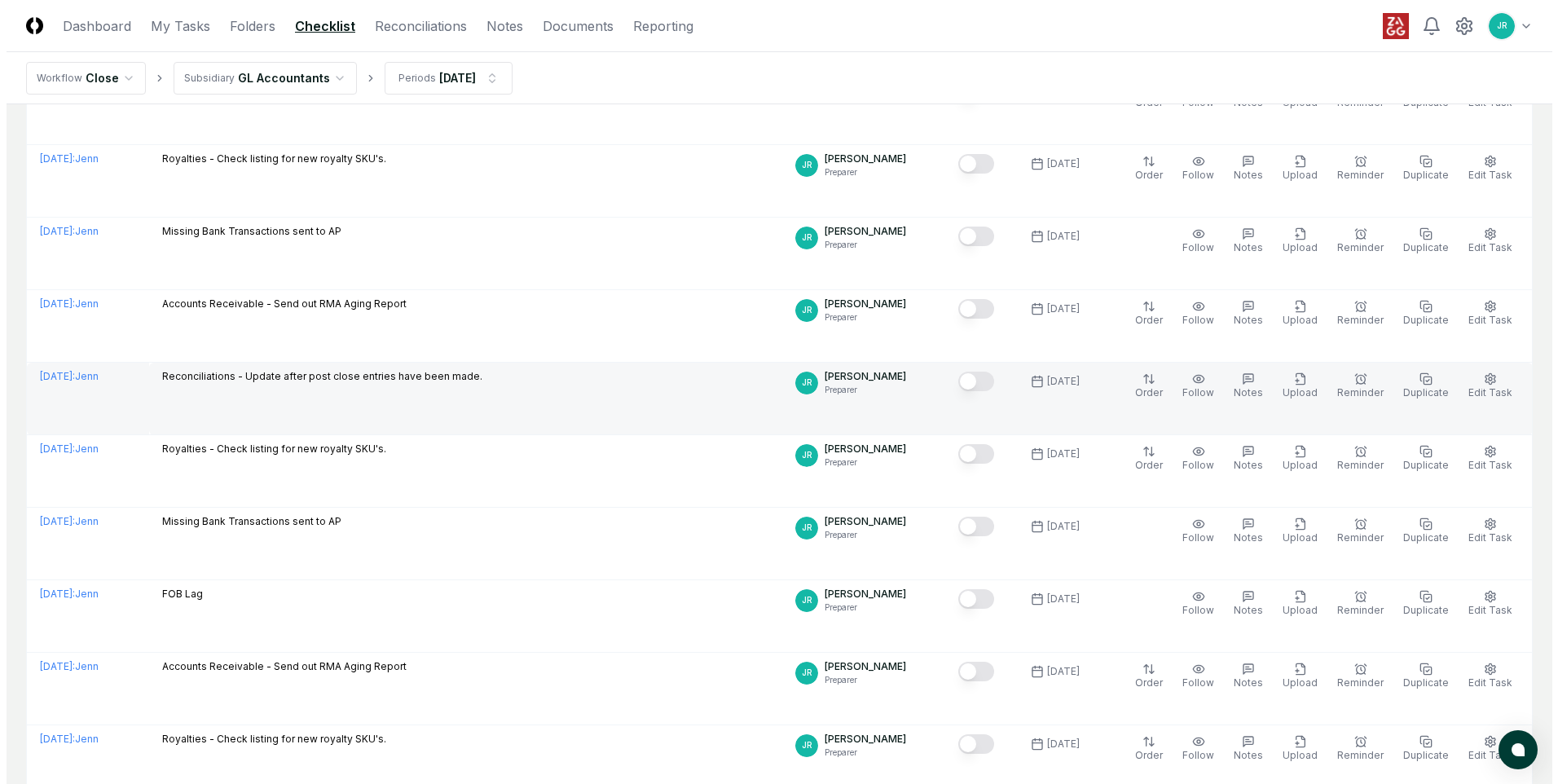
scroll to position [489, 0]
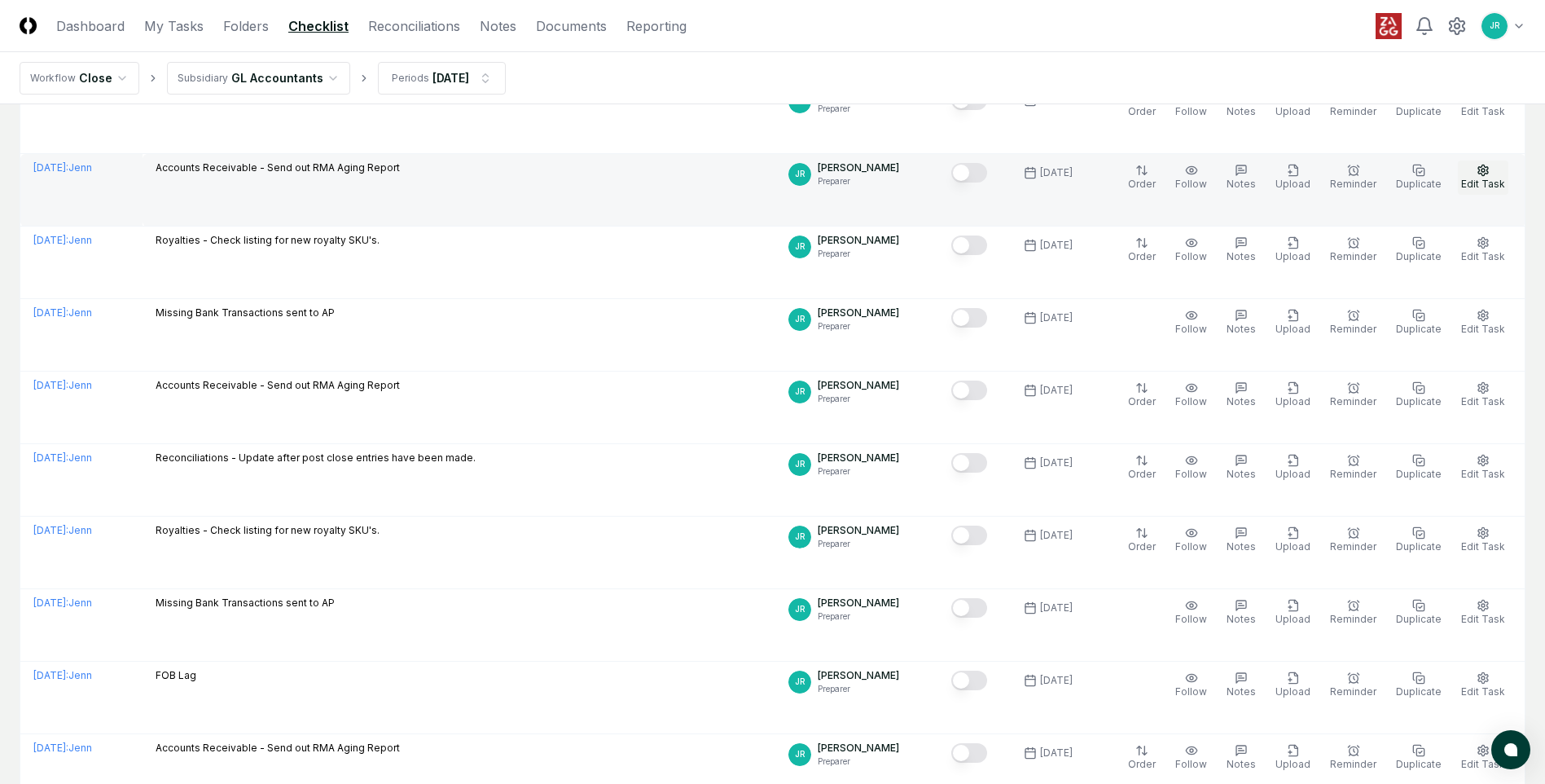
click at [1015, 180] on span "Edit Task" at bounding box center [1484, 183] width 44 height 12
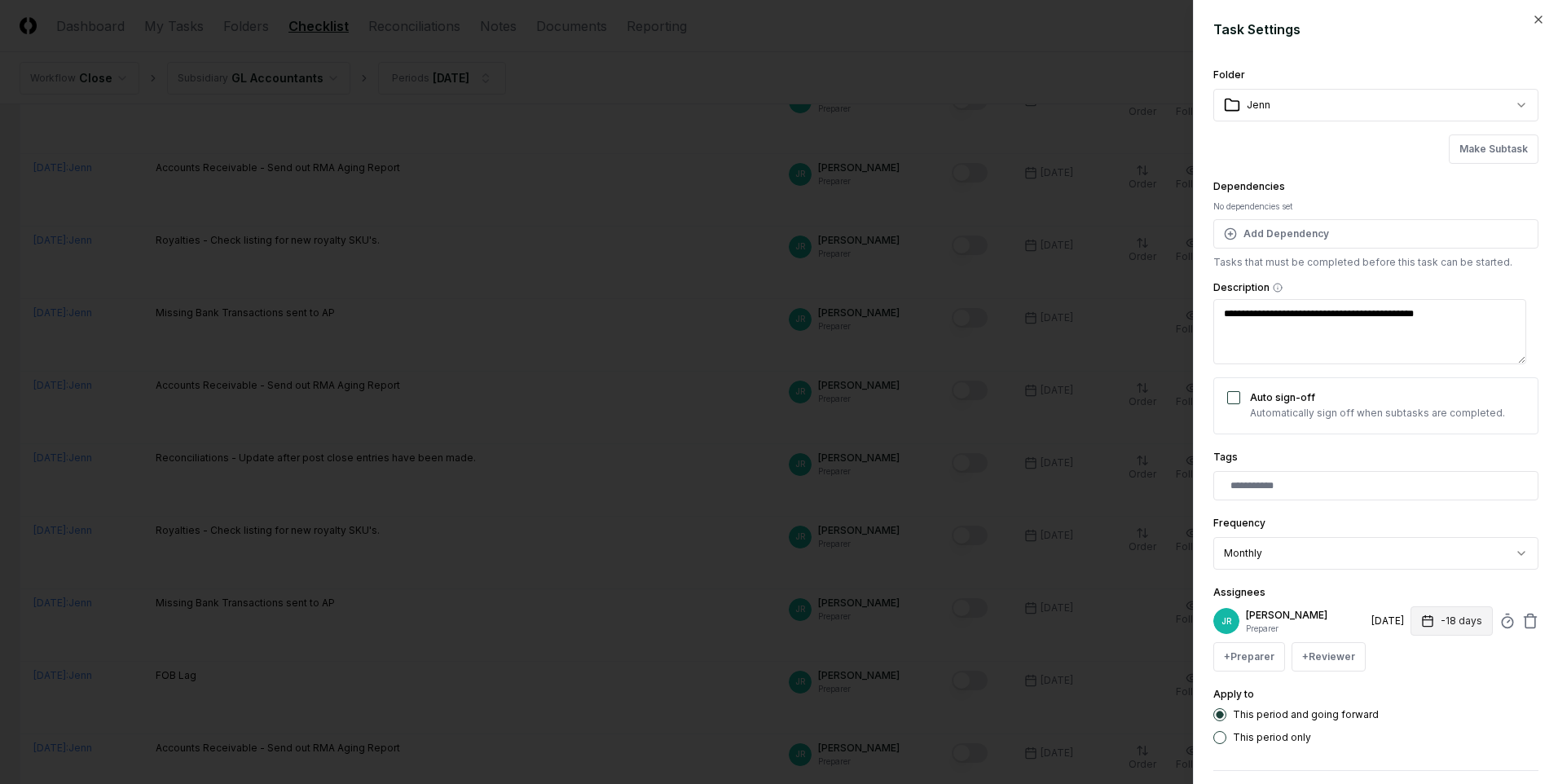
click at [1016, 472] on icon "button" at bounding box center [1427, 621] width 13 height 13
type textarea "*"
click at [1016, 472] on input "***" at bounding box center [1390, 685] width 57 height 30
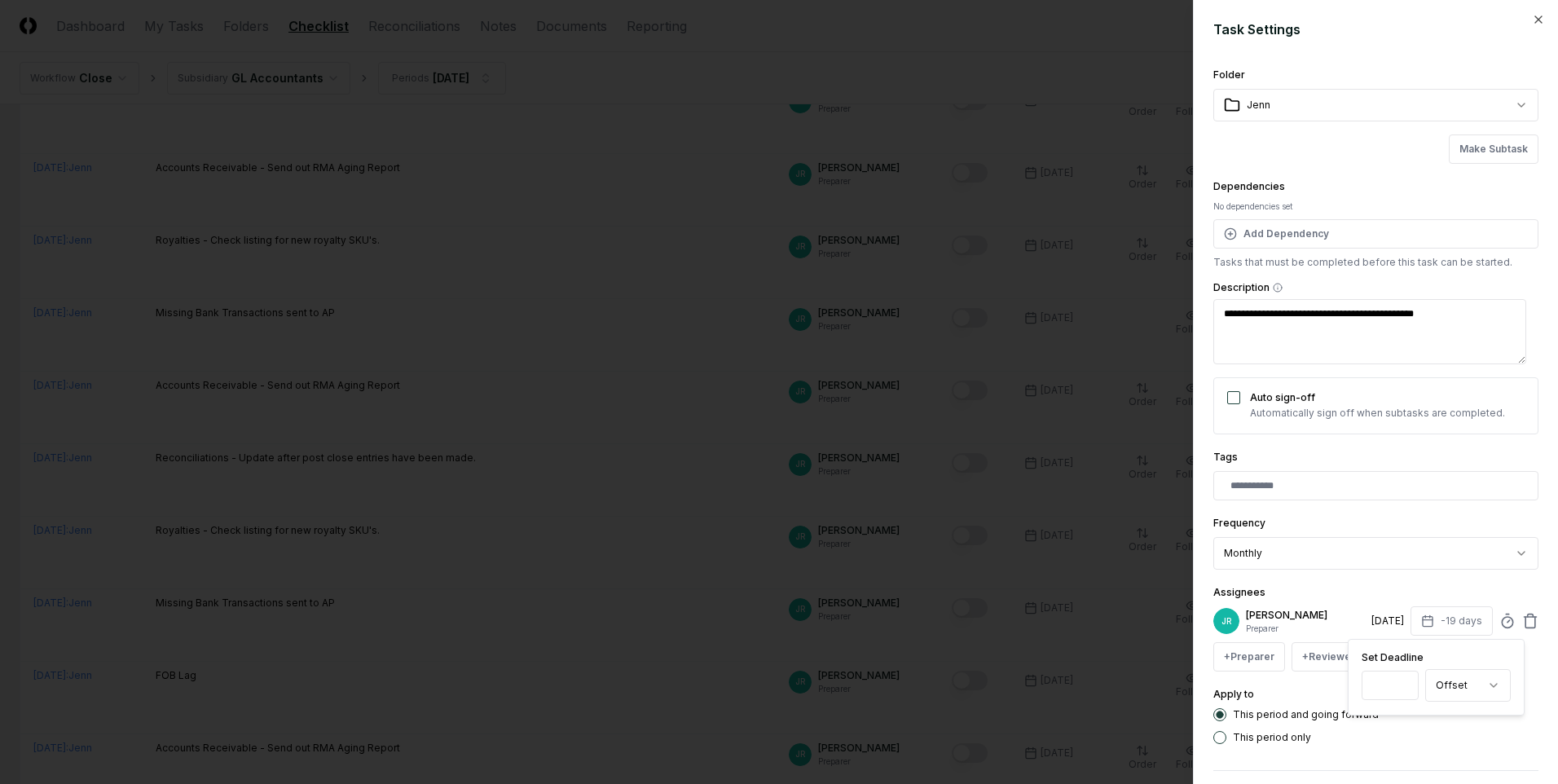
click at [1016, 472] on input "***" at bounding box center [1390, 685] width 57 height 30
type input "***"
click at [1016, 472] on input "***" at bounding box center [1390, 685] width 57 height 30
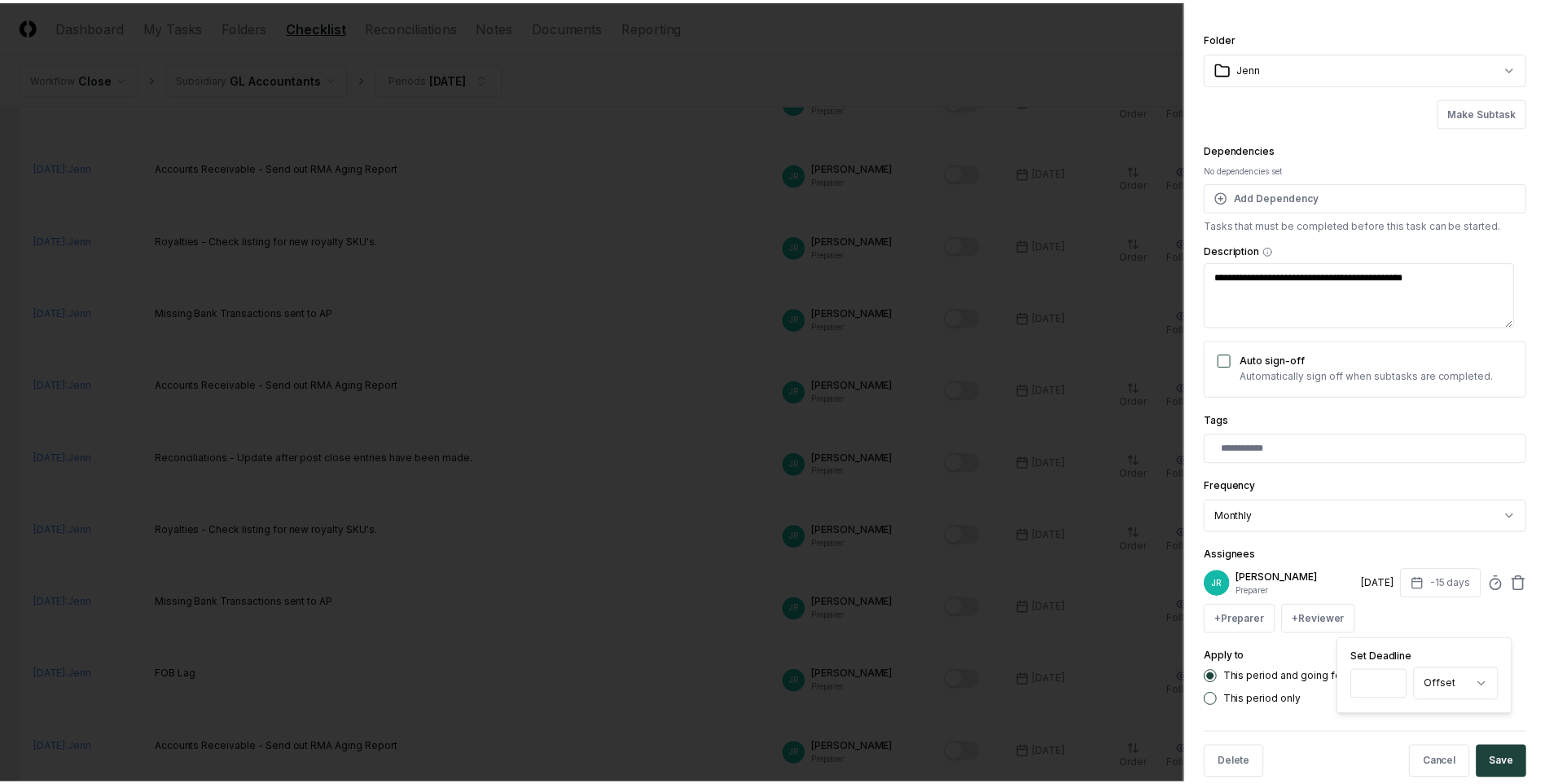
scroll to position [65, 0]
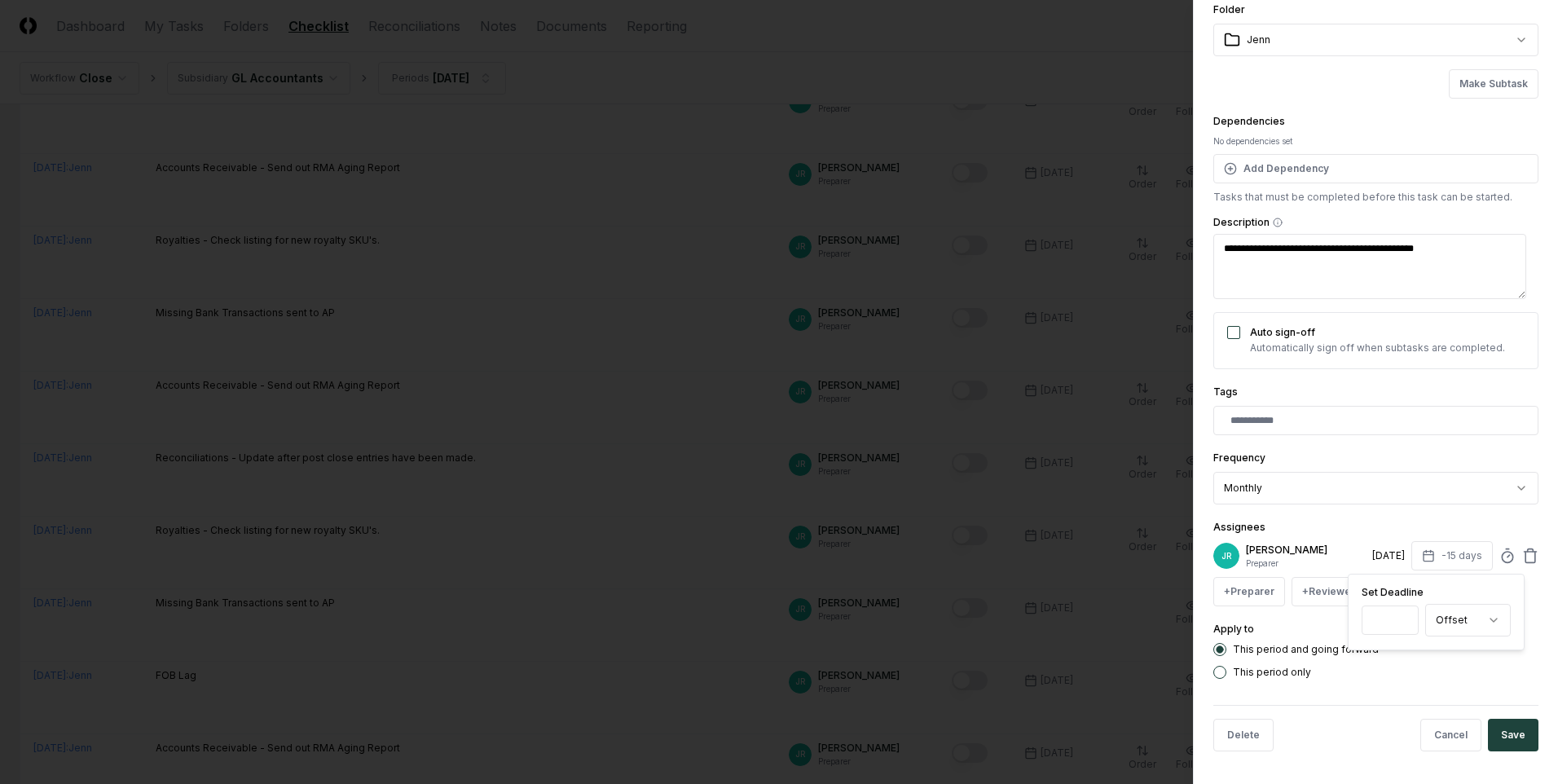
click at [1016, 472] on button "Save" at bounding box center [1513, 734] width 51 height 32
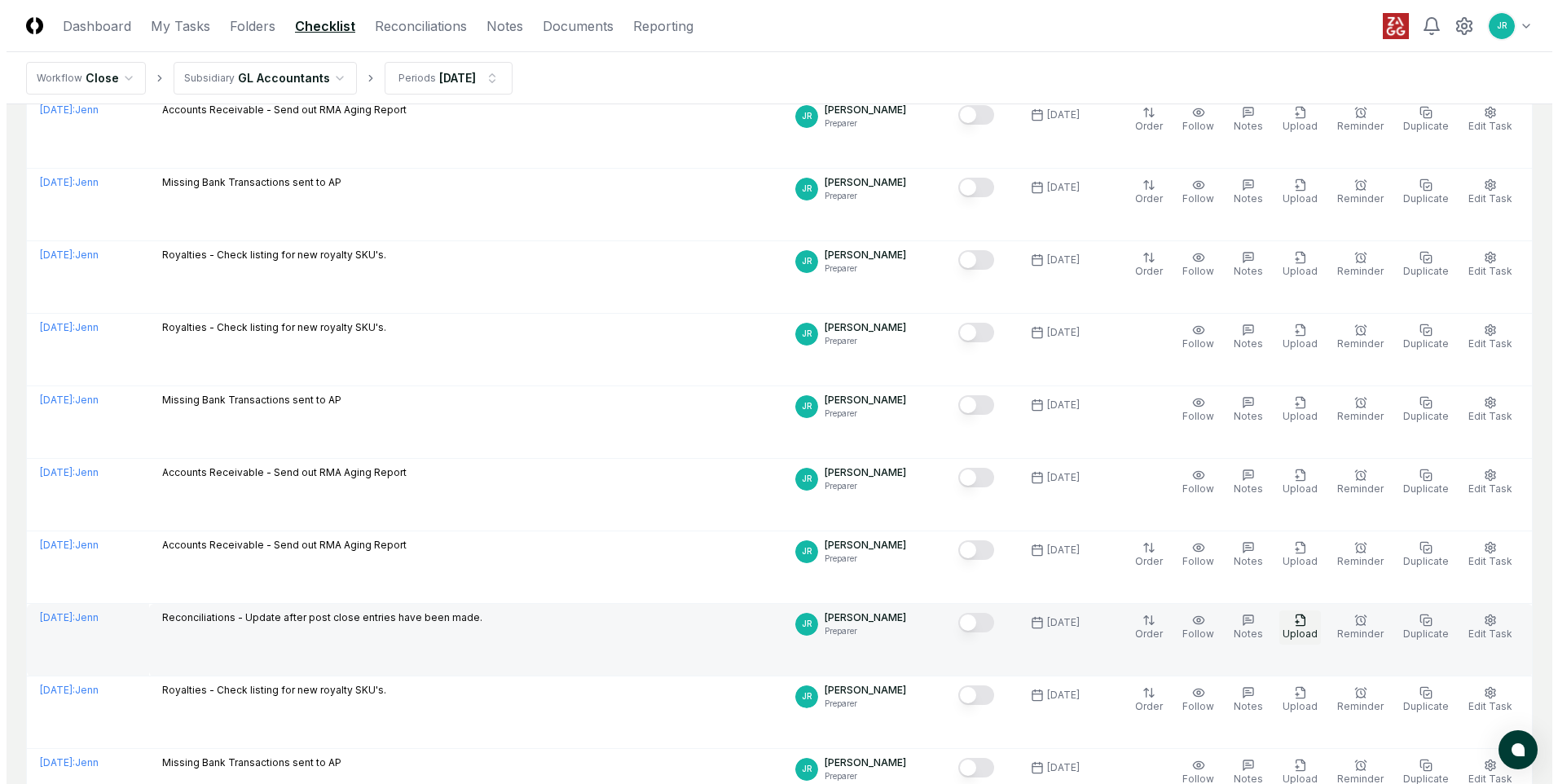
scroll to position [326, 0]
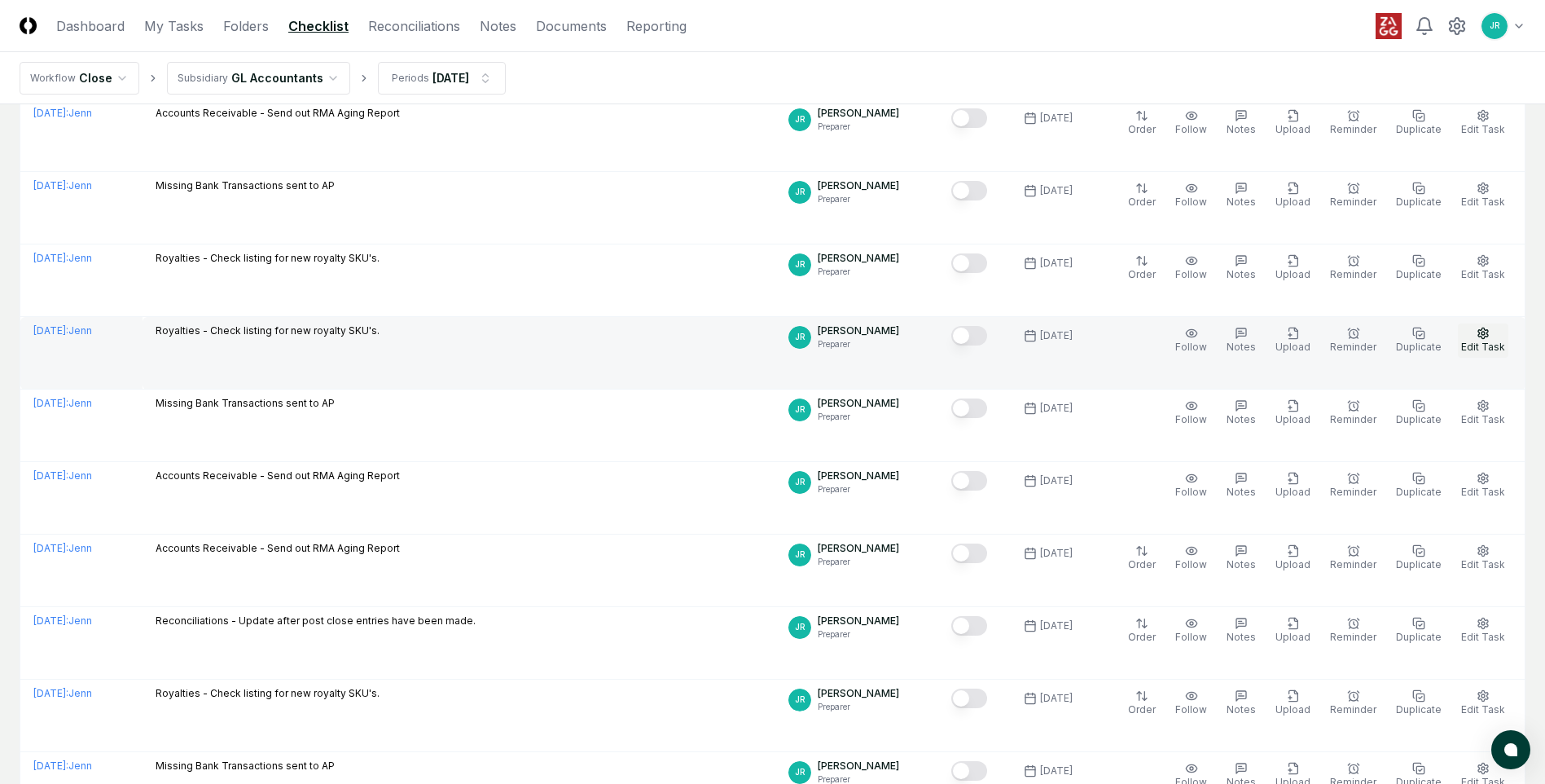
click at [1015, 346] on span "Edit Task" at bounding box center [1484, 346] width 44 height 12
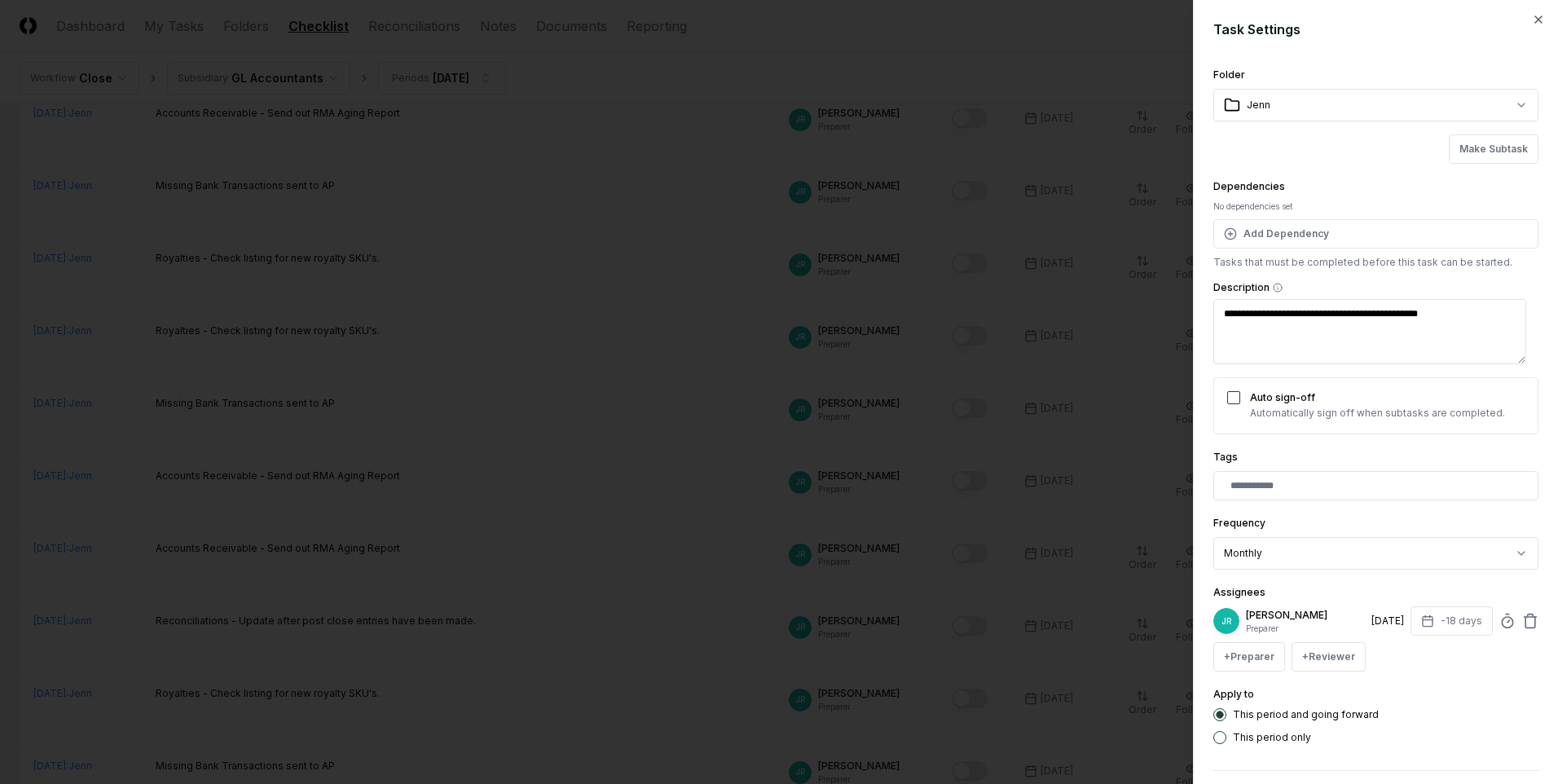
scroll to position [65, 0]
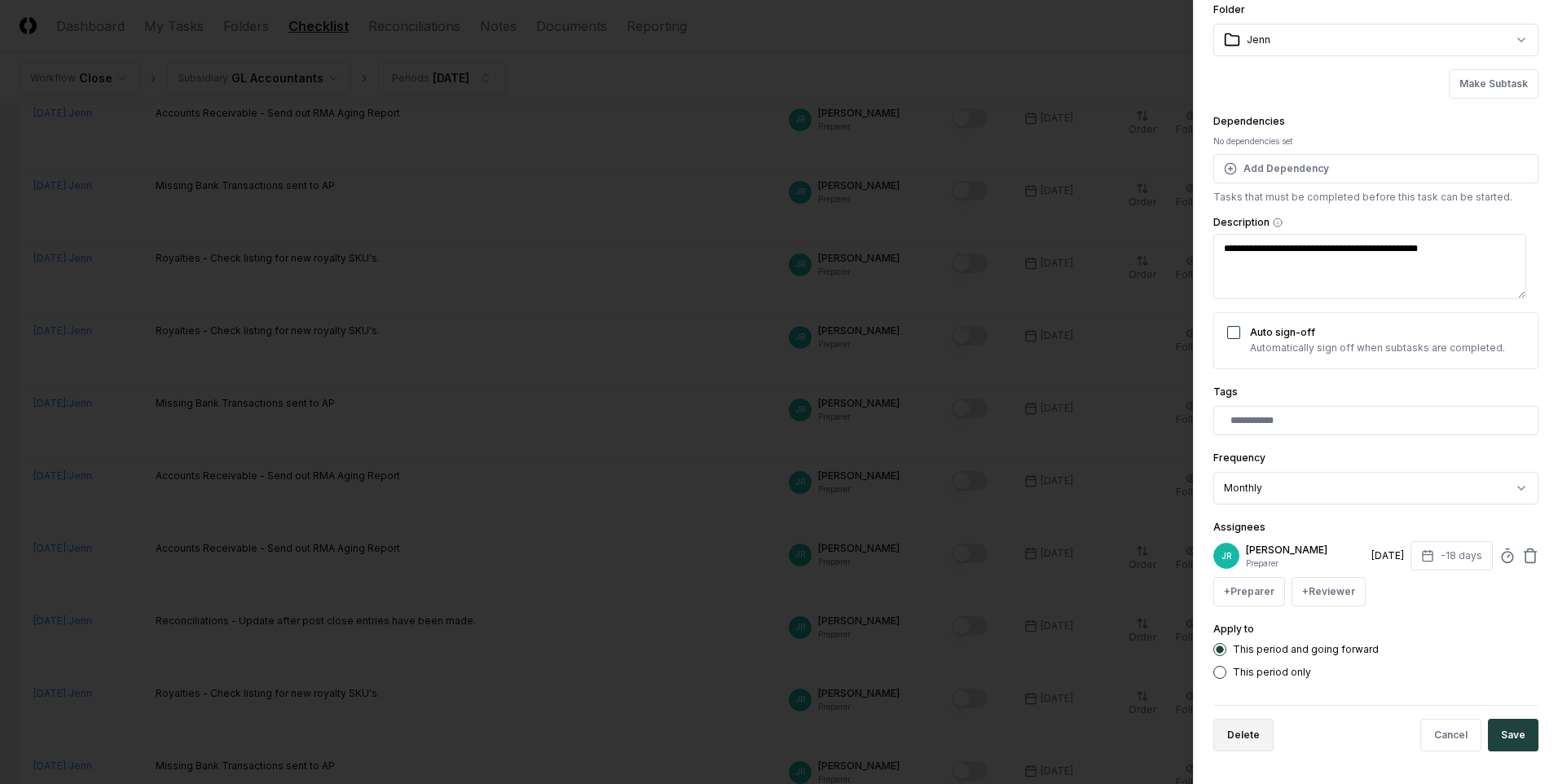
click at [1016, 472] on button "Delete" at bounding box center [1242, 734] width 60 height 32
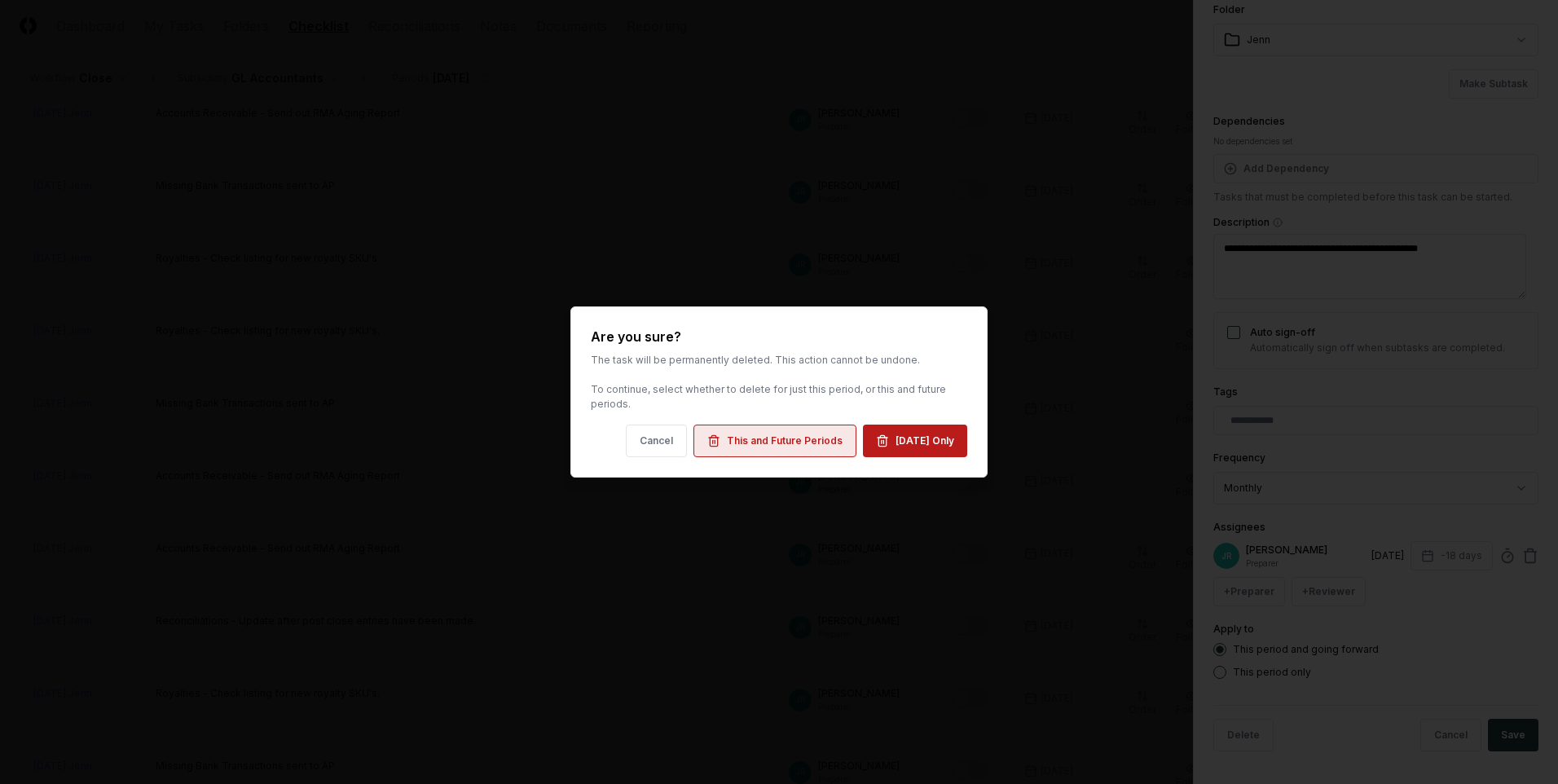
click at [816, 437] on div "This and Future Periods" at bounding box center [784, 441] width 116 height 15
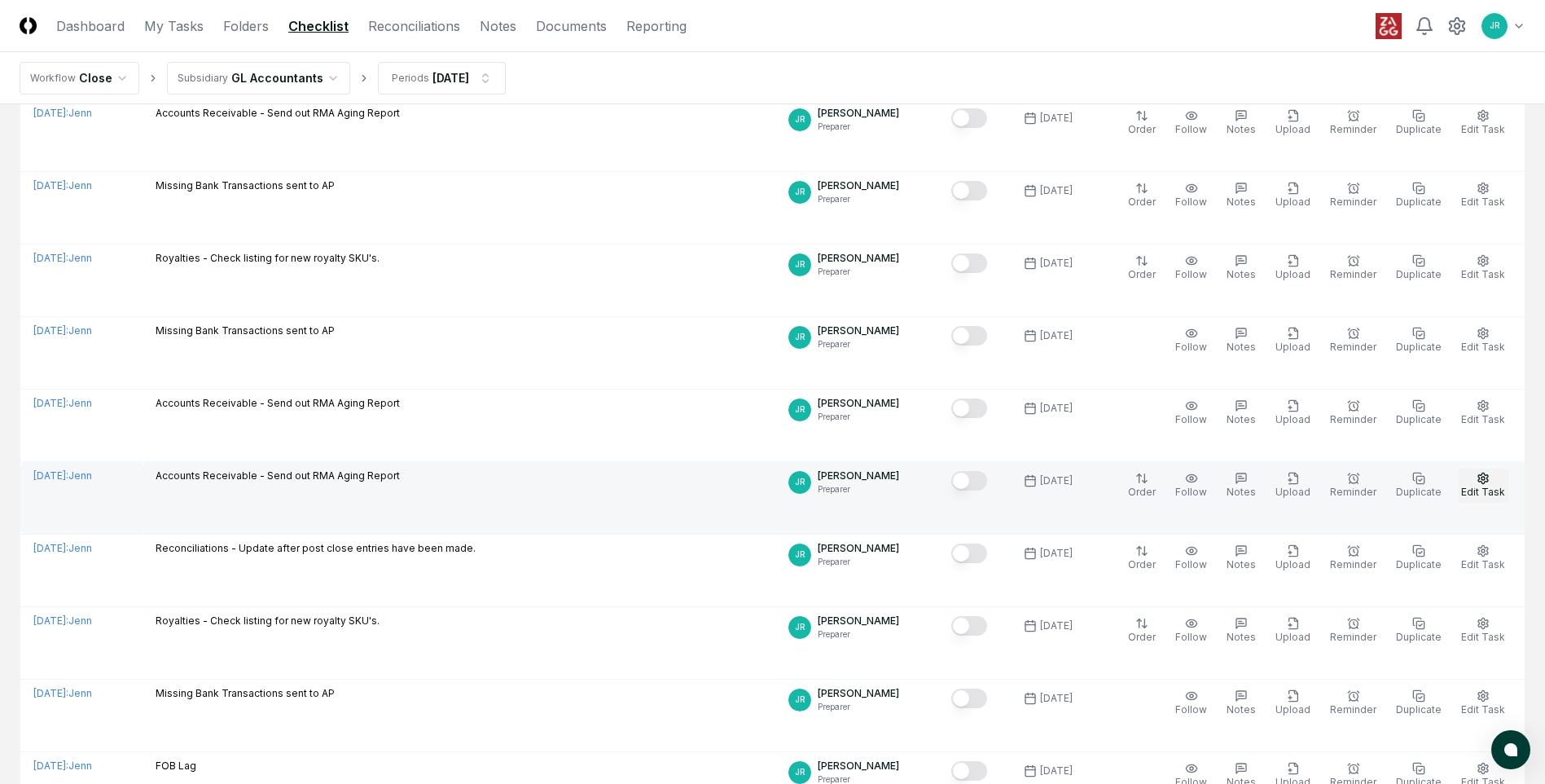
click at [1015, 472] on span "Edit Task" at bounding box center [1484, 491] width 44 height 12
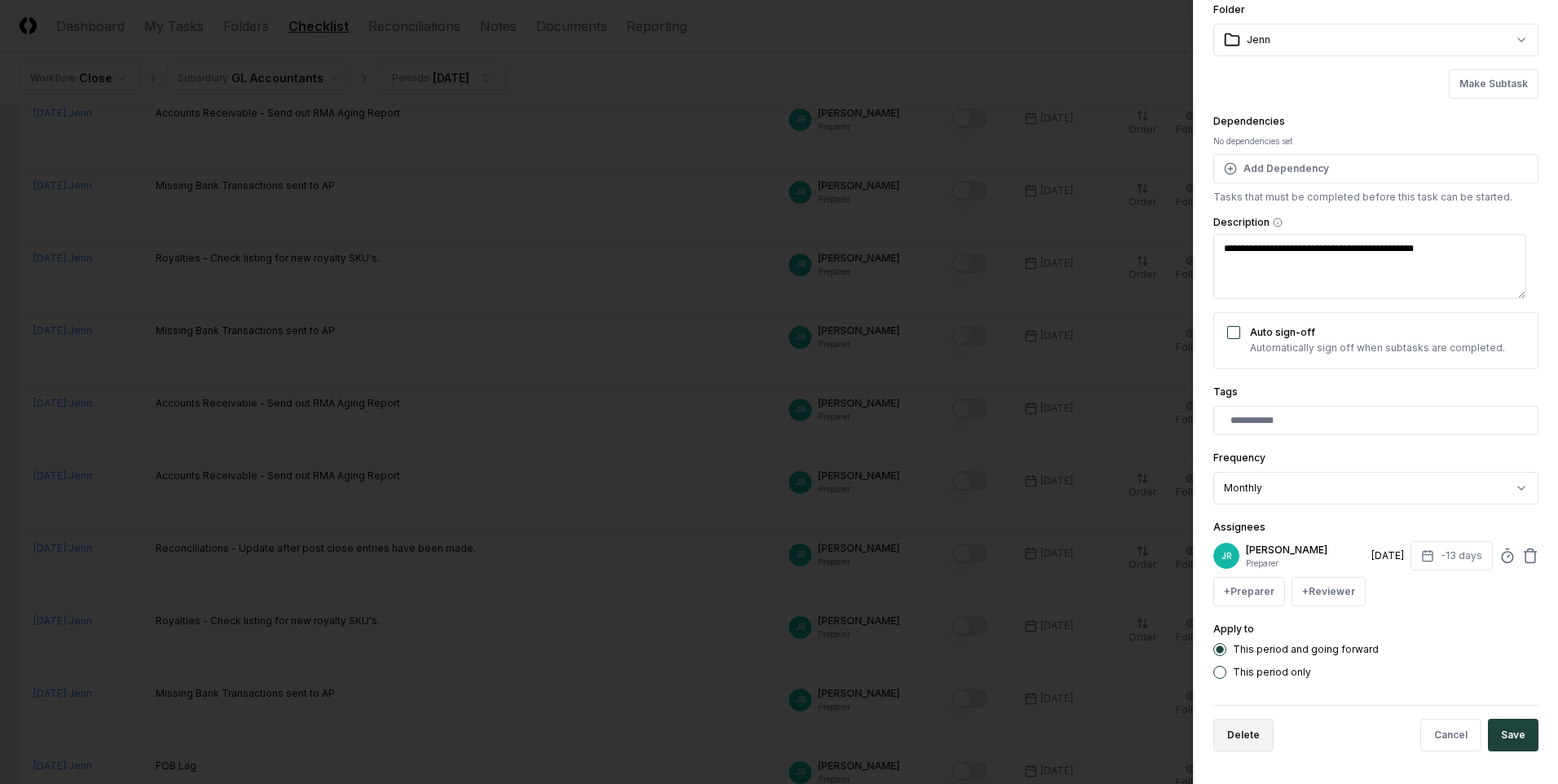
click at [1016, 472] on button "Delete" at bounding box center [1242, 734] width 60 height 32
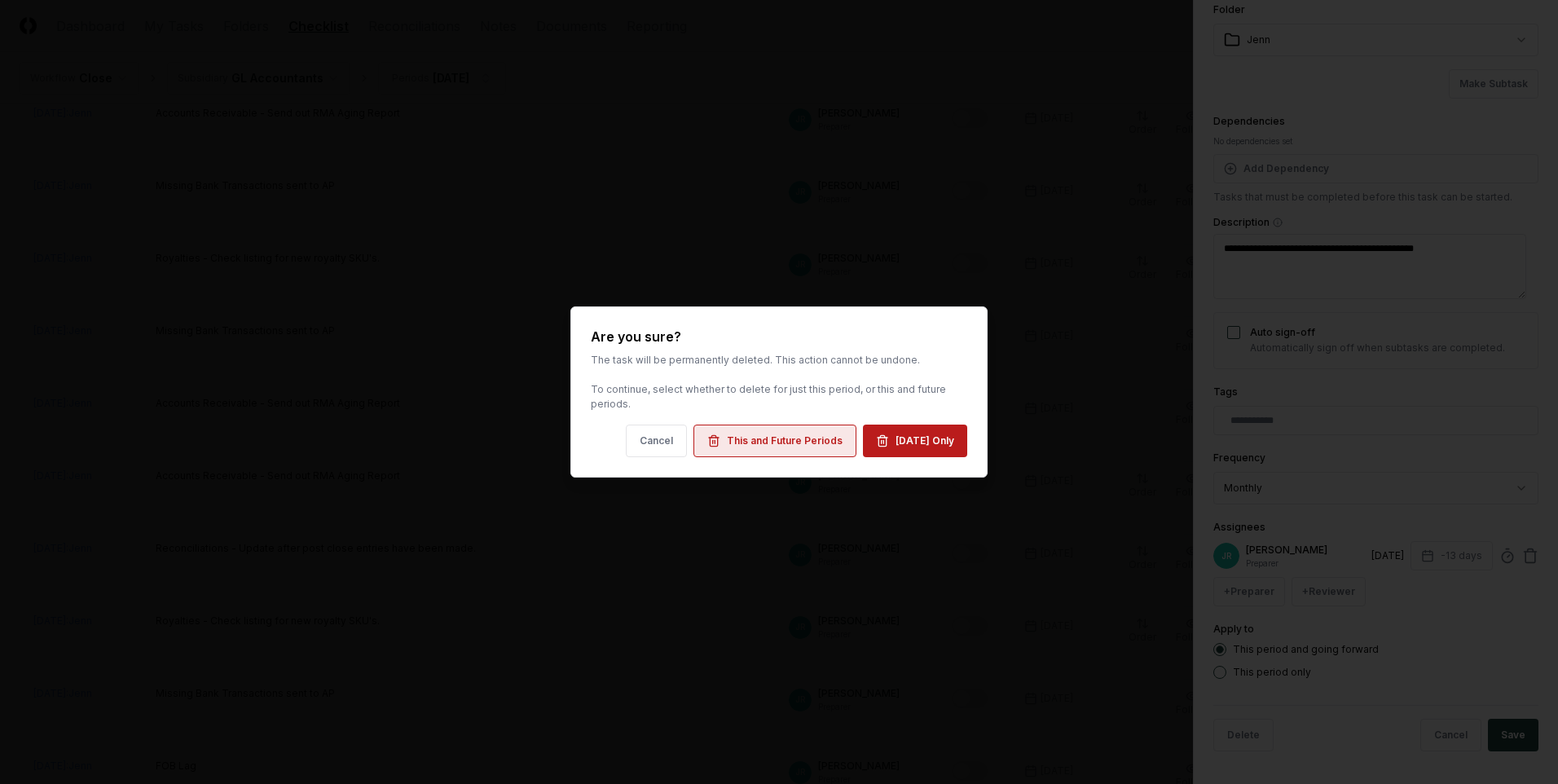
click at [736, 452] on button "This and Future Periods" at bounding box center [775, 440] width 163 height 32
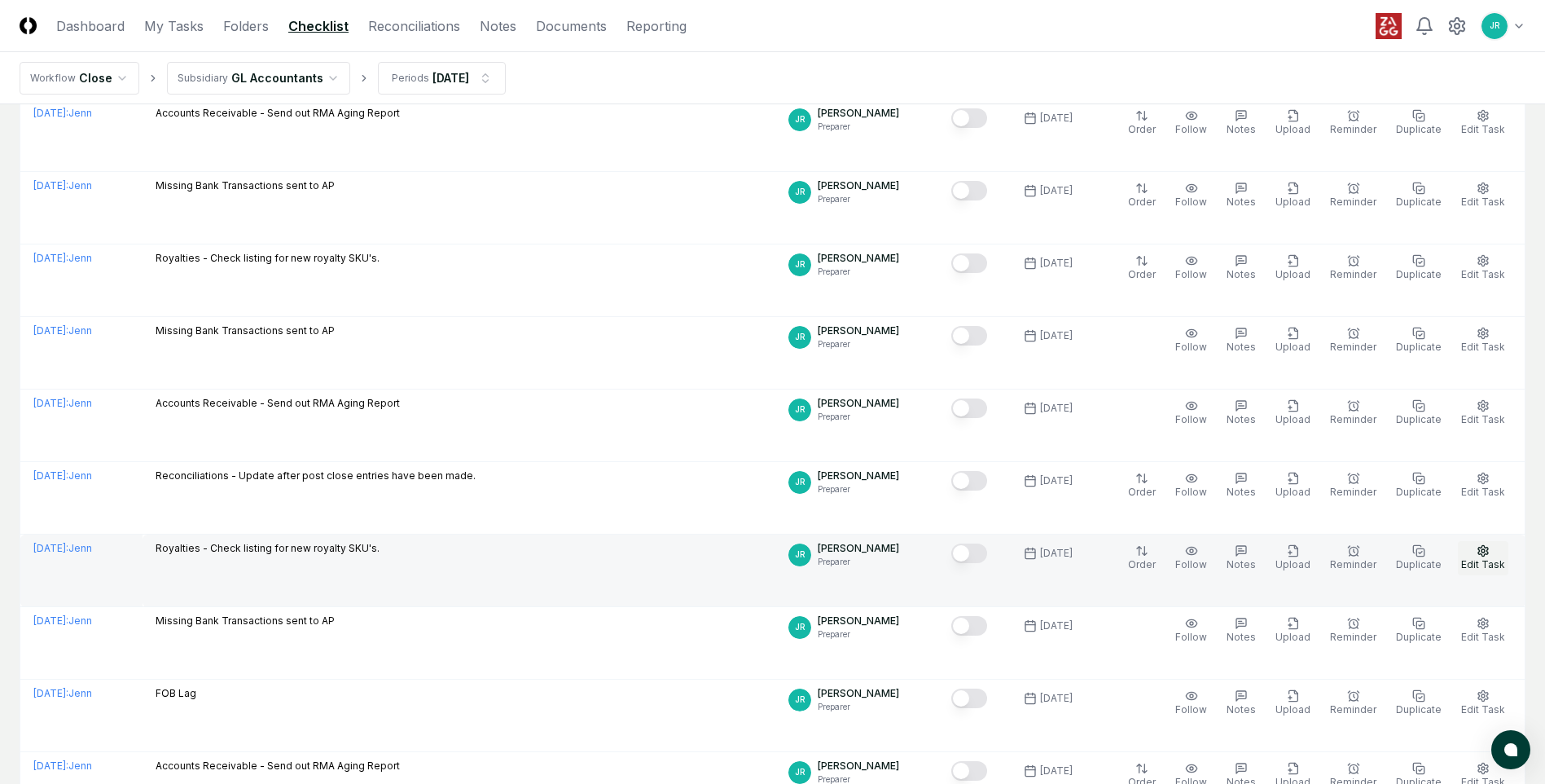
click at [1015, 472] on span "Edit Task" at bounding box center [1484, 564] width 44 height 12
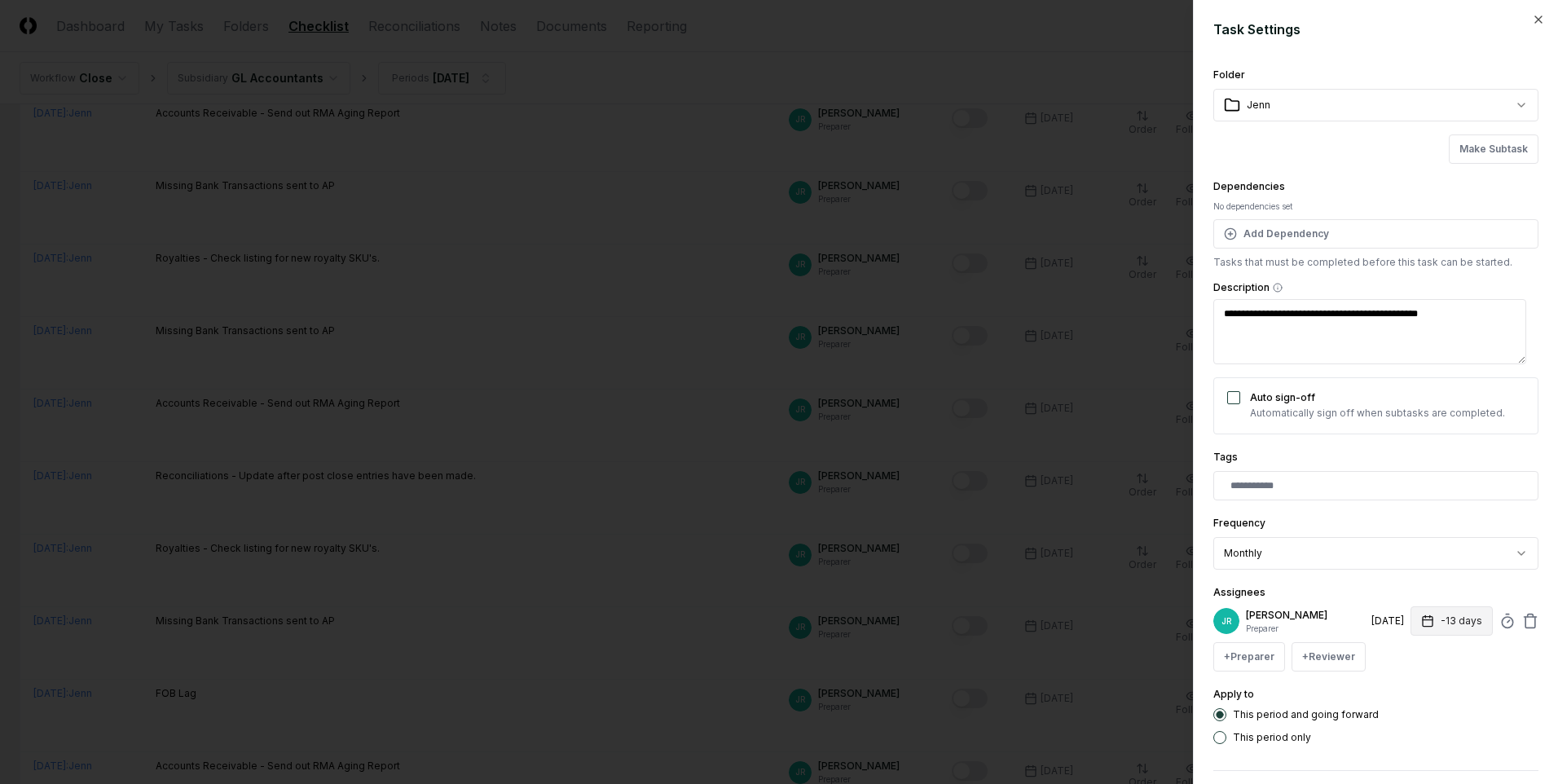
click at [1016, 472] on icon "button" at bounding box center [1427, 621] width 13 height 13
type textarea "*"
click at [1016, 472] on input "***" at bounding box center [1390, 685] width 57 height 30
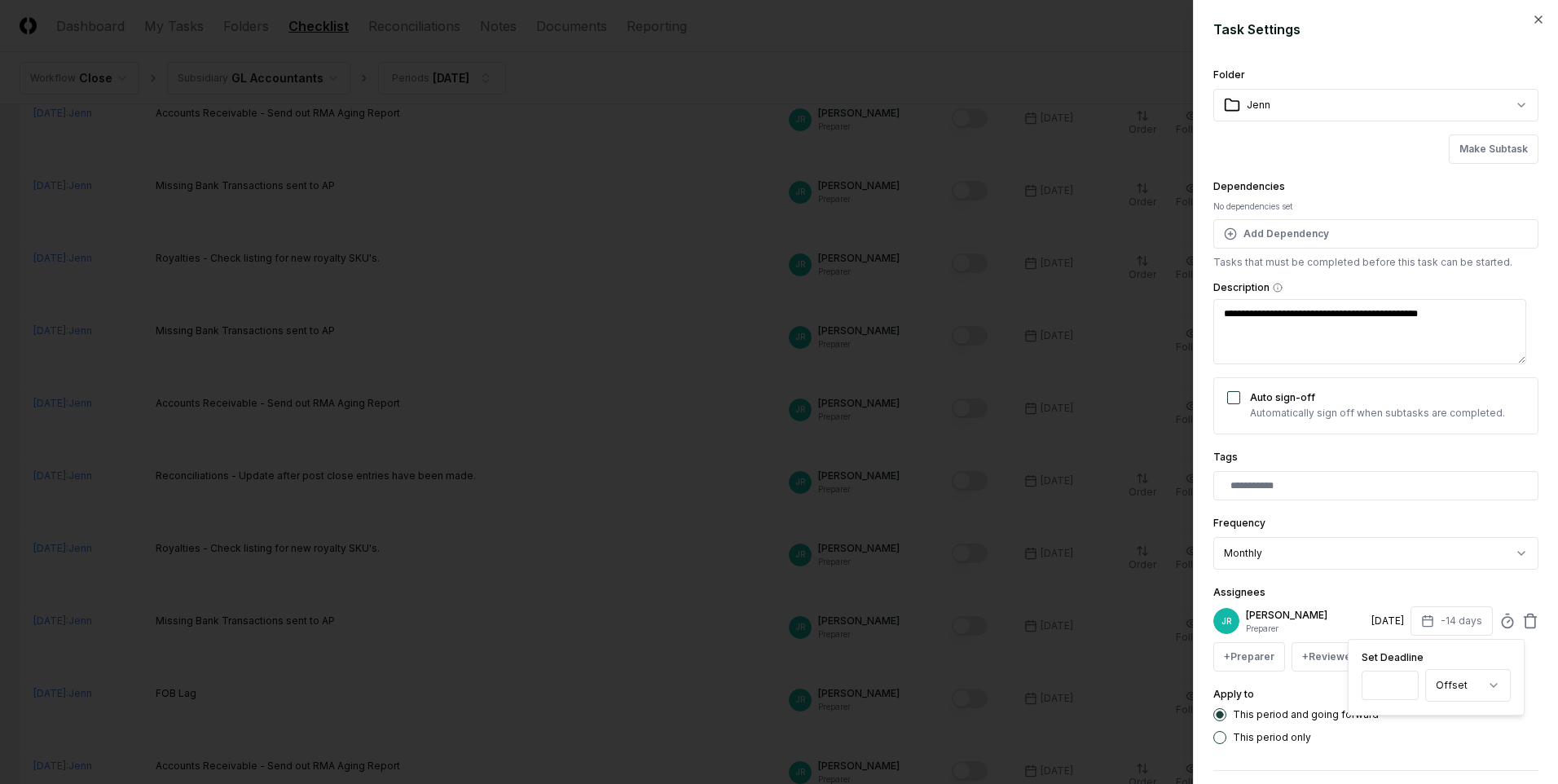
type input "***"
click at [1016, 472] on input "***" at bounding box center [1390, 685] width 57 height 30
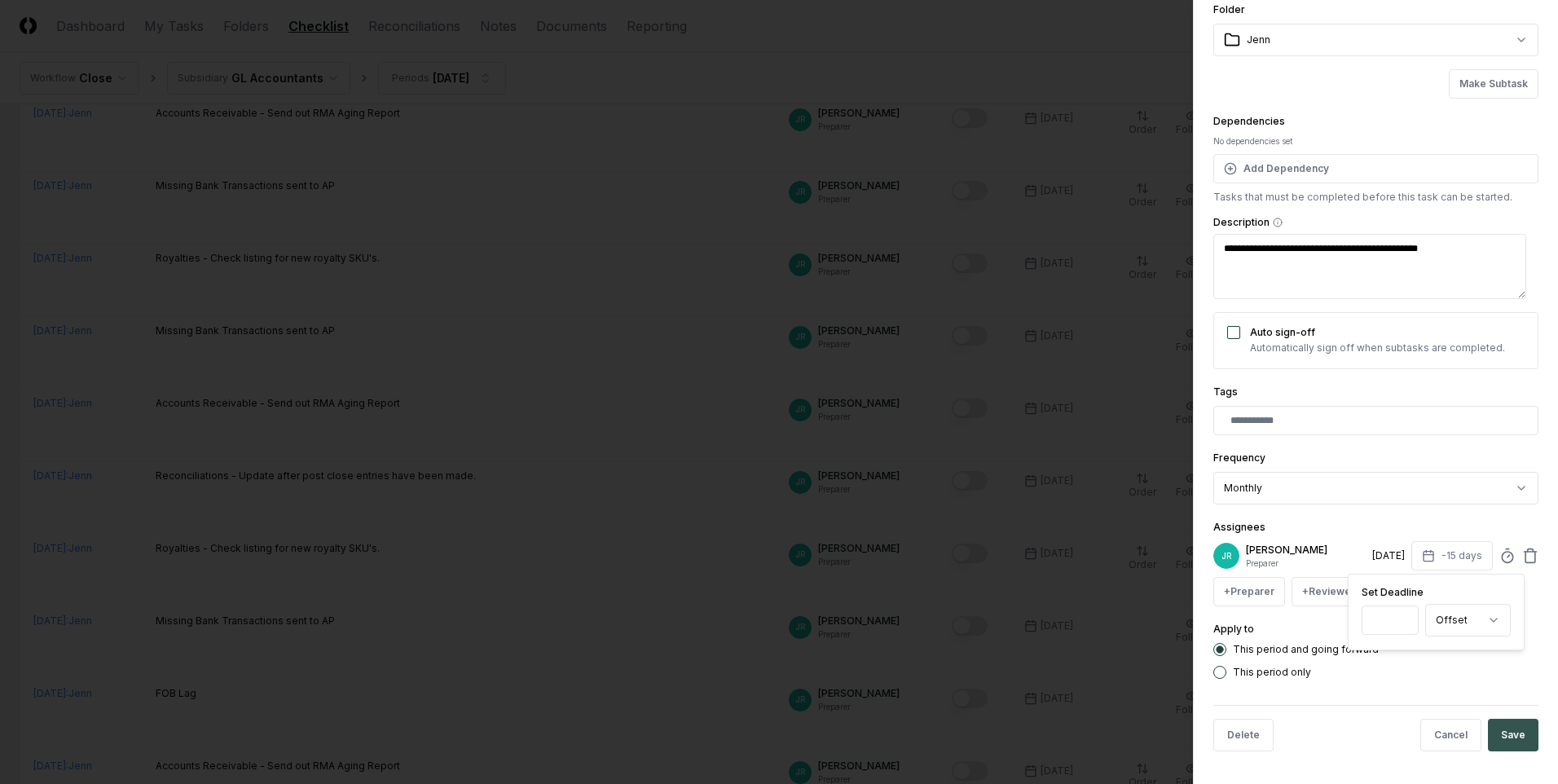
click at [1016, 472] on button "Save" at bounding box center [1513, 734] width 51 height 32
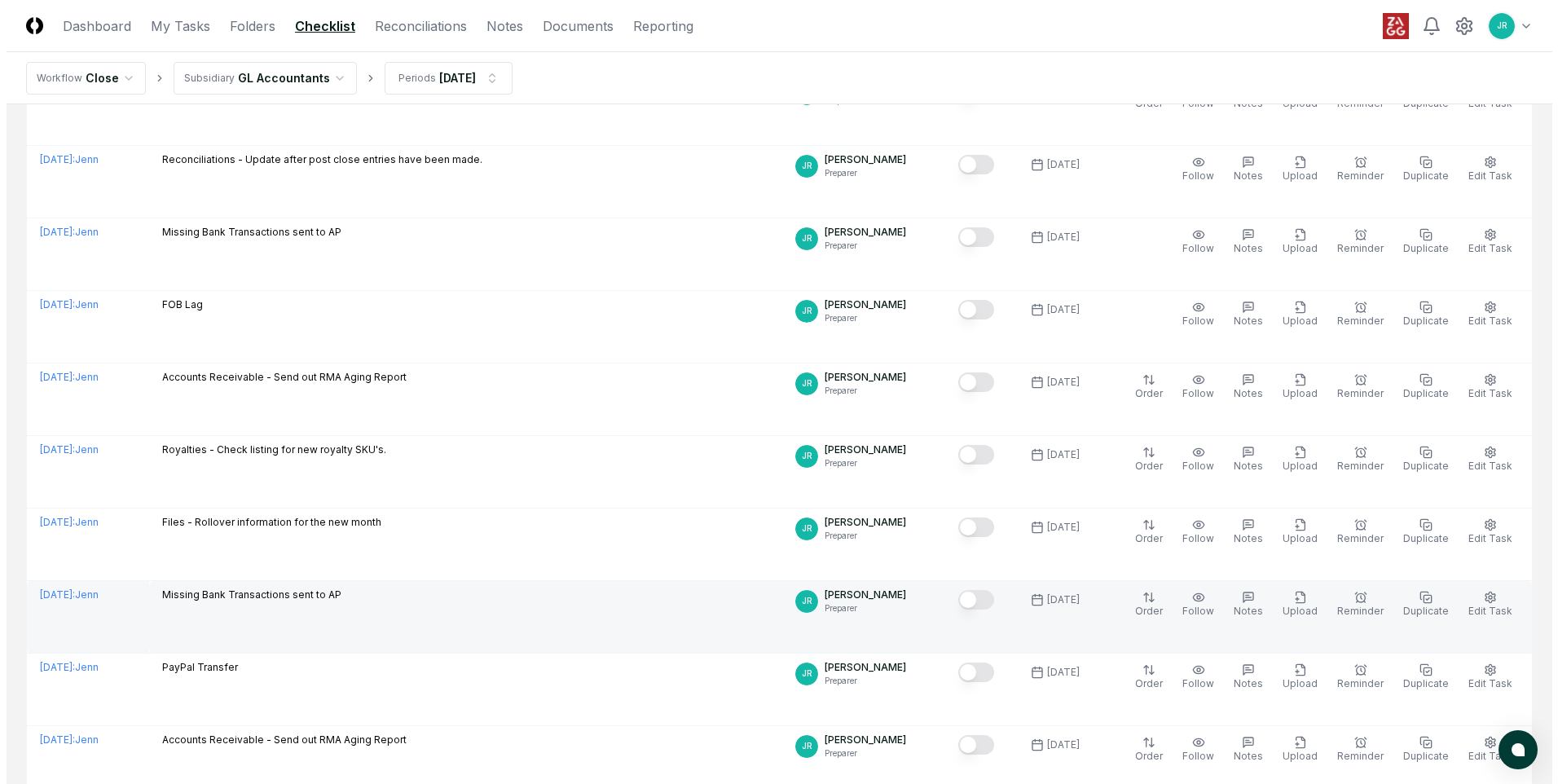
scroll to position [733, 0]
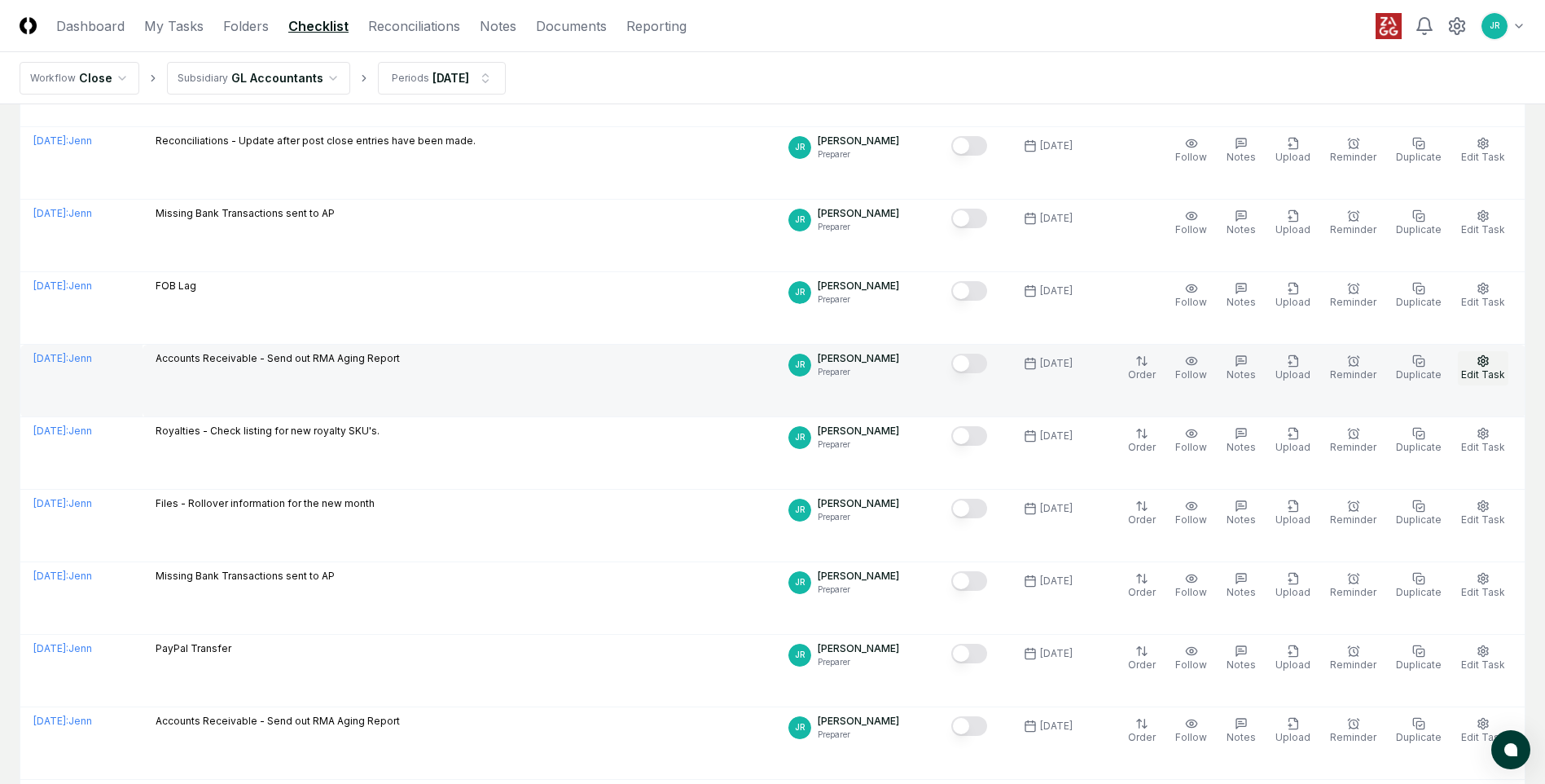
click at [1015, 376] on span "Edit Task" at bounding box center [1484, 374] width 44 height 12
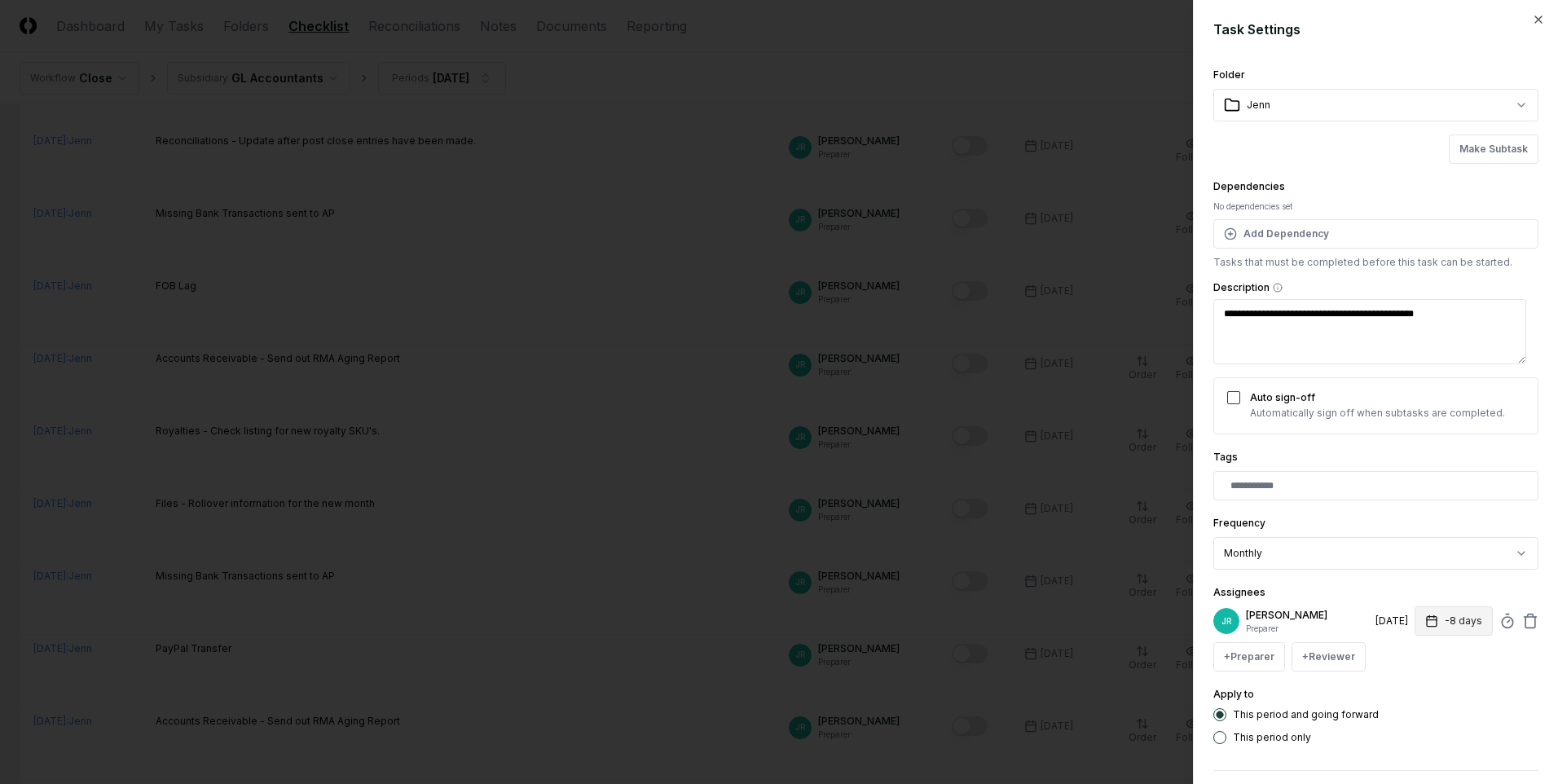
click at [1016, 472] on rect "button" at bounding box center [1431, 621] width 10 height 10
type textarea "*"
click at [1016, 472] on input "**" at bounding box center [1391, 685] width 57 height 30
type input "***"
click at [1016, 472] on input "***" at bounding box center [1391, 685] width 57 height 30
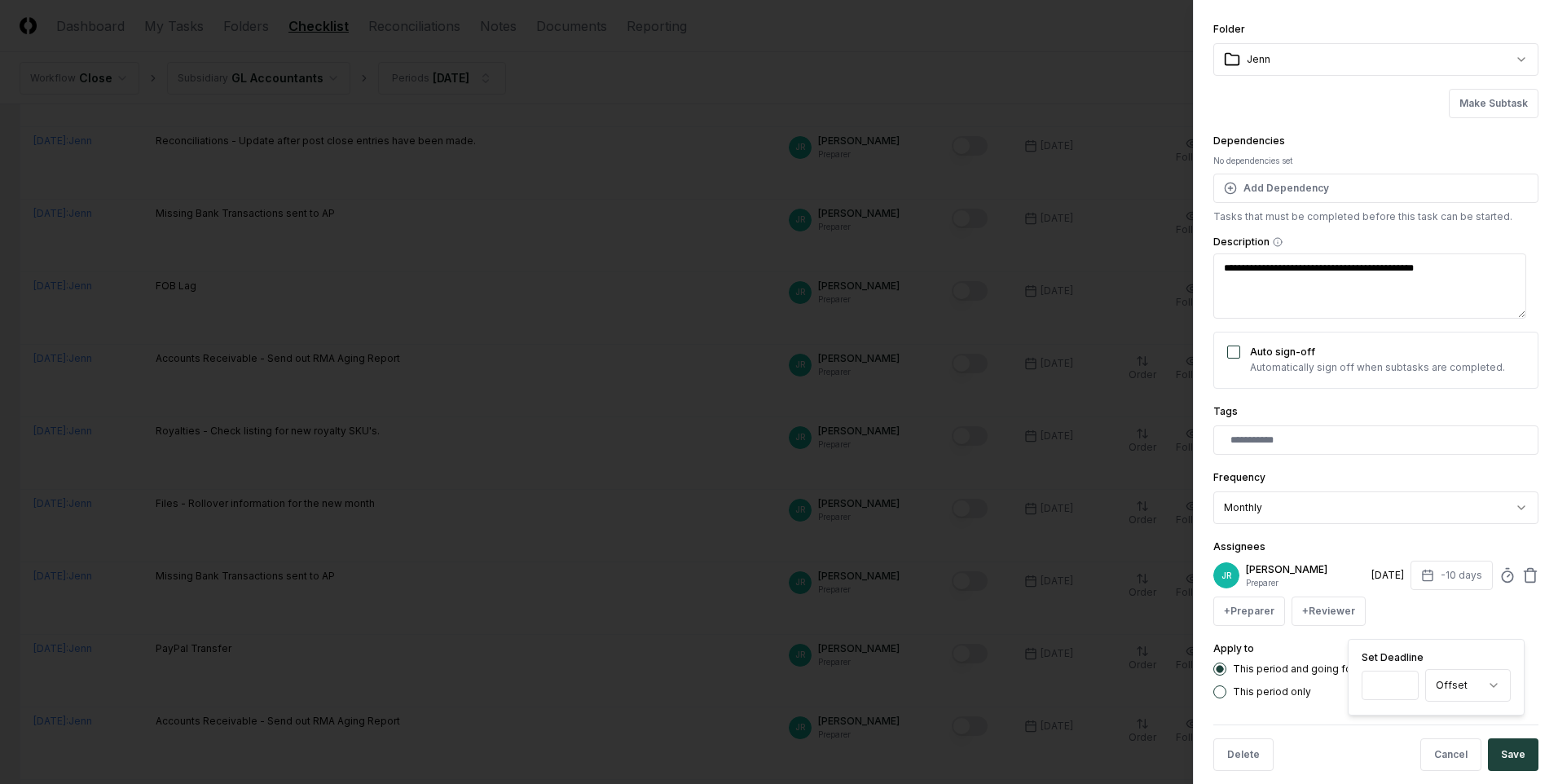
scroll to position [65, 0]
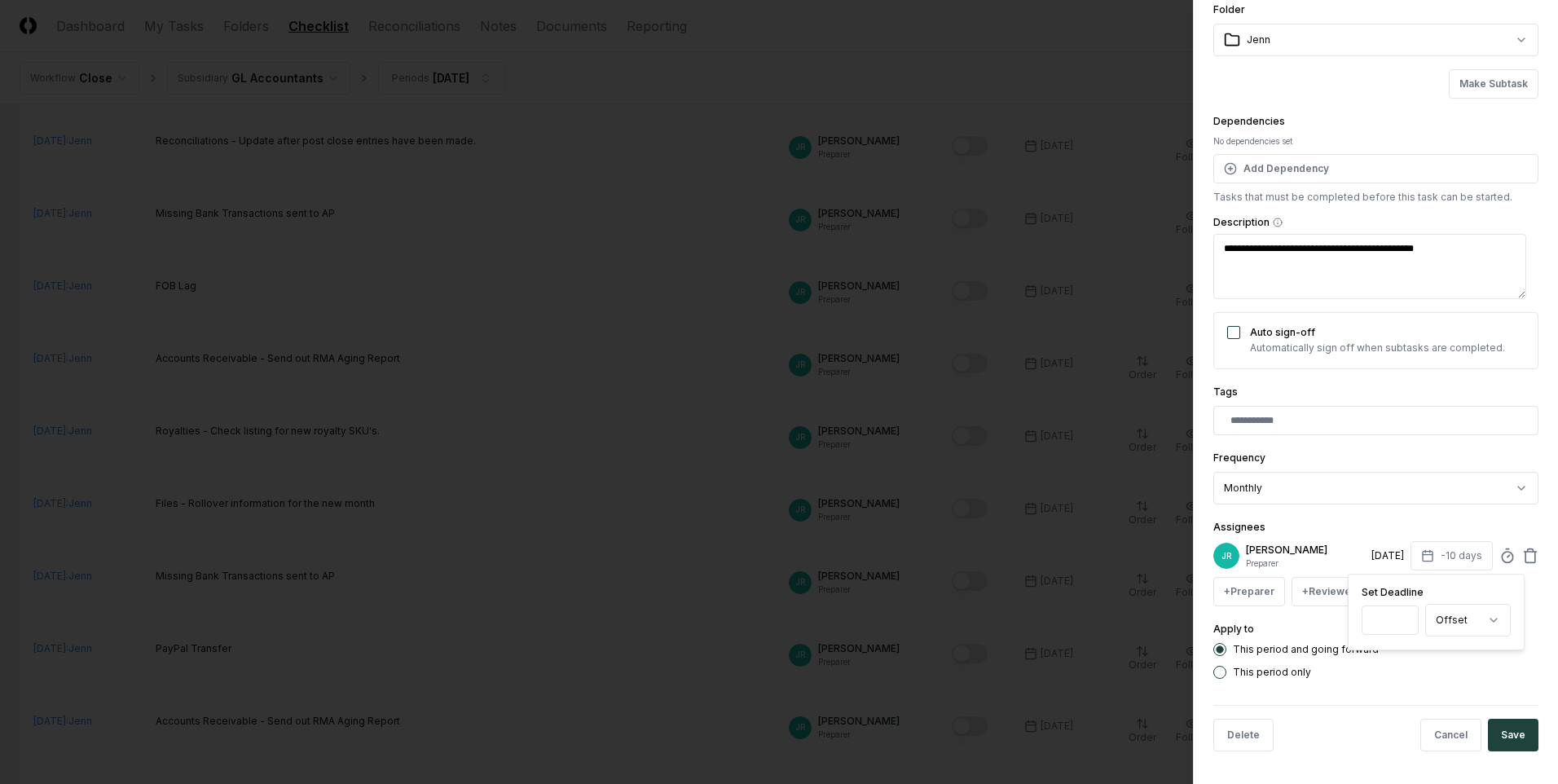
click at [1016, 472] on button "Save" at bounding box center [1513, 734] width 51 height 32
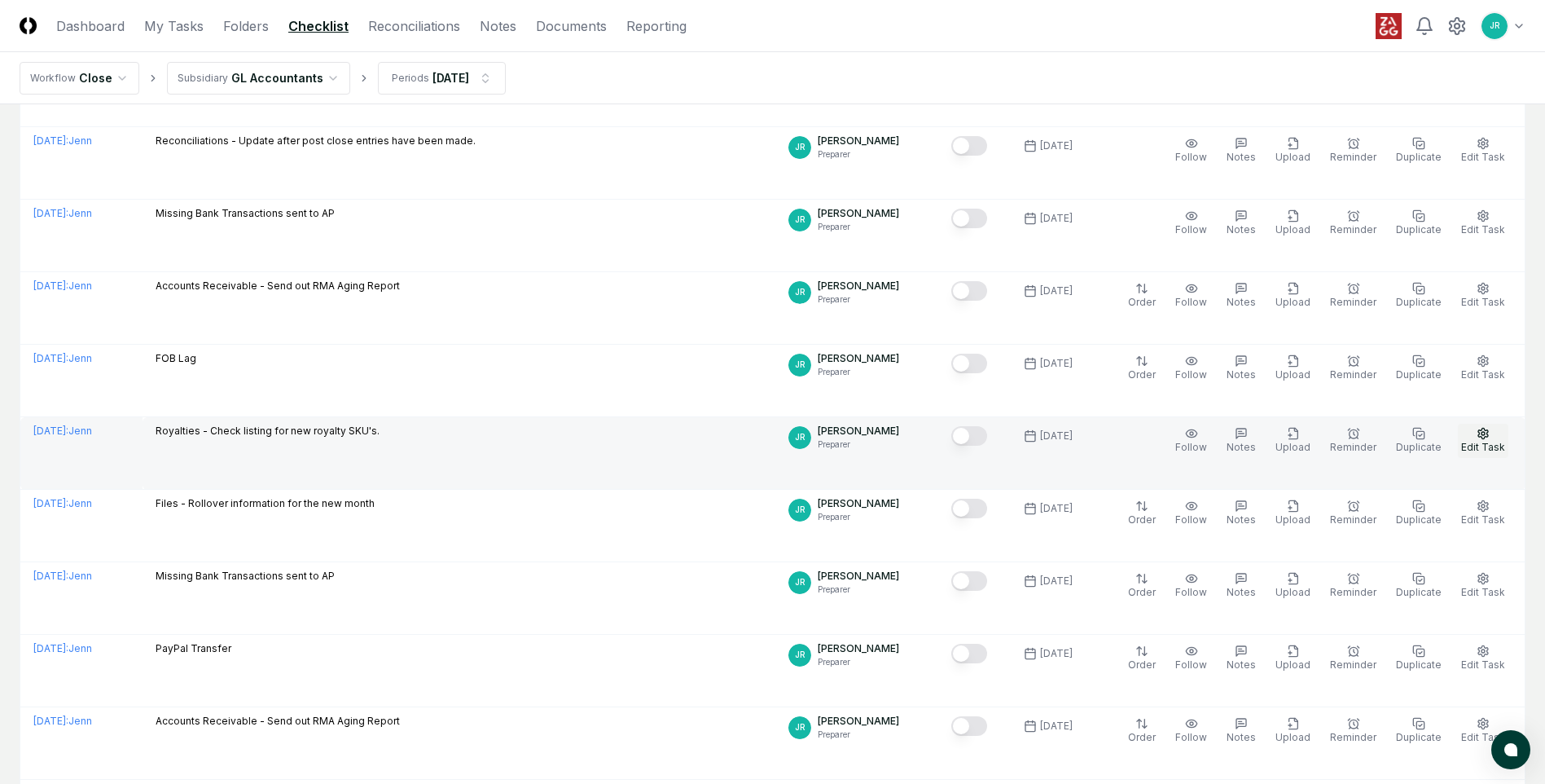
click at [1015, 447] on span "Edit Task" at bounding box center [1484, 446] width 44 height 12
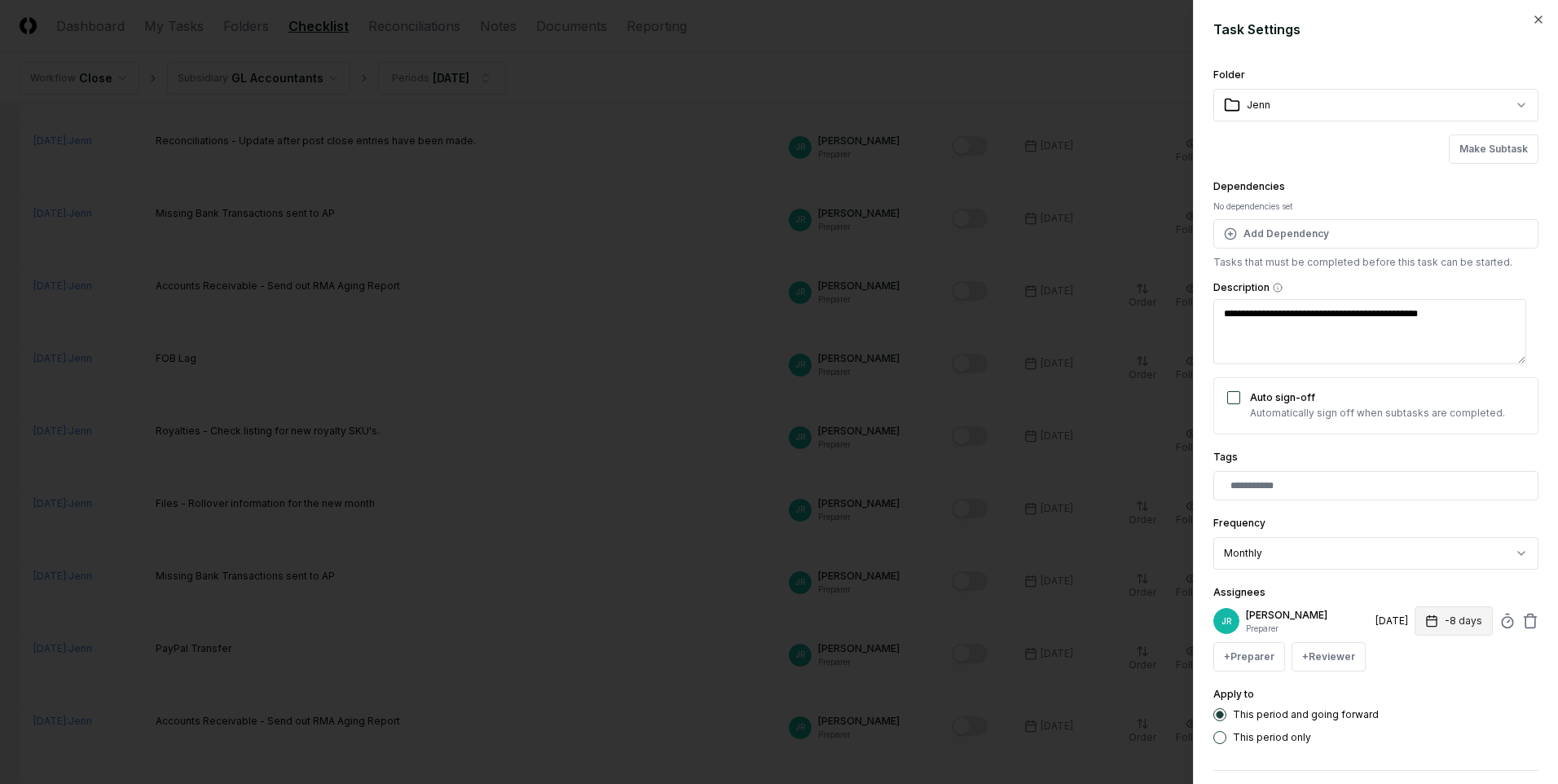
click at [1016, 472] on rect "button" at bounding box center [1431, 621] width 10 height 10
type textarea "*"
click at [1016, 472] on input "**" at bounding box center [1391, 685] width 57 height 30
type input "***"
click at [1016, 472] on input "***" at bounding box center [1390, 685] width 57 height 30
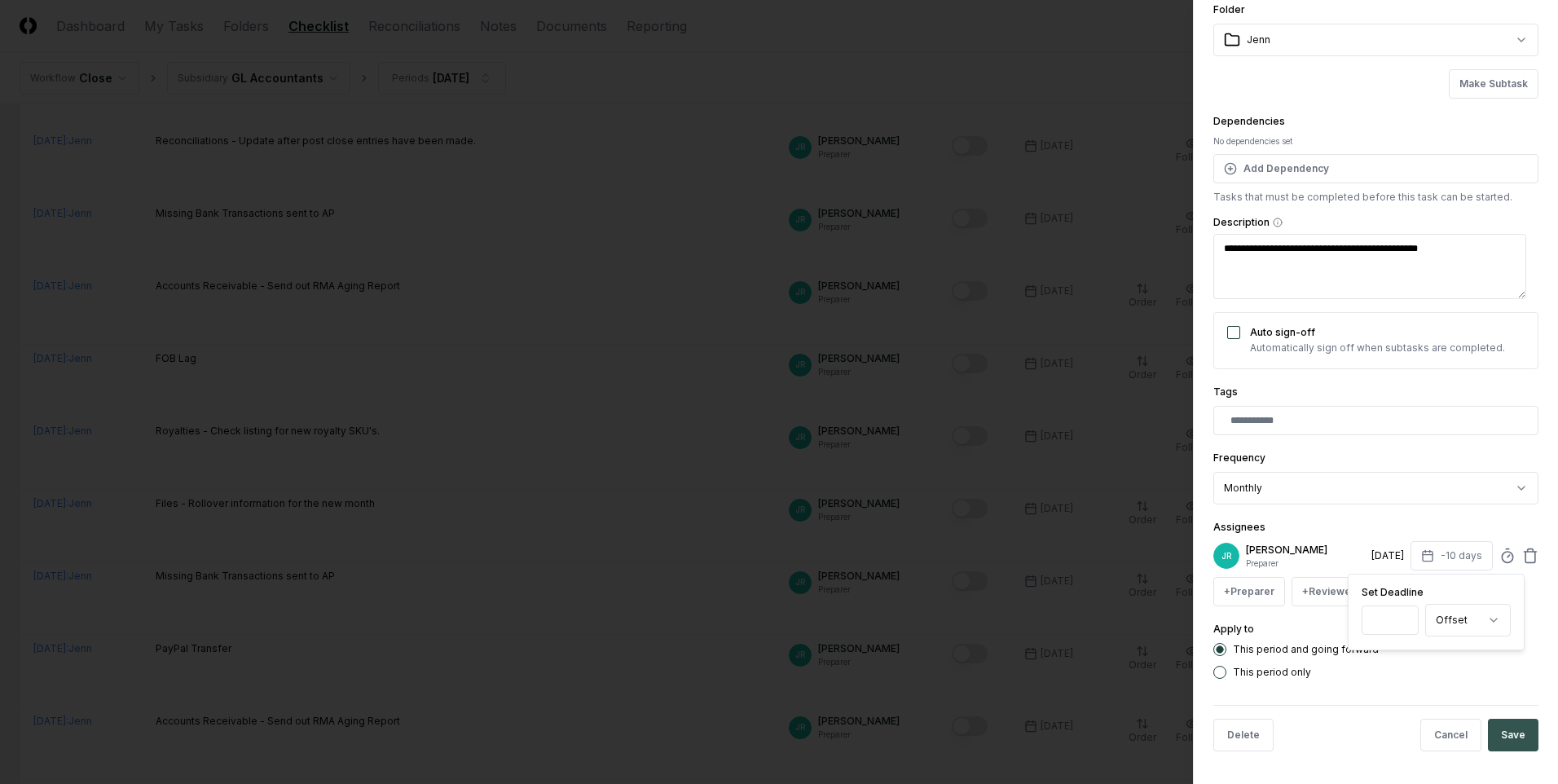
click at [1016, 472] on button "Save" at bounding box center [1513, 734] width 51 height 32
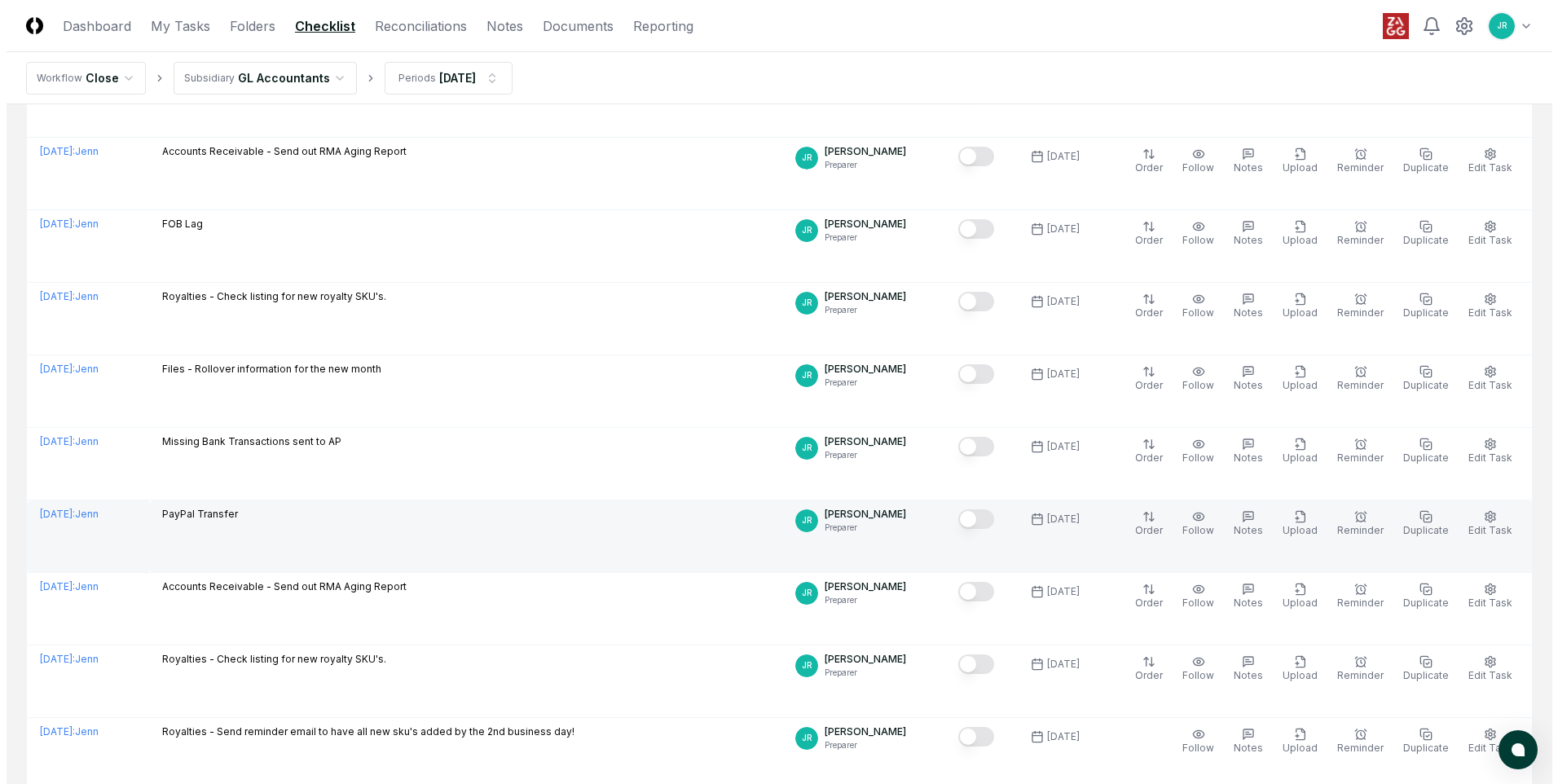
scroll to position [896, 0]
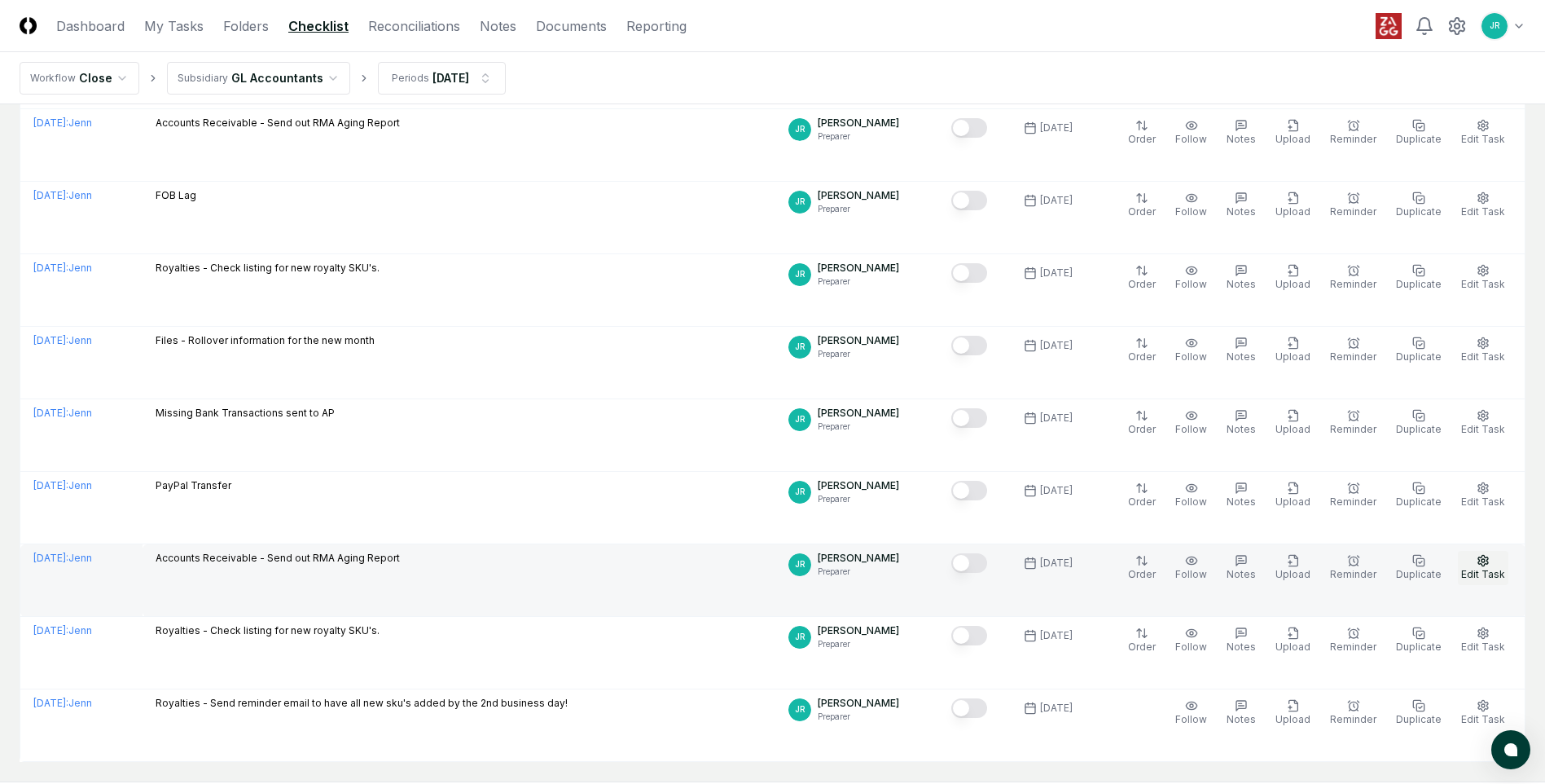
click at [1015, 472] on span "Edit Task" at bounding box center [1484, 573] width 44 height 12
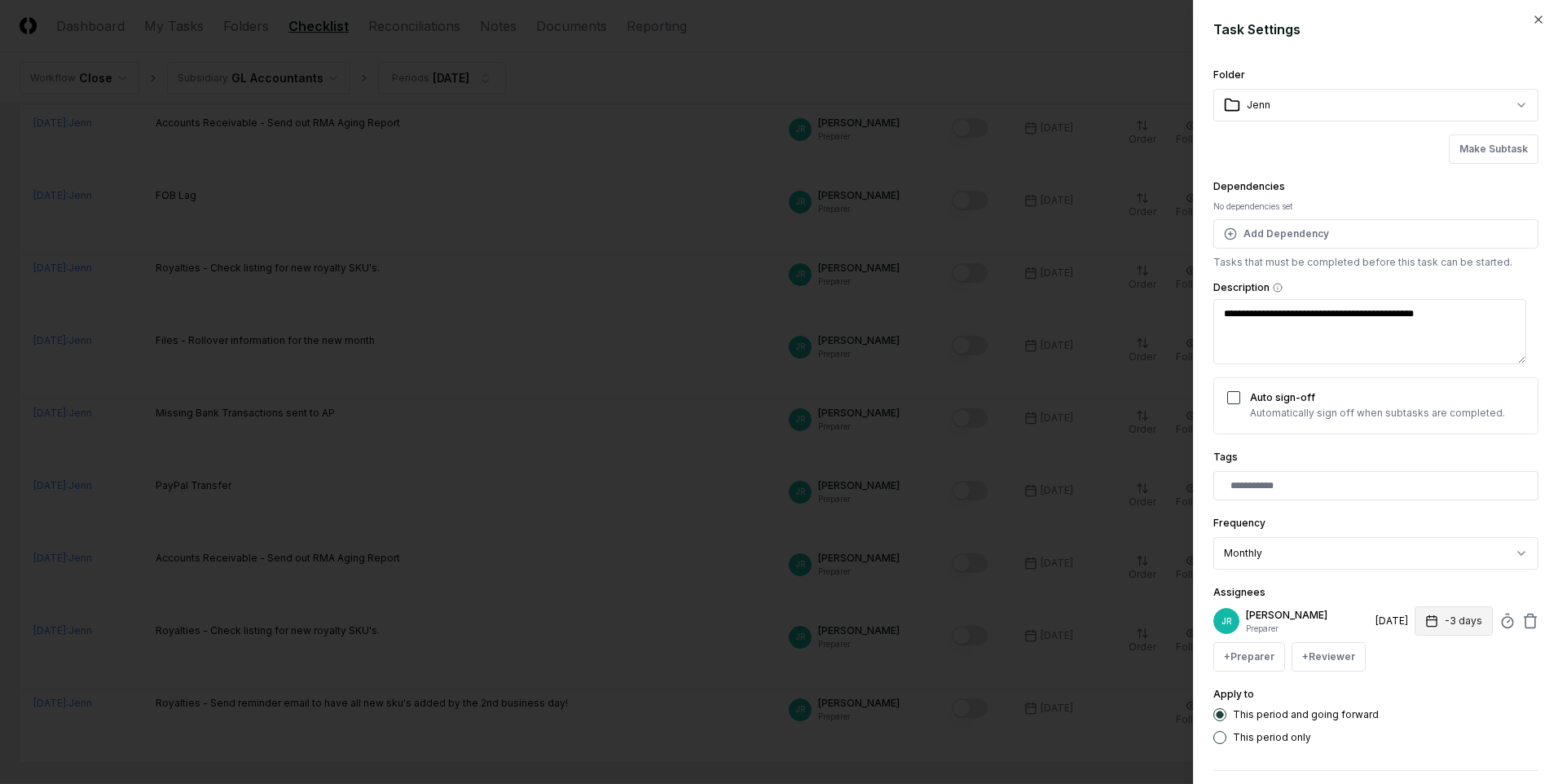
click at [1016, 472] on rect "button" at bounding box center [1431, 621] width 10 height 10
type textarea "*"
click at [1016, 472] on input "**" at bounding box center [1391, 685] width 57 height 30
type input "**"
click at [1016, 472] on input "**" at bounding box center [1391, 685] width 57 height 30
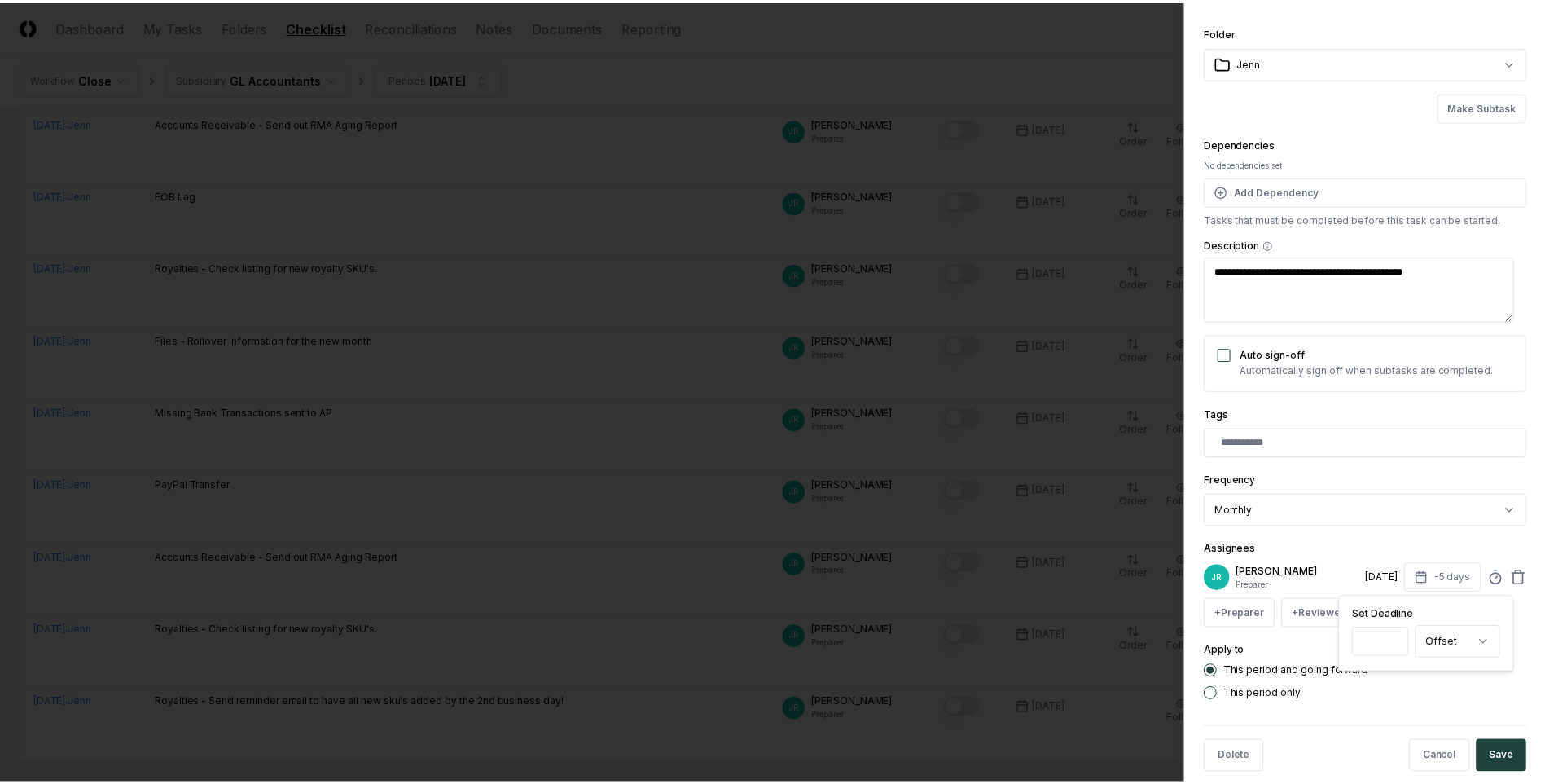
scroll to position [65, 0]
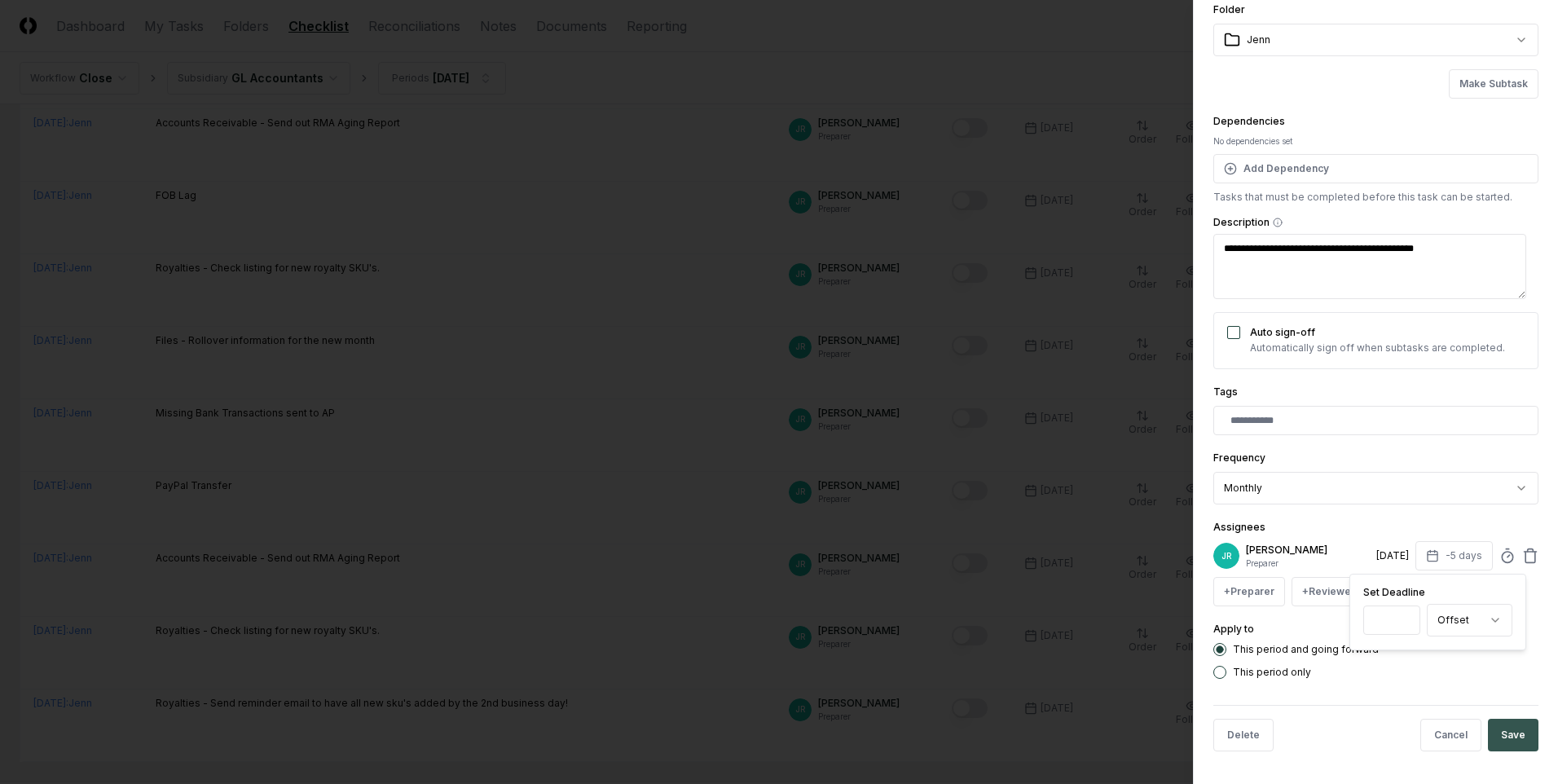
click at [1016, 472] on button "Save" at bounding box center [1513, 734] width 51 height 32
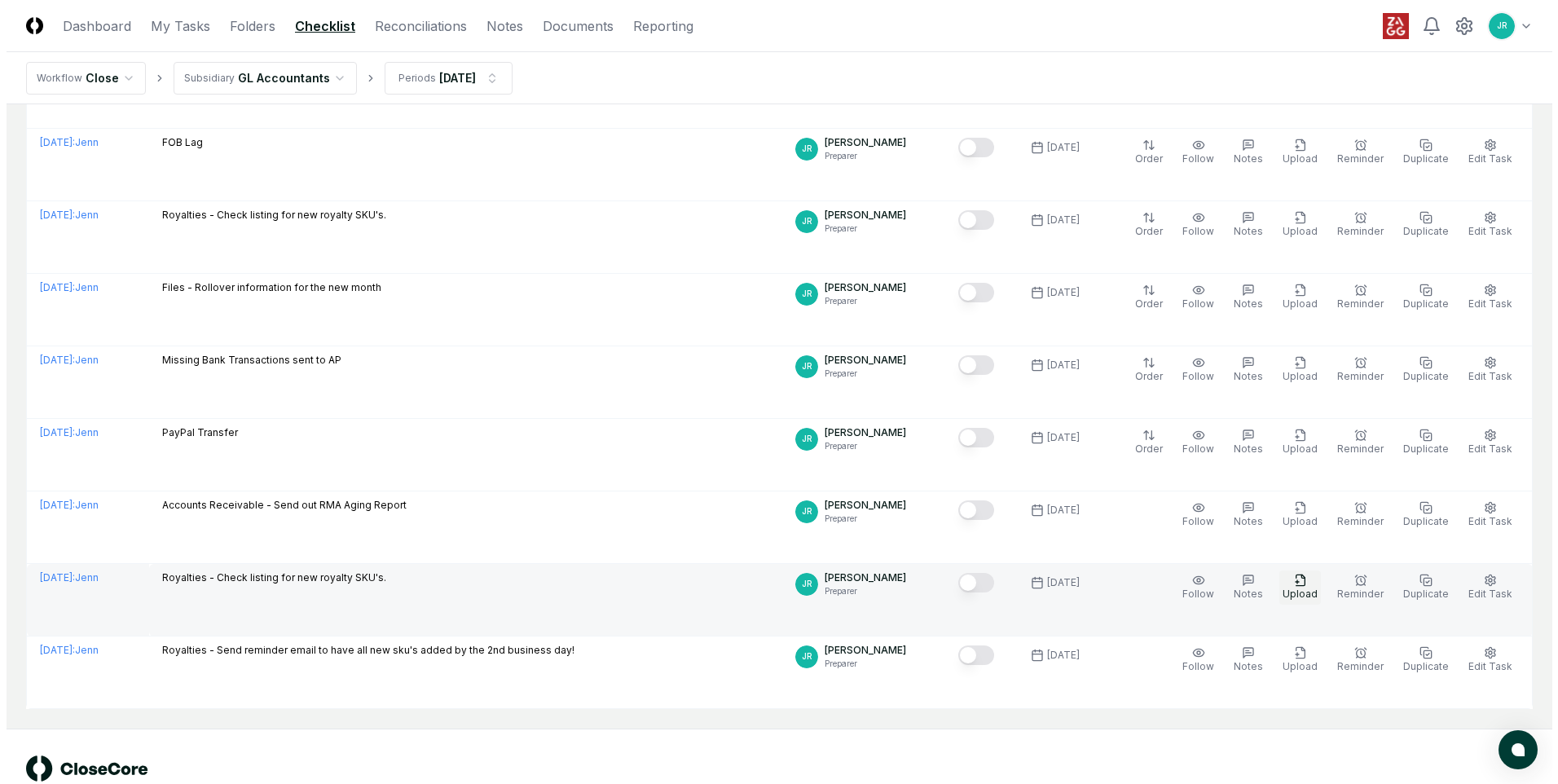
scroll to position [991, 0]
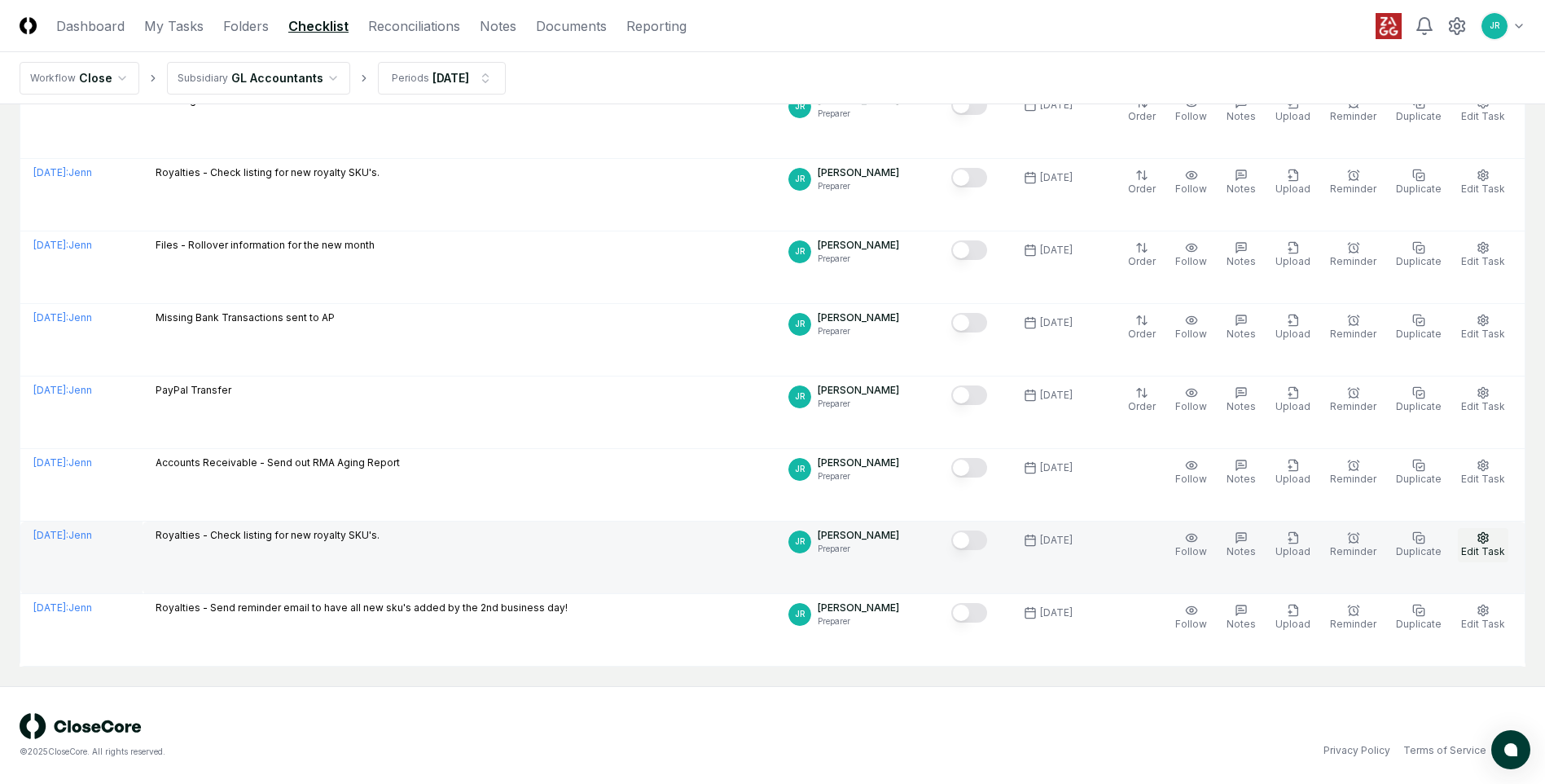
click at [1015, 472] on span "Edit Task" at bounding box center [1484, 551] width 44 height 12
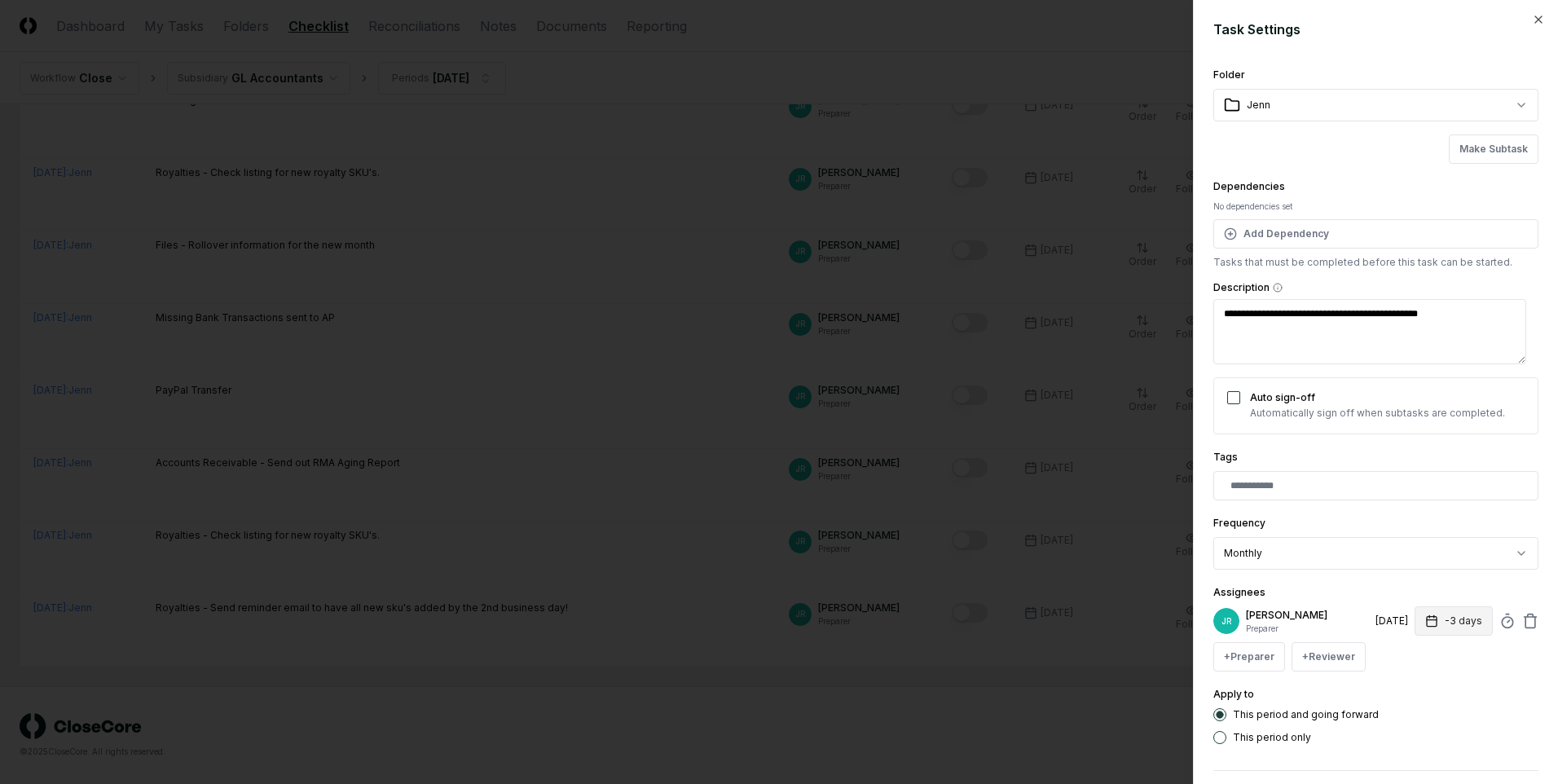
click at [1016, 472] on button "-3 days" at bounding box center [1453, 621] width 78 height 30
type textarea "*"
click at [1016, 472] on input "**" at bounding box center [1391, 685] width 57 height 30
type input "**"
click at [1016, 472] on input "**" at bounding box center [1391, 685] width 57 height 30
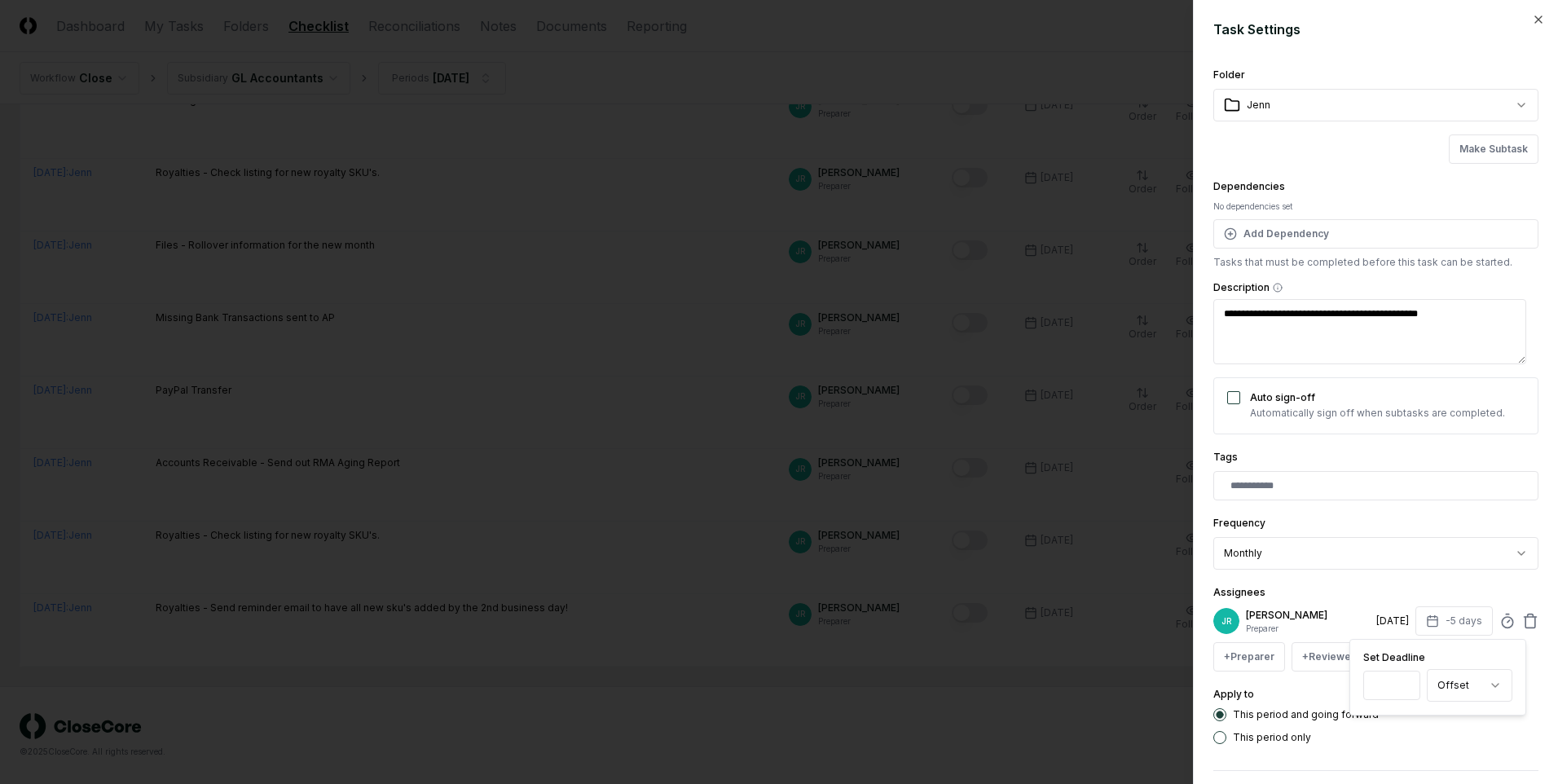
click at [1016, 472] on div "**********" at bounding box center [1375, 404] width 325 height 678
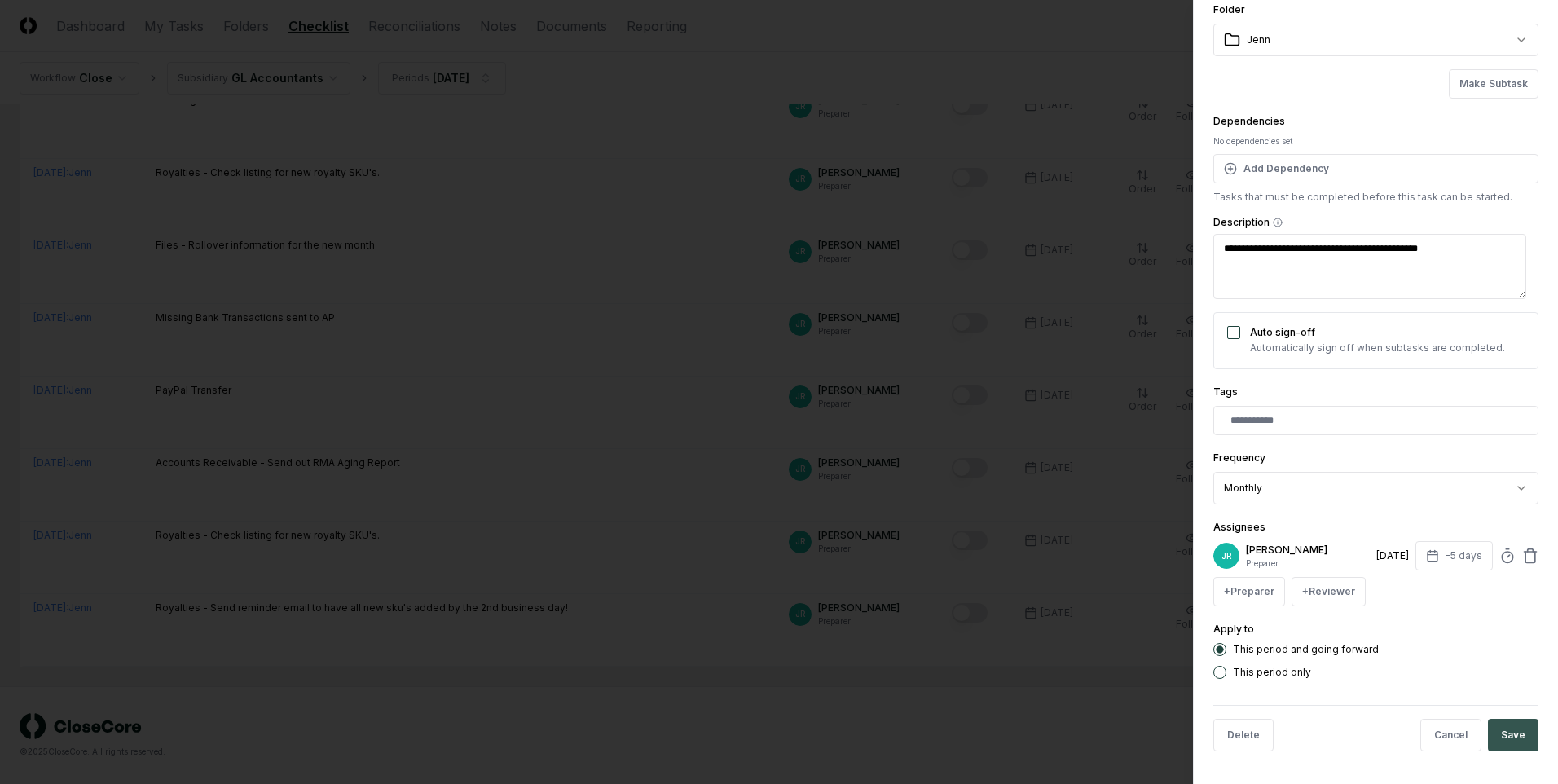
click at [1016, 472] on button "Save" at bounding box center [1513, 734] width 51 height 32
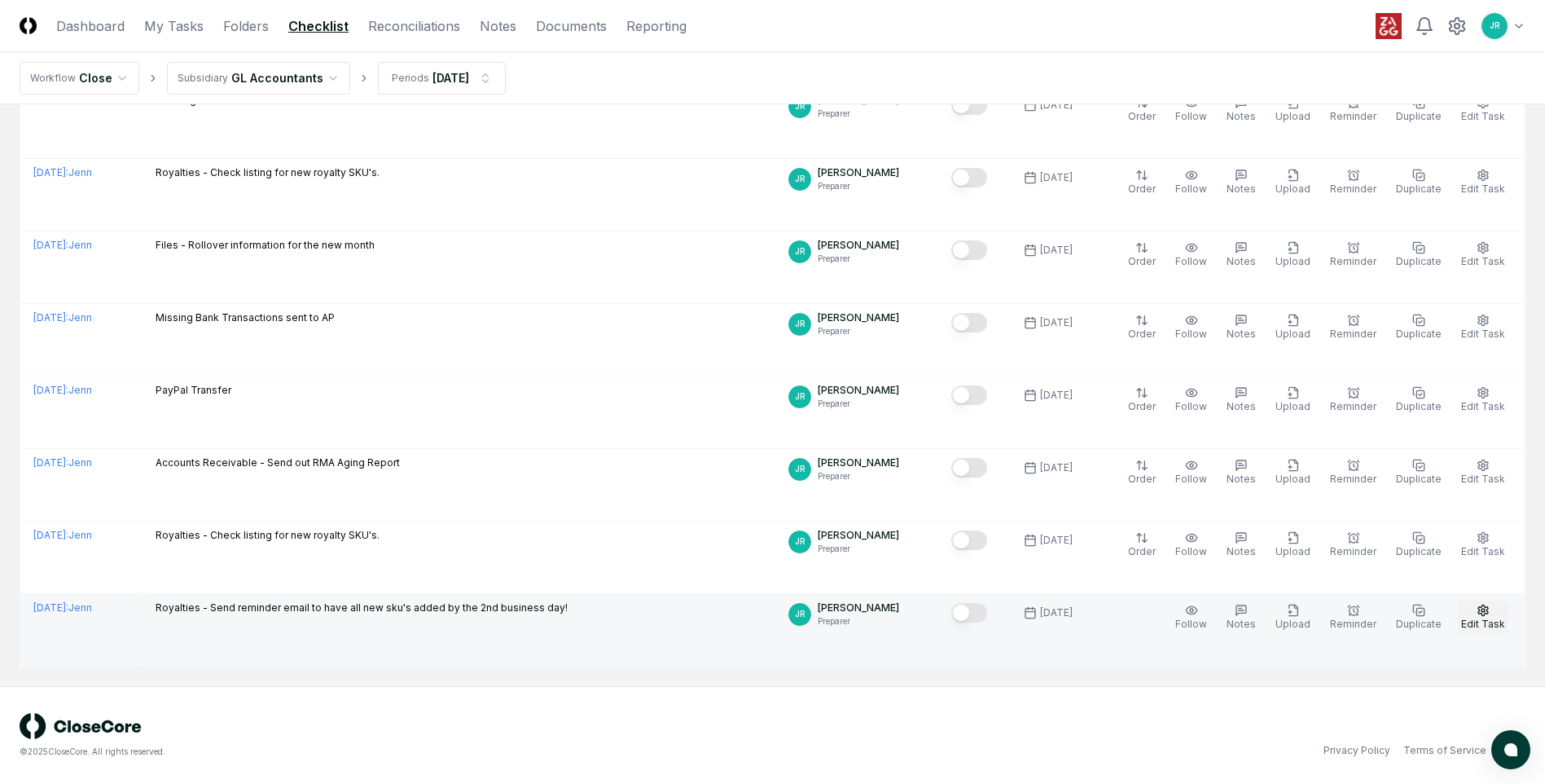
click at [1015, 472] on button "Edit Task" at bounding box center [1483, 617] width 51 height 34
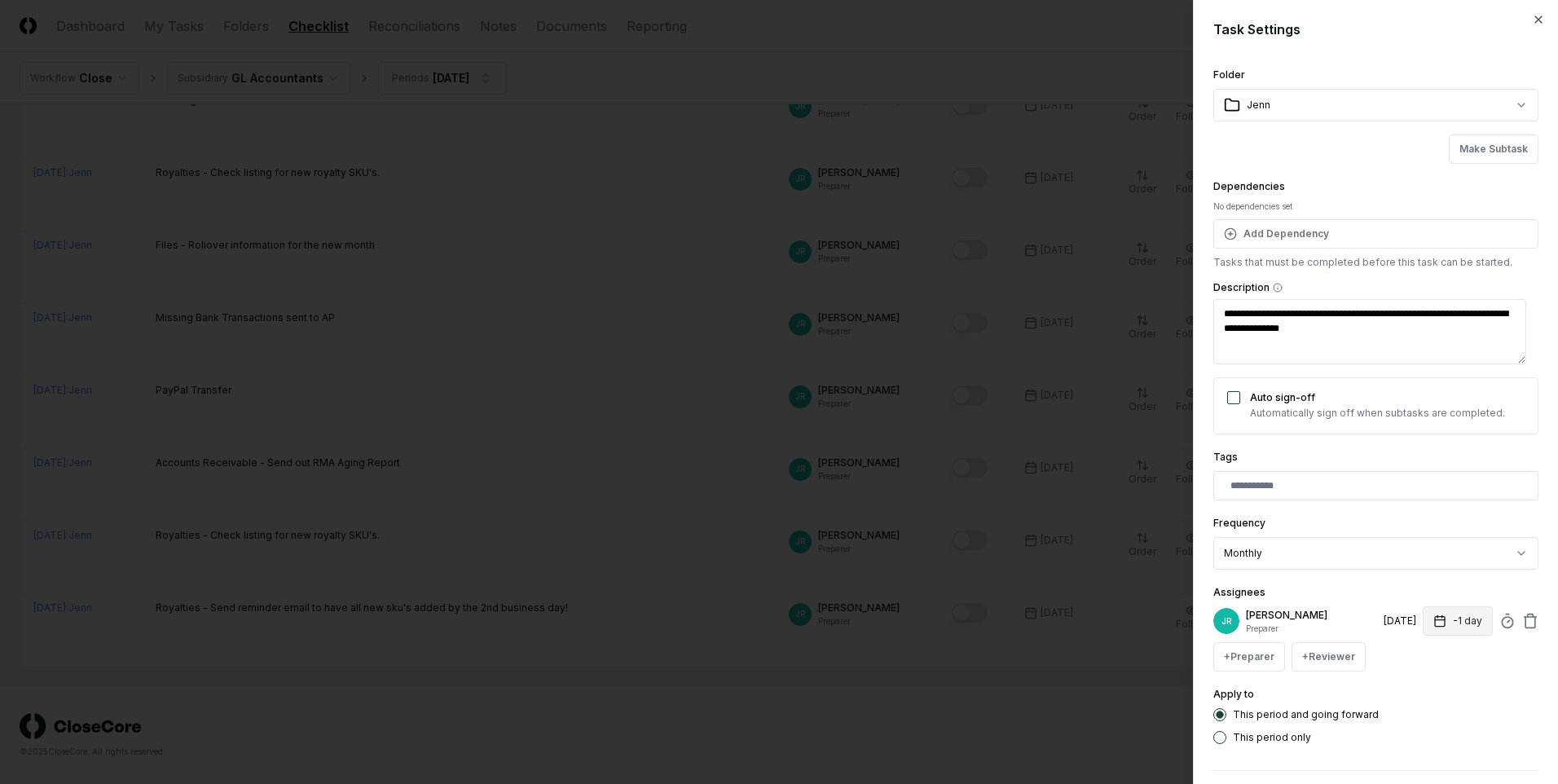
click at [1016, 472] on button "-1 day" at bounding box center [1457, 621] width 70 height 30
type textarea "*"
click at [1016, 472] on input "*" at bounding box center [1396, 685] width 57 height 30
click at [1016, 472] on input "**" at bounding box center [1396, 685] width 57 height 30
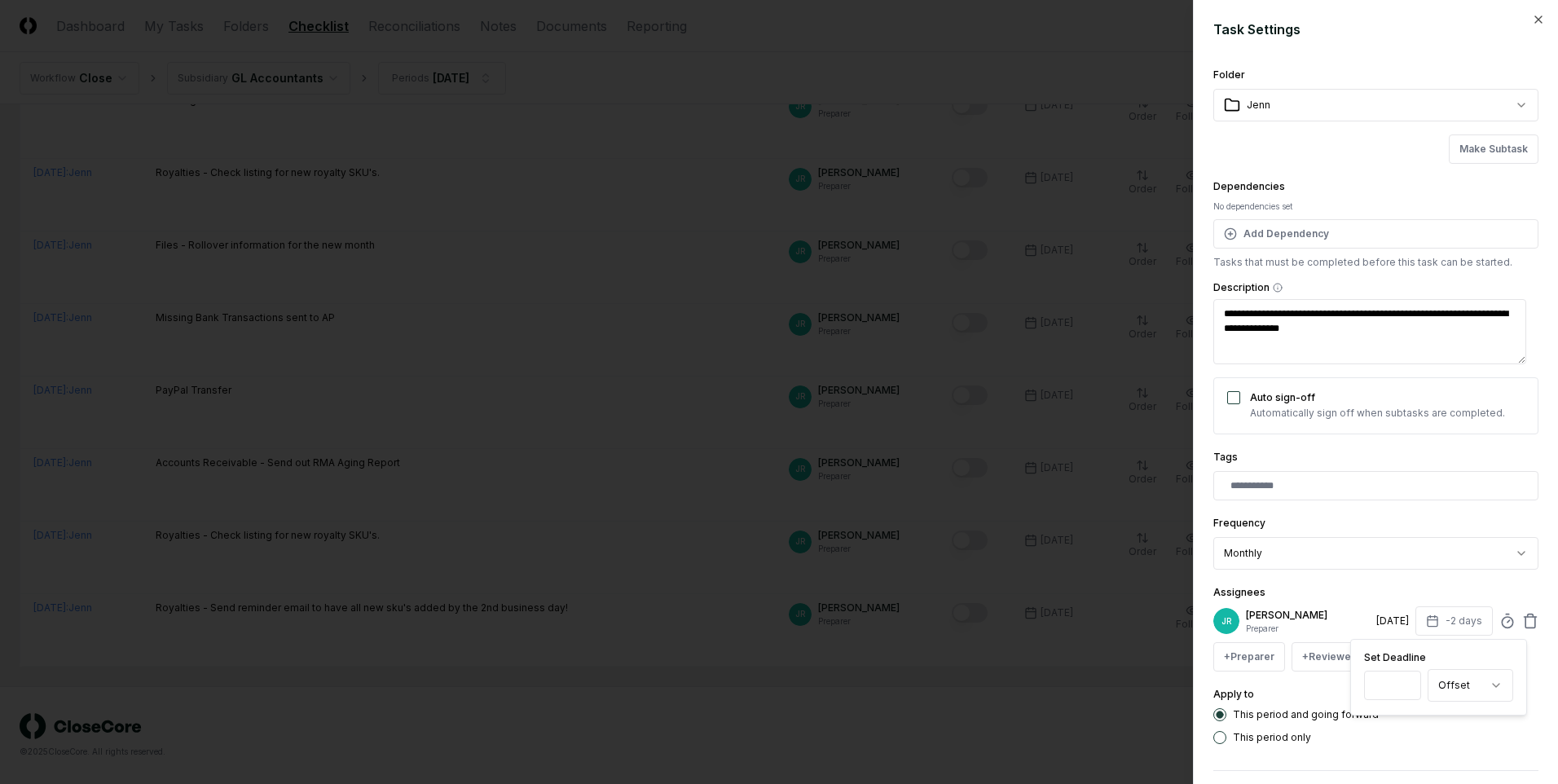
type input "**"
click at [1016, 472] on input "**" at bounding box center [1392, 685] width 57 height 30
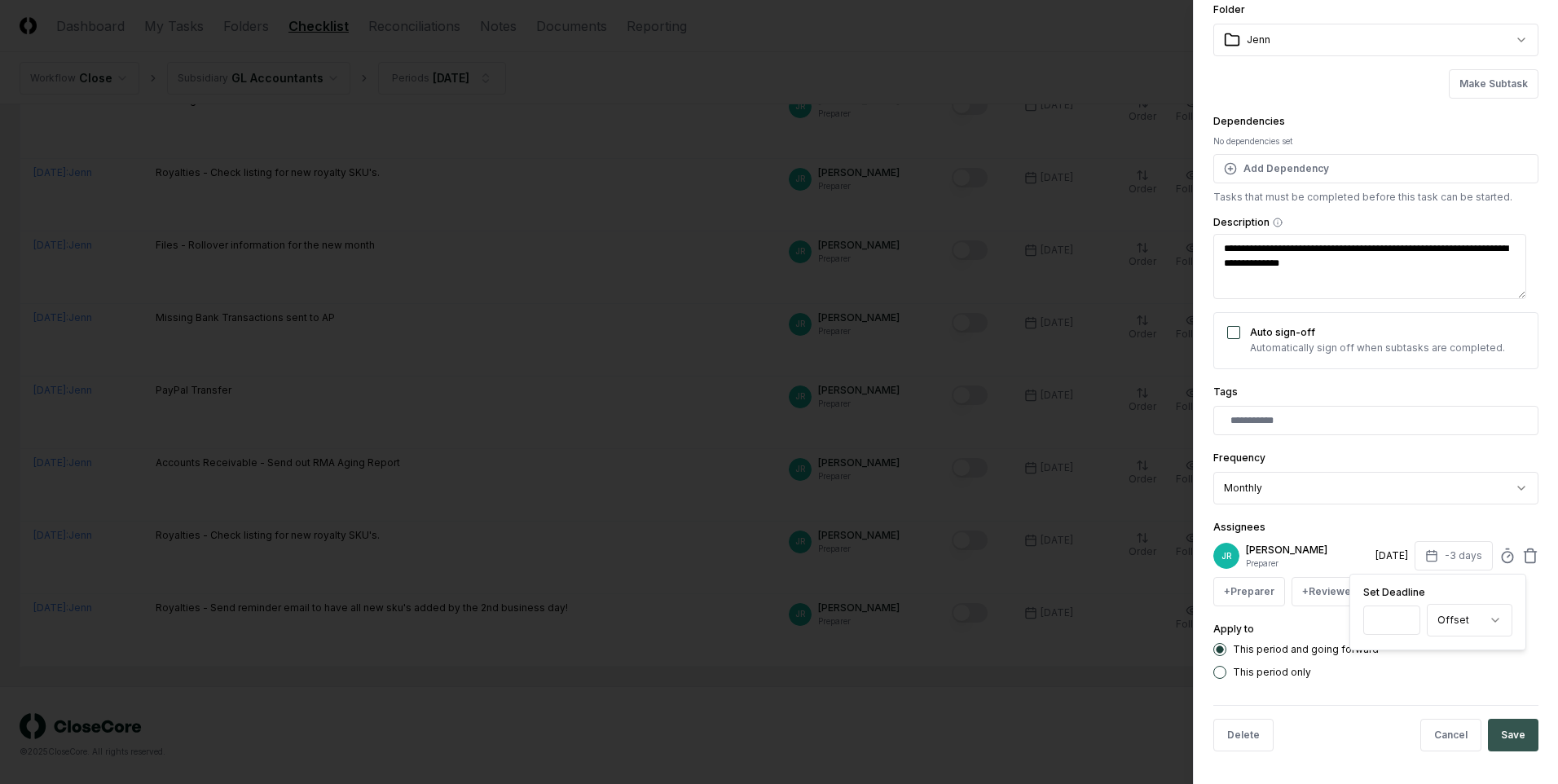
click at [1016, 472] on button "Save" at bounding box center [1513, 734] width 51 height 32
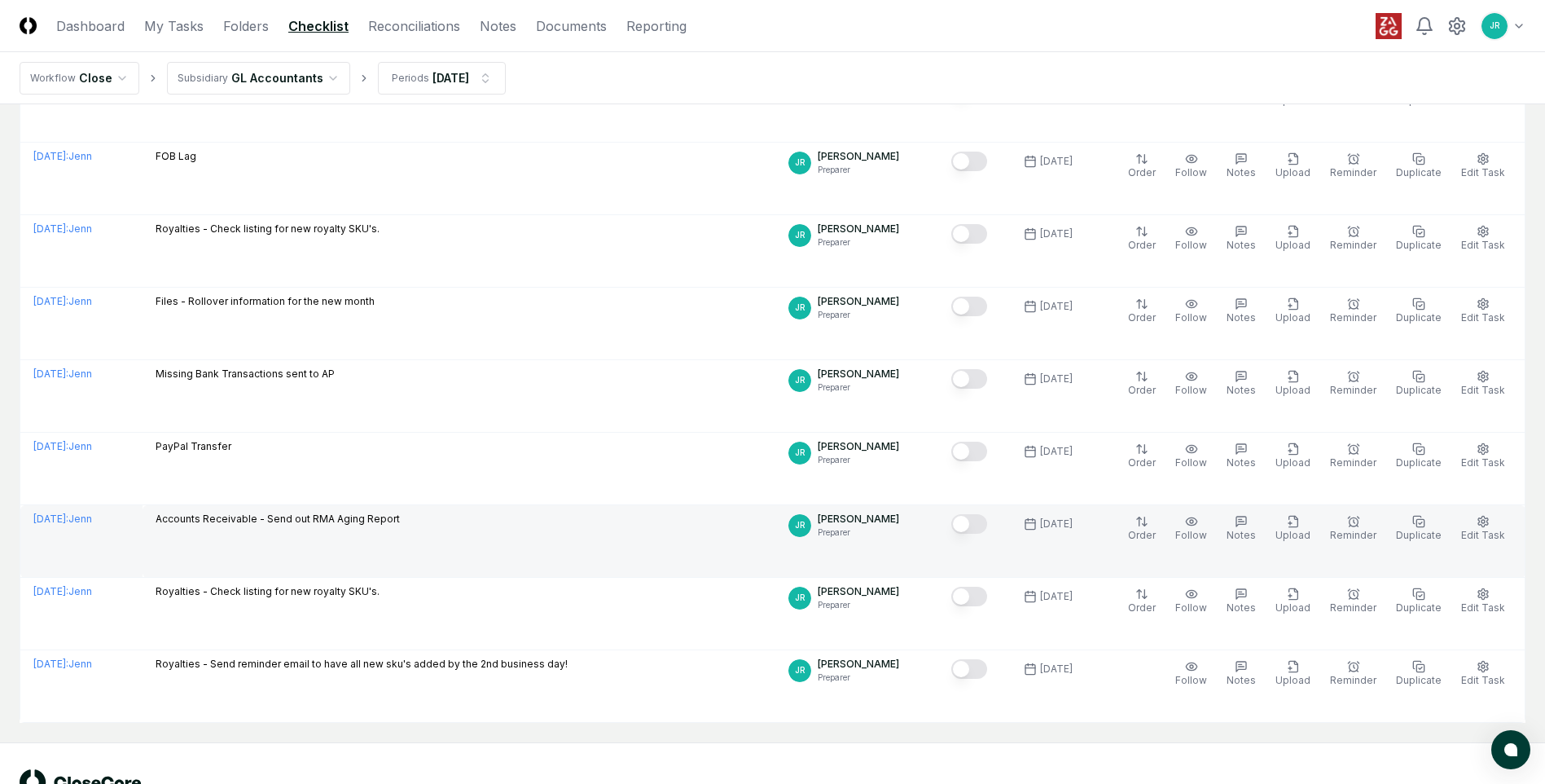
scroll to position [910, 0]
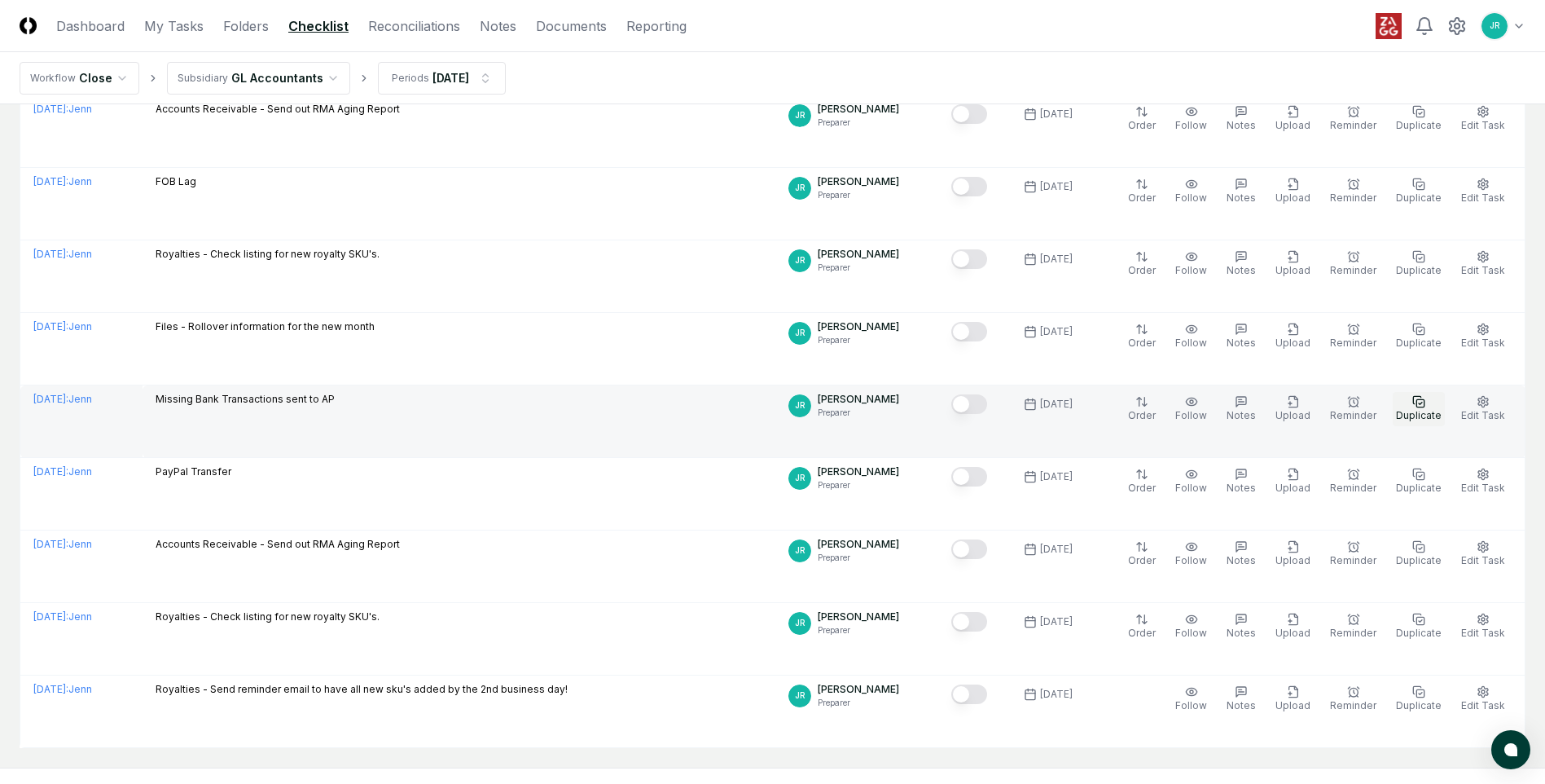
click at [1015, 420] on span "Duplicate" at bounding box center [1418, 415] width 45 height 12
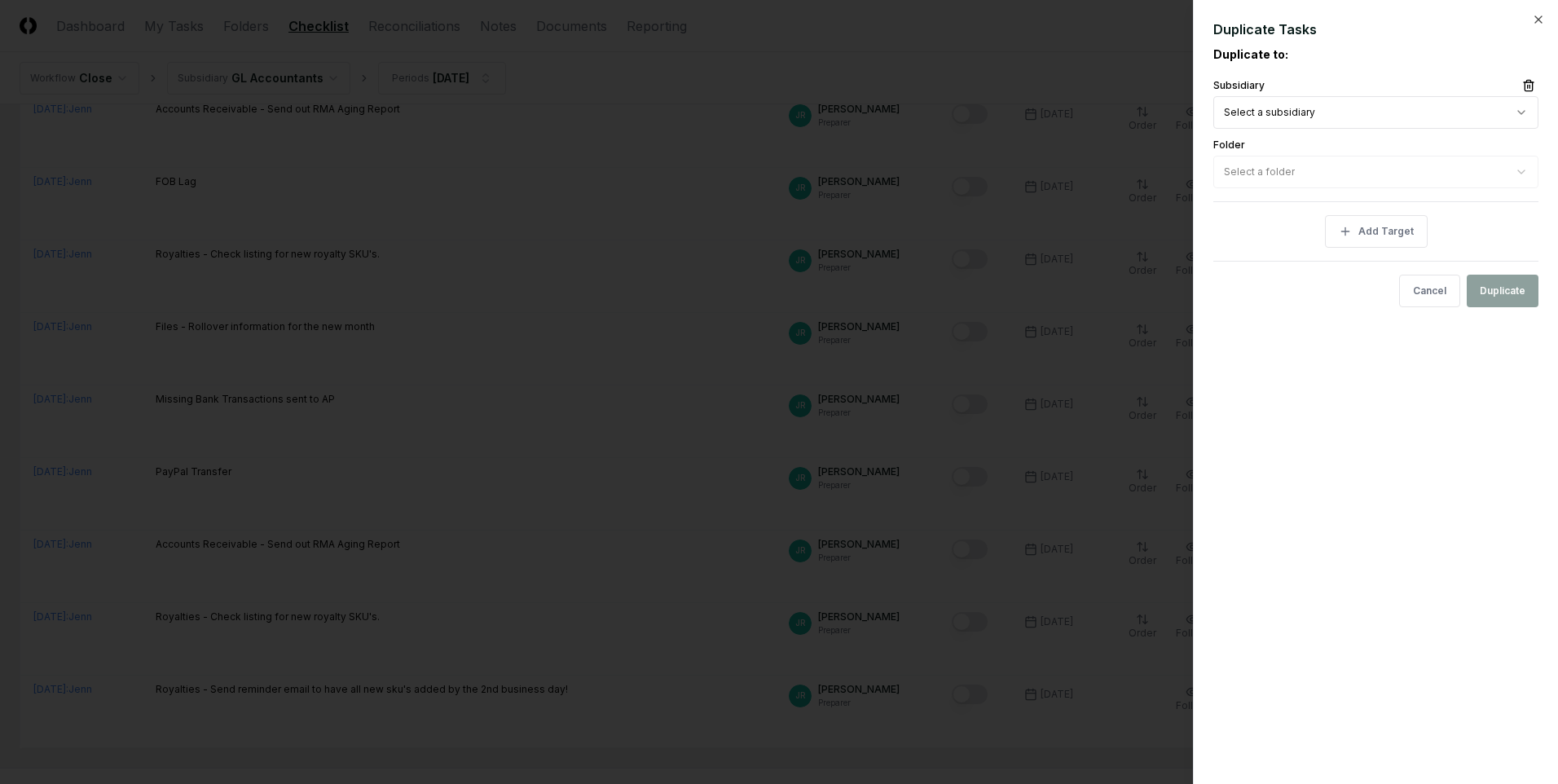
click at [1016, 19] on icon "button" at bounding box center [1538, 19] width 13 height 13
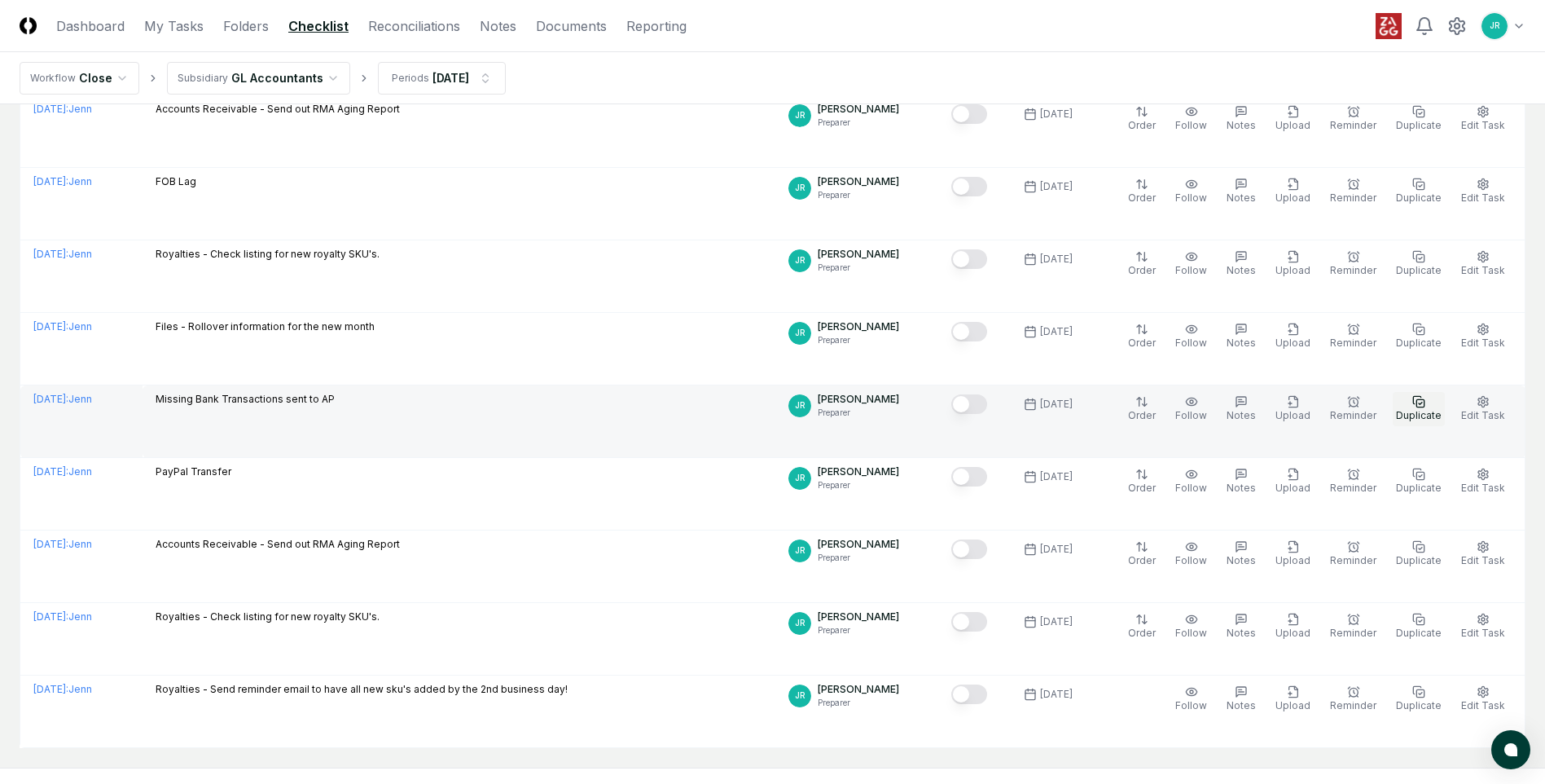
click at [1015, 419] on span "Duplicate" at bounding box center [1418, 415] width 45 height 12
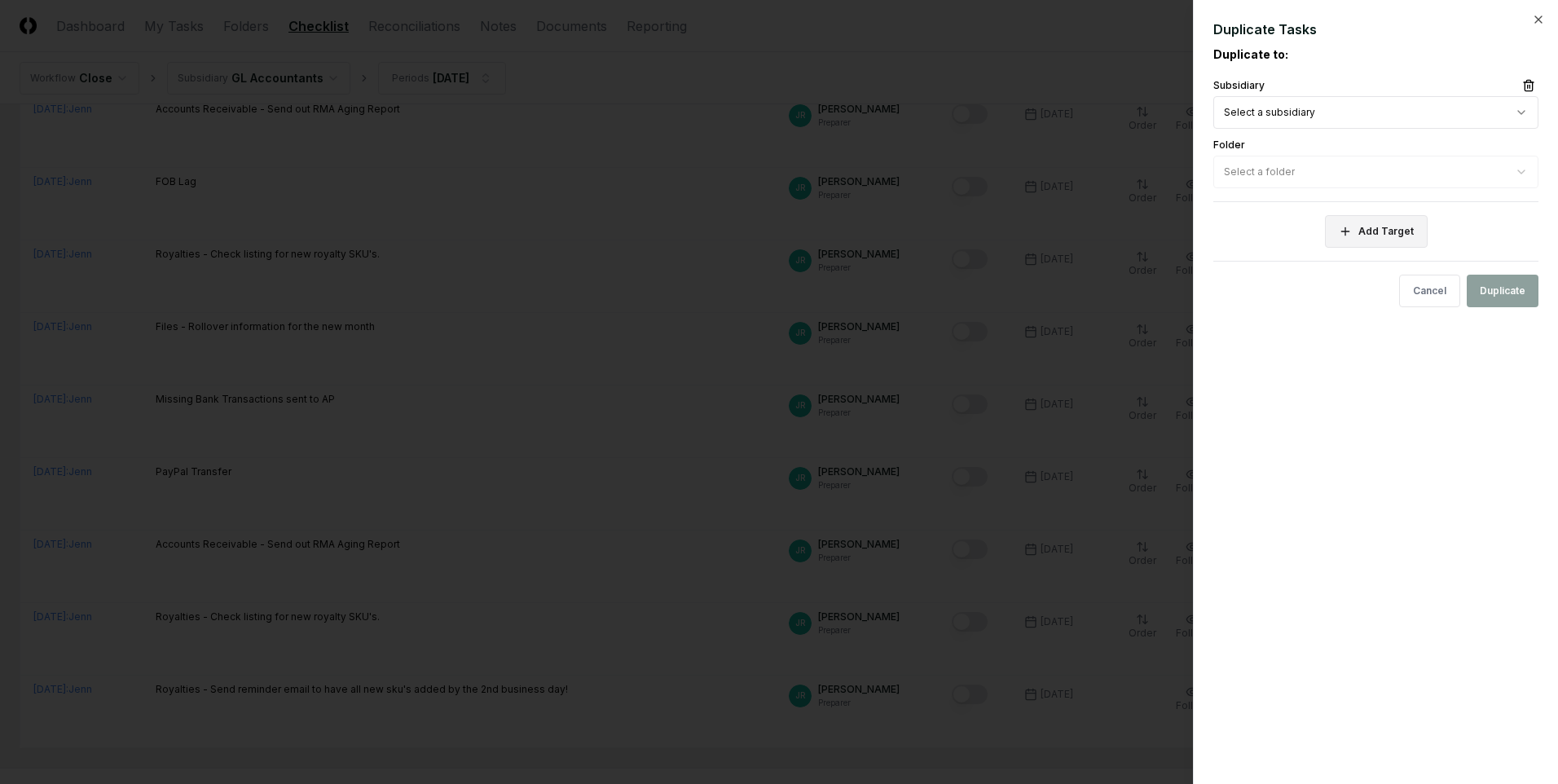
click at [1016, 243] on button "Add Target" at bounding box center [1376, 230] width 103 height 32
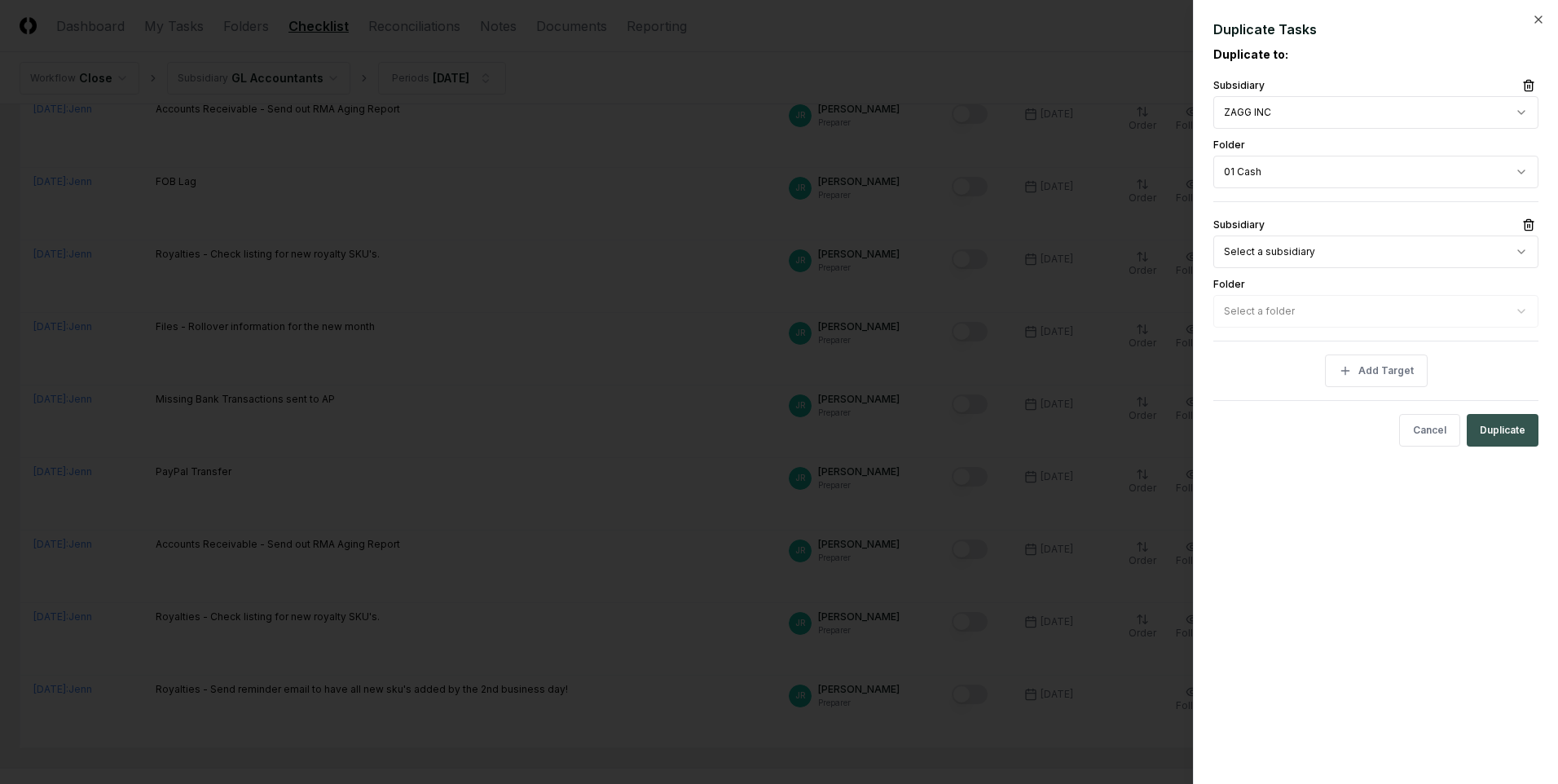
click at [1016, 441] on button "Duplicate" at bounding box center [1502, 429] width 71 height 32
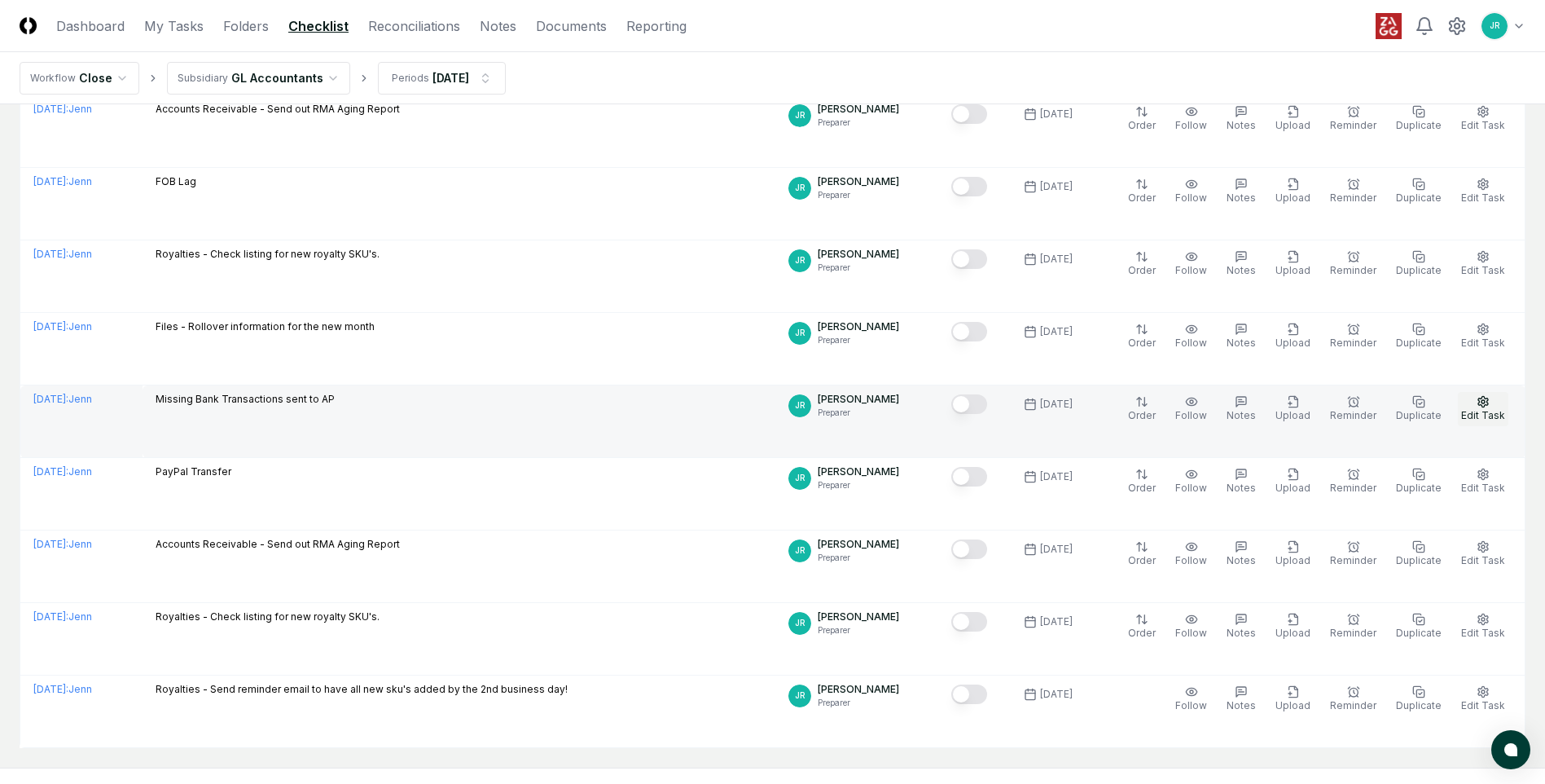
click at [1015, 410] on span "Edit Task" at bounding box center [1484, 415] width 44 height 12
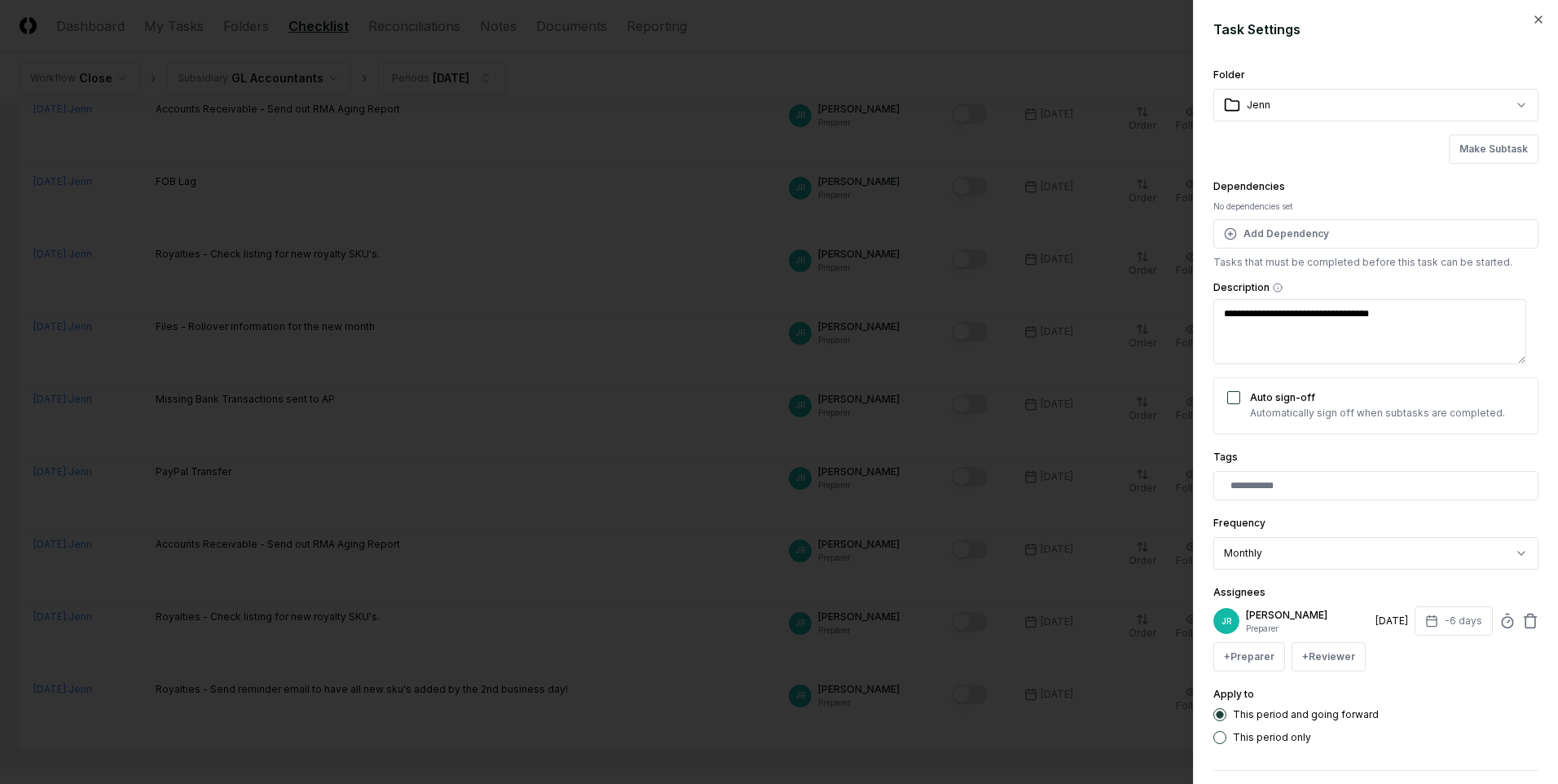
drag, startPoint x: 1224, startPoint y: 315, endPoint x: 1409, endPoint y: 312, distance: 185.0
click at [1016, 312] on textarea "**********" at bounding box center [1369, 331] width 313 height 65
click at [1016, 18] on icon "button" at bounding box center [1538, 19] width 13 height 13
type textarea "*"
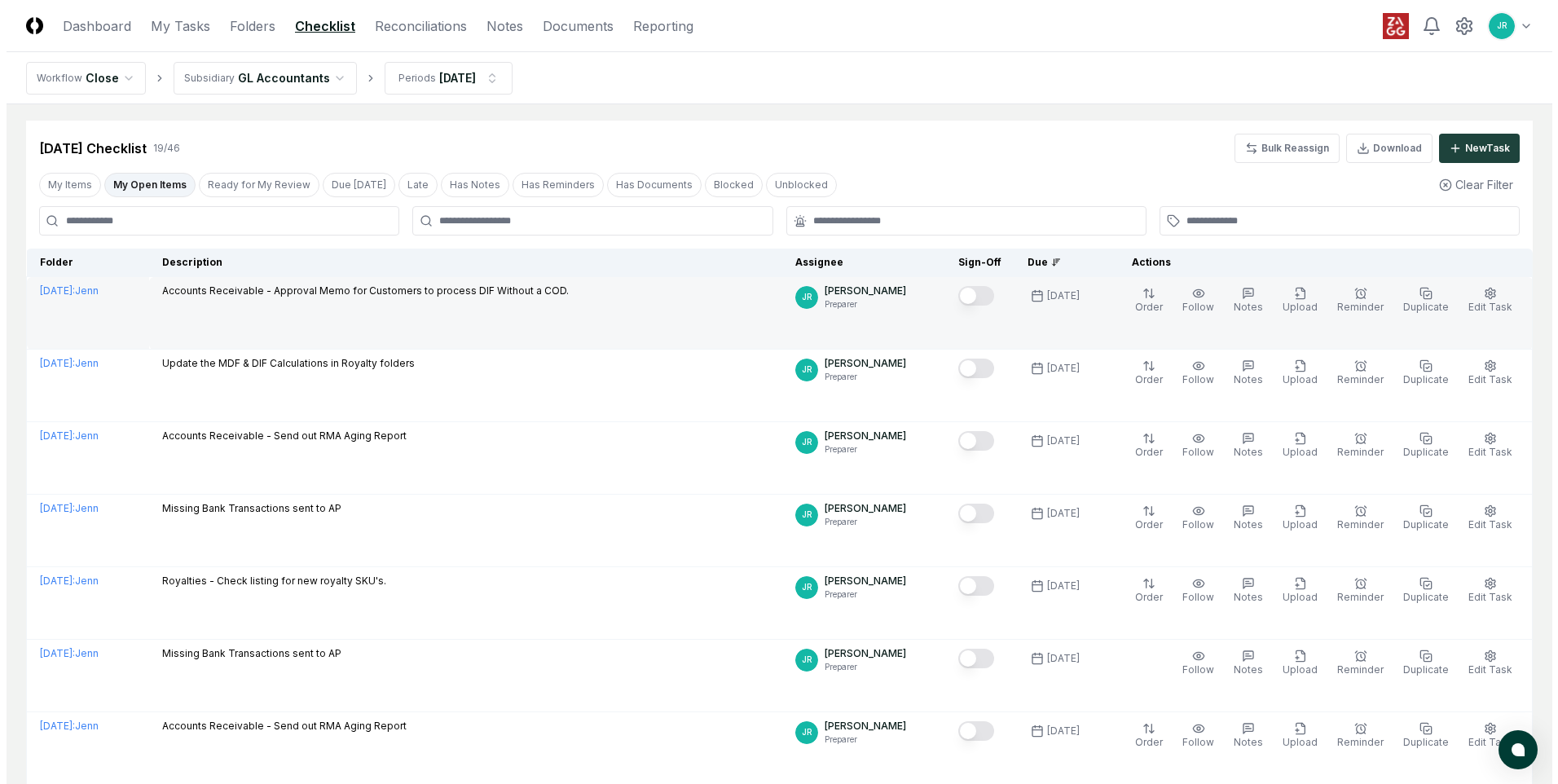
scroll to position [0, 0]
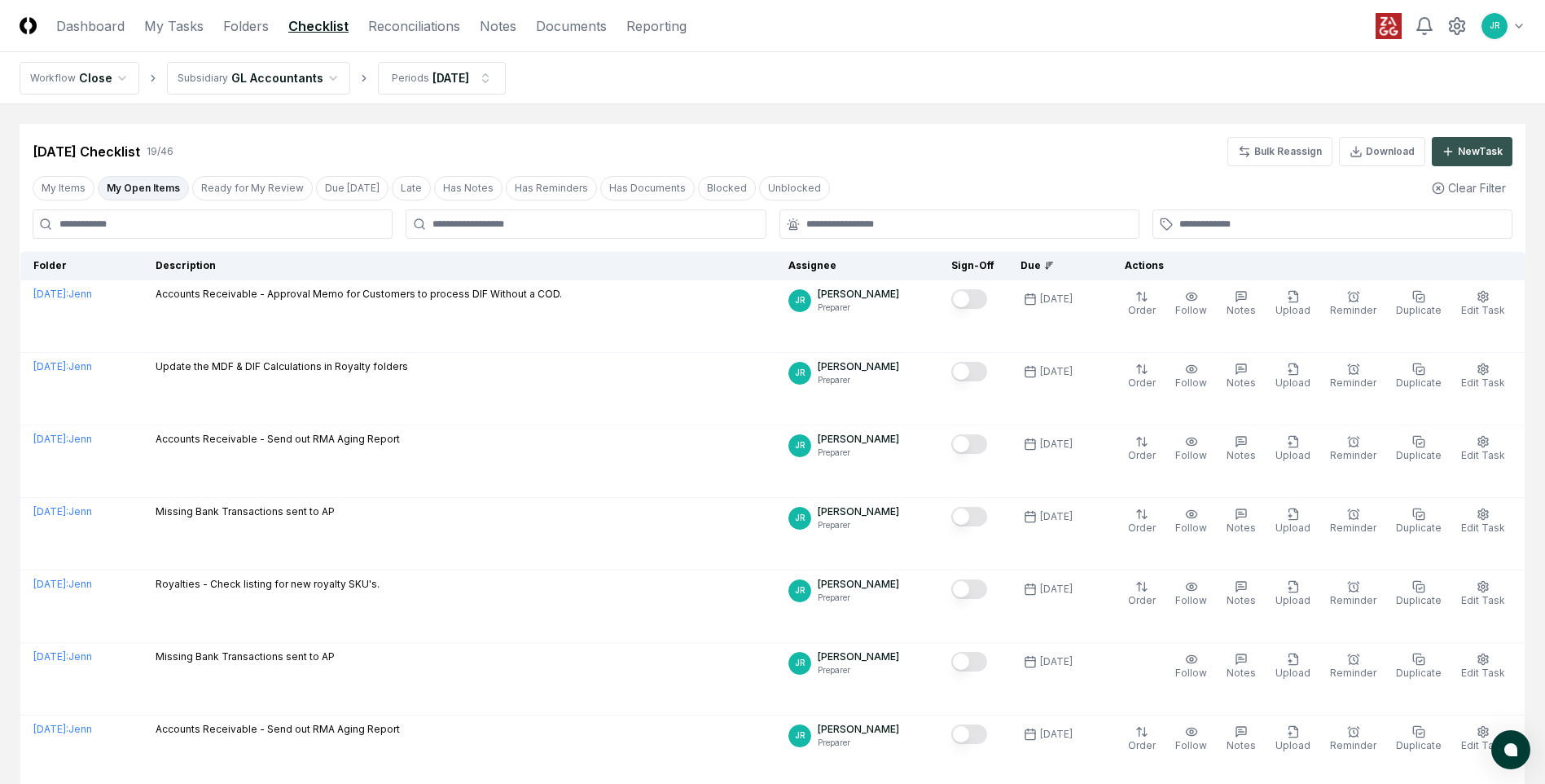
click at [1015, 156] on div "New Task" at bounding box center [1480, 152] width 44 height 15
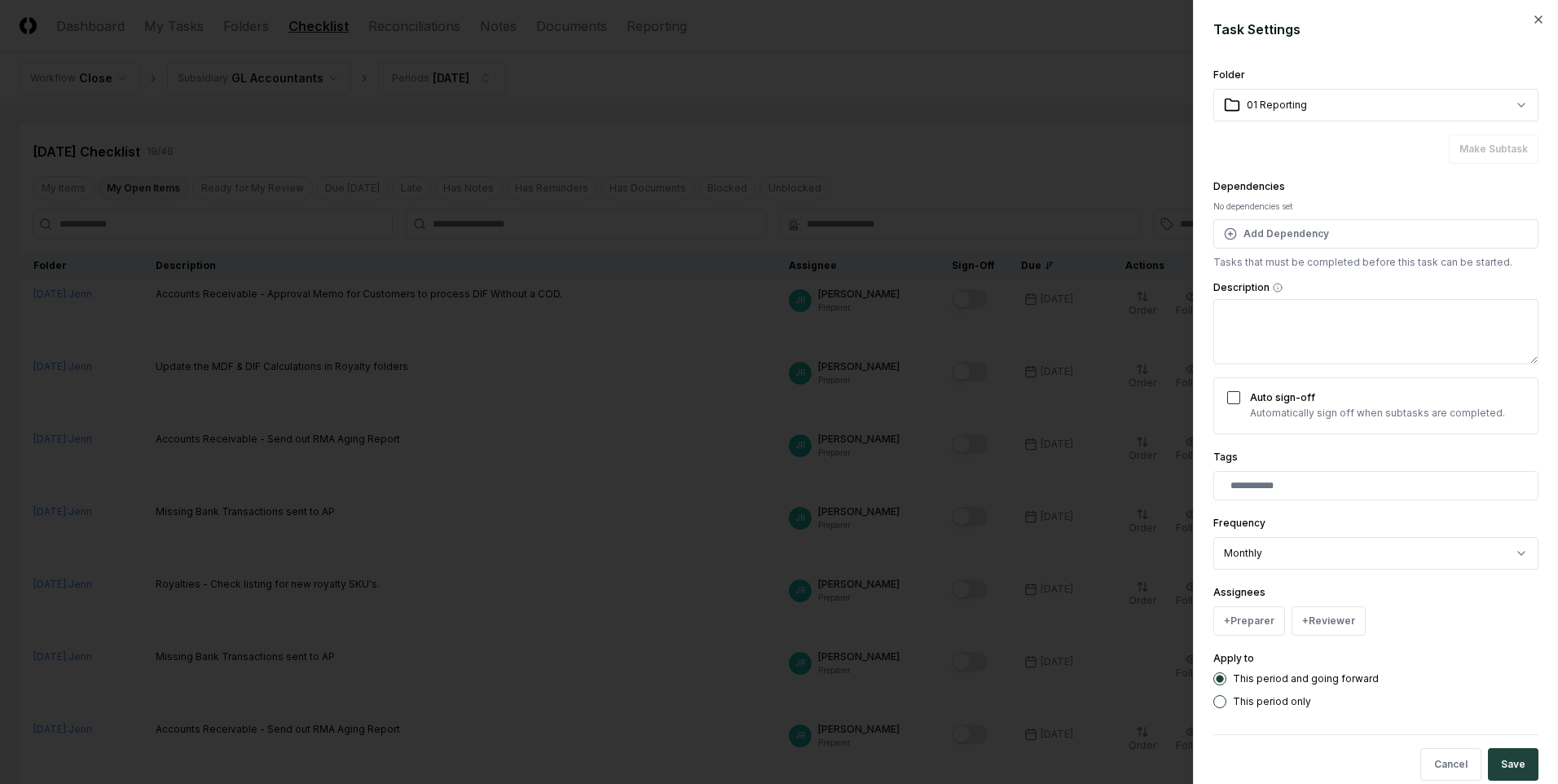
select select "**********"
click at [1016, 322] on textarea "Description" at bounding box center [1375, 331] width 325 height 65
paste textarea "**********"
type textarea "*"
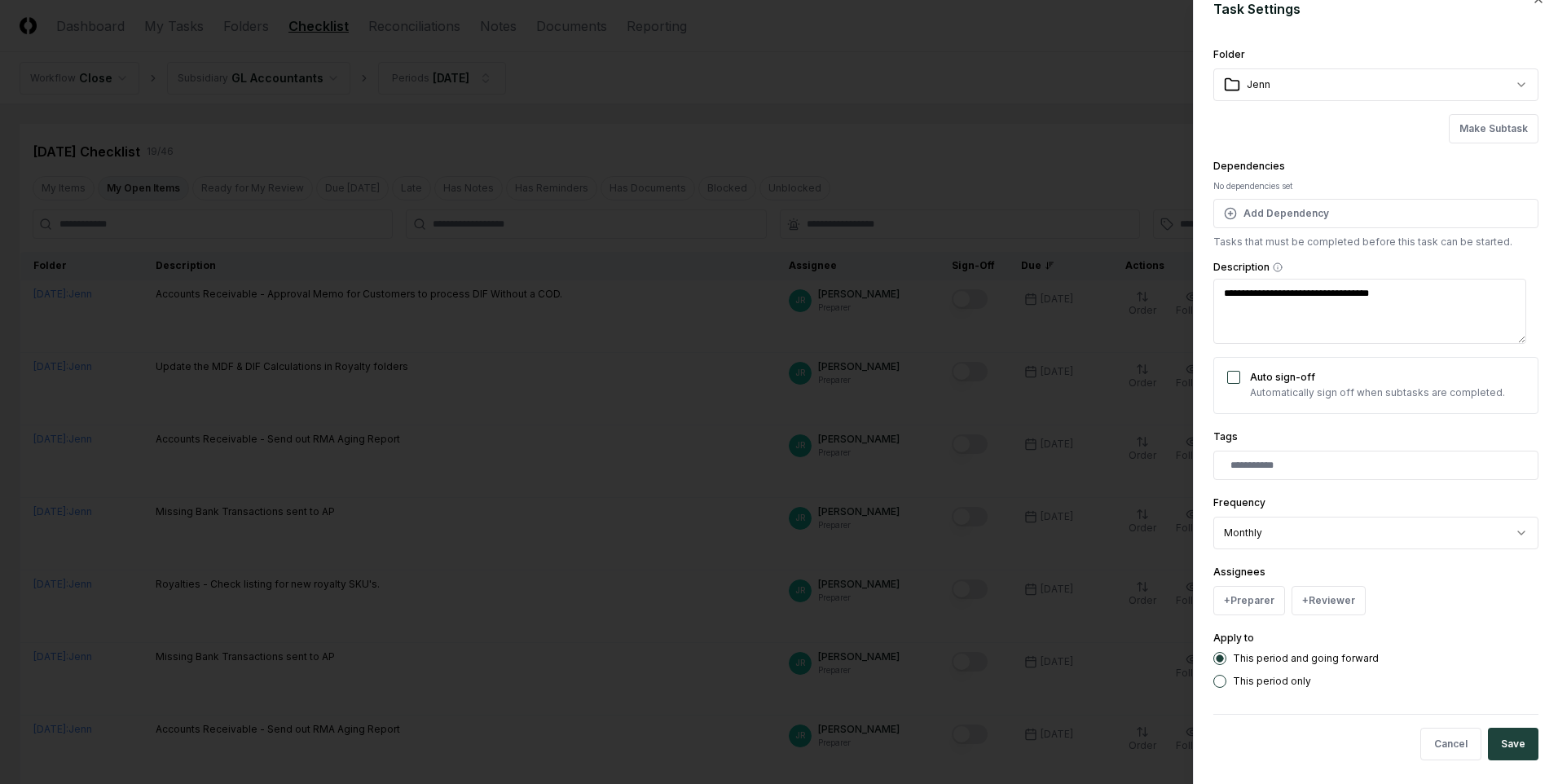
scroll to position [30, 0]
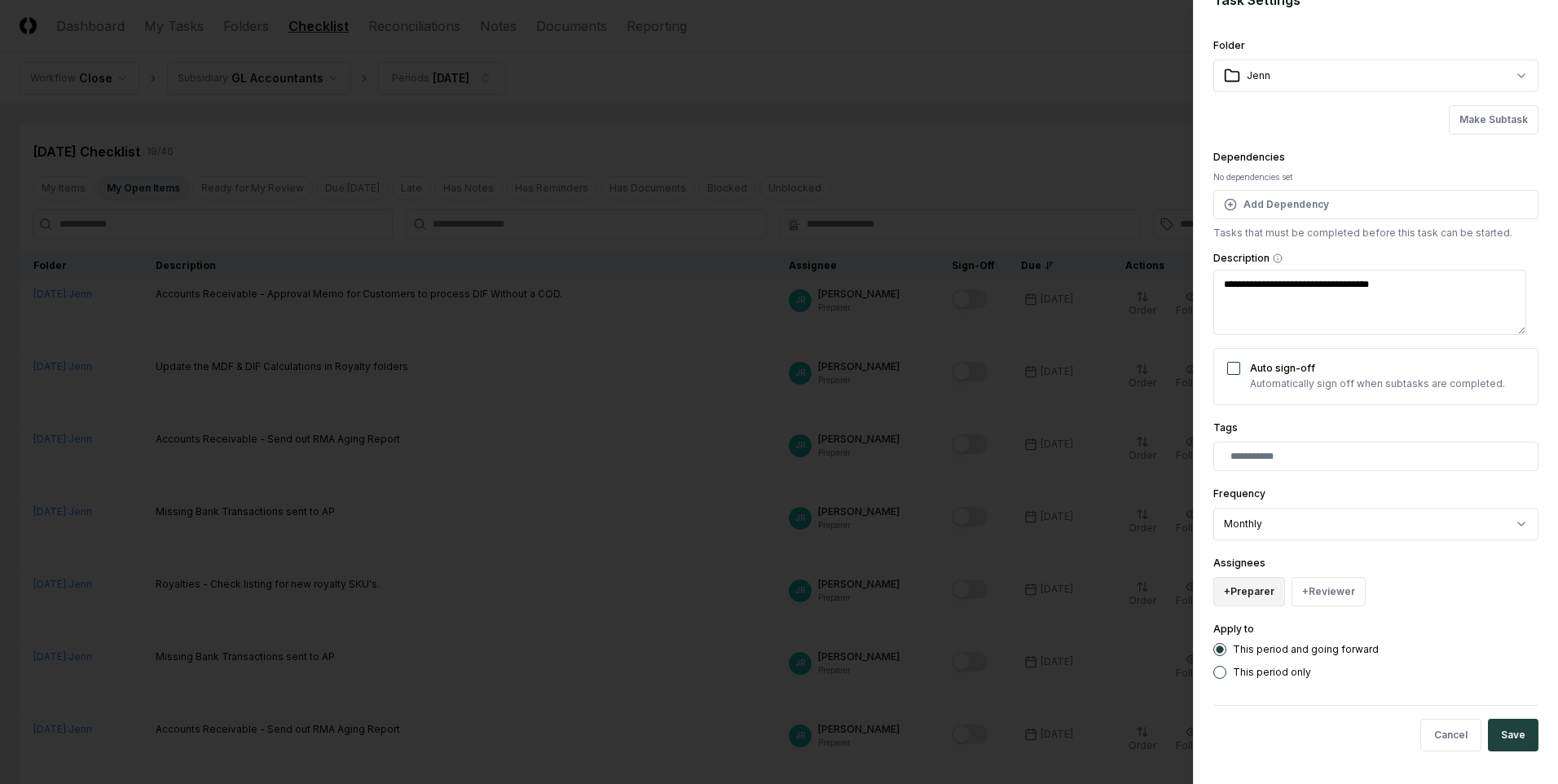
type textarea "**********"
click at [1016, 472] on button "+ Preparer" at bounding box center [1248, 591] width 71 height 30
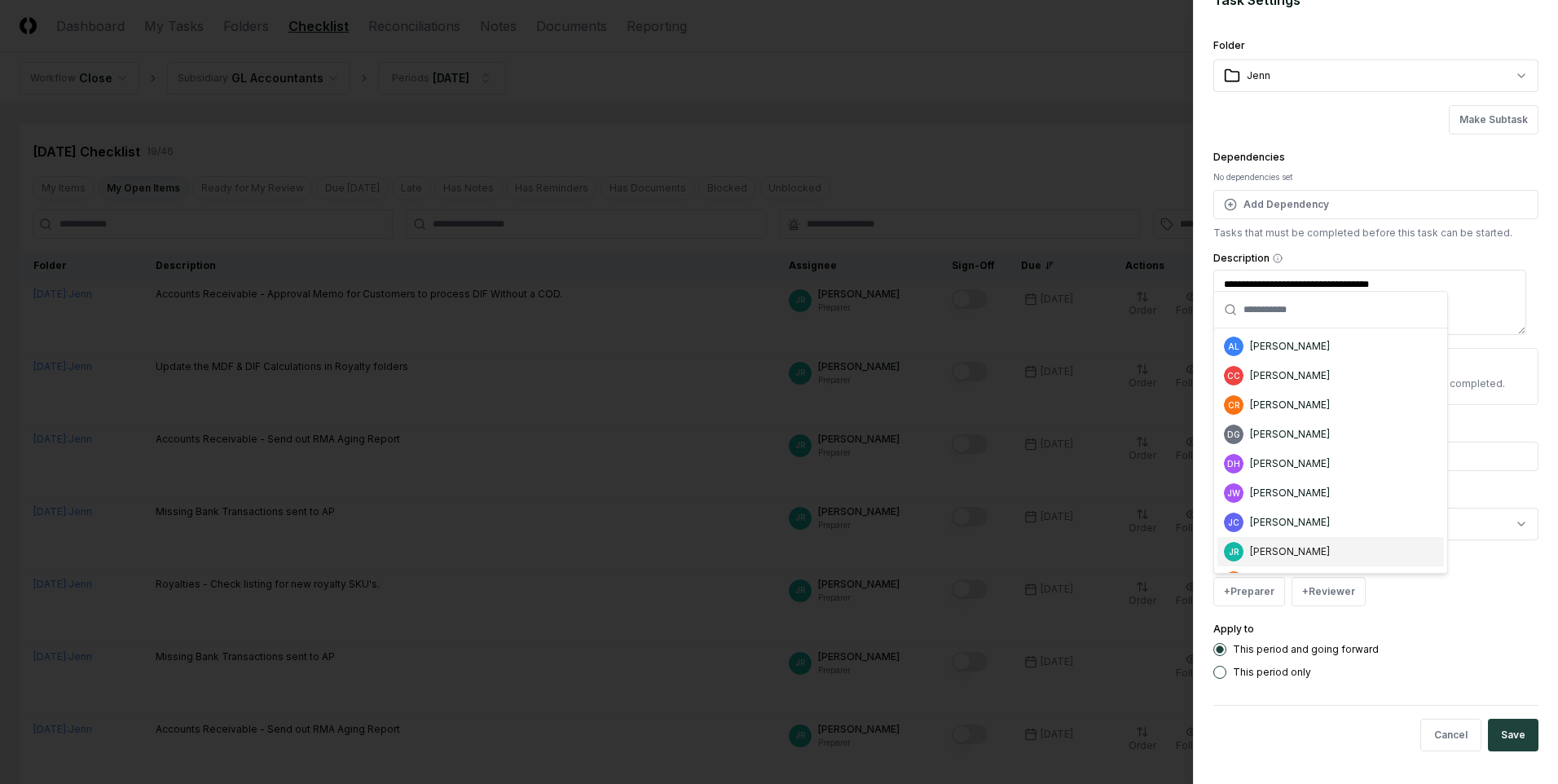
click at [1016, 472] on div "[PERSON_NAME]" at bounding box center [1290, 552] width 80 height 15
type textarea "*"
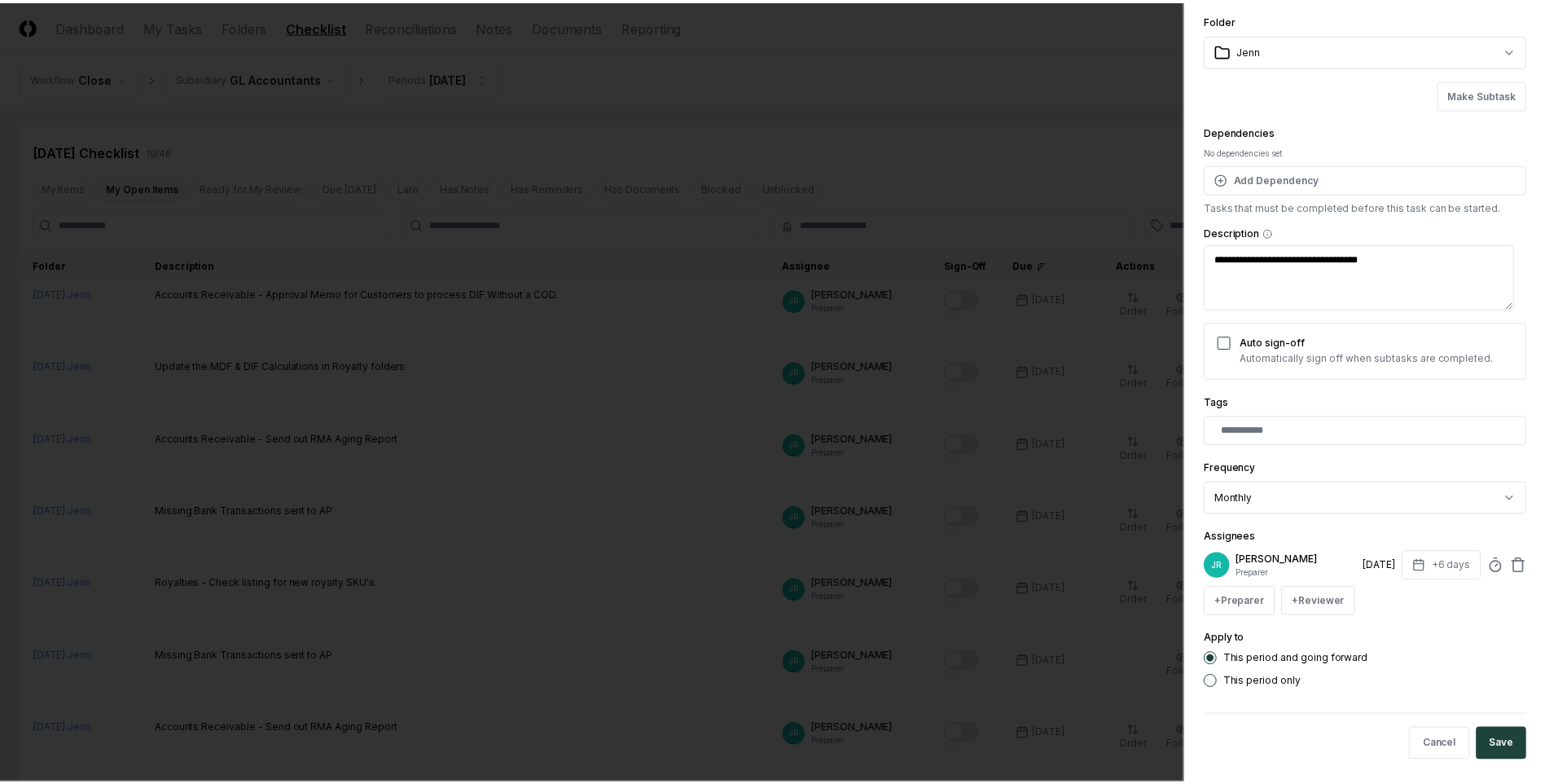
scroll to position [65, 0]
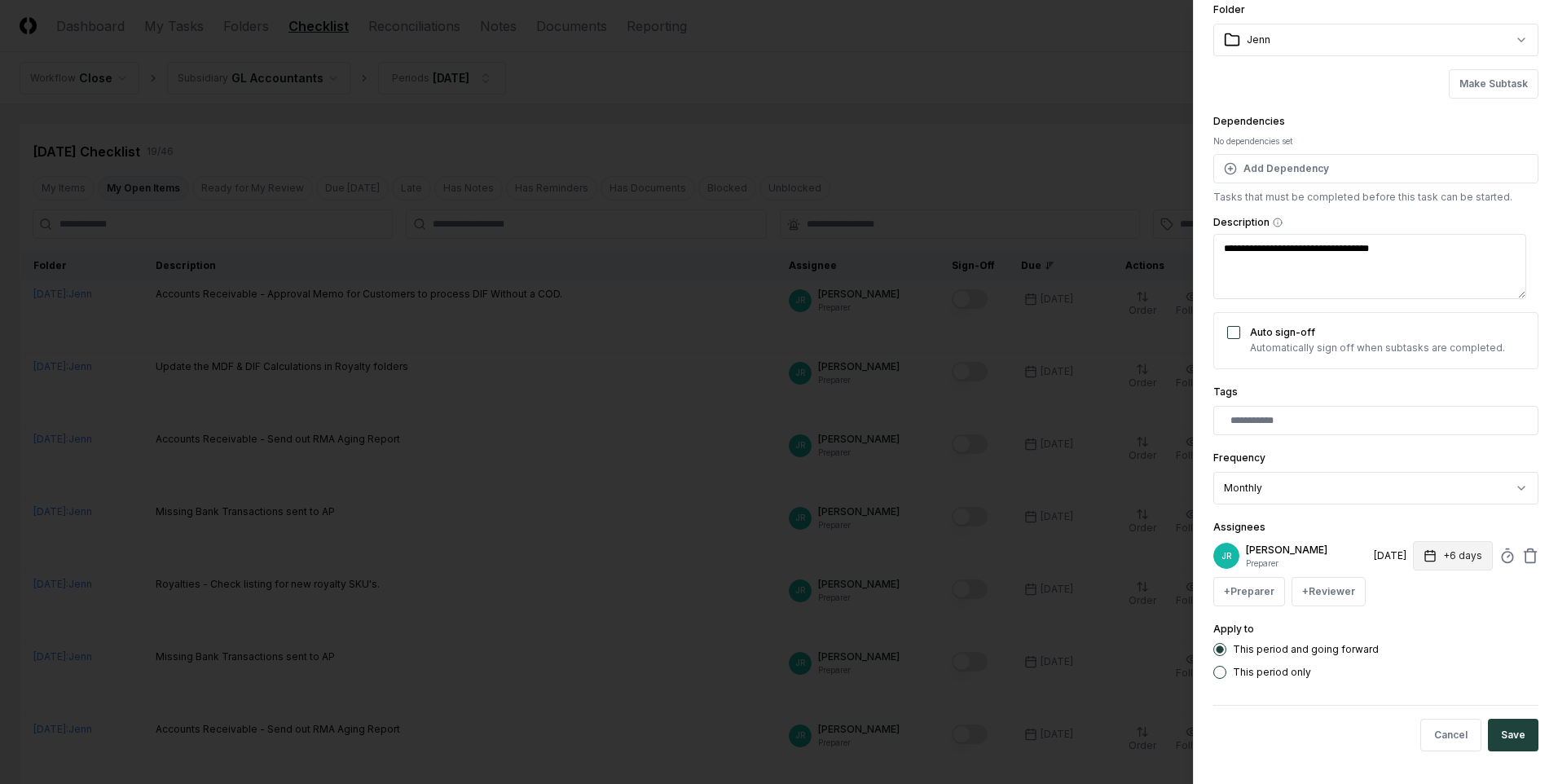
click at [1016, 472] on button "+6 days" at bounding box center [1452, 555] width 80 height 30
click at [1016, 472] on input "*" at bounding box center [1390, 620] width 57 height 30
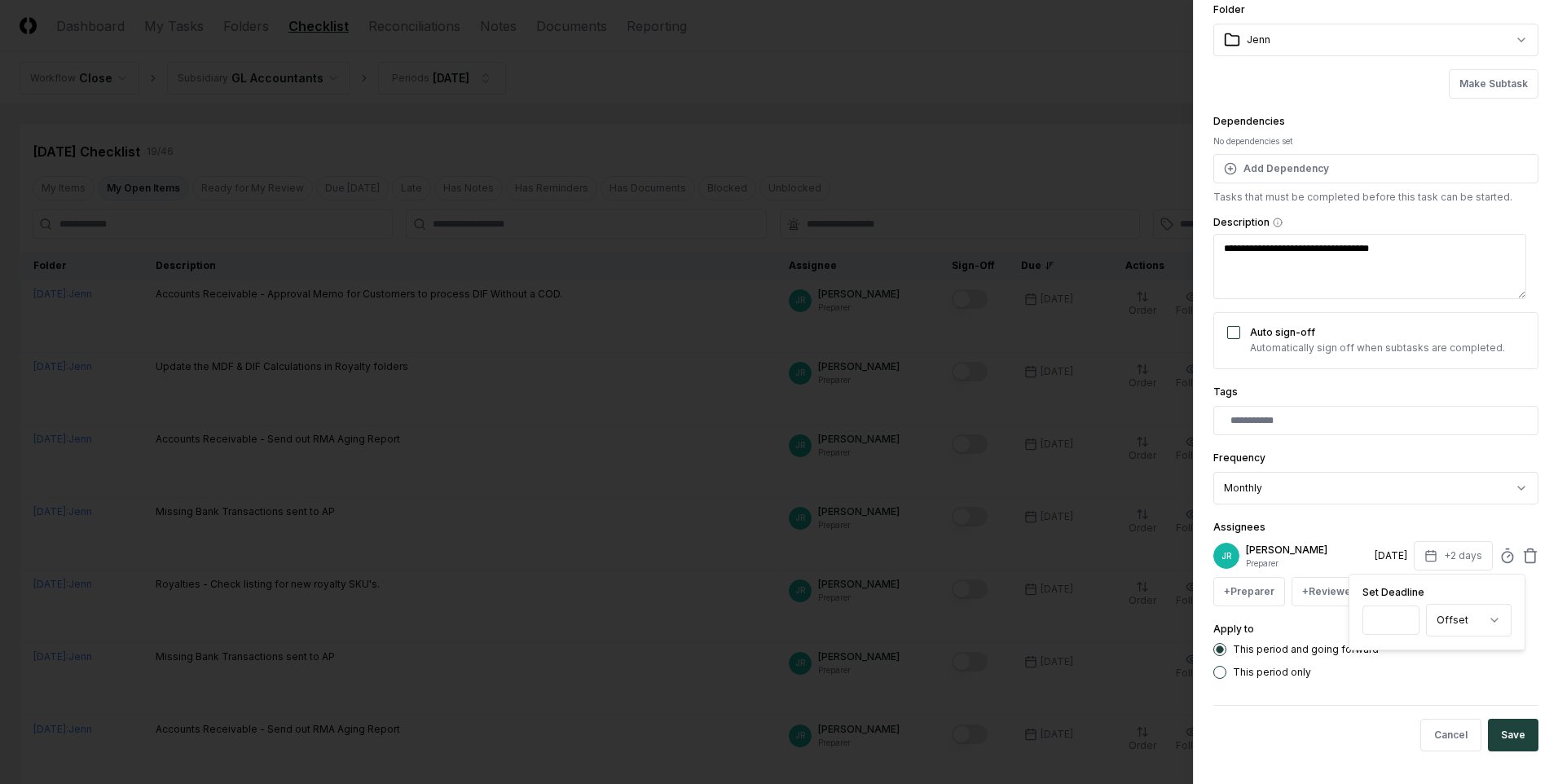
click at [1016, 472] on input "*" at bounding box center [1390, 620] width 57 height 30
type input "**"
click at [1016, 472] on input "**" at bounding box center [1395, 620] width 57 height 30
click at [1016, 472] on button "Save" at bounding box center [1513, 734] width 51 height 32
type textarea "*"
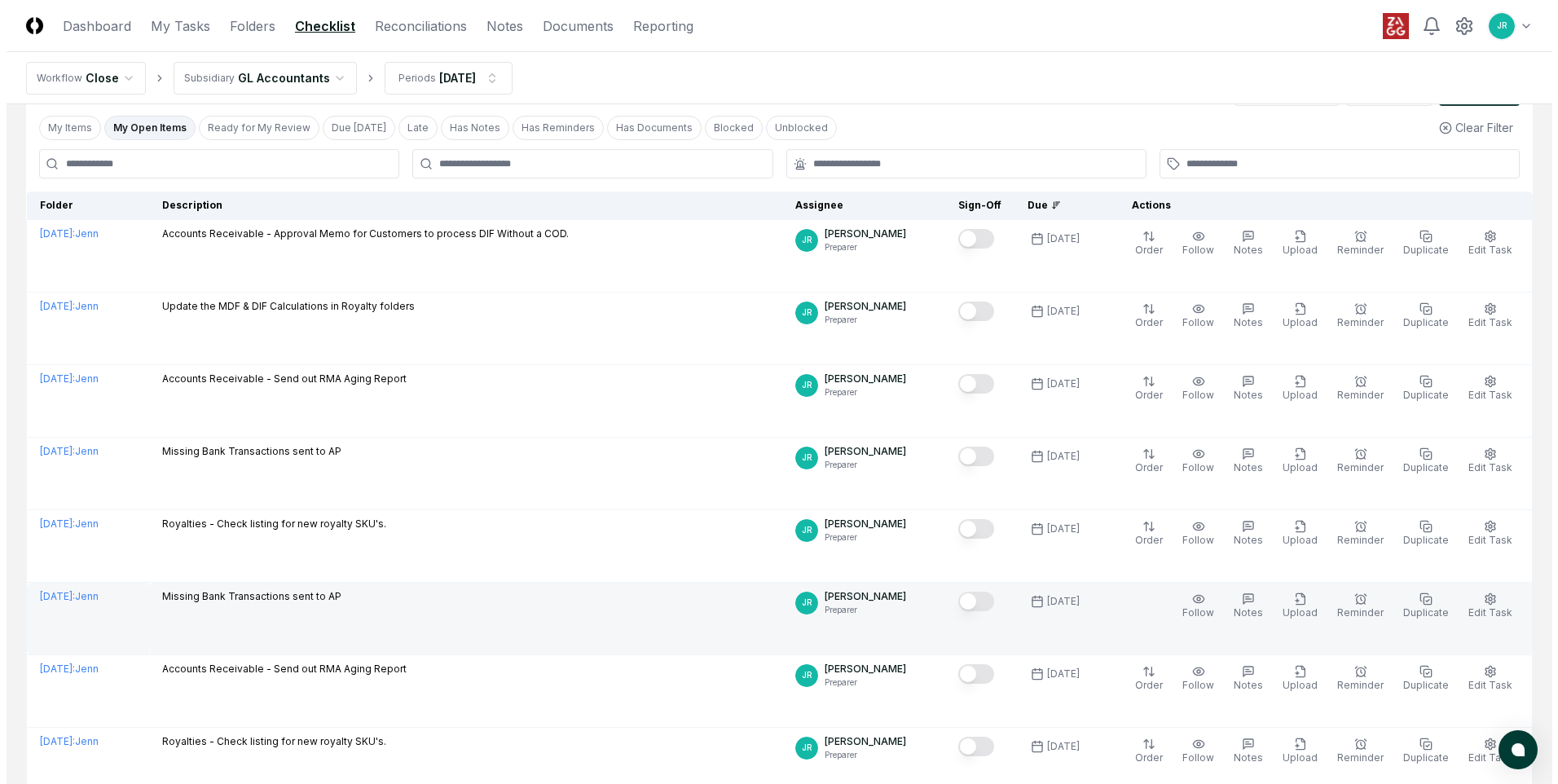
scroll to position [0, 0]
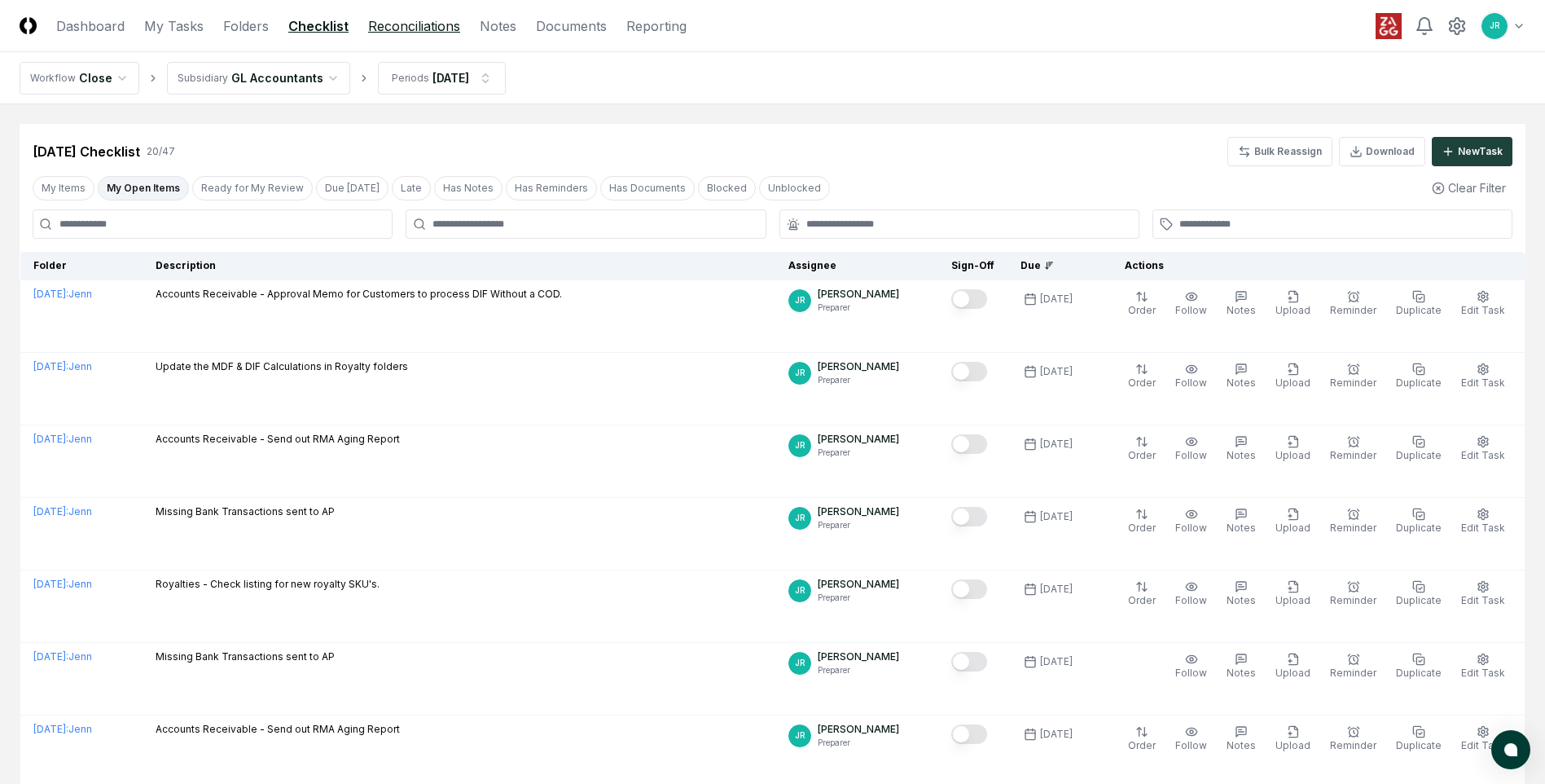
click at [446, 26] on link "Reconciliations" at bounding box center [414, 26] width 92 height 19
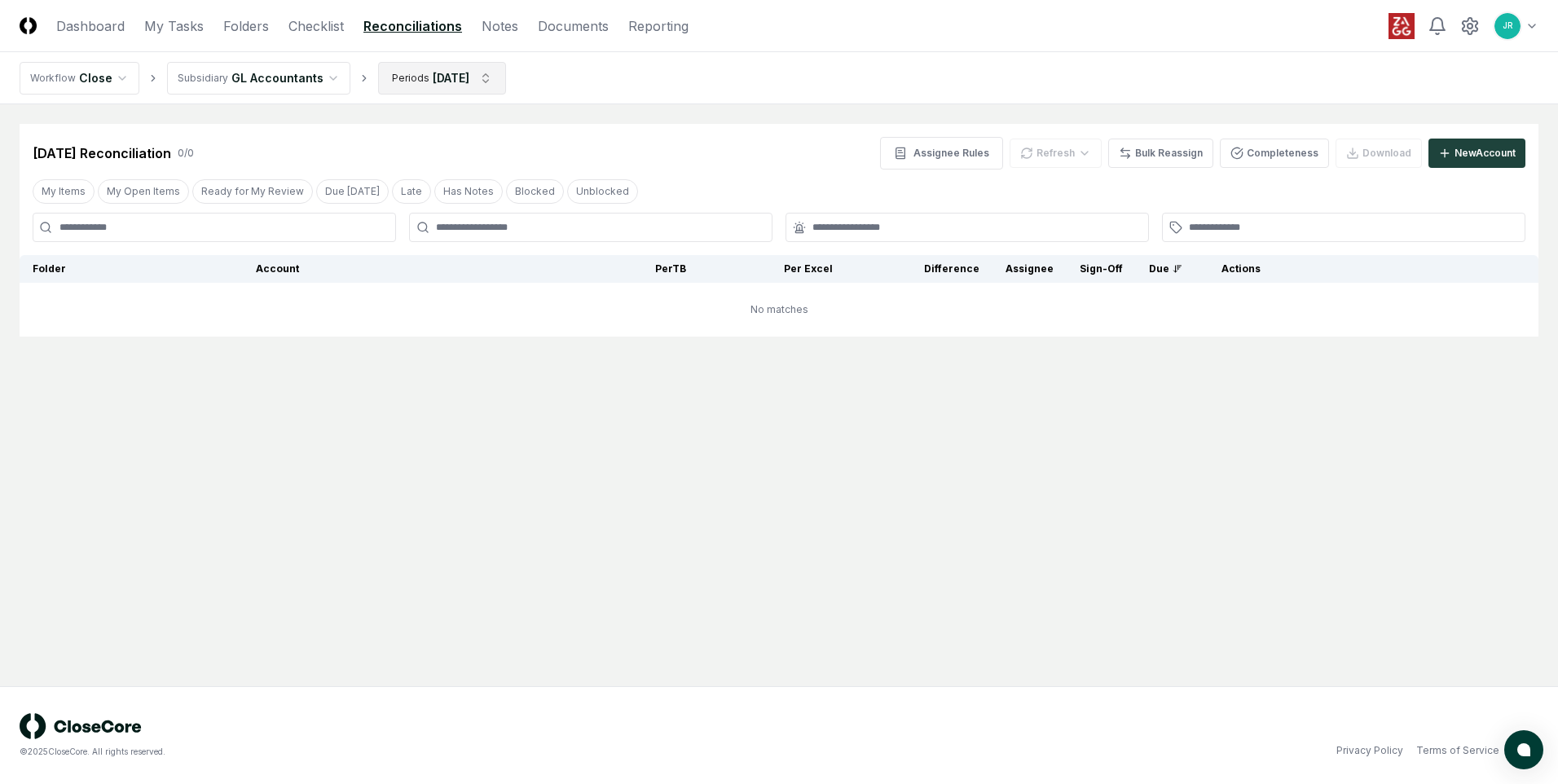
click at [422, 87] on html "CloseCore Dashboard My Tasks Folders Checklist Reconciliations Notes Documents …" at bounding box center [779, 392] width 1558 height 784
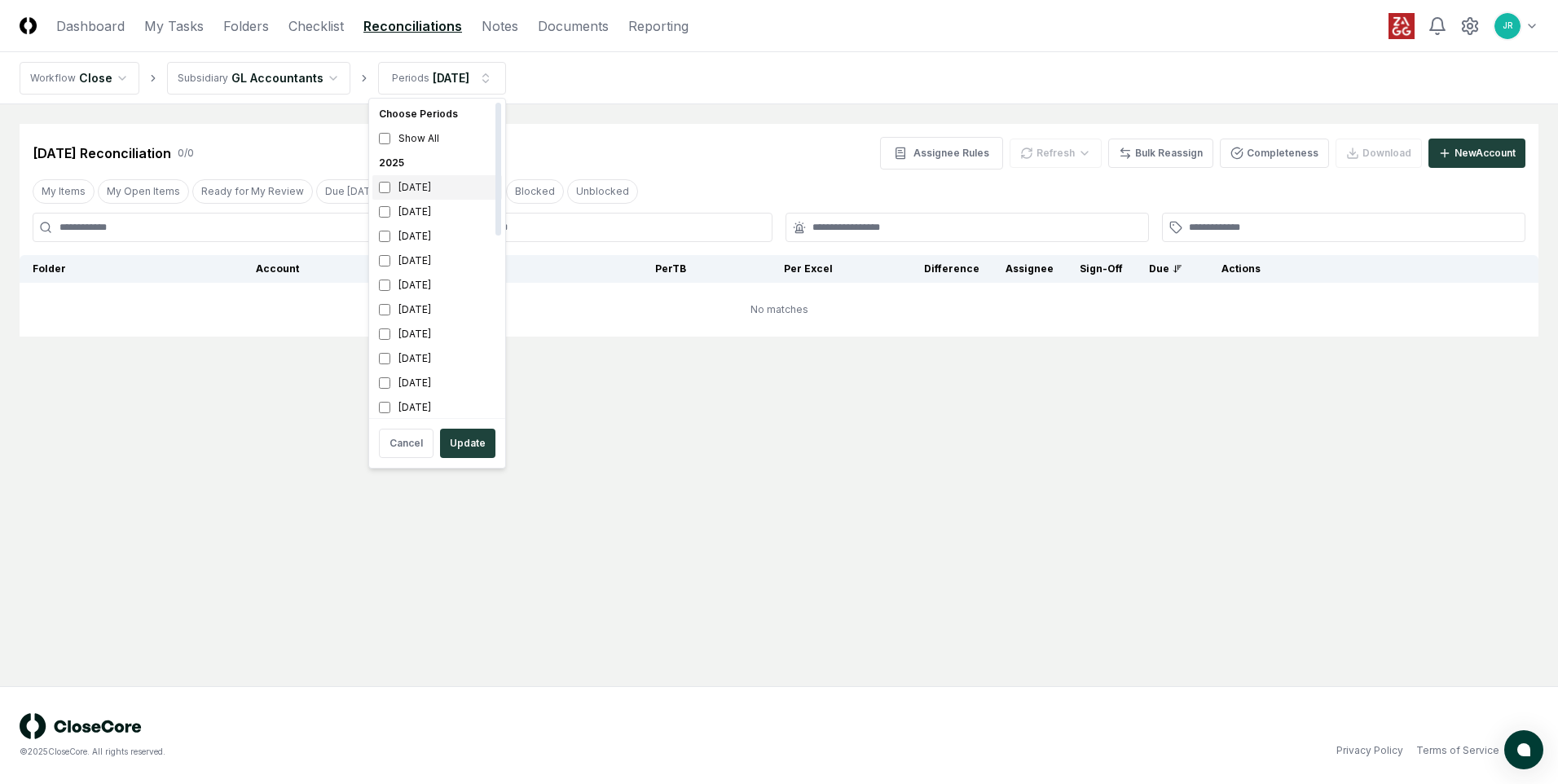
click at [410, 185] on div "[DATE]" at bounding box center [437, 187] width 130 height 24
click at [410, 210] on div "[DATE]" at bounding box center [437, 212] width 130 height 24
click at [466, 439] on button "Update" at bounding box center [467, 443] width 56 height 30
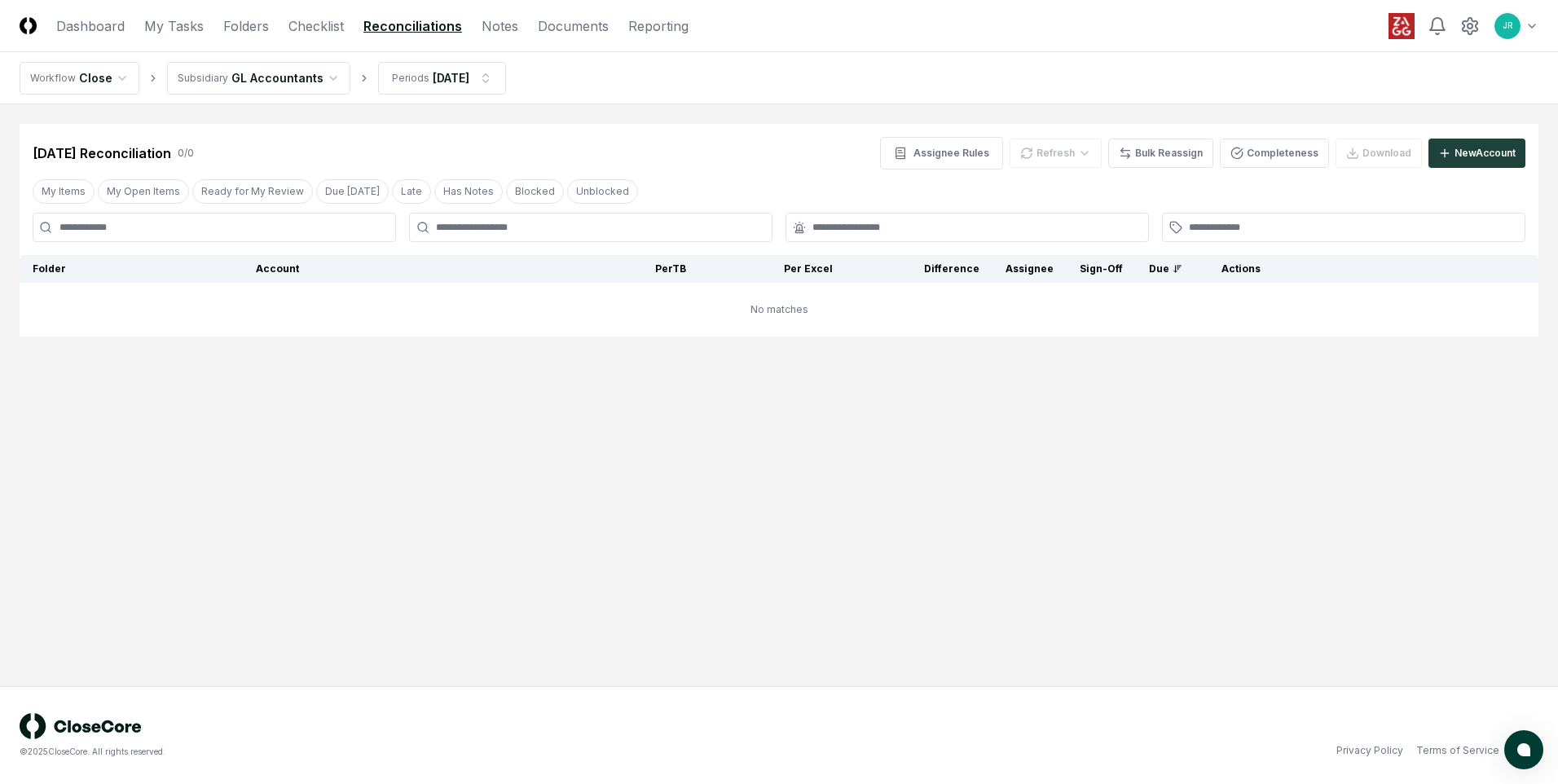
click at [299, 82] on html "CloseCore Dashboard My Tasks Folders Checklist Reconciliations Notes Documents …" at bounding box center [779, 392] width 1558 height 784
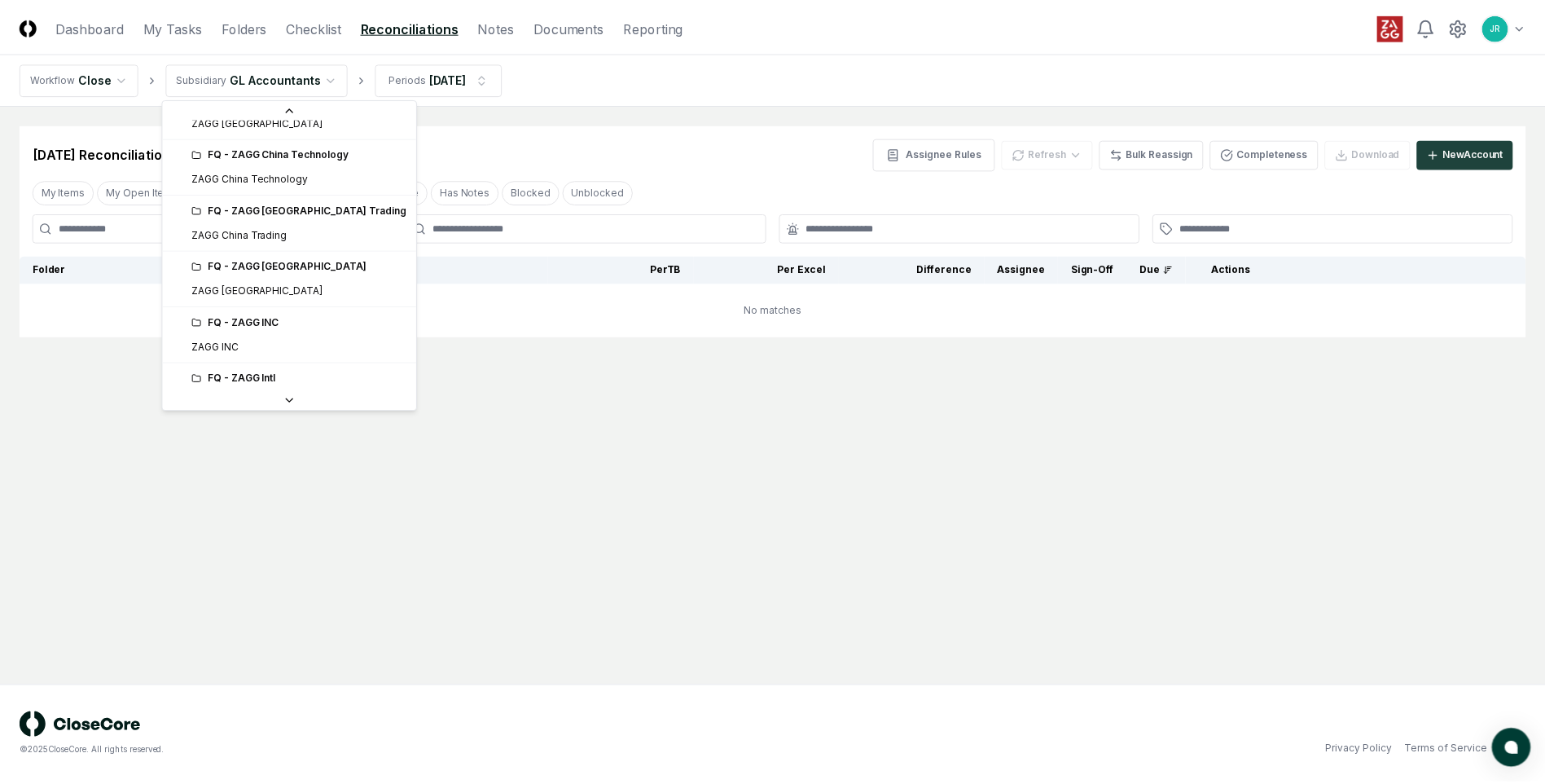
scroll to position [244, 0]
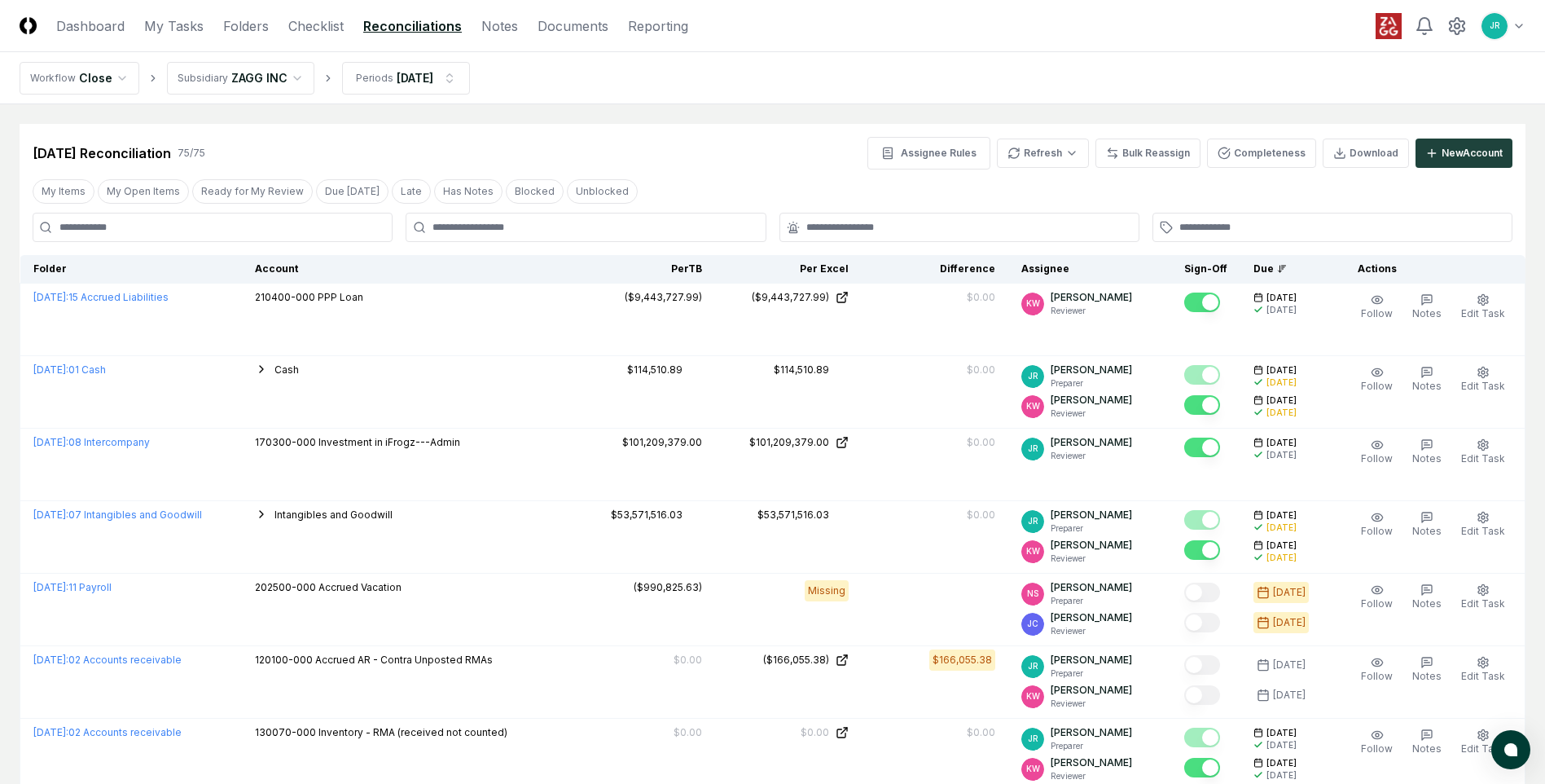
click at [146, 201] on button "My Open Items" at bounding box center [143, 192] width 92 height 24
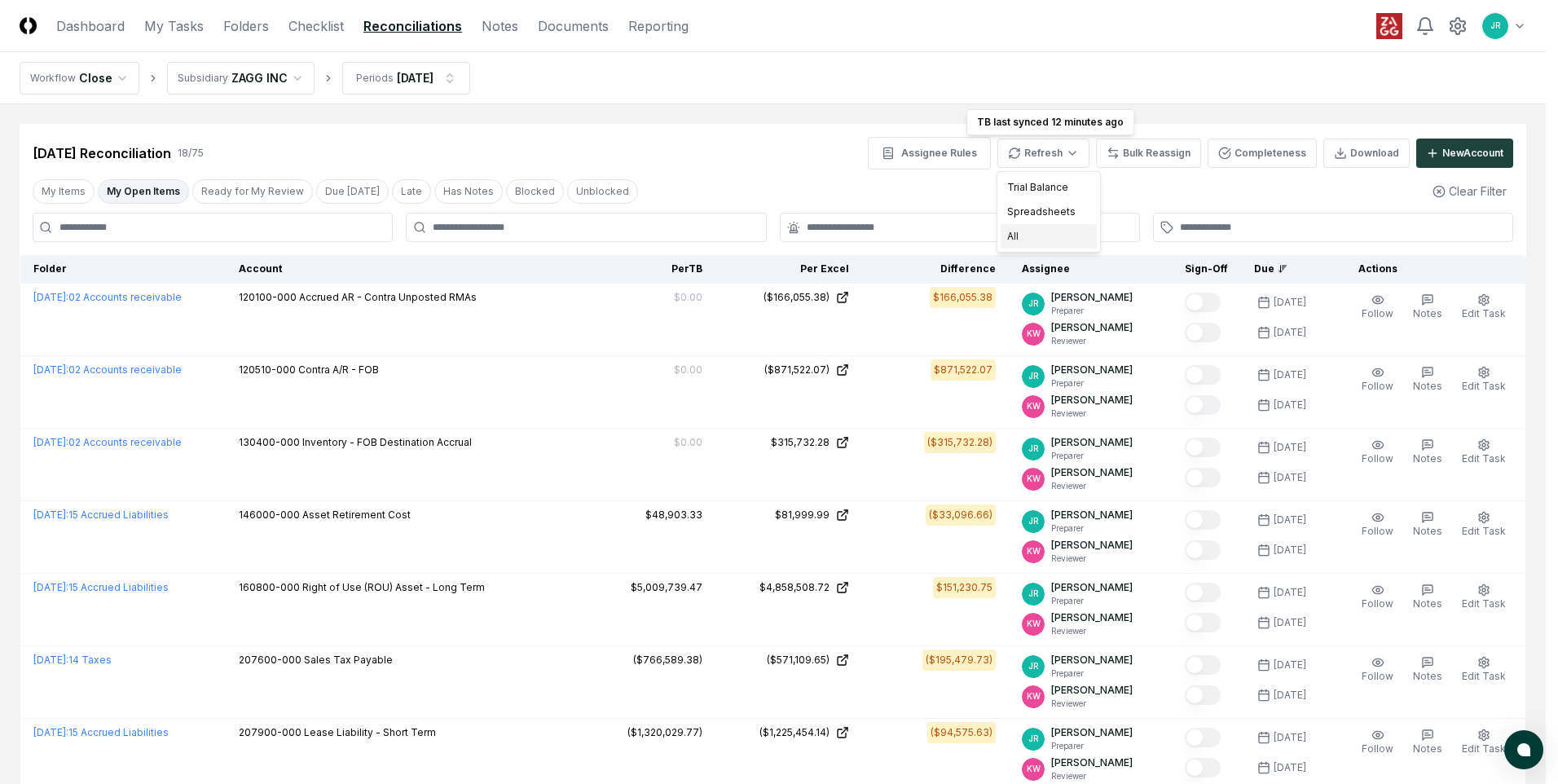
click at [1010, 234] on div "All" at bounding box center [1049, 236] width 96 height 24
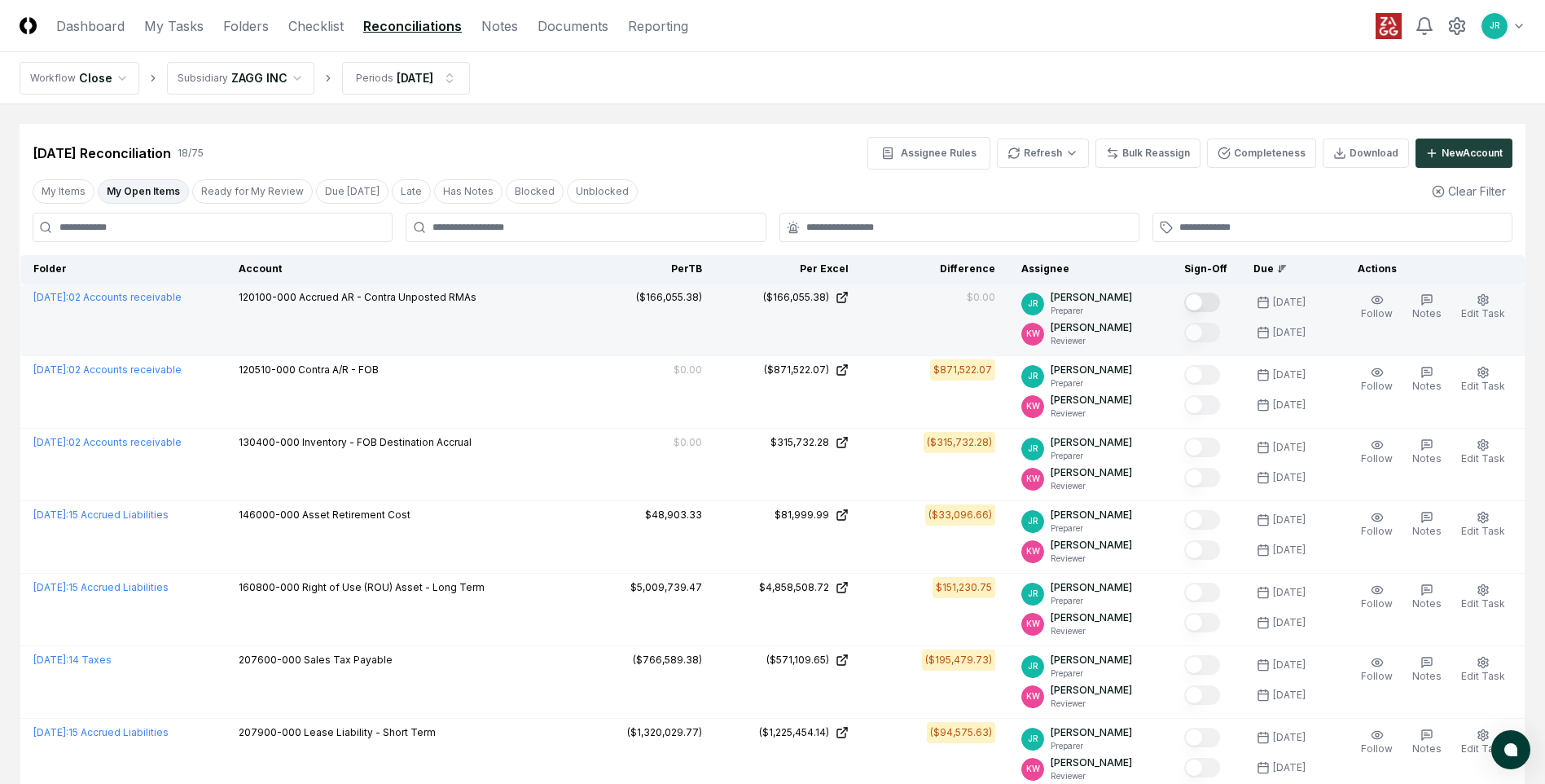
click at [1015, 305] on button "Mark complete" at bounding box center [1202, 302] width 36 height 19
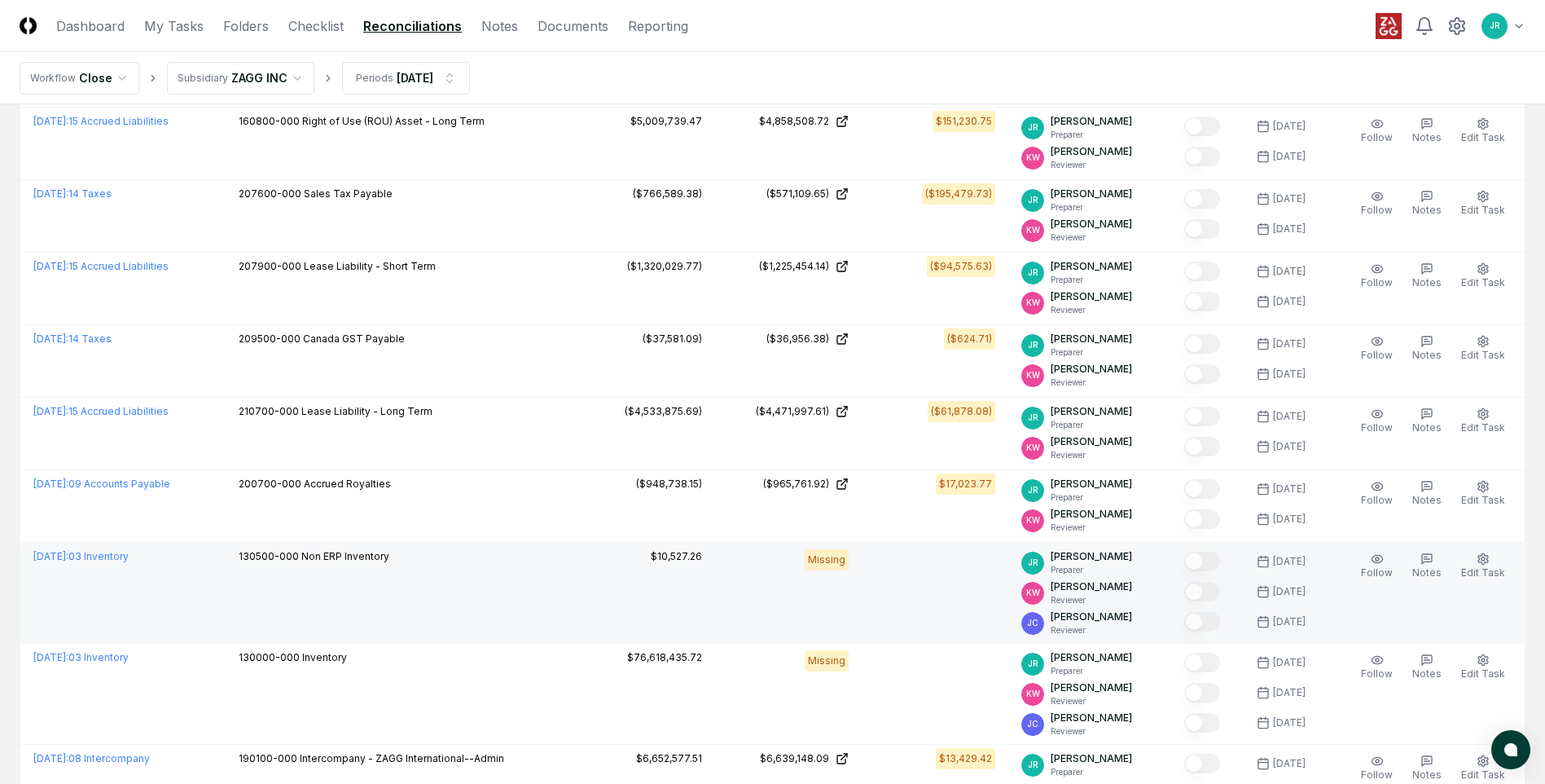
scroll to position [326, 0]
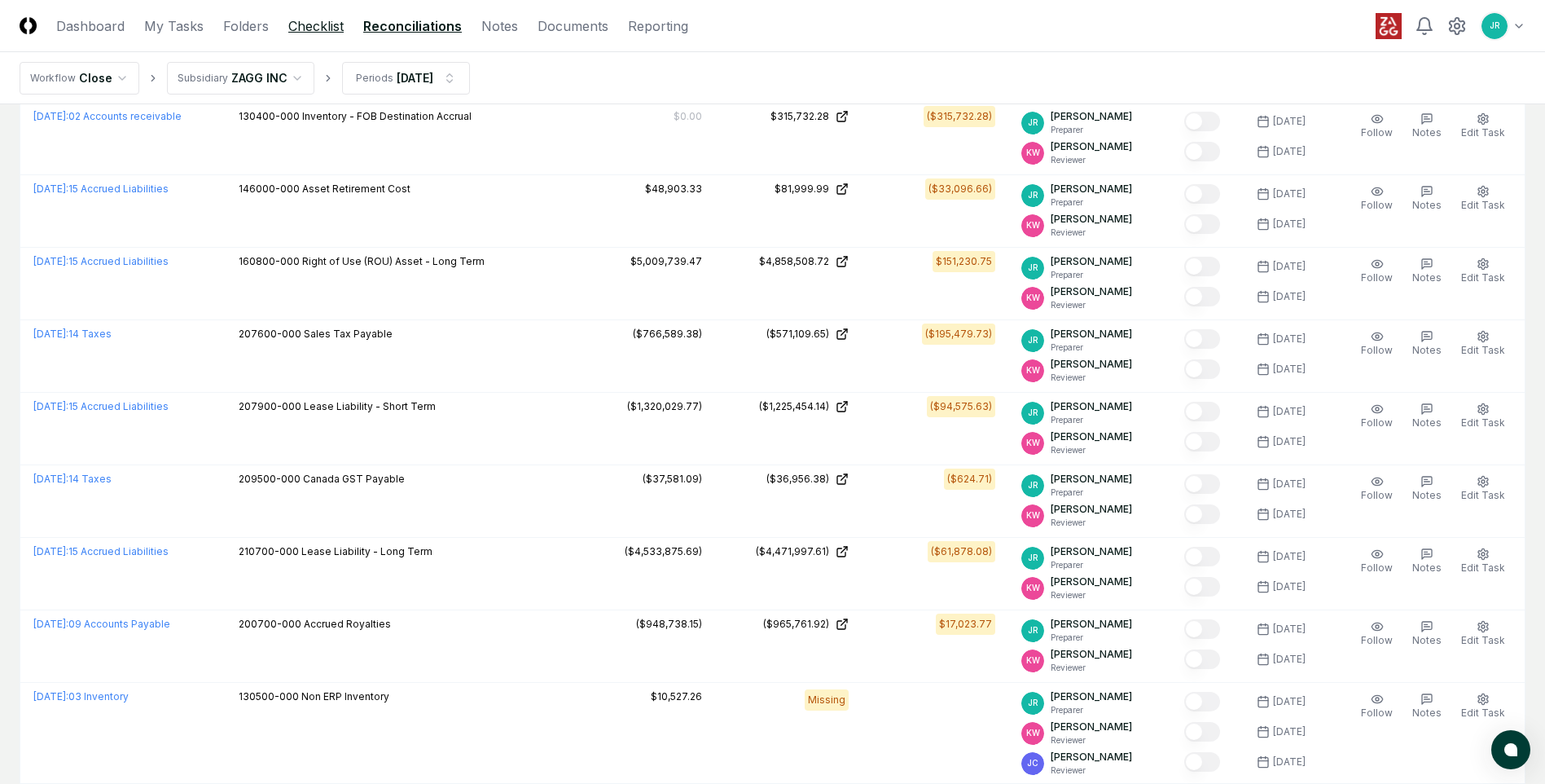
click at [332, 29] on link "Checklist" at bounding box center [317, 26] width 56 height 19
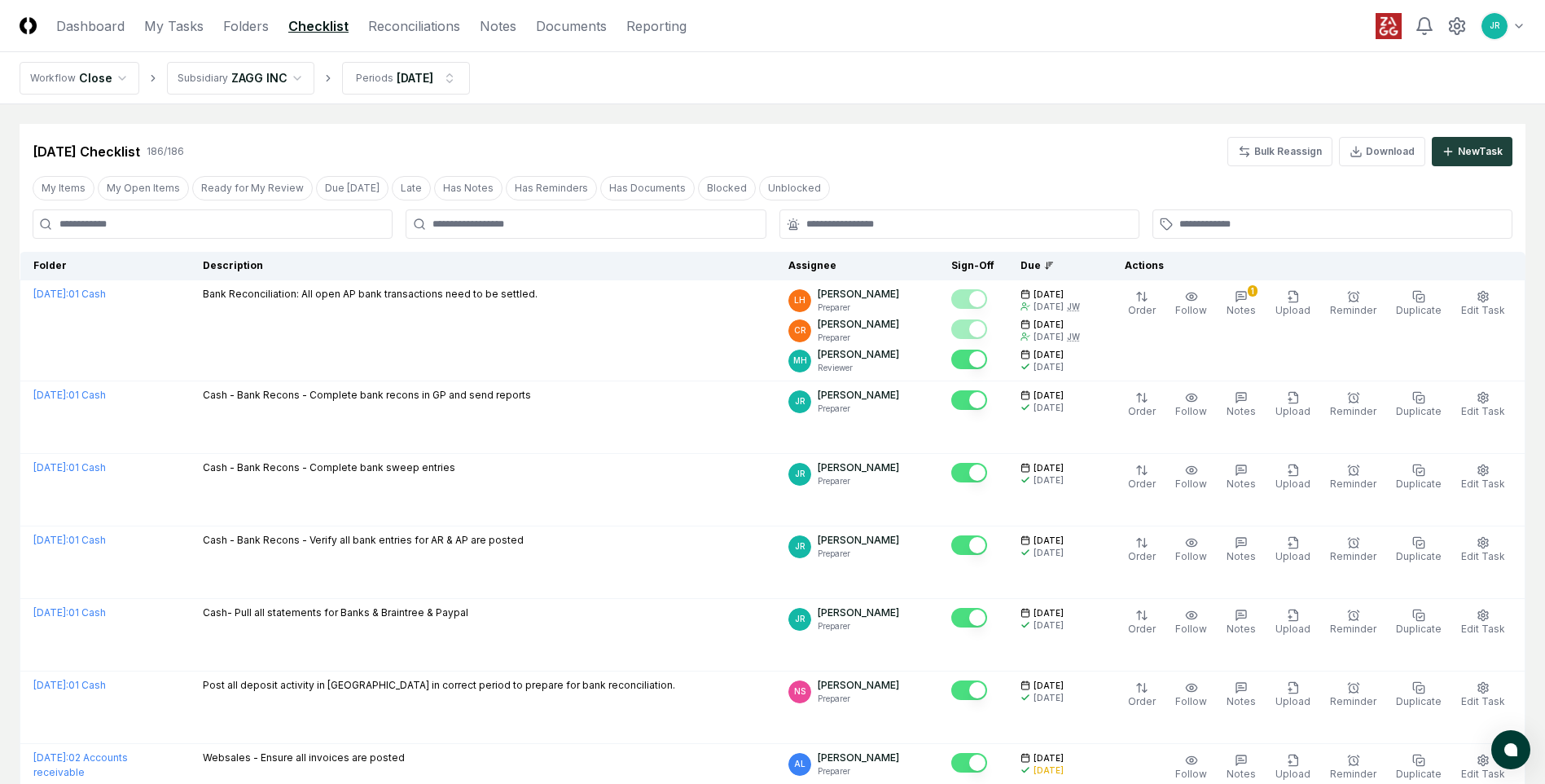
click at [153, 190] on button "My Open Items" at bounding box center [143, 188] width 92 height 24
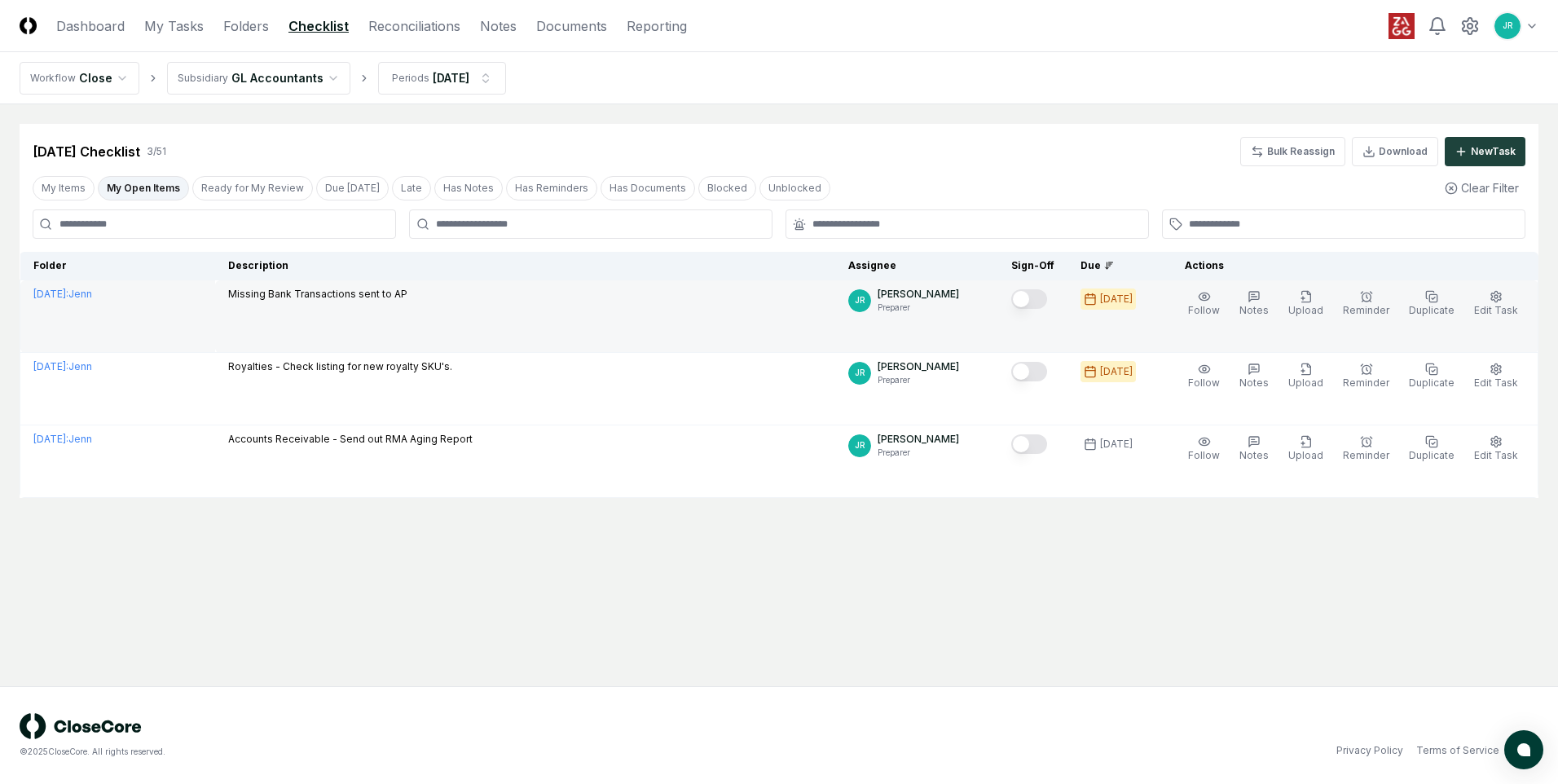
click at [1016, 302] on button "Mark complete" at bounding box center [1028, 298] width 36 height 19
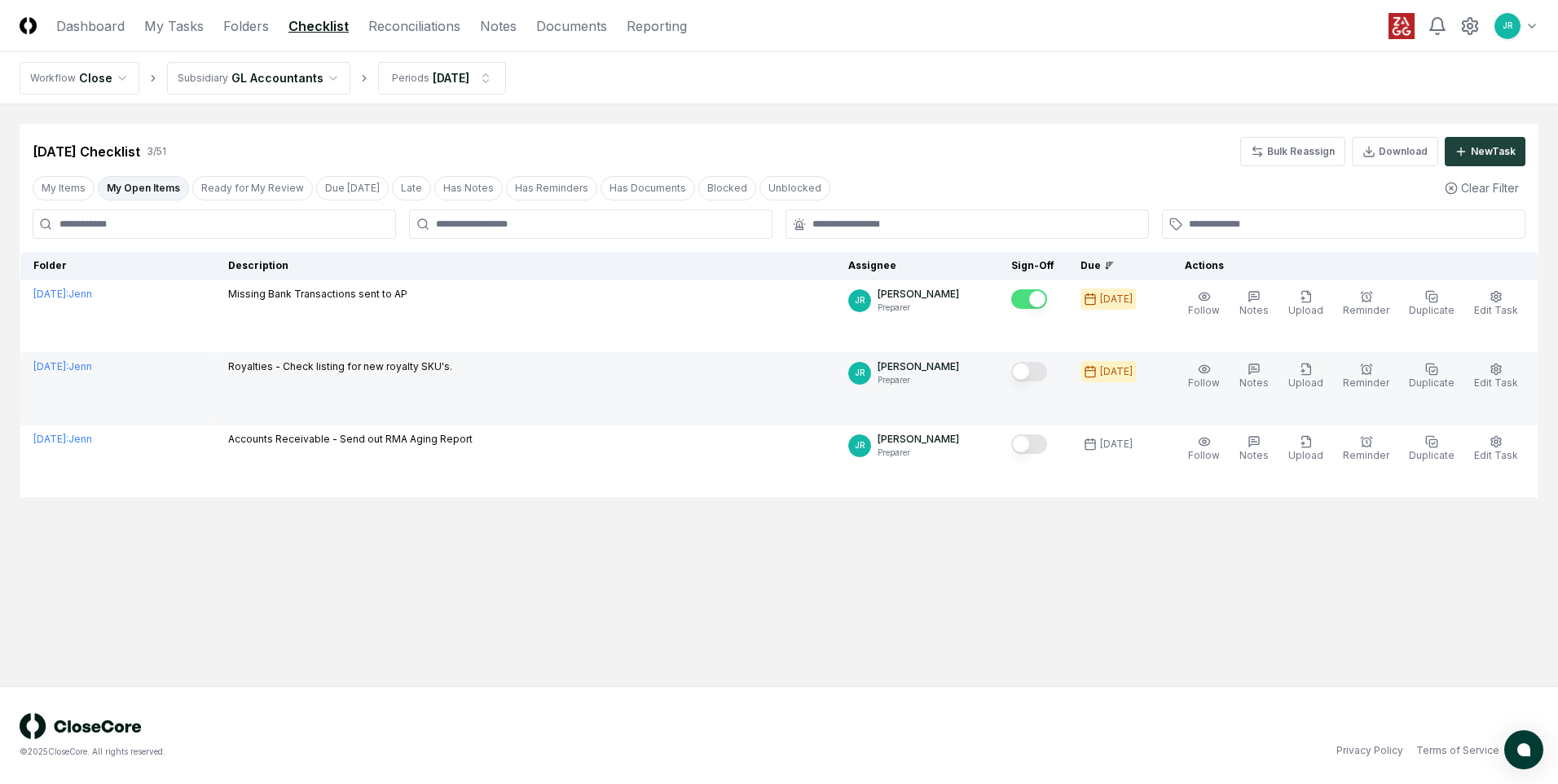
click at [1016, 371] on button "Mark complete" at bounding box center [1028, 371] width 36 height 19
click at [436, 77] on html "CloseCore Dashboard My Tasks Folders Checklist Reconciliations Notes Documents …" at bounding box center [779, 392] width 1558 height 784
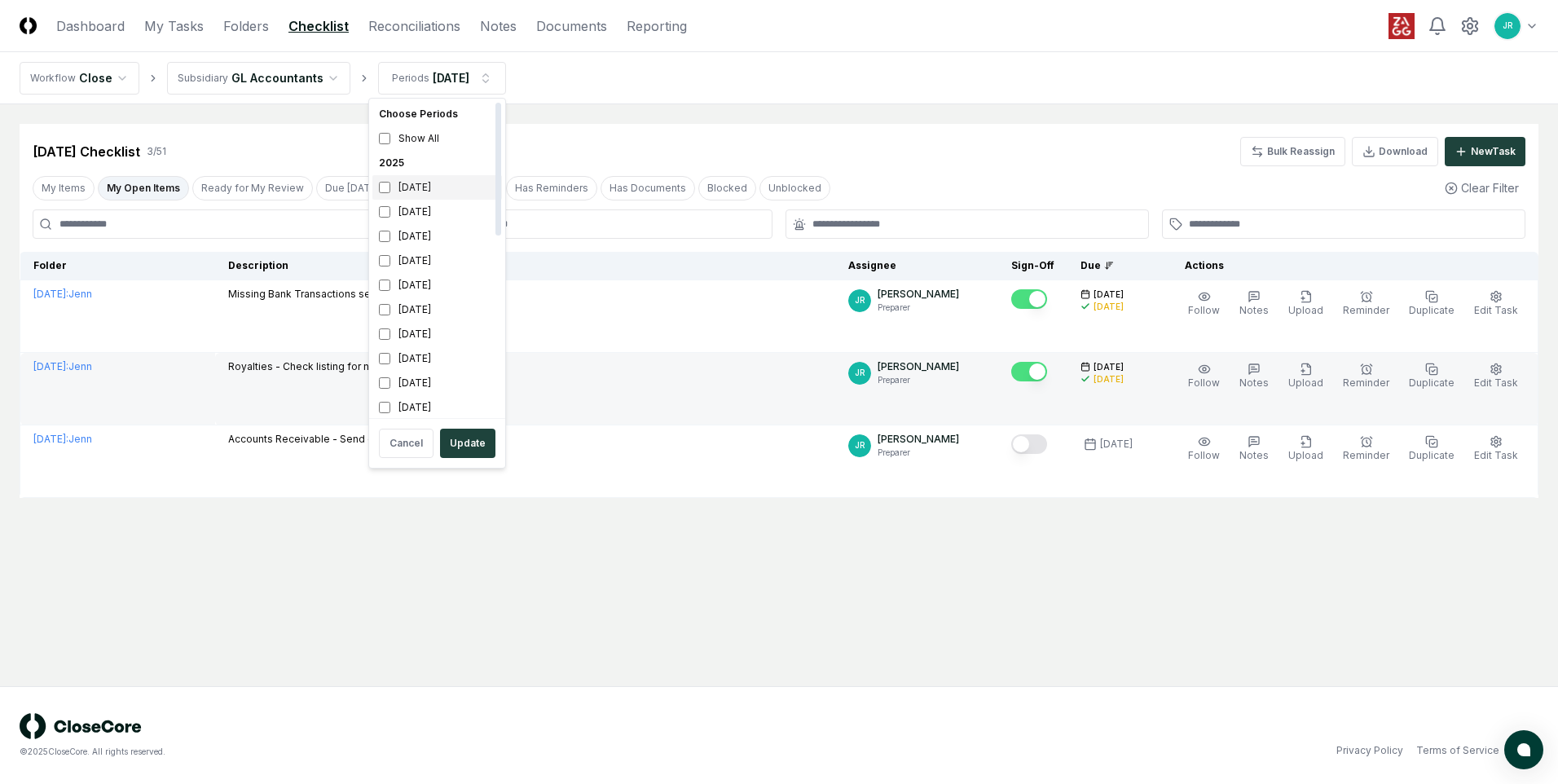
click at [414, 180] on div "[DATE]" at bounding box center [437, 187] width 130 height 24
click at [407, 205] on div "[DATE]" at bounding box center [437, 212] width 130 height 24
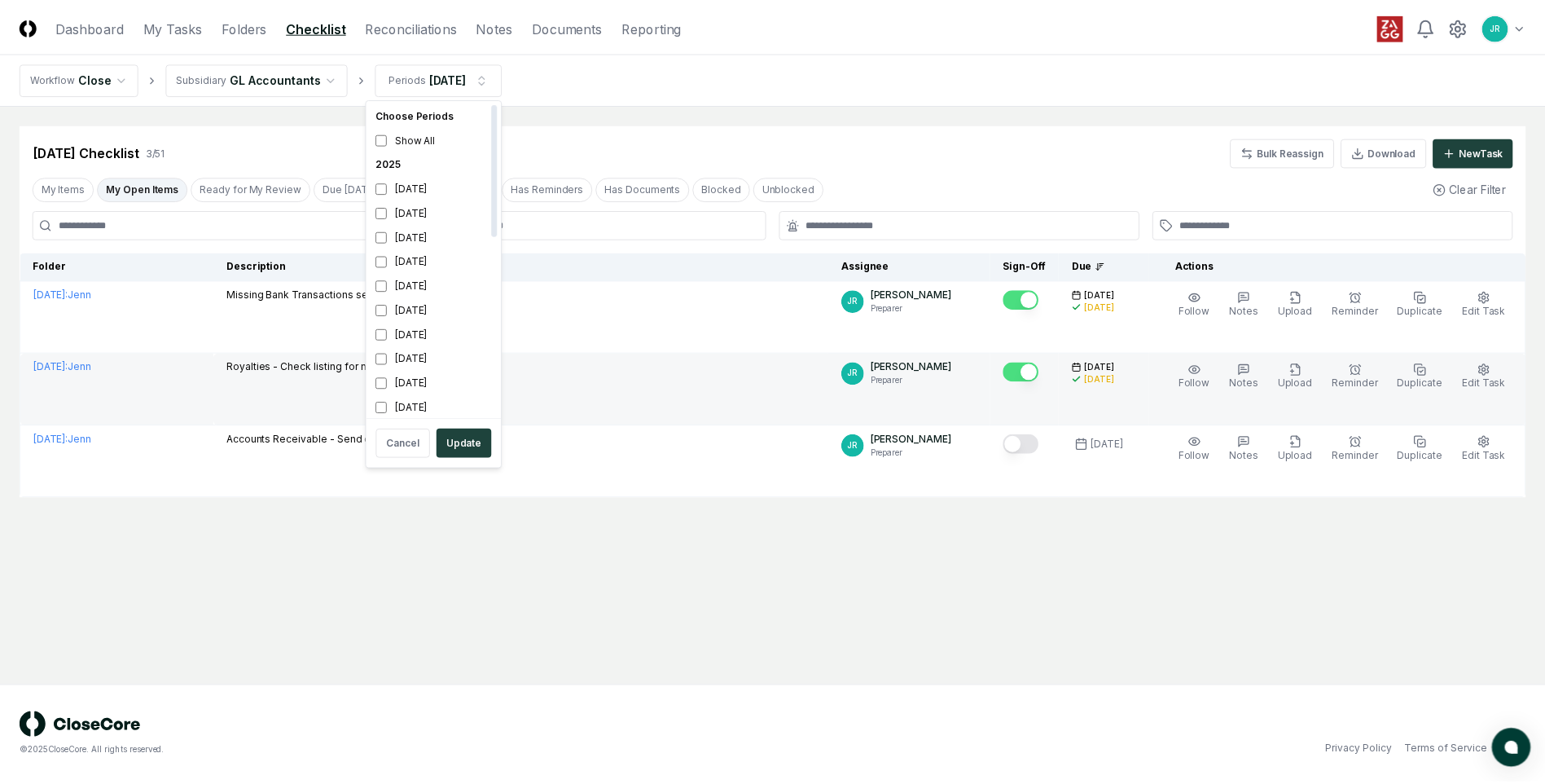
scroll to position [5, 0]
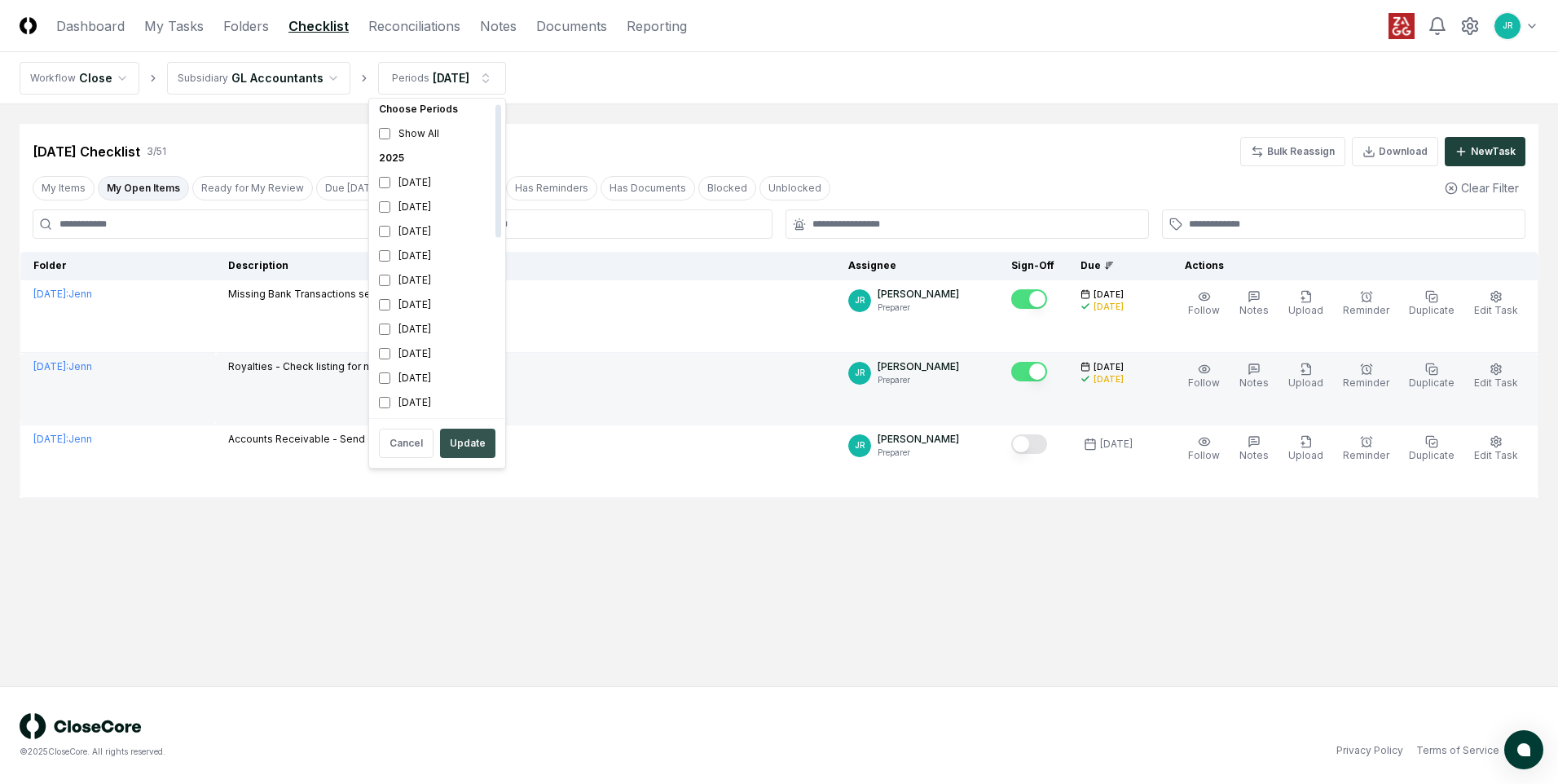
click at [476, 439] on button "Update" at bounding box center [467, 443] width 56 height 30
